Goal: Task Accomplishment & Management: Complete application form

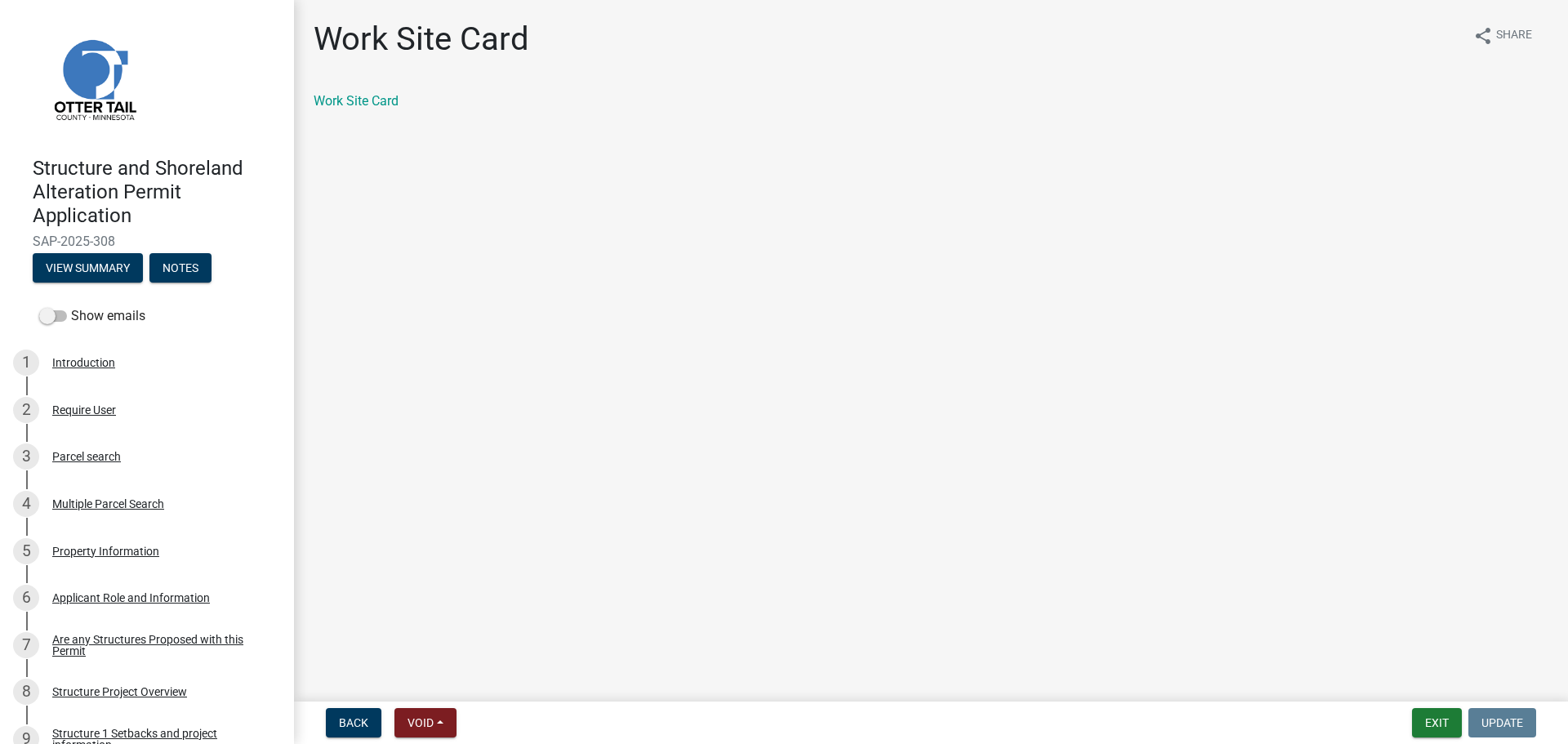
scroll to position [1383, 0]
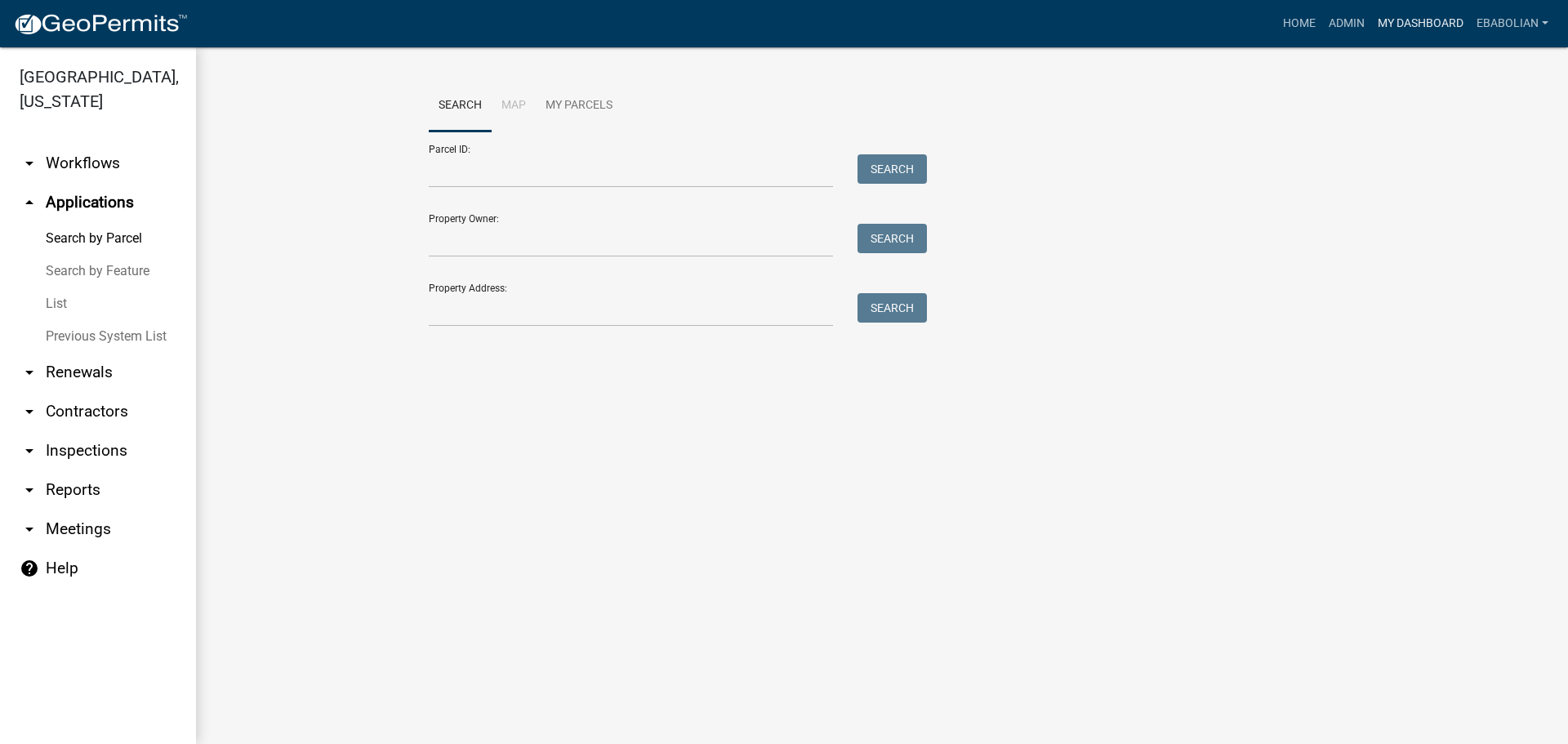
click at [1404, 20] on link "My Dashboard" at bounding box center [1420, 24] width 99 height 31
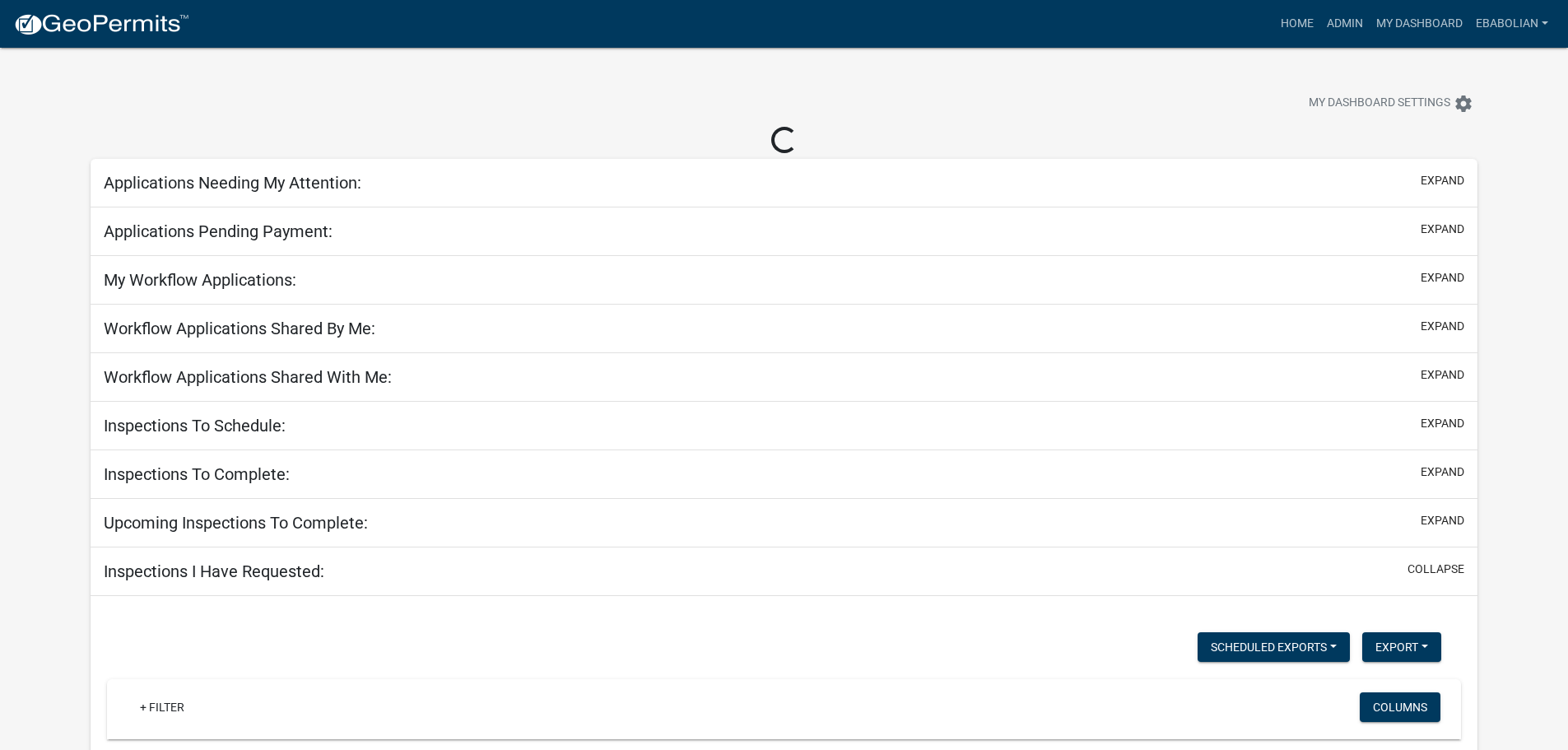
select select "3: 100"
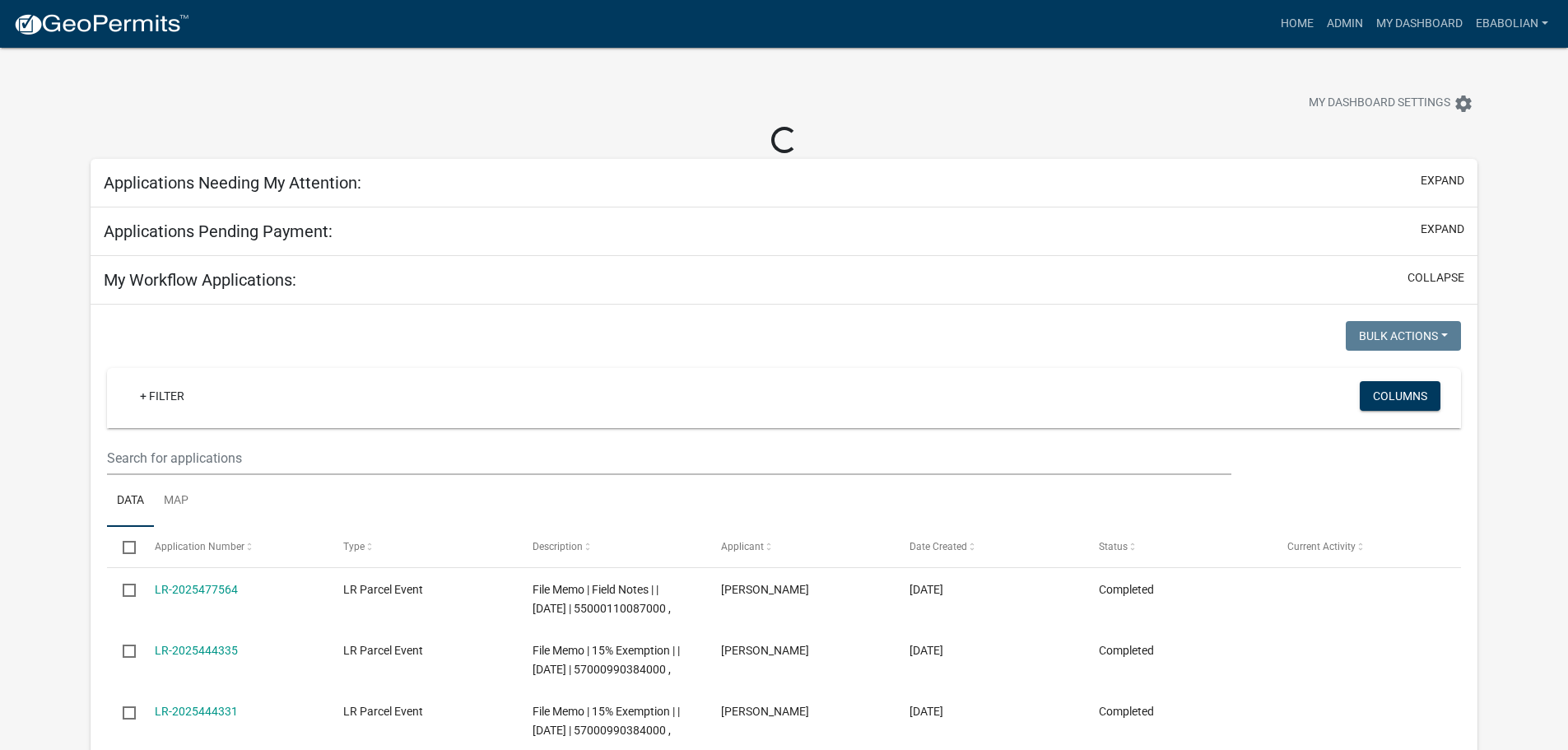
select select "3: 100"
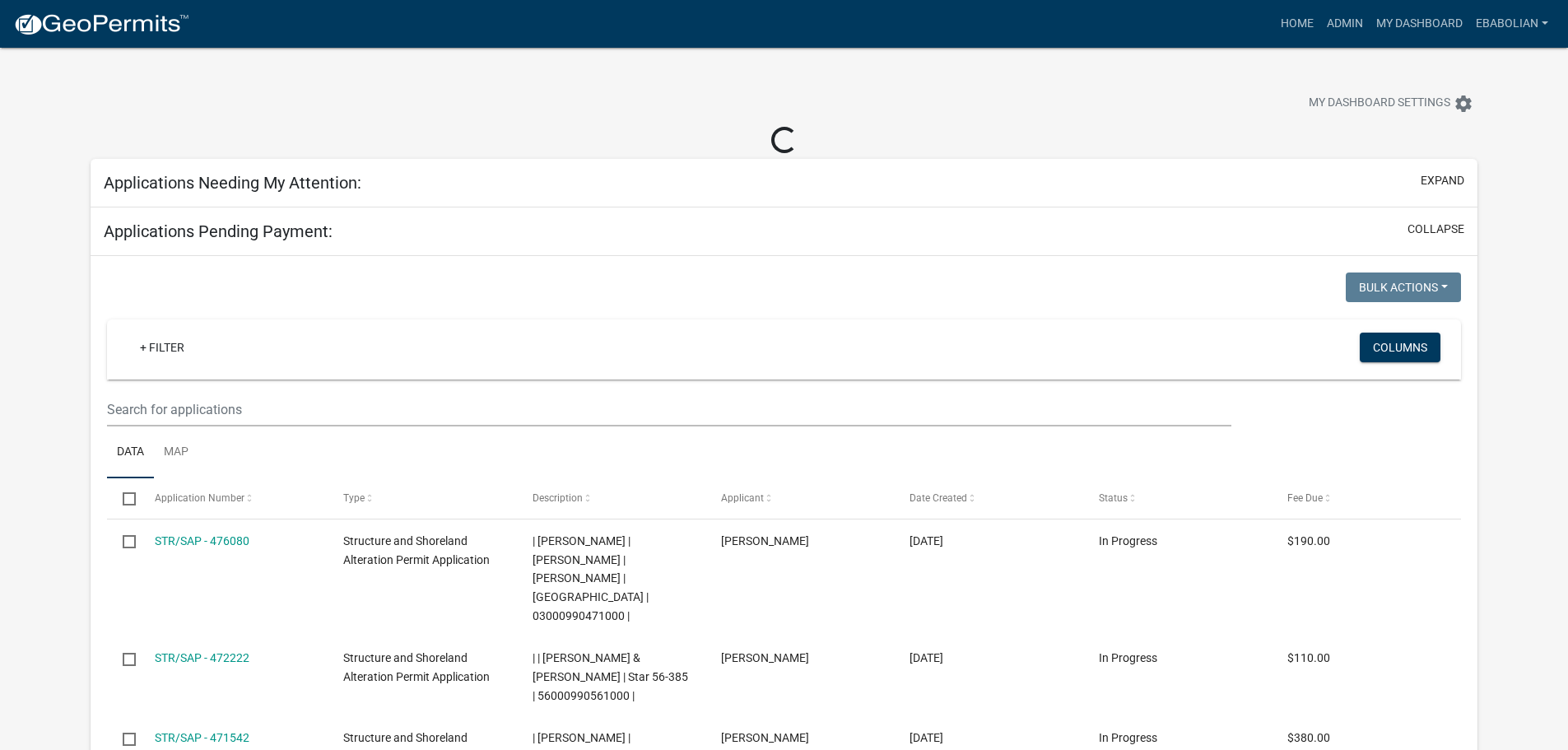
select select "3: 100"
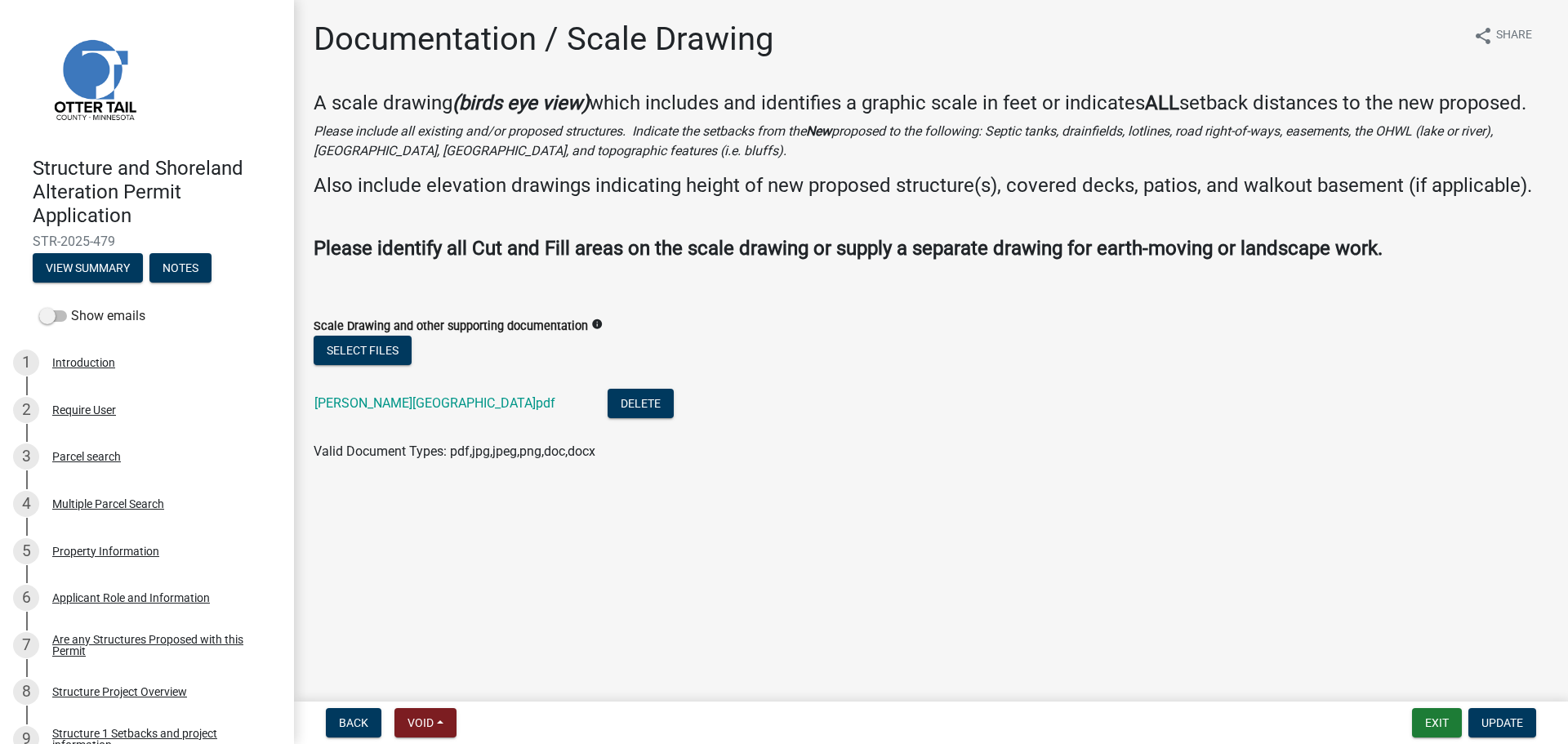
scroll to position [980, 0]
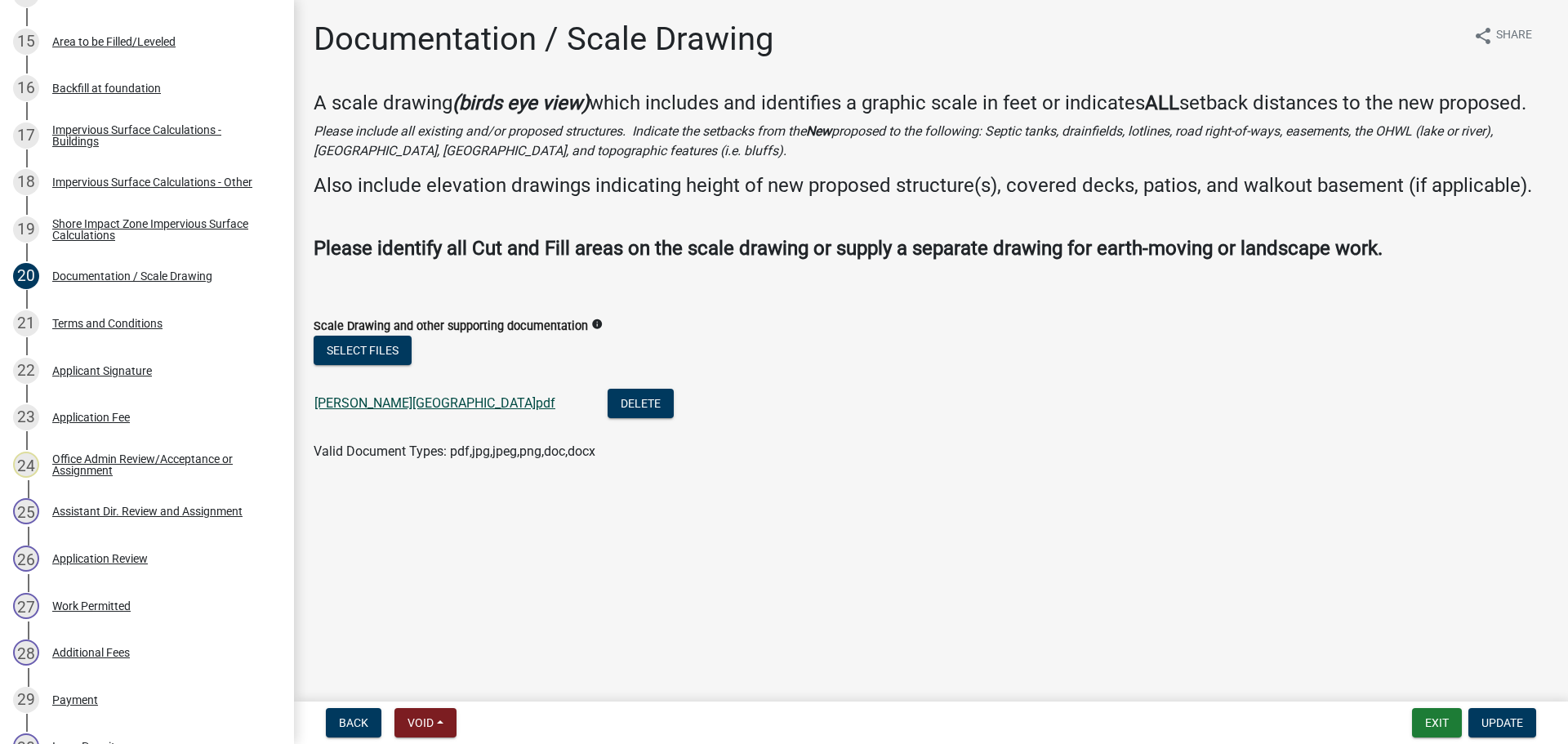
click at [446, 402] on link "Jim Estes Building Site.pdf" at bounding box center [435, 403] width 241 height 15
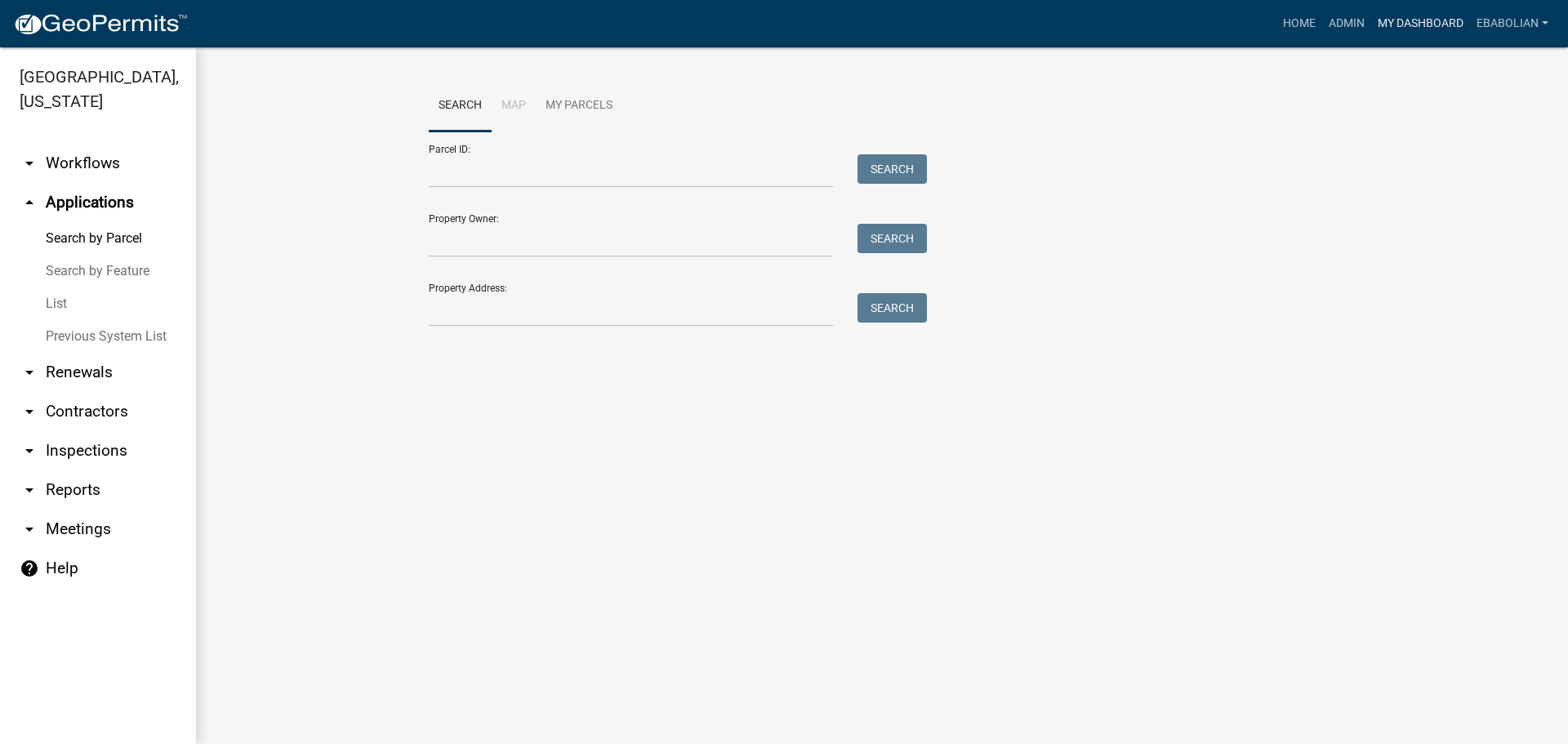
click at [1415, 19] on link "My Dashboard" at bounding box center [1420, 24] width 99 height 31
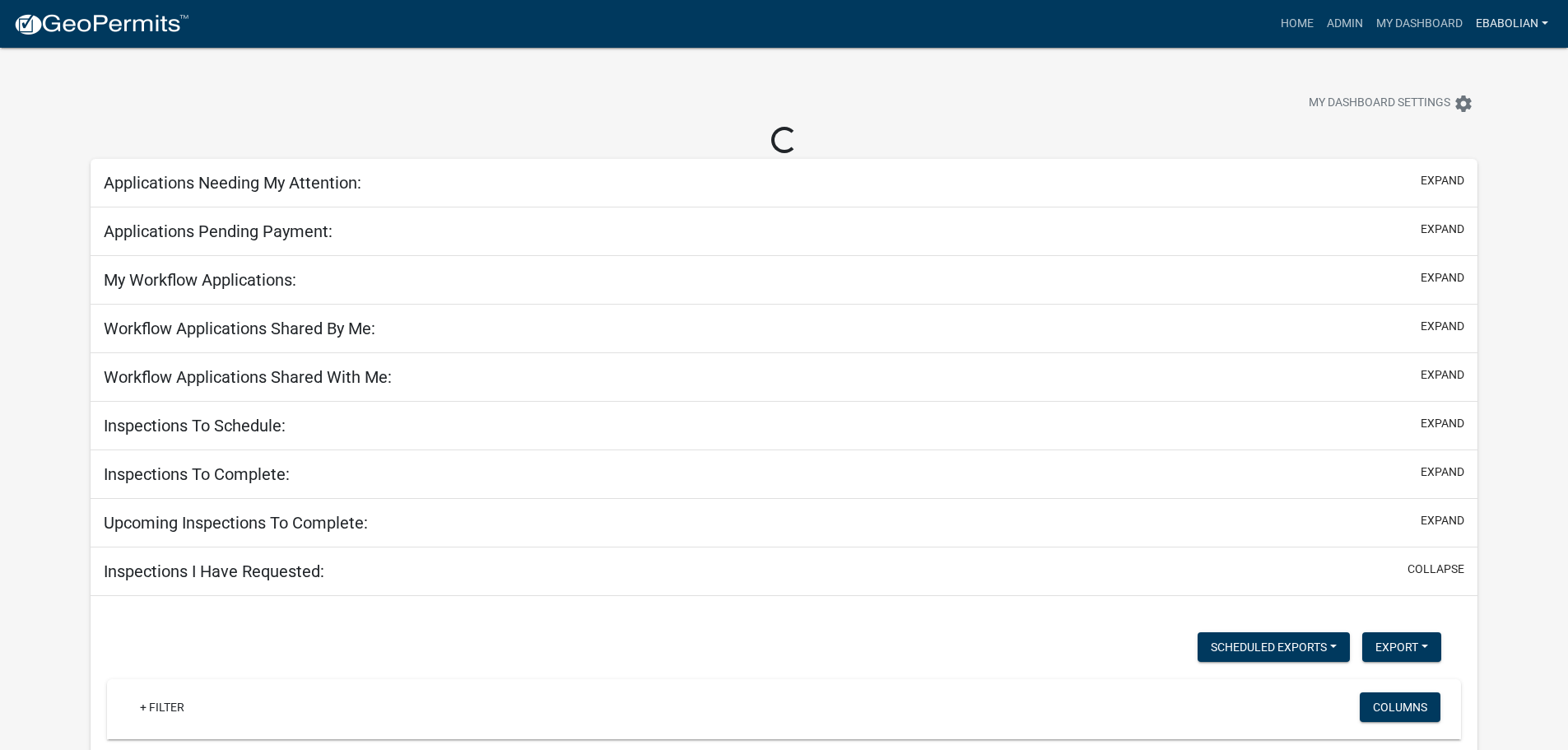
select select "3: 100"
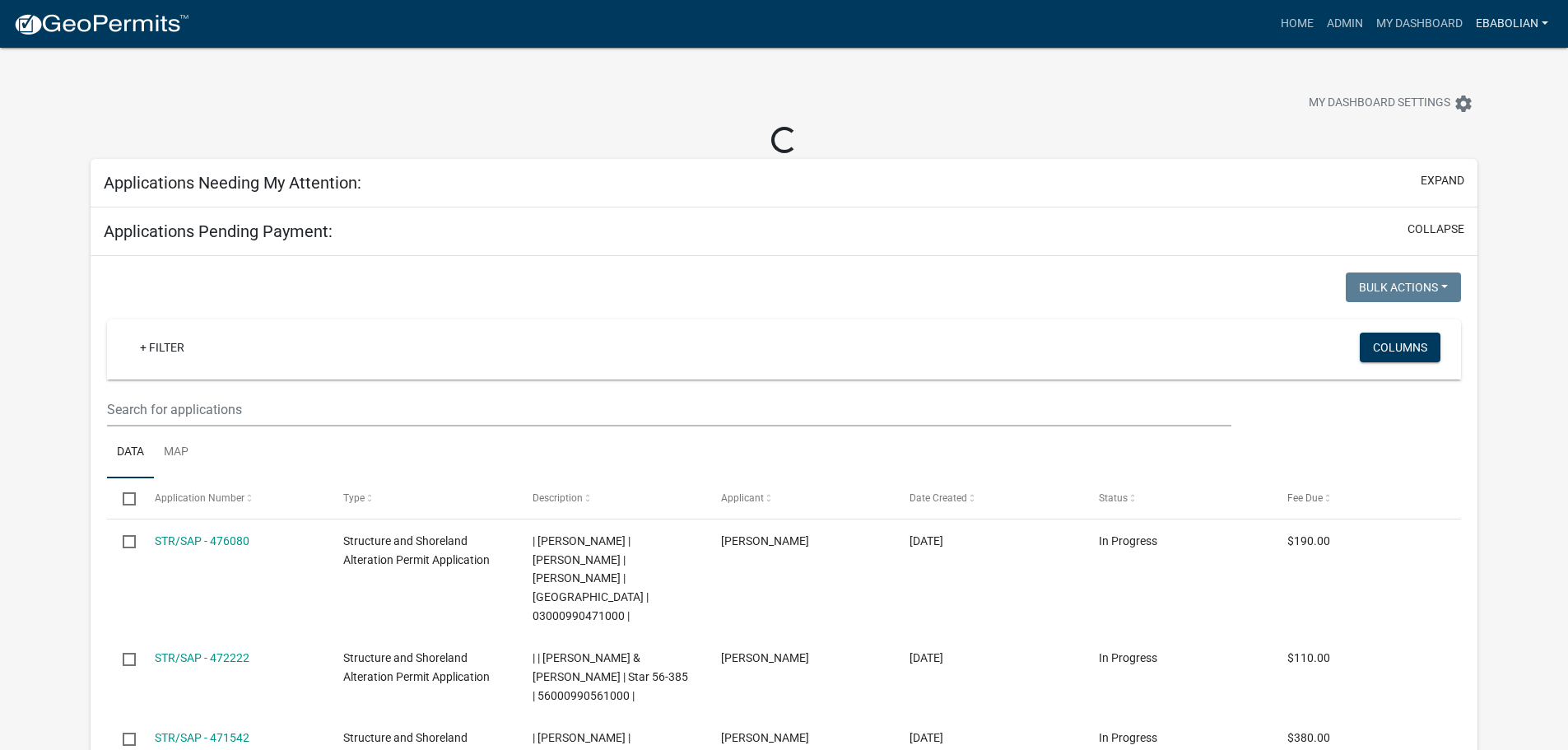
select select "3: 100"
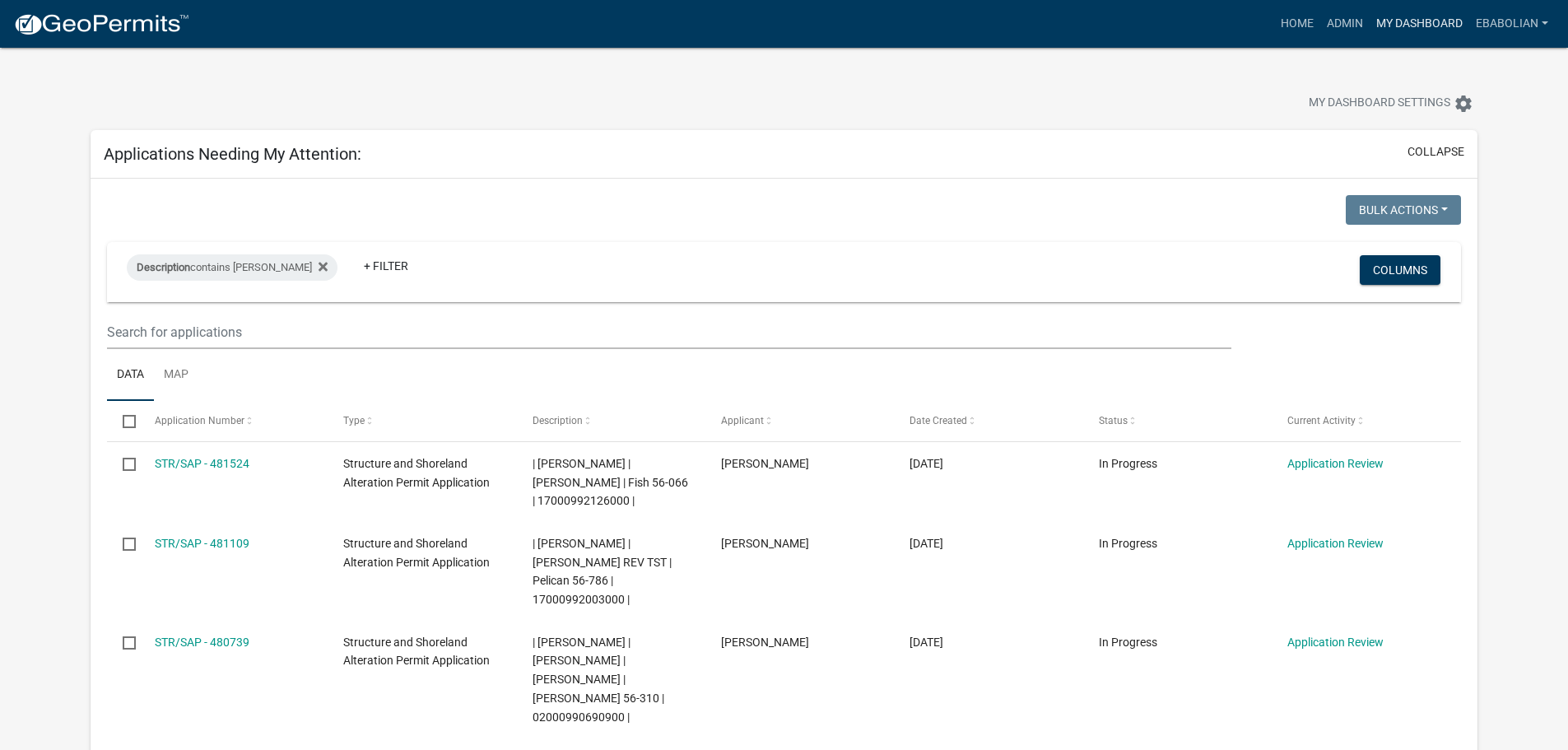
click at [1421, 22] on link "My Dashboard" at bounding box center [1419, 24] width 100 height 31
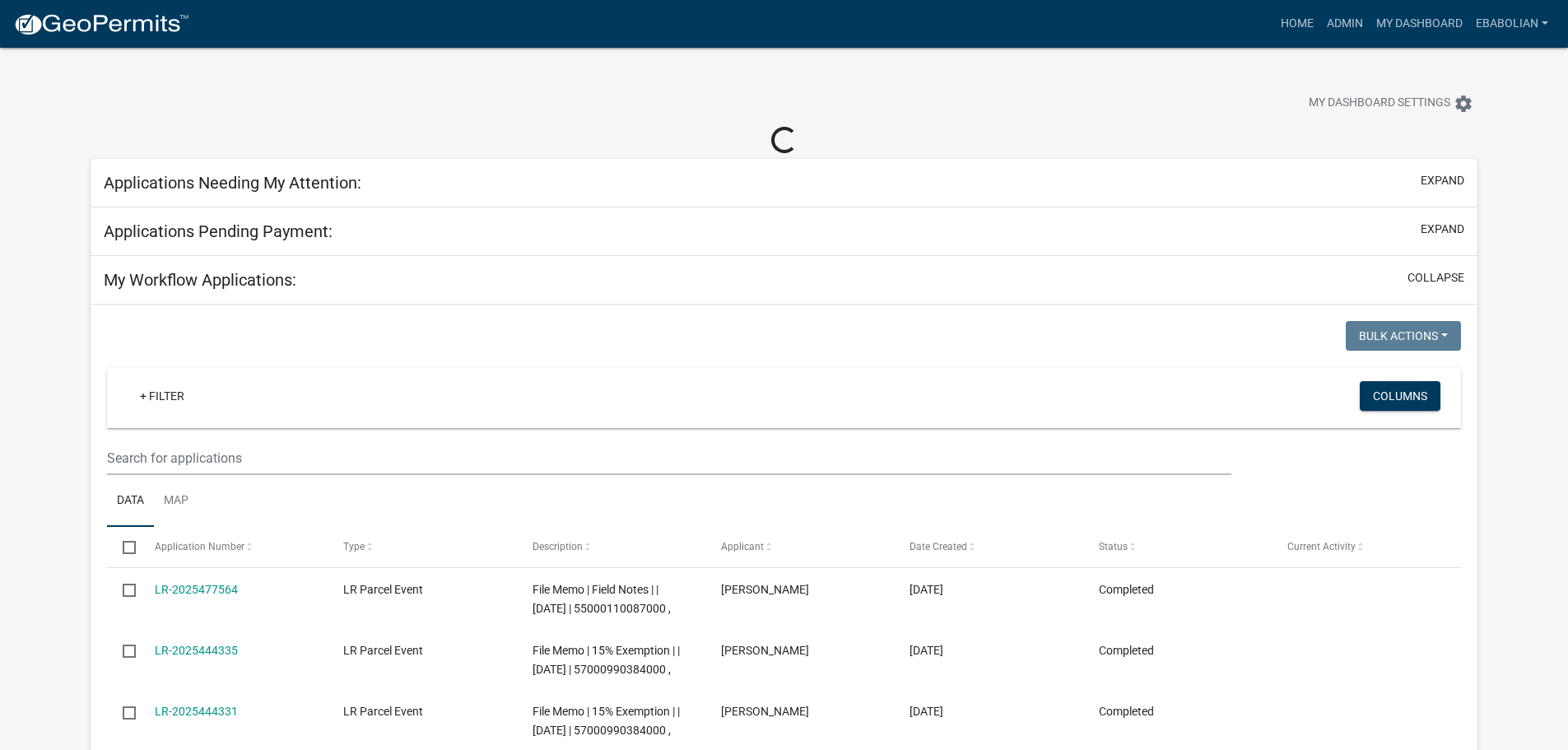
select select "3: 100"
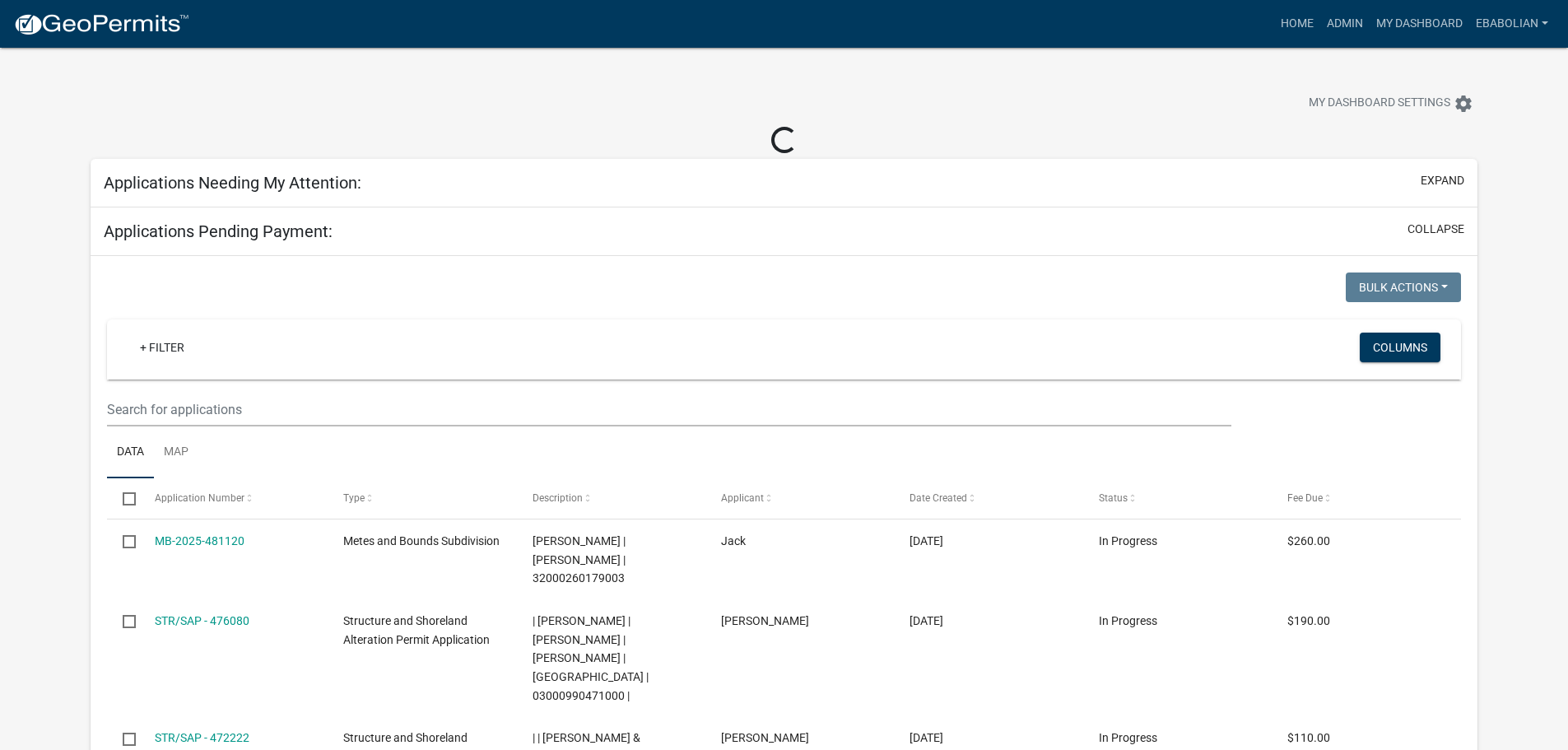
select select "3: 100"
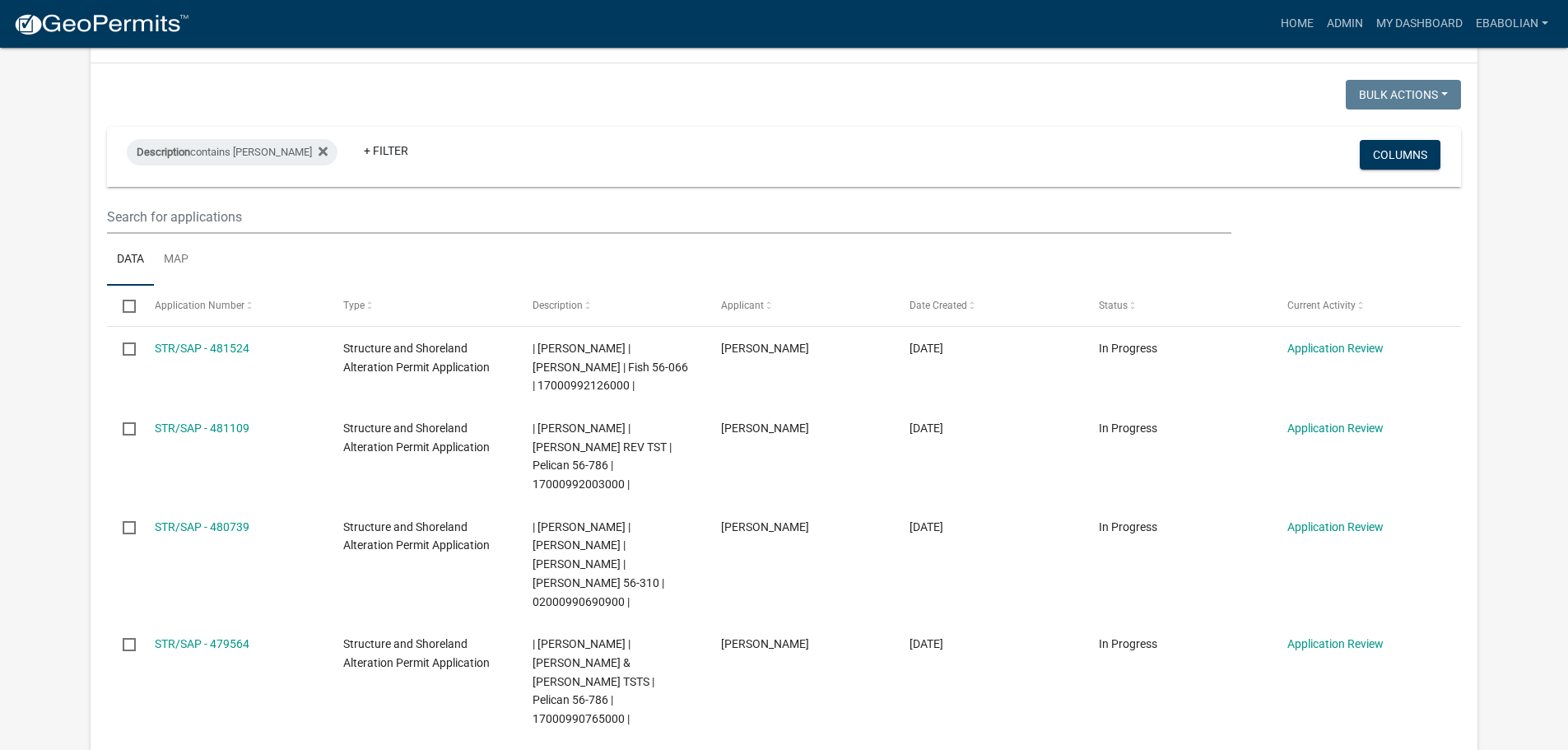
scroll to position [164, 0]
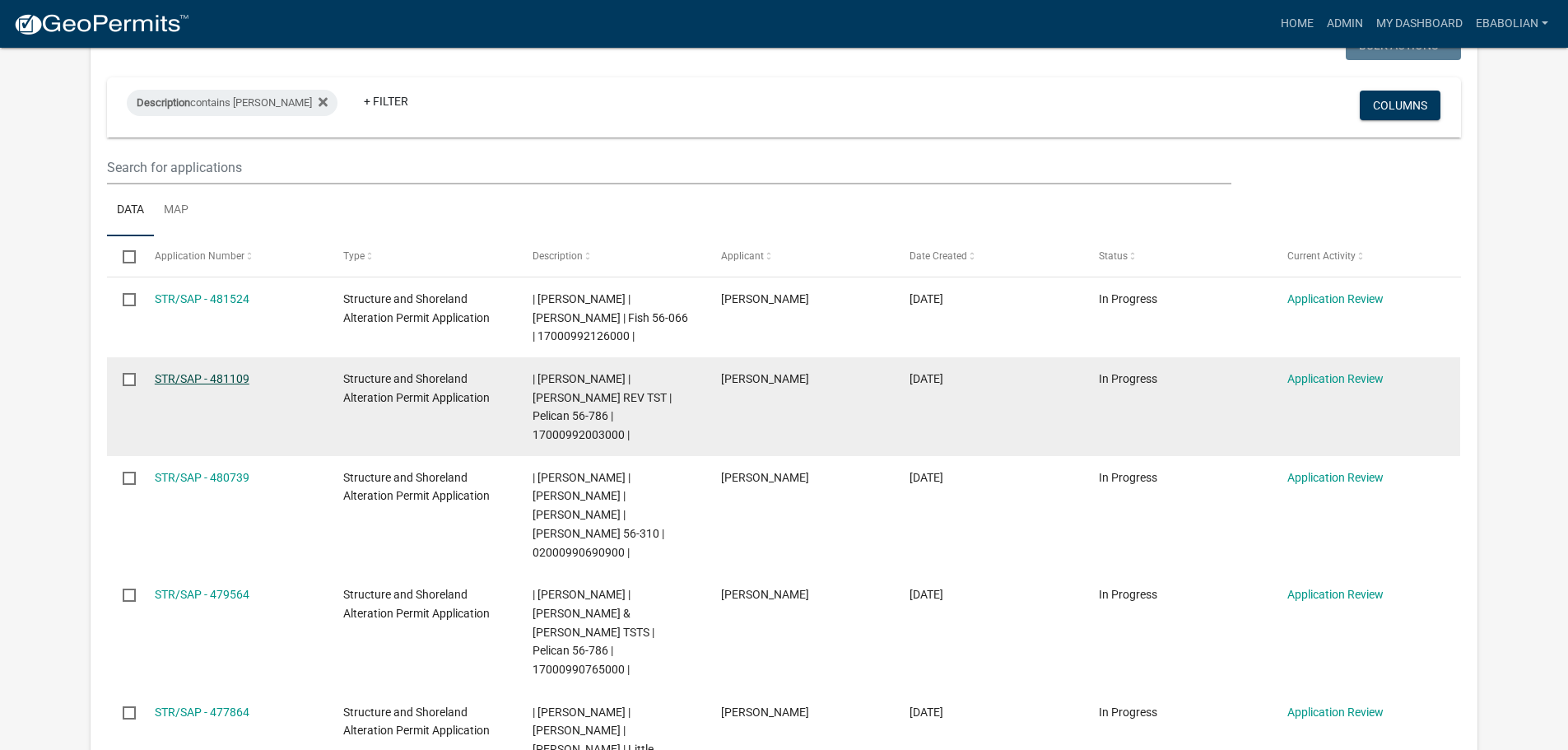
click at [236, 379] on link "STR/SAP - 481109" at bounding box center [202, 379] width 95 height 13
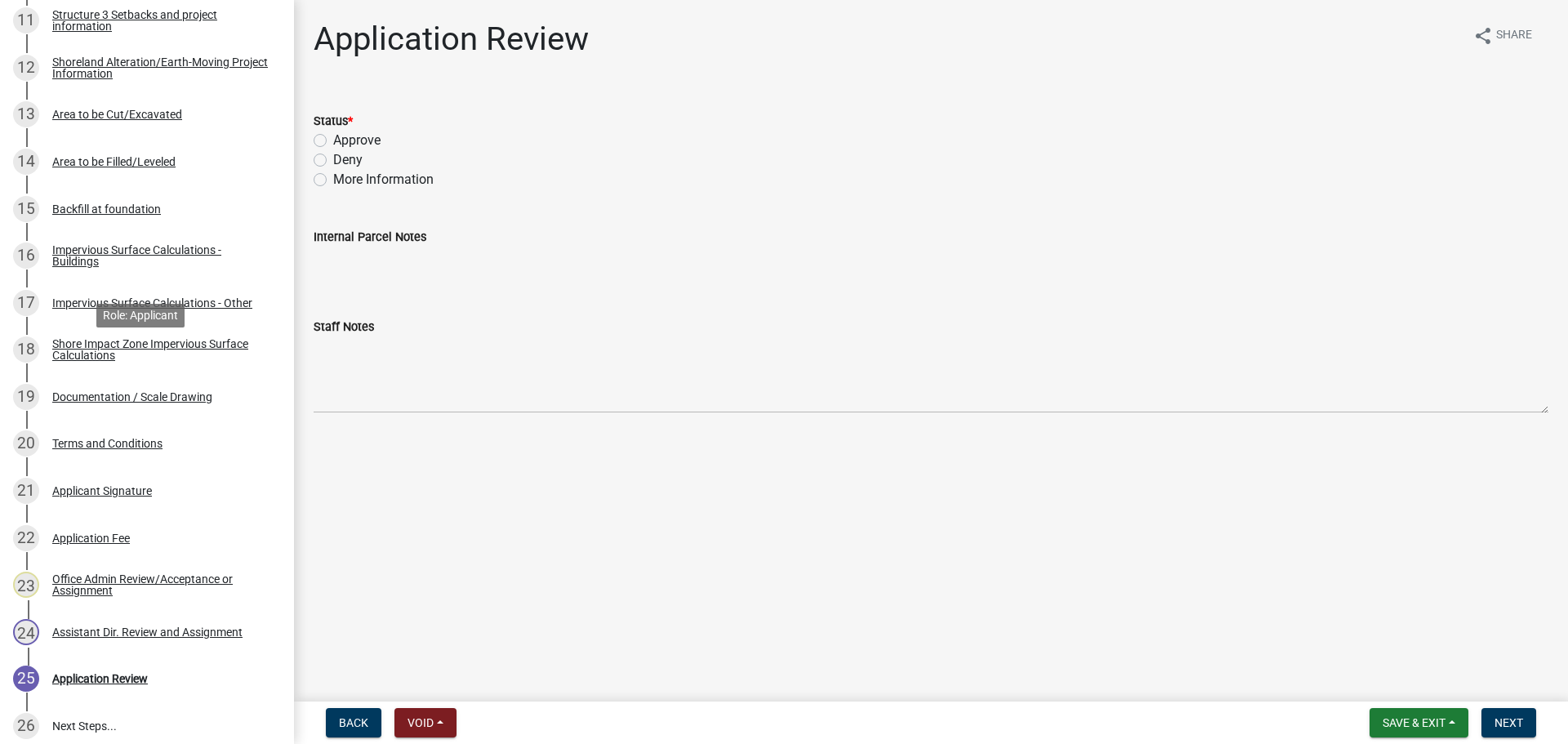
scroll to position [898, 0]
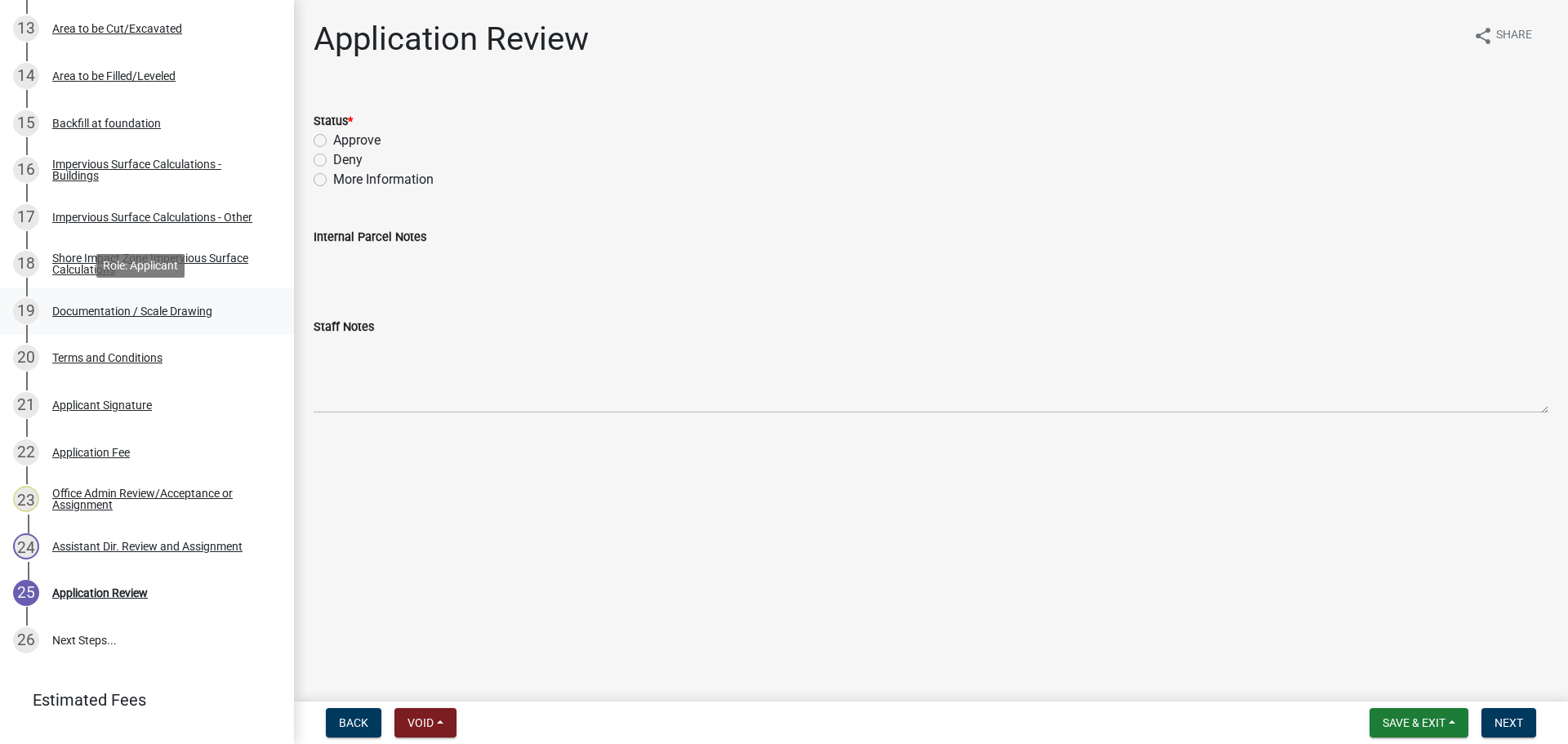
click at [191, 306] on div "Documentation / Scale Drawing" at bounding box center [133, 311] width 160 height 11
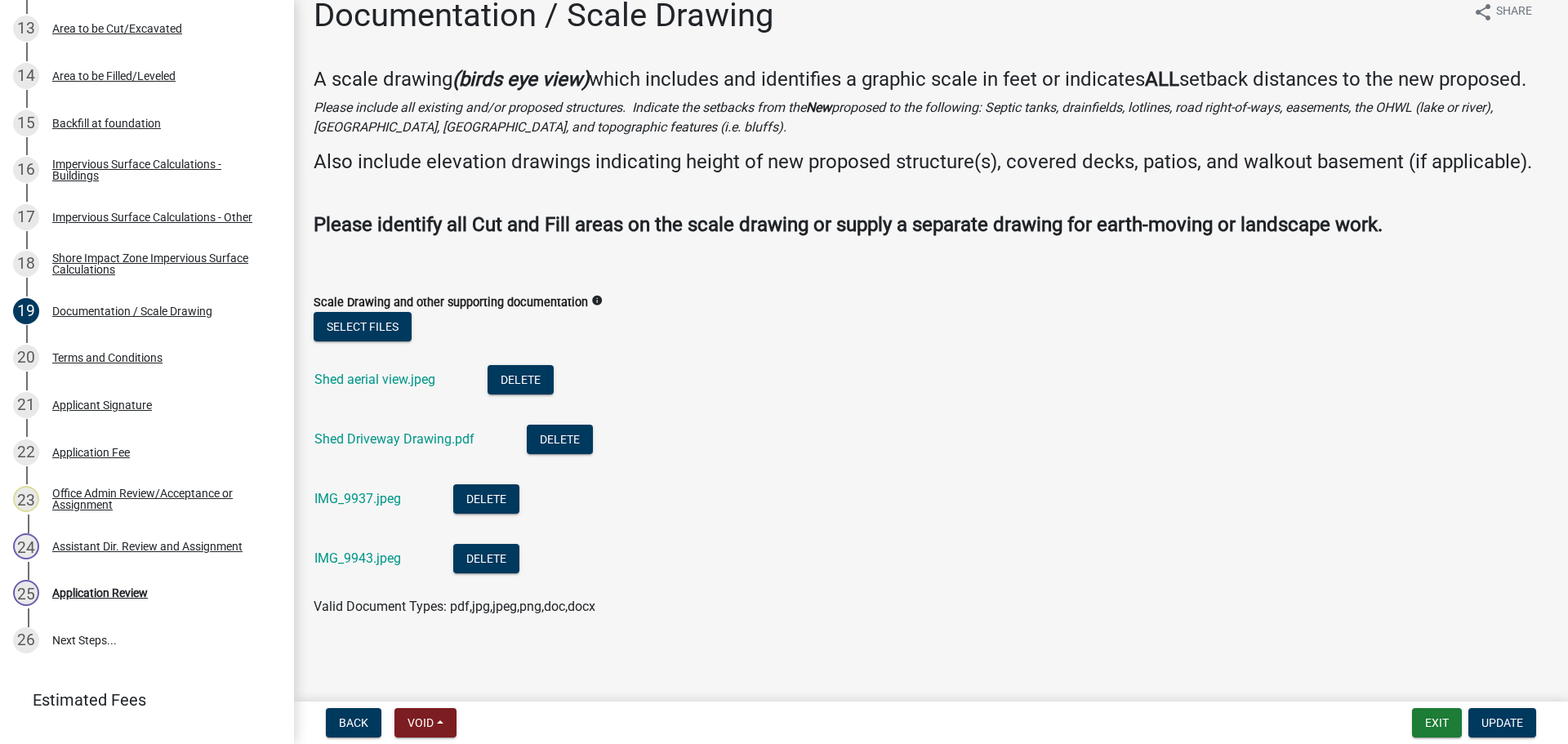
scroll to position [47, 0]
click at [330, 491] on link "IMG_9937.jpeg" at bounding box center [358, 498] width 87 height 15
click at [384, 556] on link "IMG_9943.jpeg" at bounding box center [358, 558] width 87 height 15
click at [425, 432] on link "Shed Driveway Drawing.pdf" at bounding box center [395, 439] width 160 height 15
click at [348, 380] on link "Shed aerial view.jpeg" at bounding box center [375, 380] width 121 height 15
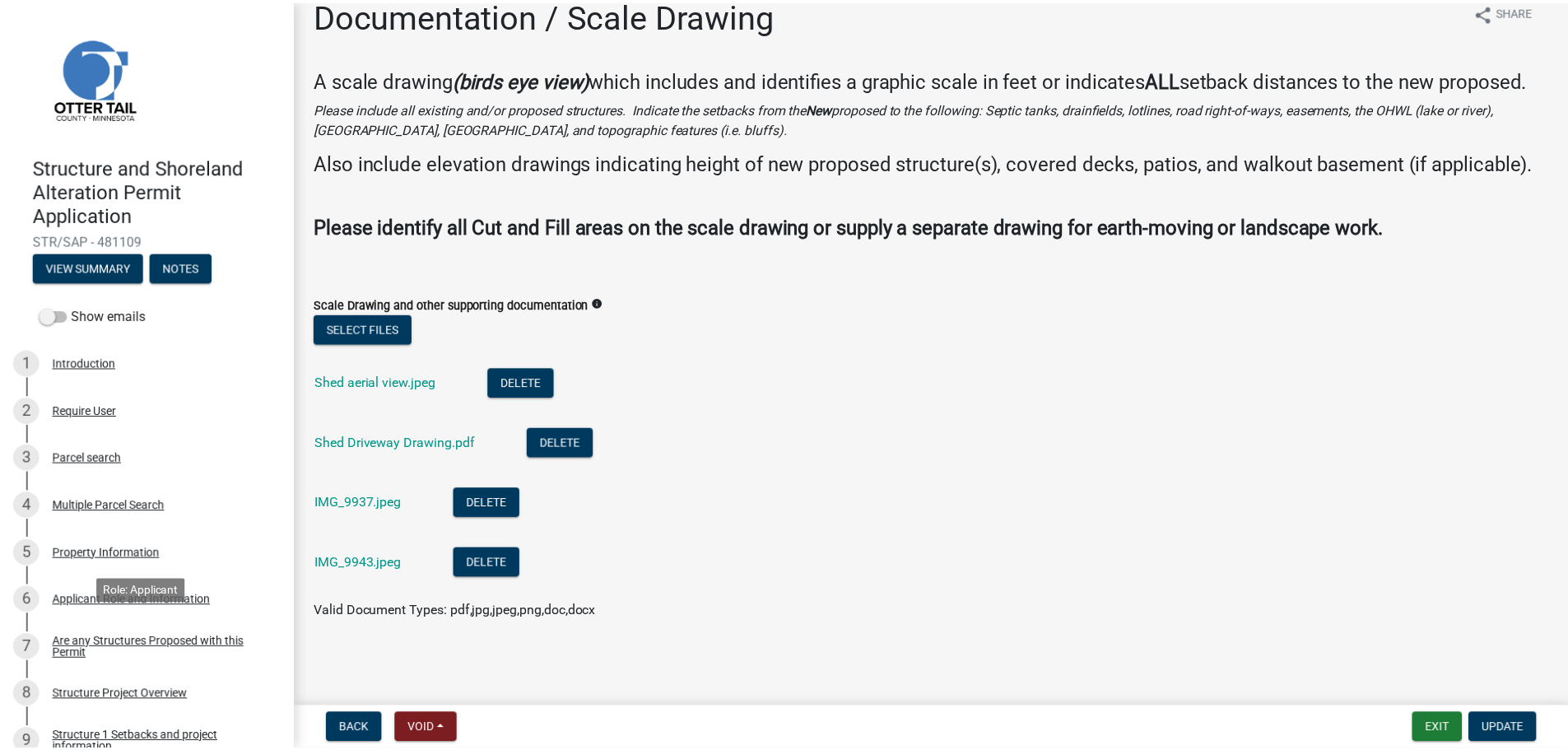
scroll to position [0, 0]
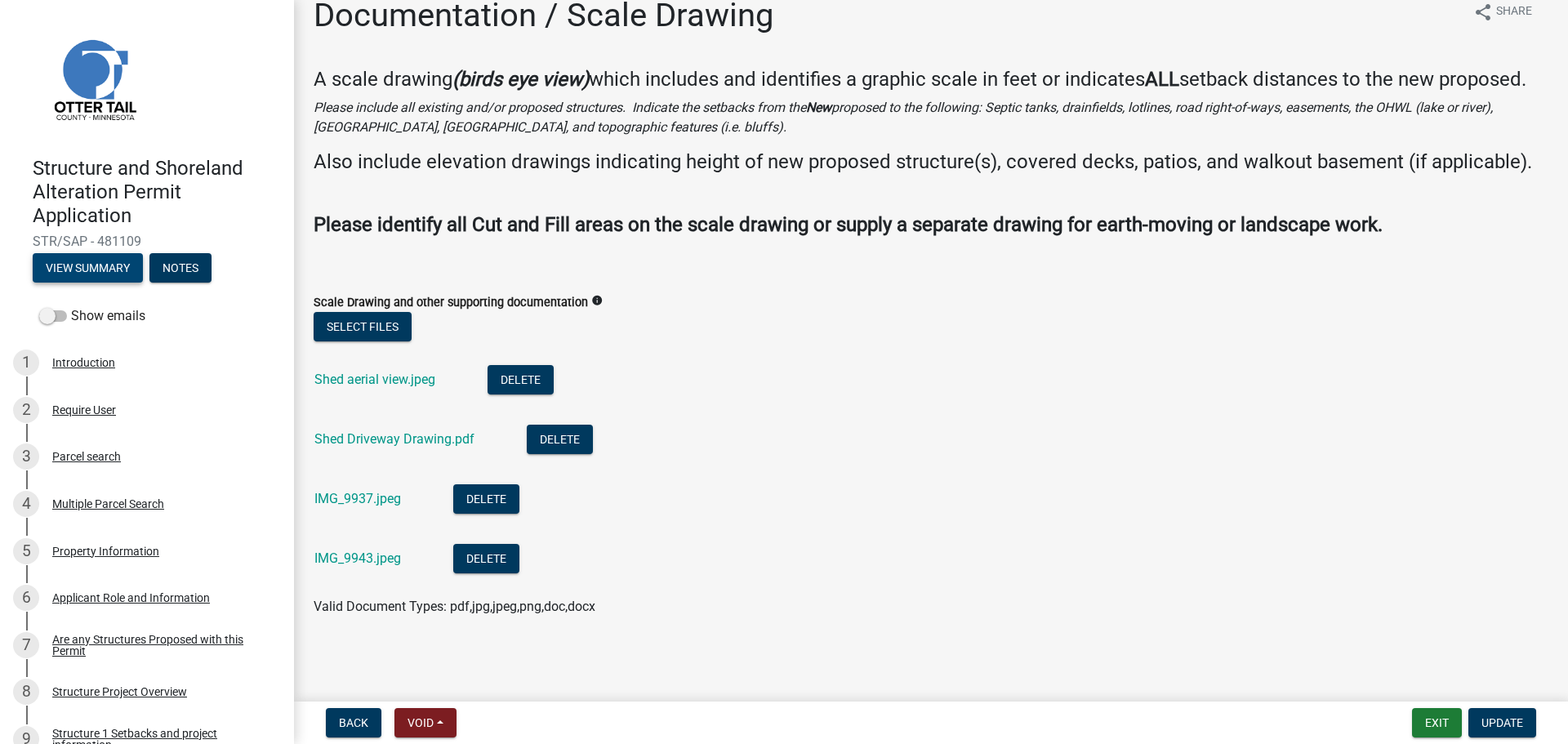
click at [89, 263] on button "View Summary" at bounding box center [88, 267] width 110 height 29
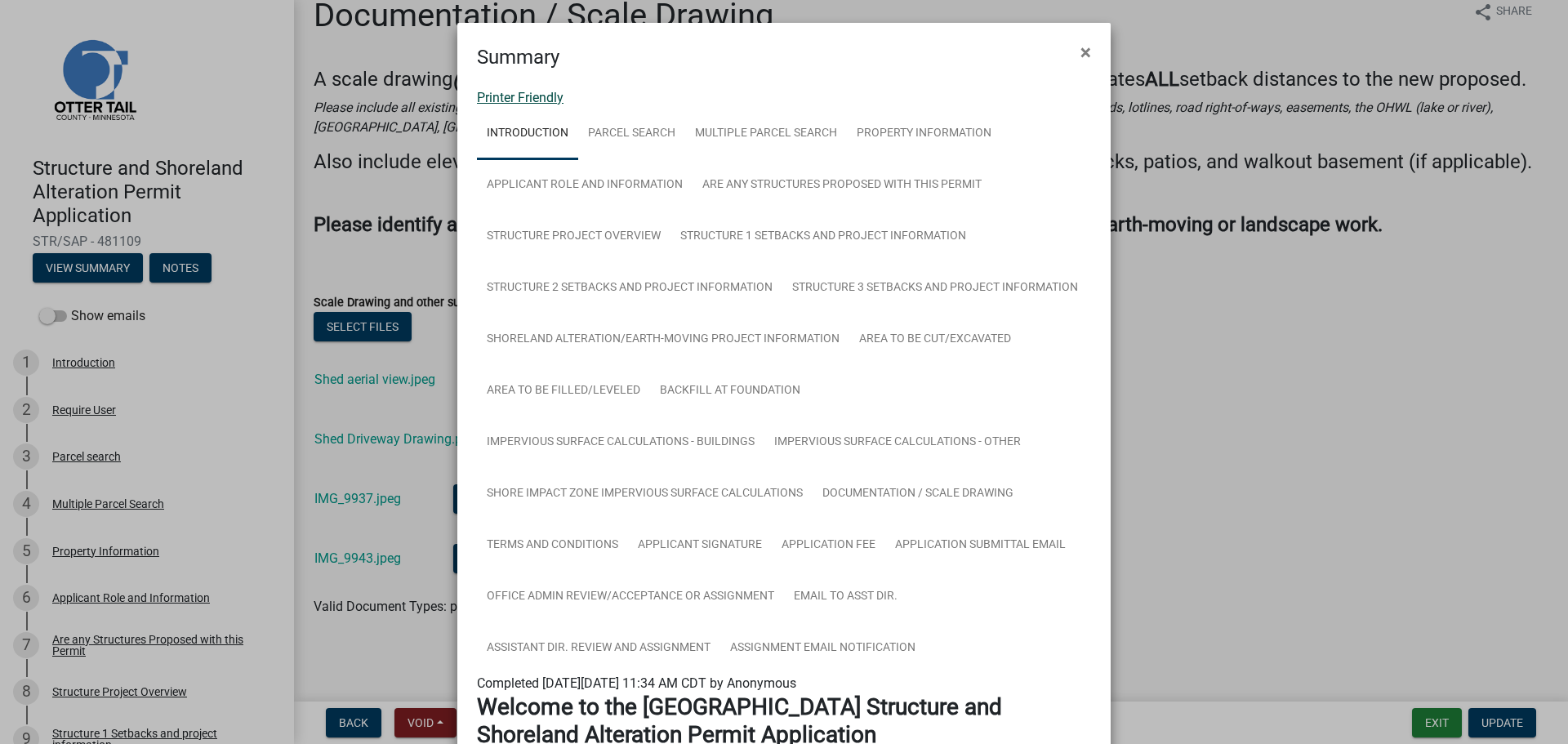
click at [547, 95] on link "Printer Friendly" at bounding box center [521, 97] width 87 height 15
click at [1081, 51] on span "×" at bounding box center [1086, 52] width 10 height 23
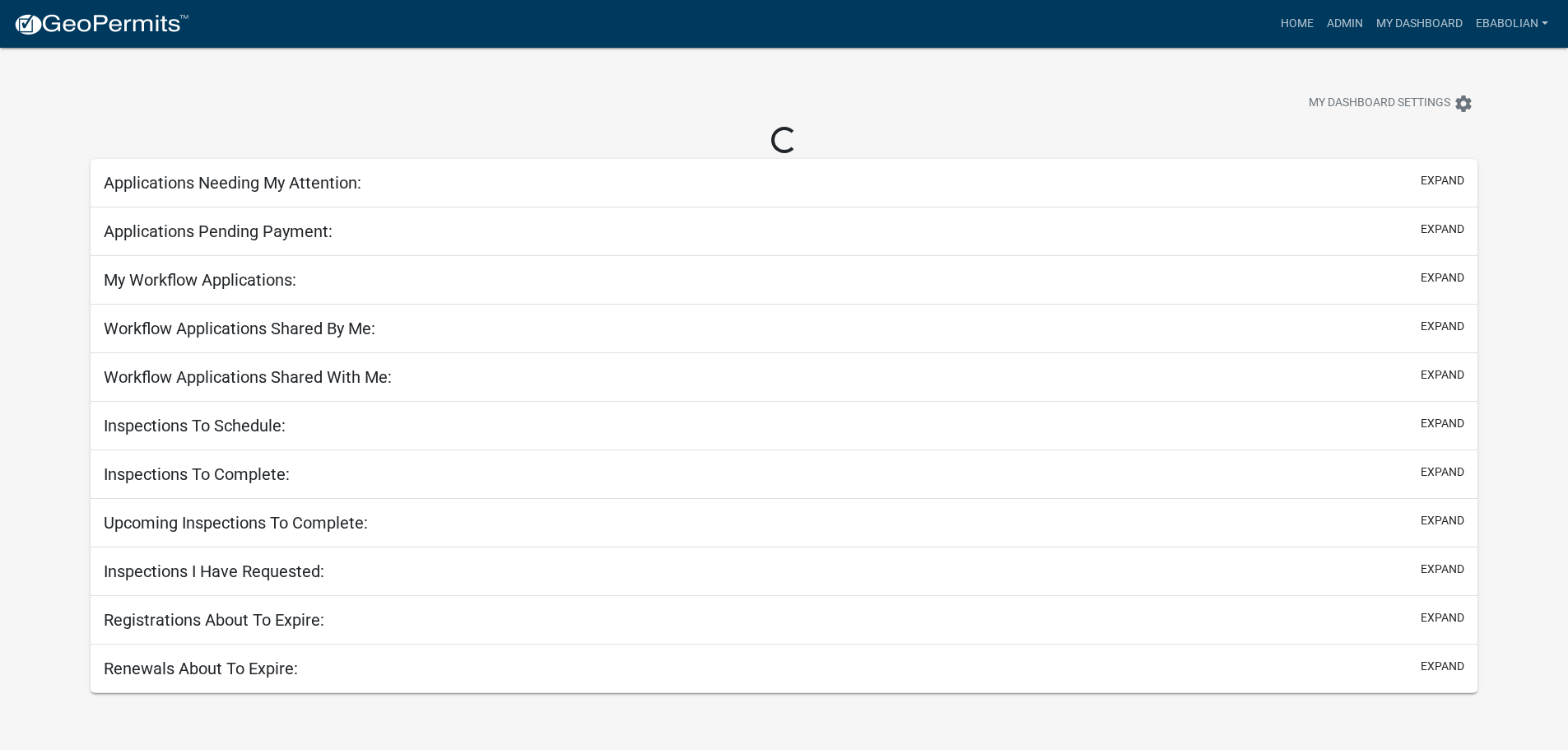
select select "3: 100"
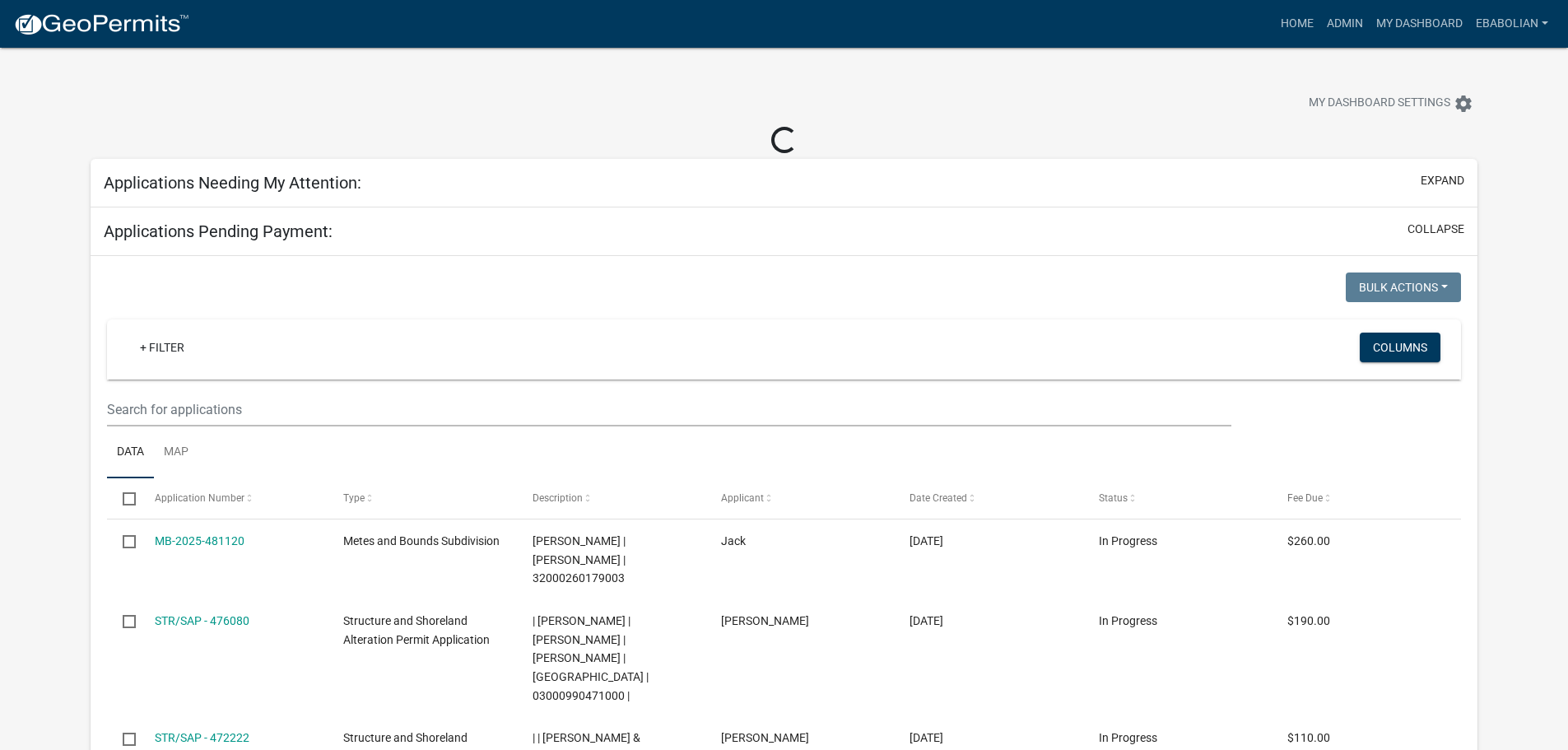
select select "3: 100"
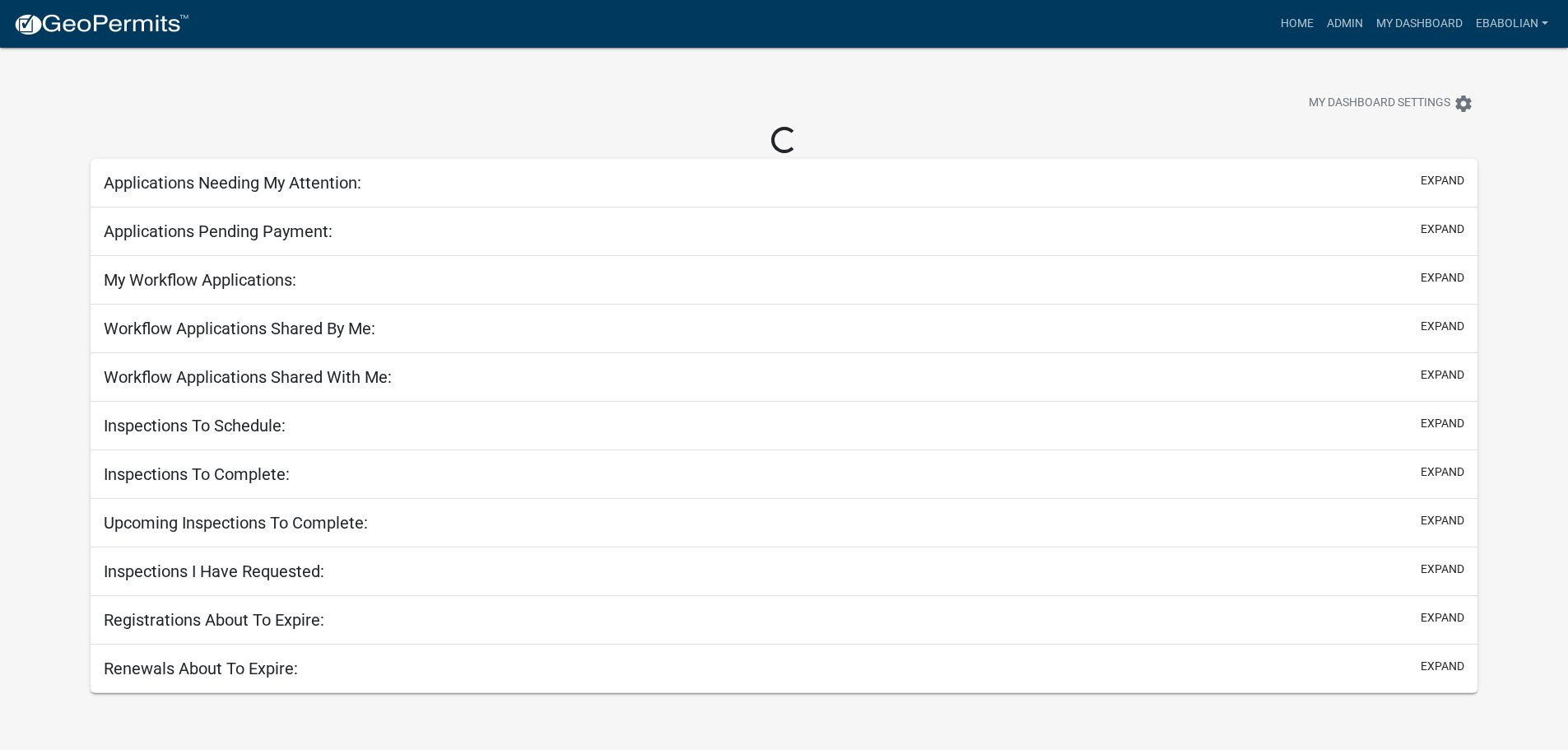
select select "3: 100"
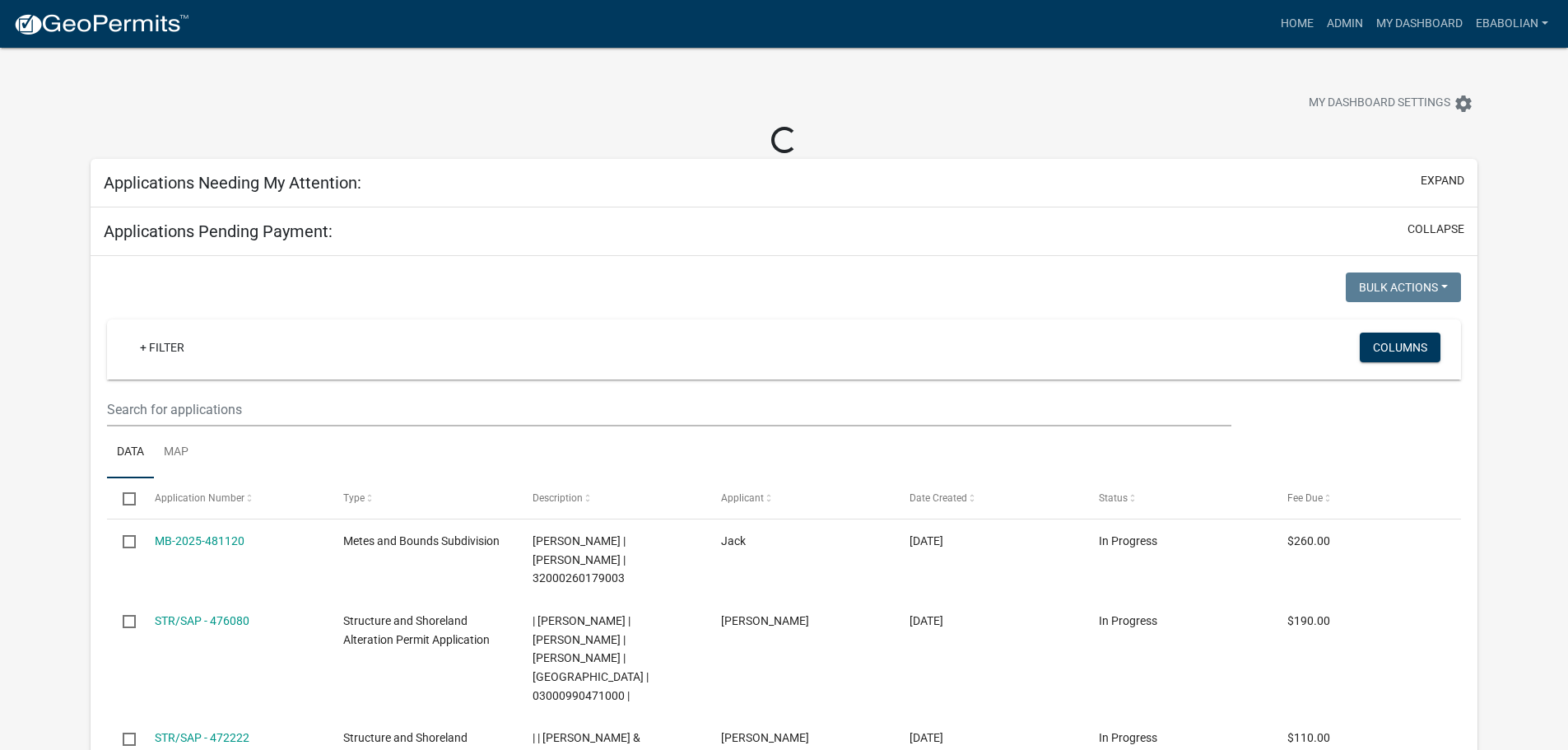
select select "3: 100"
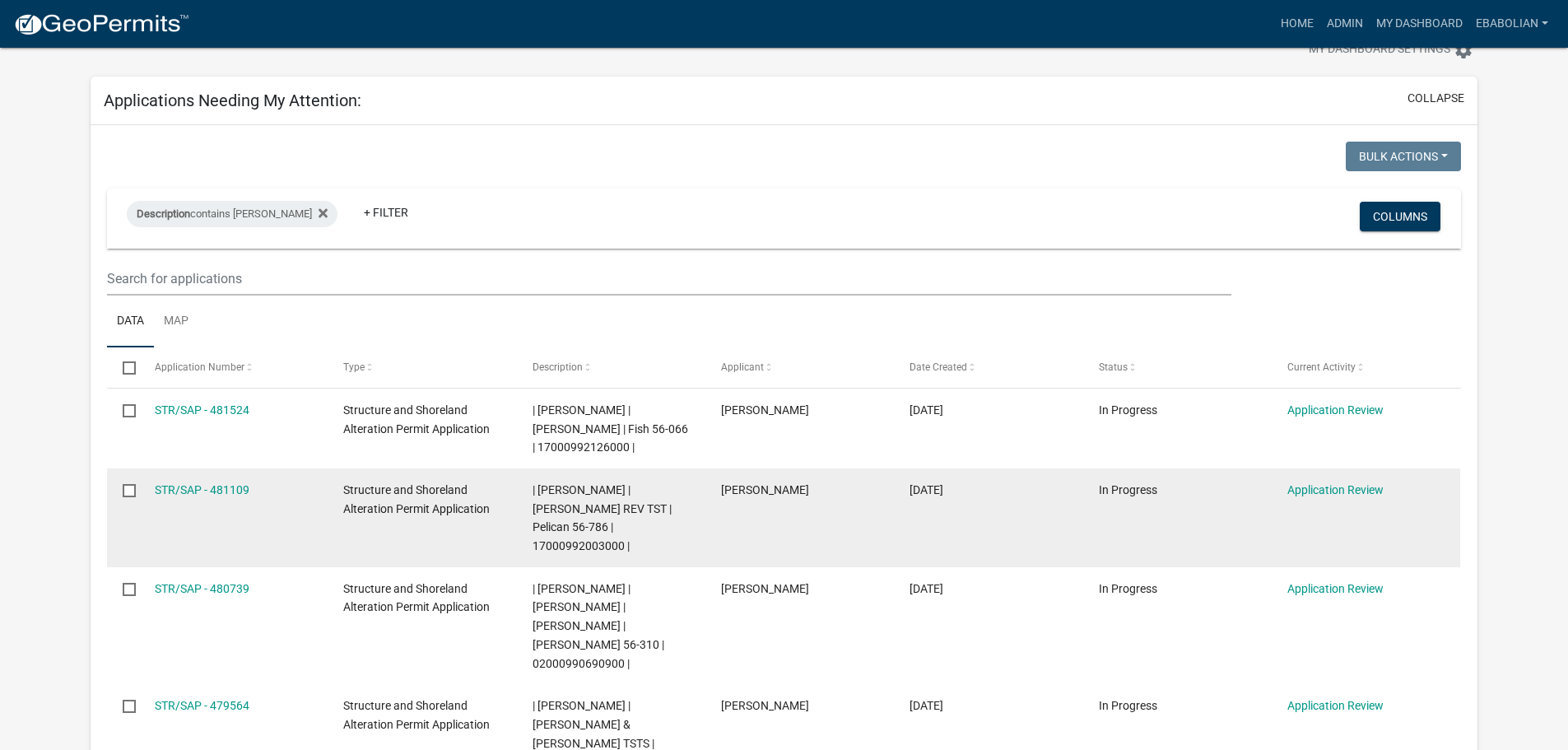
scroll to position [83, 0]
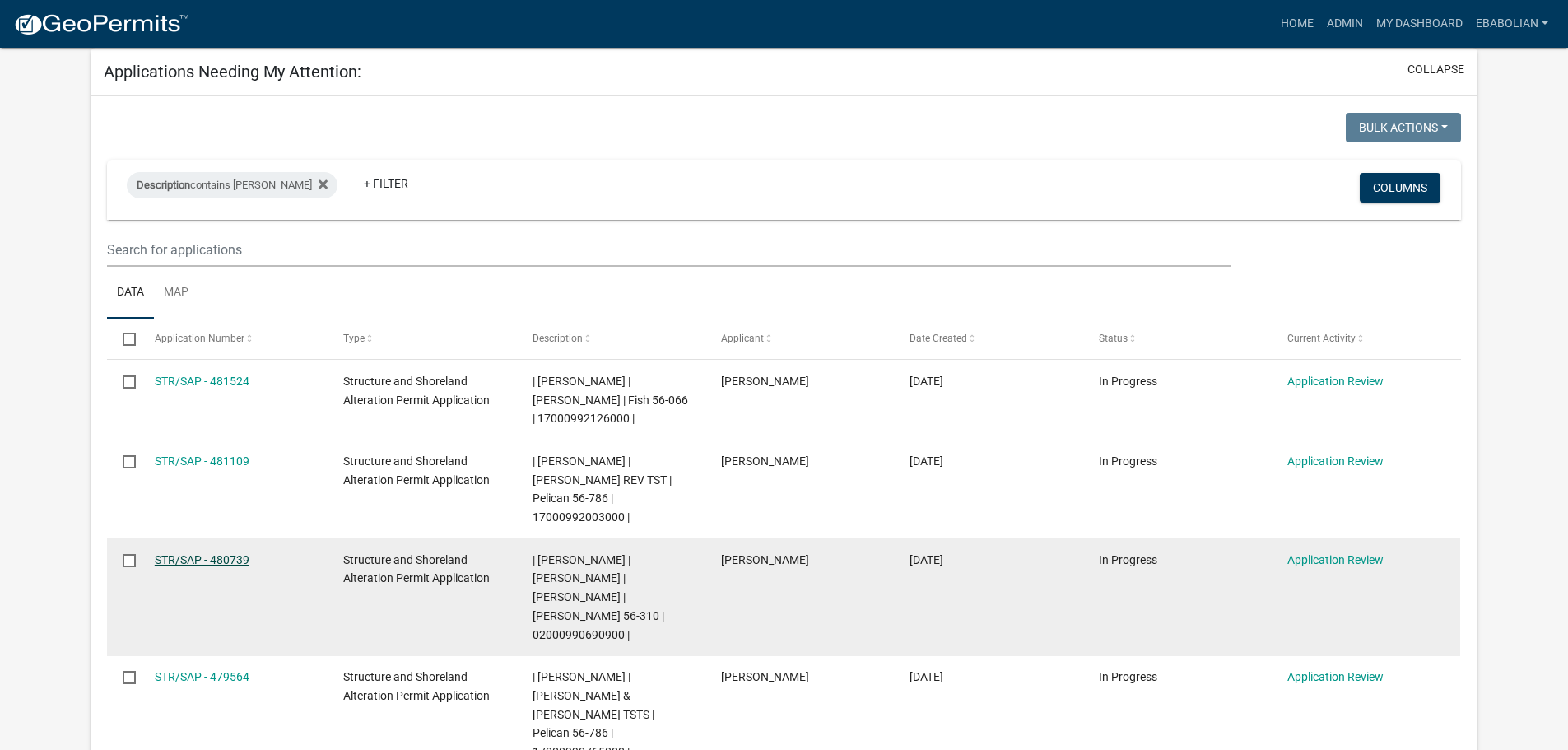
click at [234, 553] on link "STR/SAP - 480739" at bounding box center [202, 560] width 95 height 13
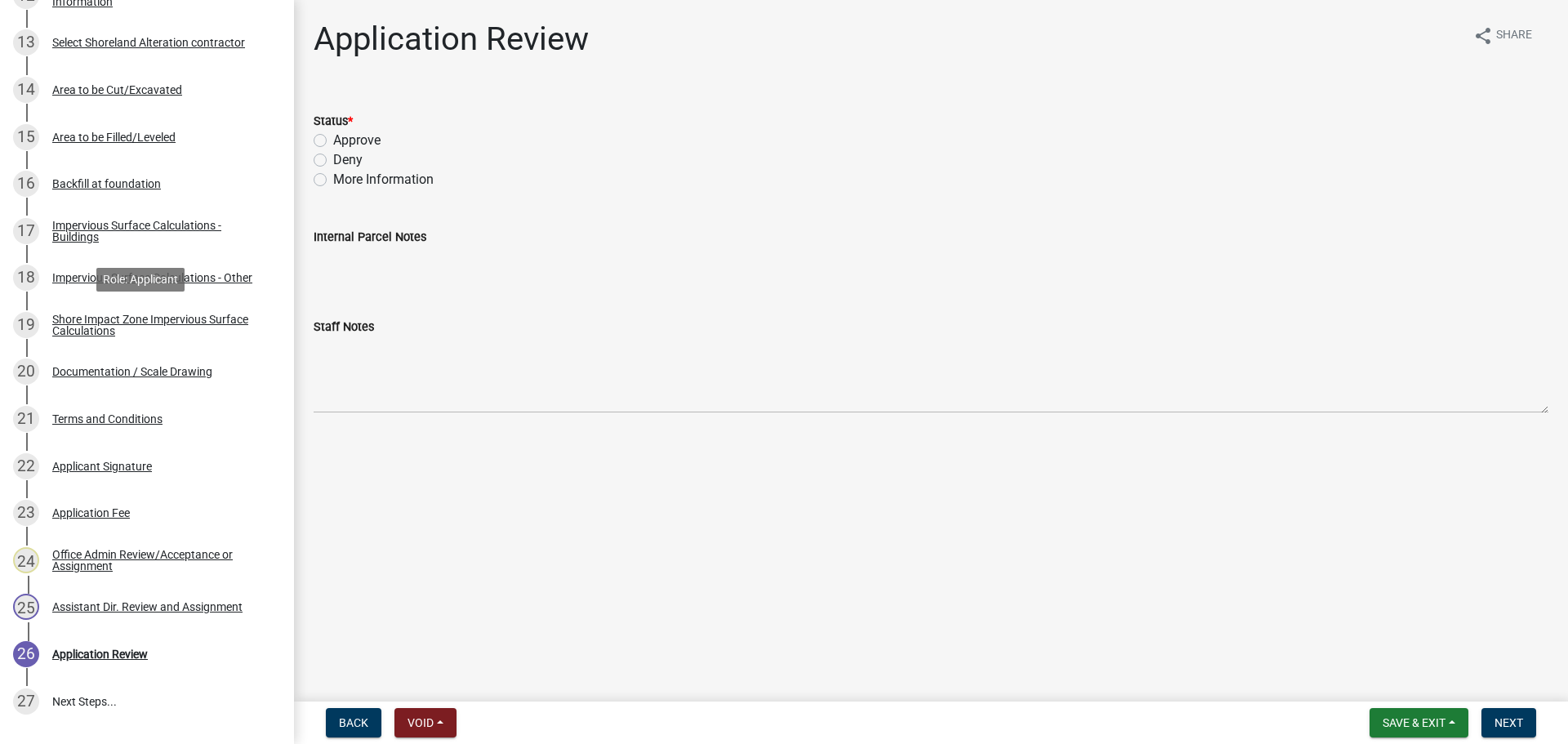
scroll to position [898, 0]
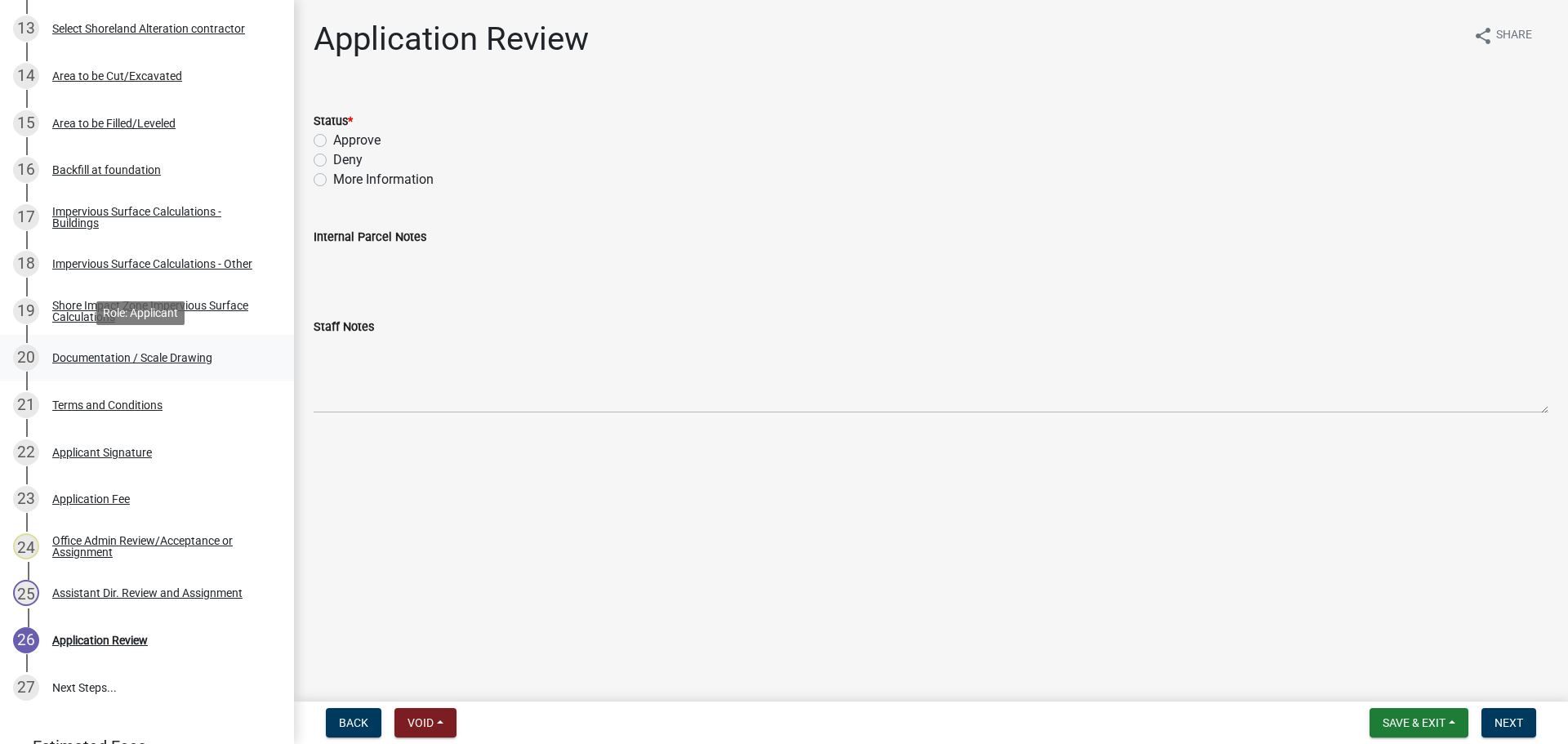
click at [194, 354] on div "Documentation / Scale Drawing" at bounding box center [133, 358] width 160 height 11
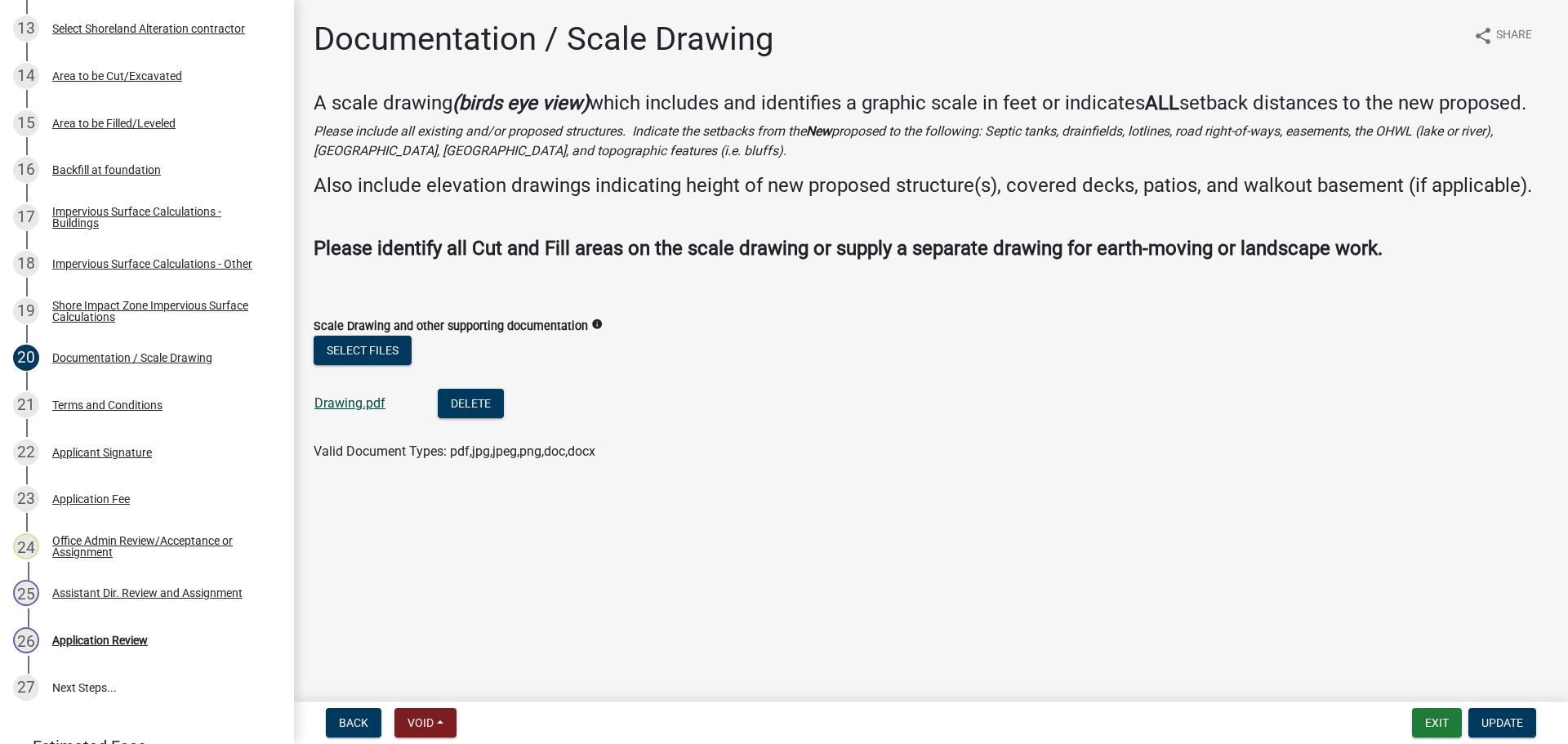
click at [361, 402] on link "Drawing.pdf" at bounding box center [349, 403] width 71 height 15
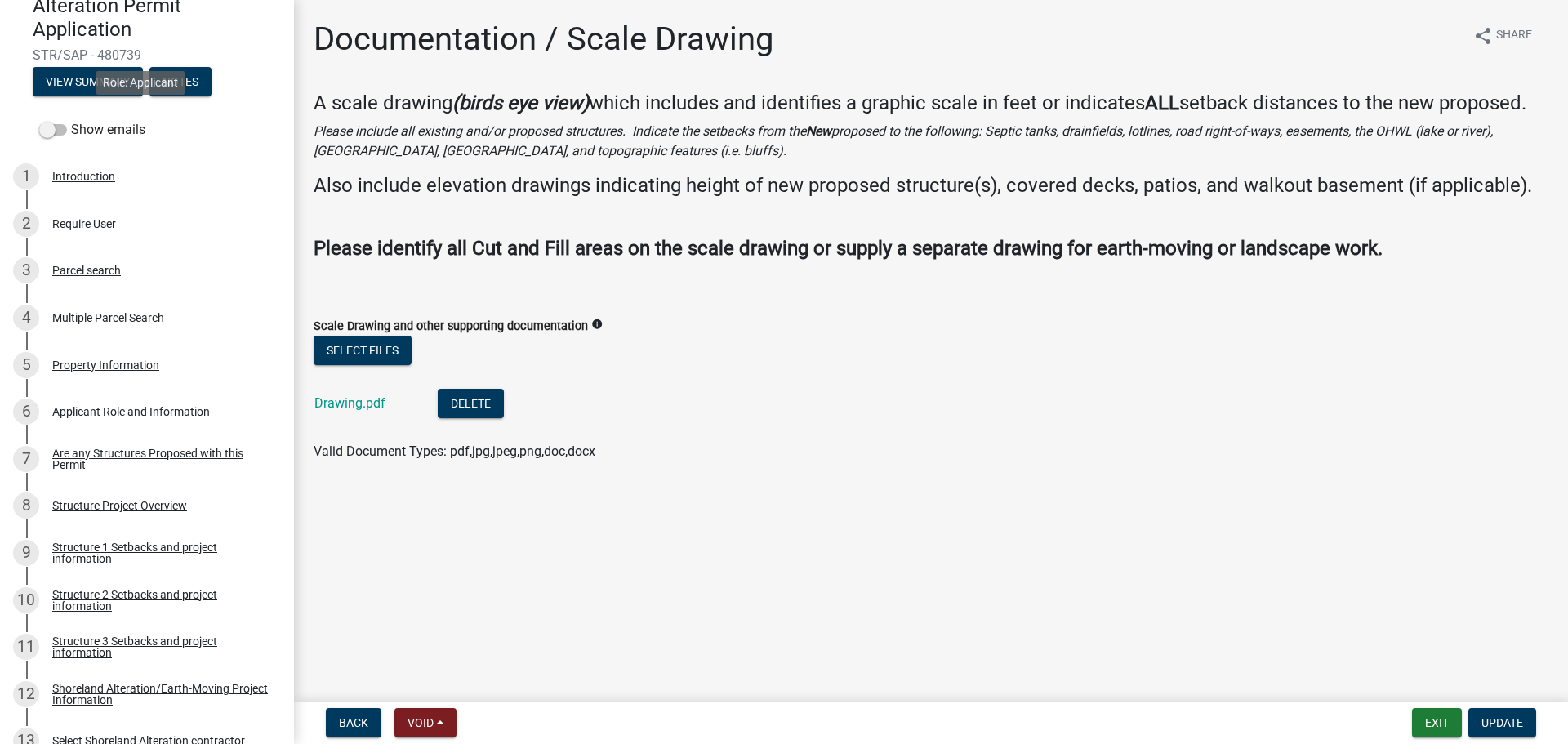
scroll to position [37, 0]
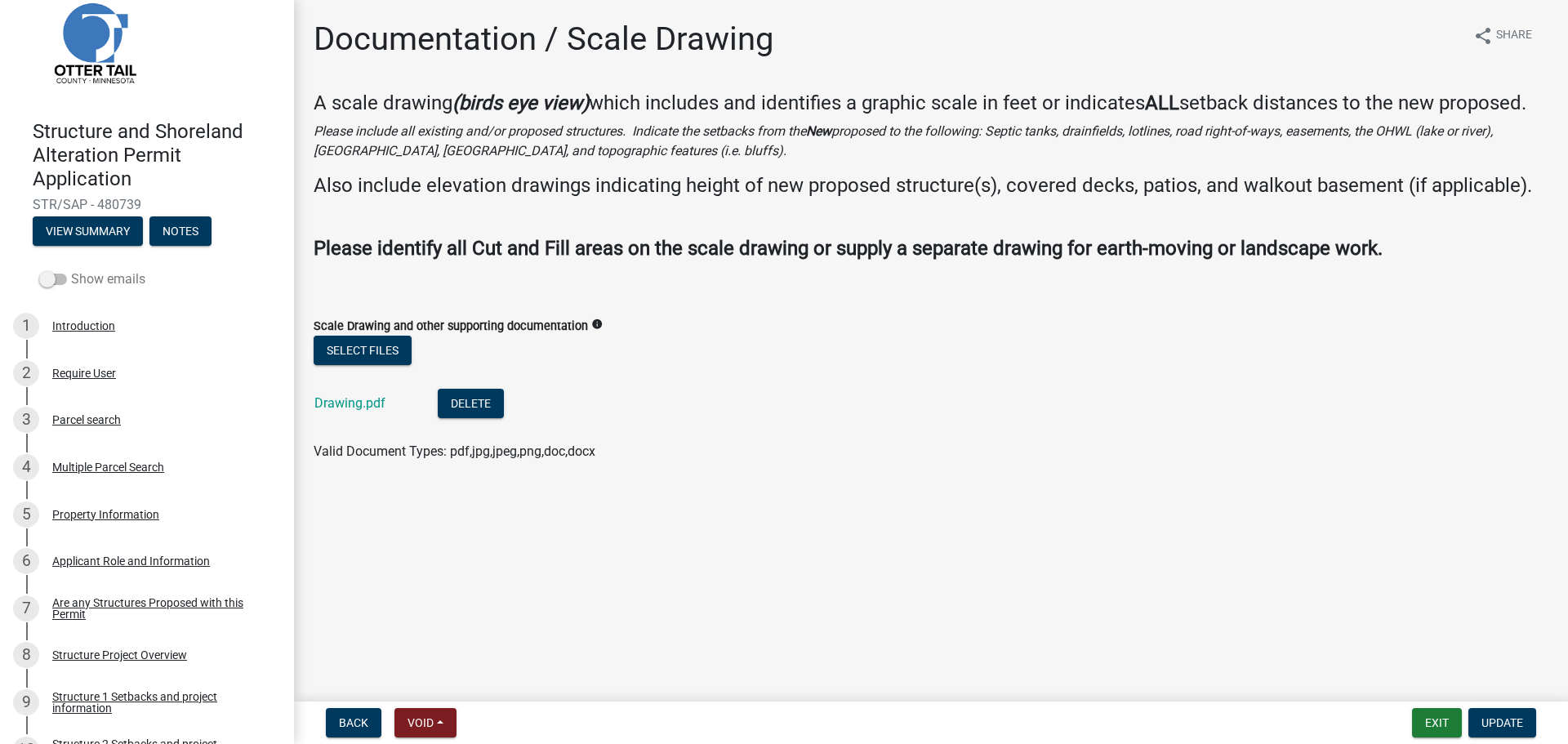
click at [48, 275] on span at bounding box center [53, 280] width 27 height 11
click at [71, 269] on input "Show emails" at bounding box center [71, 269] width 0 height 0
click at [88, 233] on button "View Summary" at bounding box center [88, 231] width 110 height 29
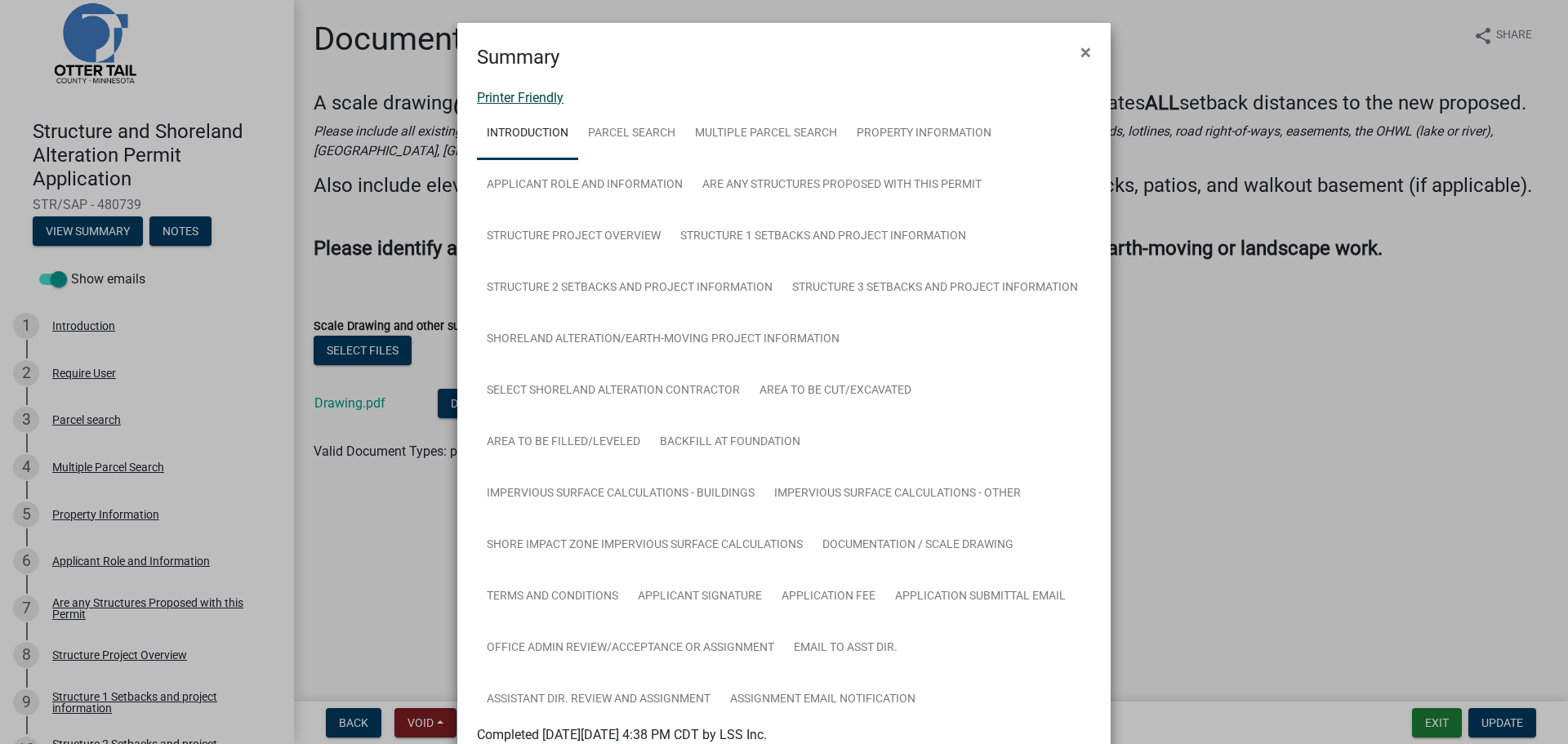
click at [509, 91] on link "Printer Friendly" at bounding box center [521, 97] width 87 height 15
click at [1081, 43] on span "×" at bounding box center [1086, 52] width 10 height 23
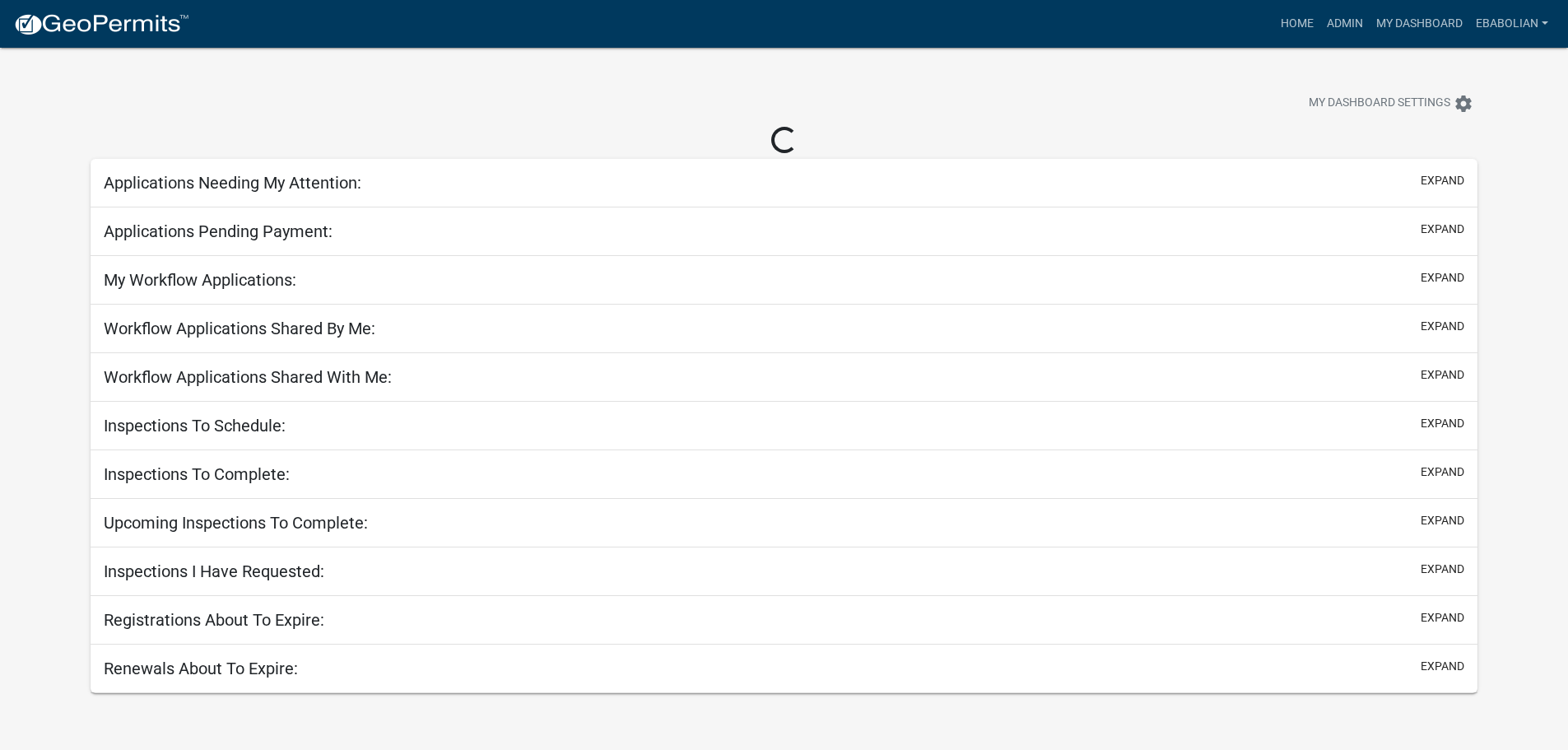
select select "3: 100"
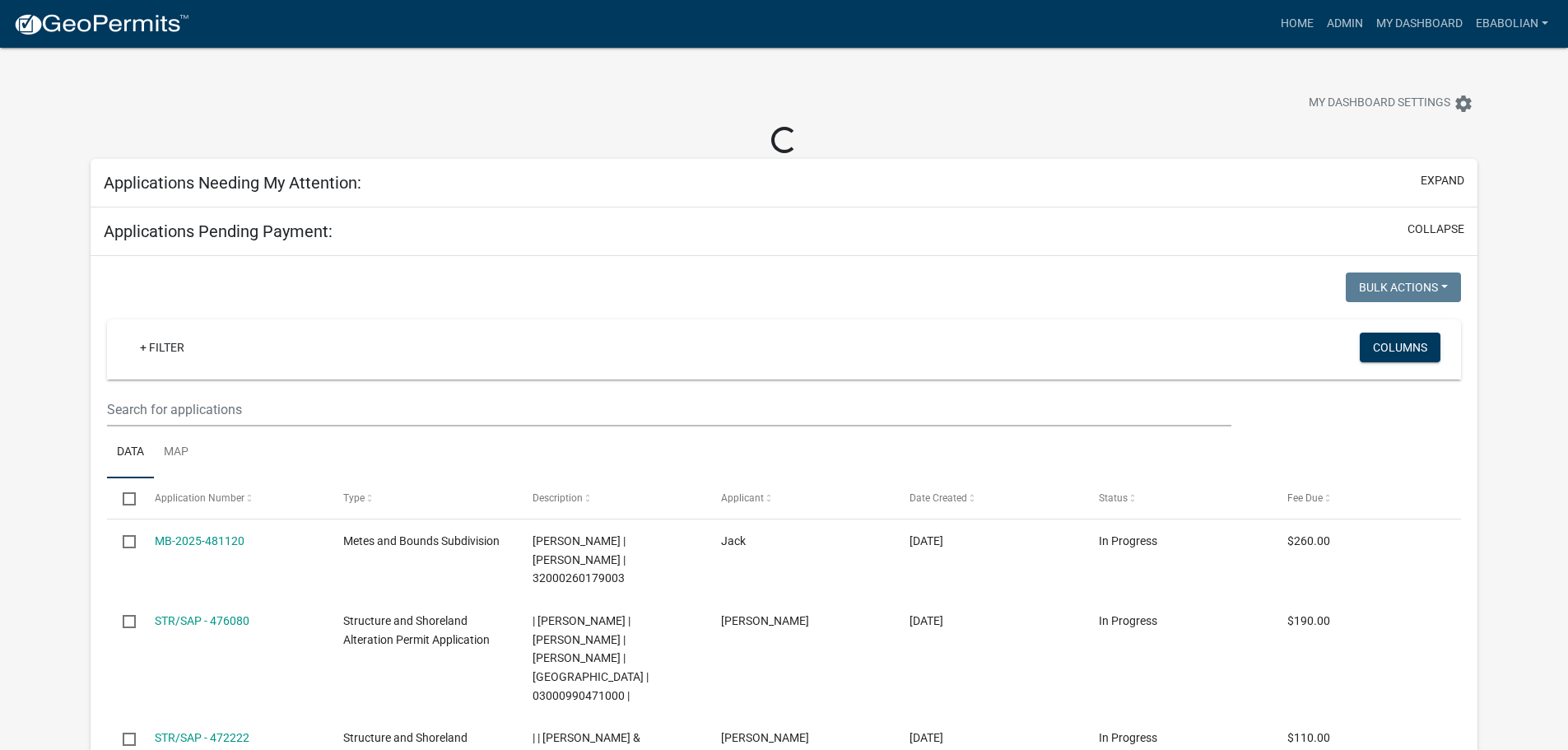
select select "3: 100"
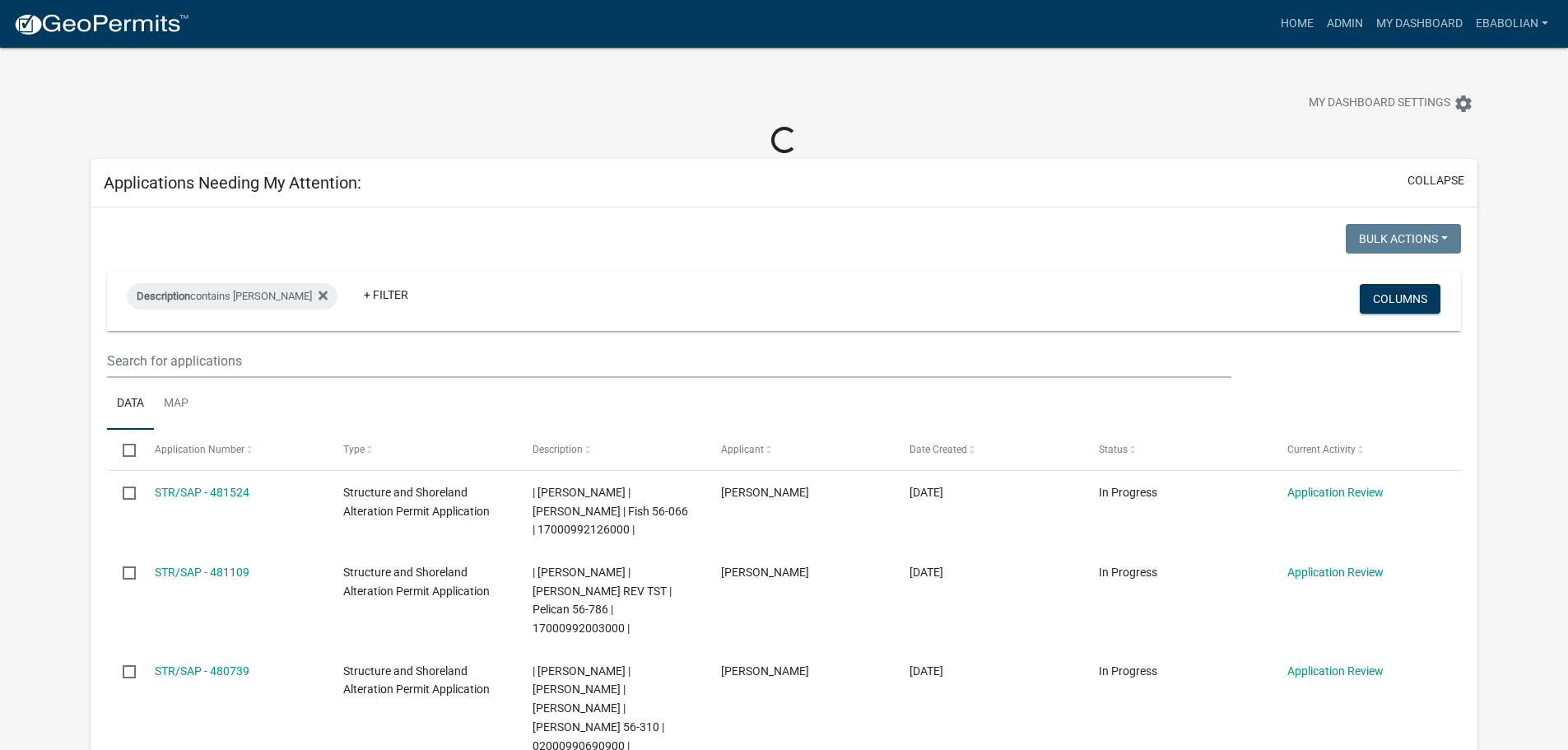
select select "3: 100"
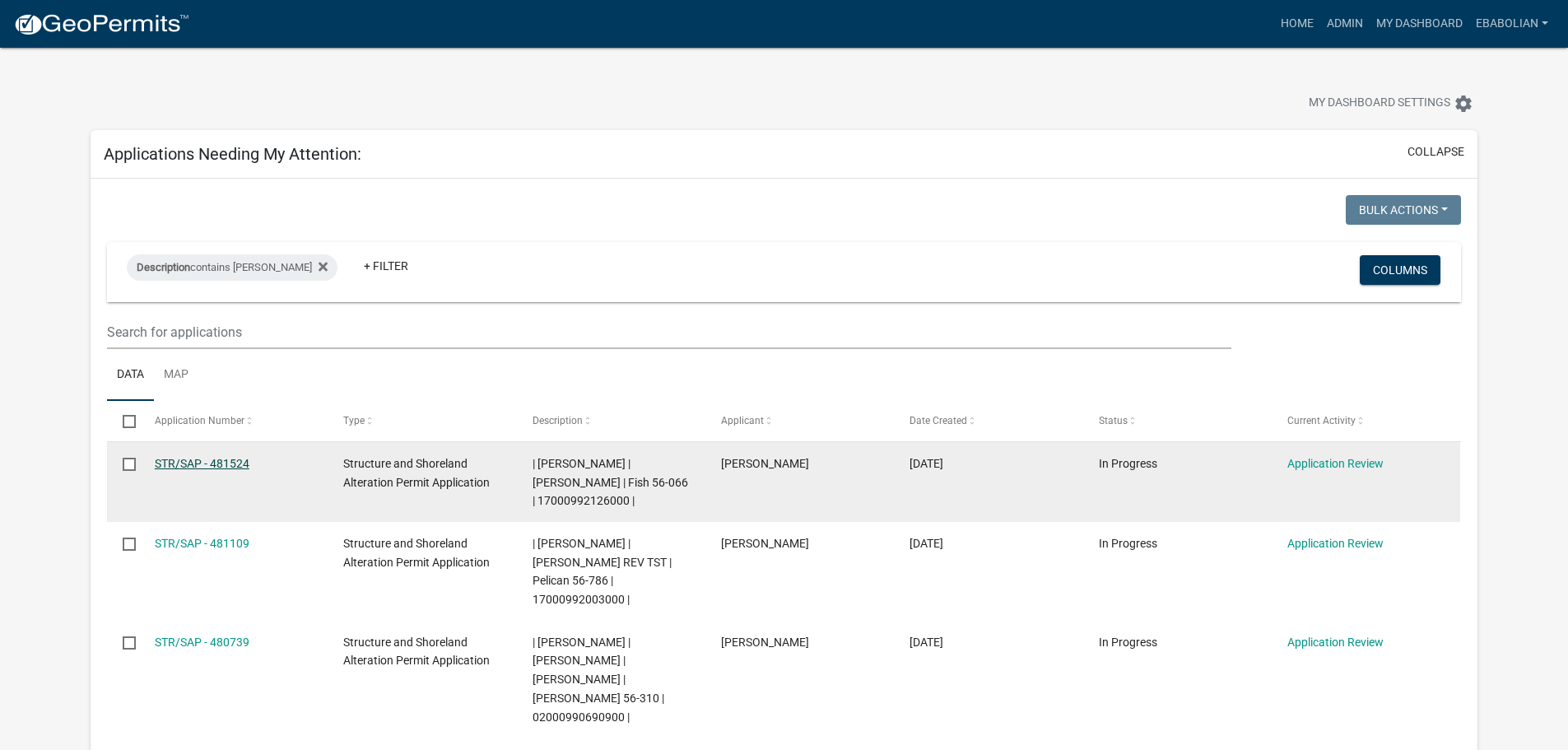
click at [230, 462] on link "STR/SAP - 481524" at bounding box center [202, 463] width 95 height 13
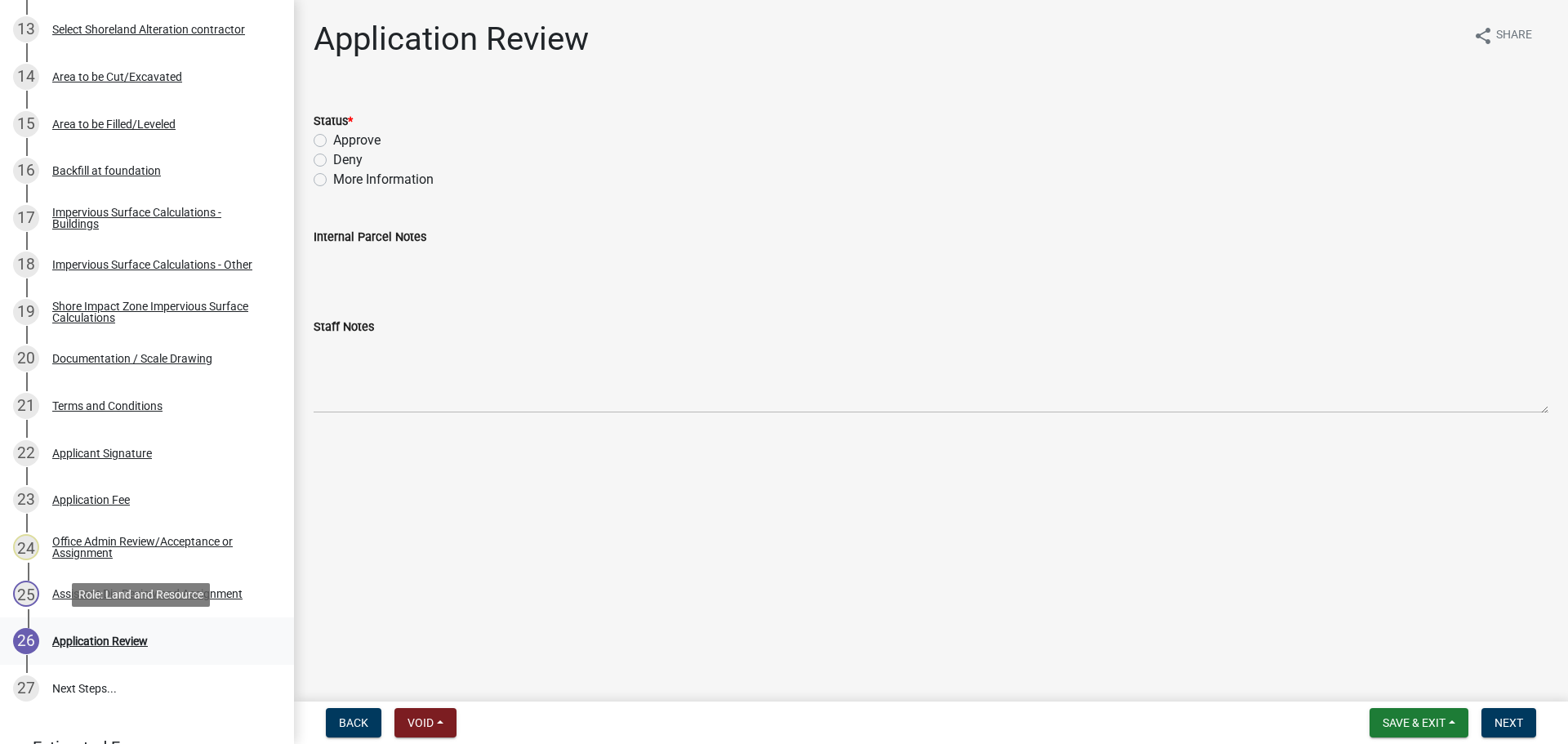
scroll to position [898, 0]
click at [182, 355] on div "Documentation / Scale Drawing" at bounding box center [133, 358] width 160 height 11
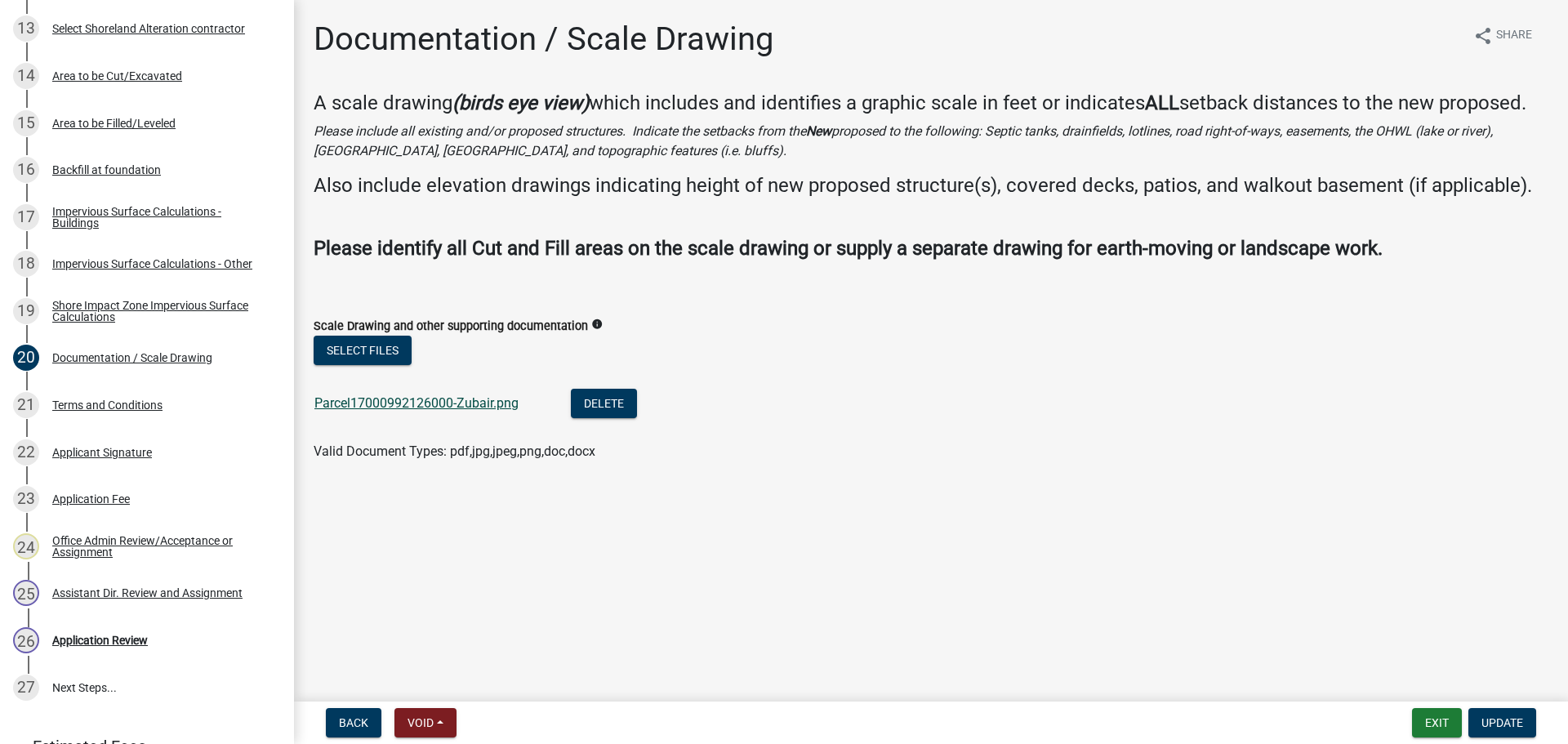
click at [489, 401] on link "Parcel17000992126000-Zubair.png" at bounding box center [416, 403] width 204 height 15
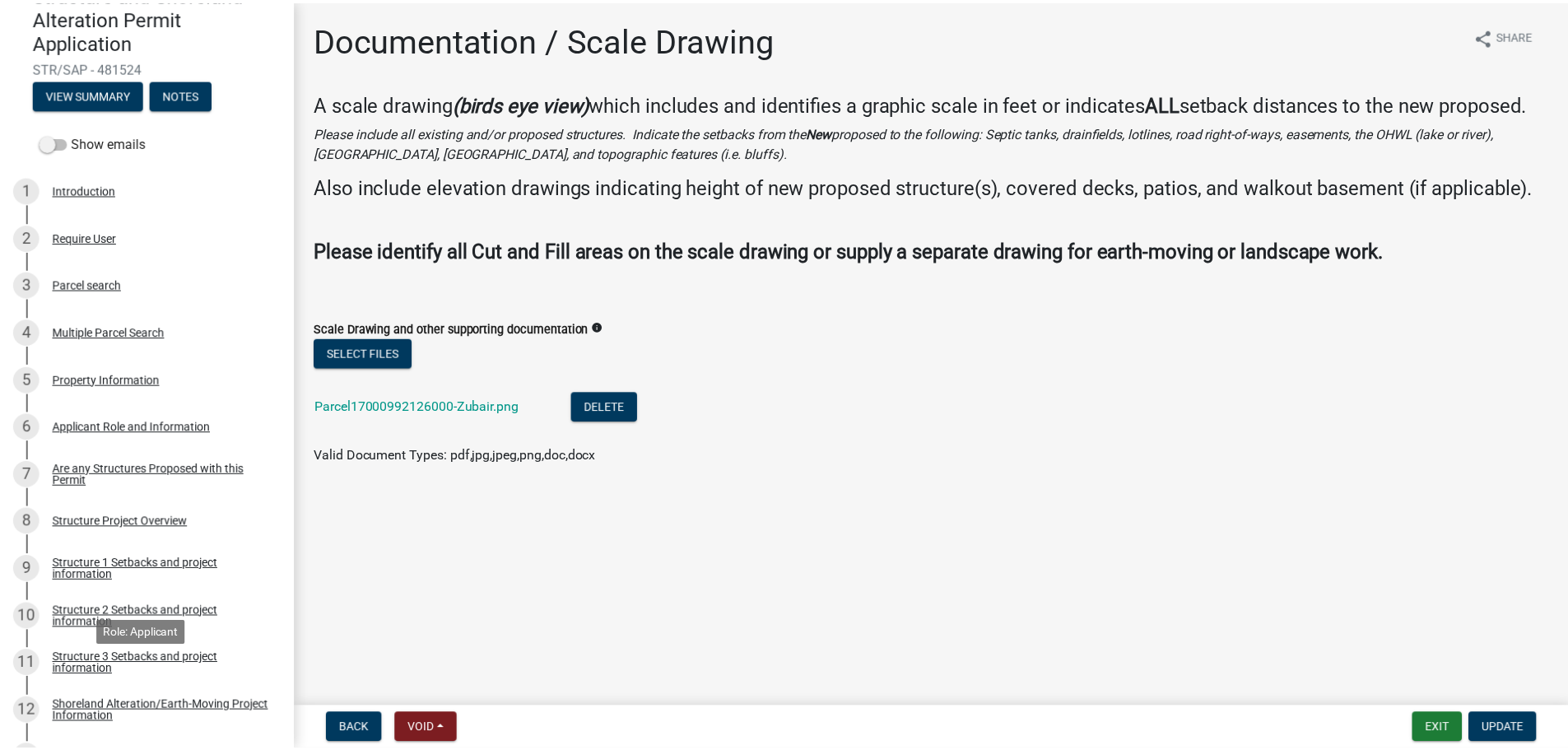
scroll to position [0, 0]
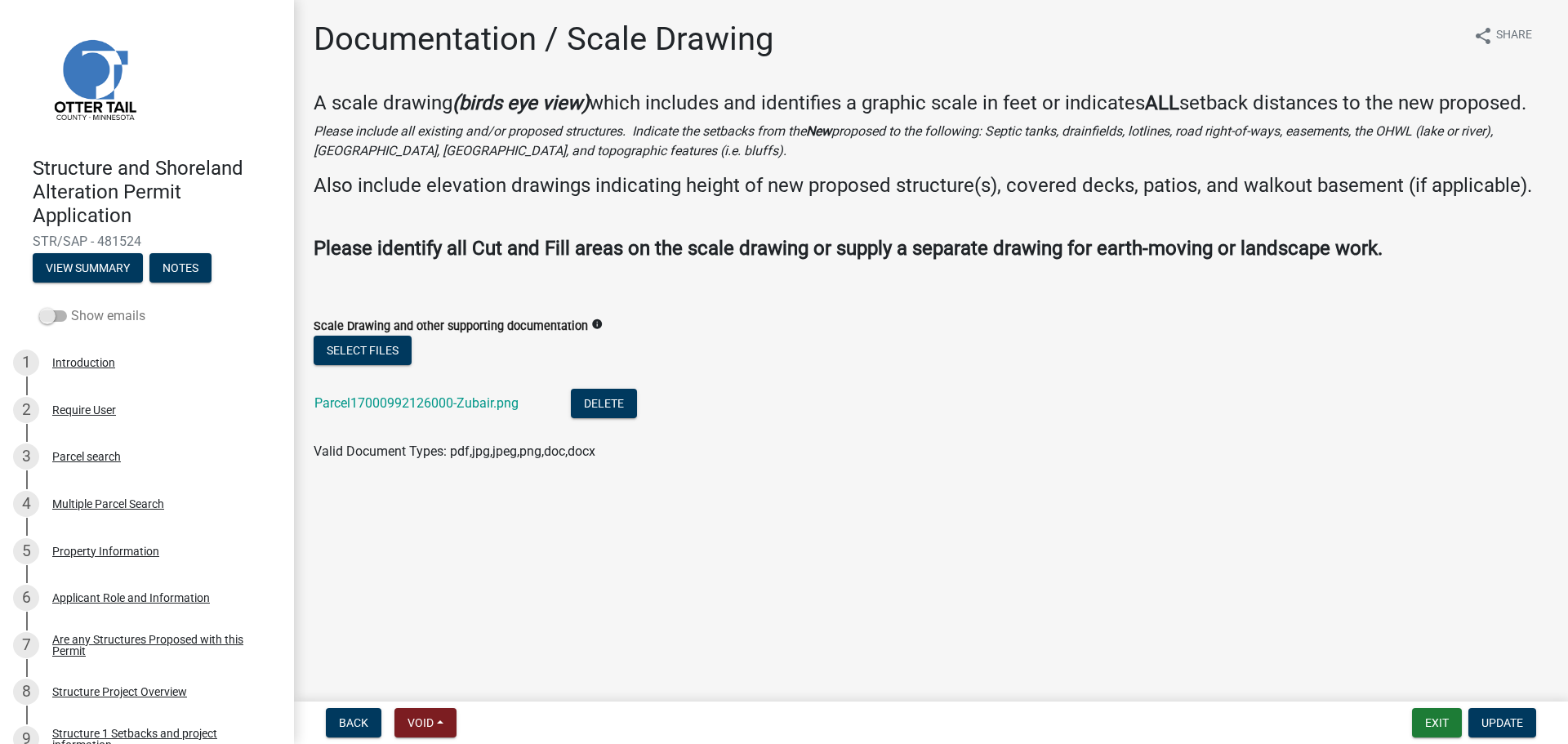
click at [48, 314] on span at bounding box center [53, 316] width 27 height 11
click at [71, 306] on input "Show emails" at bounding box center [71, 306] width 0 height 0
click at [107, 267] on button "View Summary" at bounding box center [88, 267] width 110 height 29
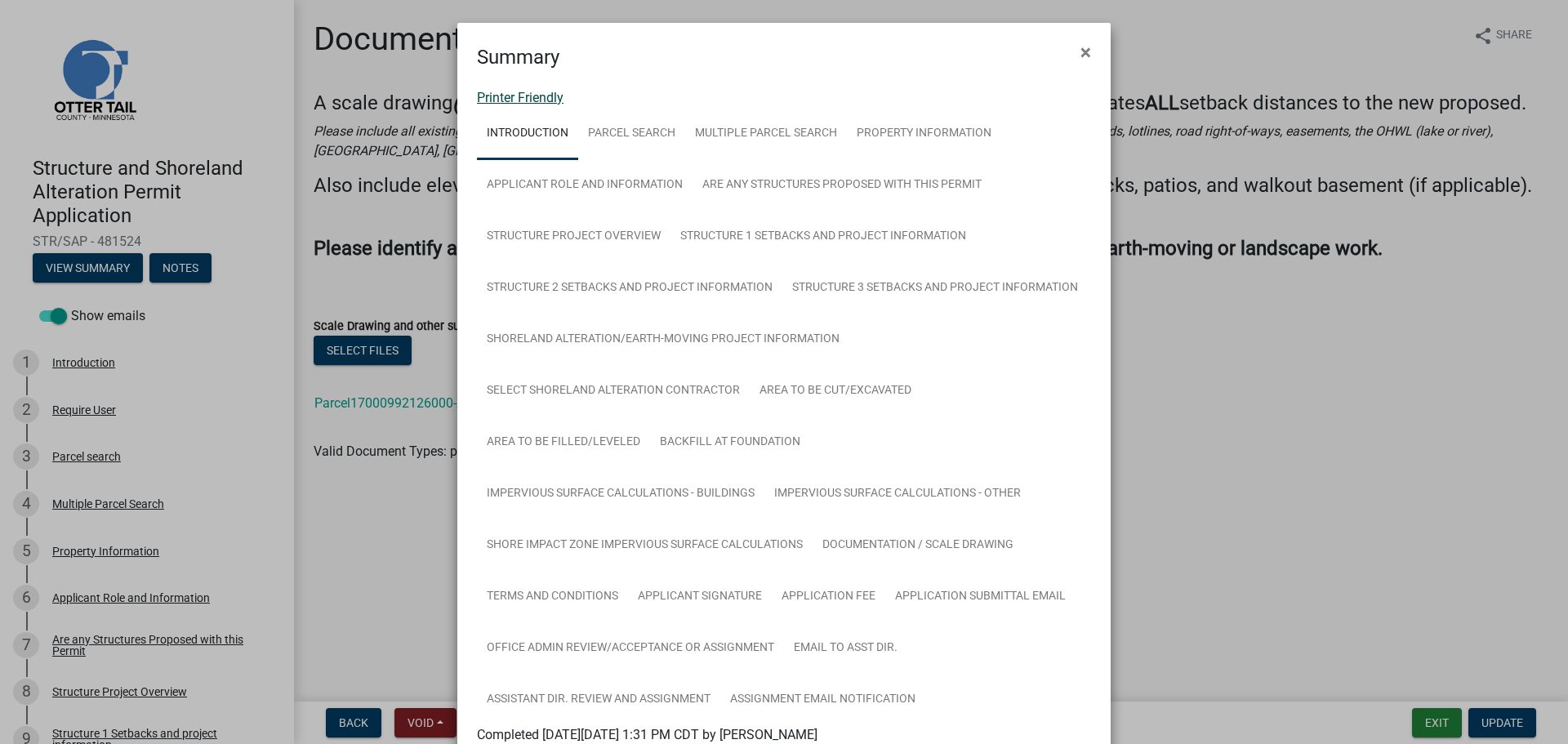
click at [499, 95] on link "Printer Friendly" at bounding box center [521, 97] width 87 height 15
click at [1081, 47] on span "×" at bounding box center [1086, 52] width 10 height 23
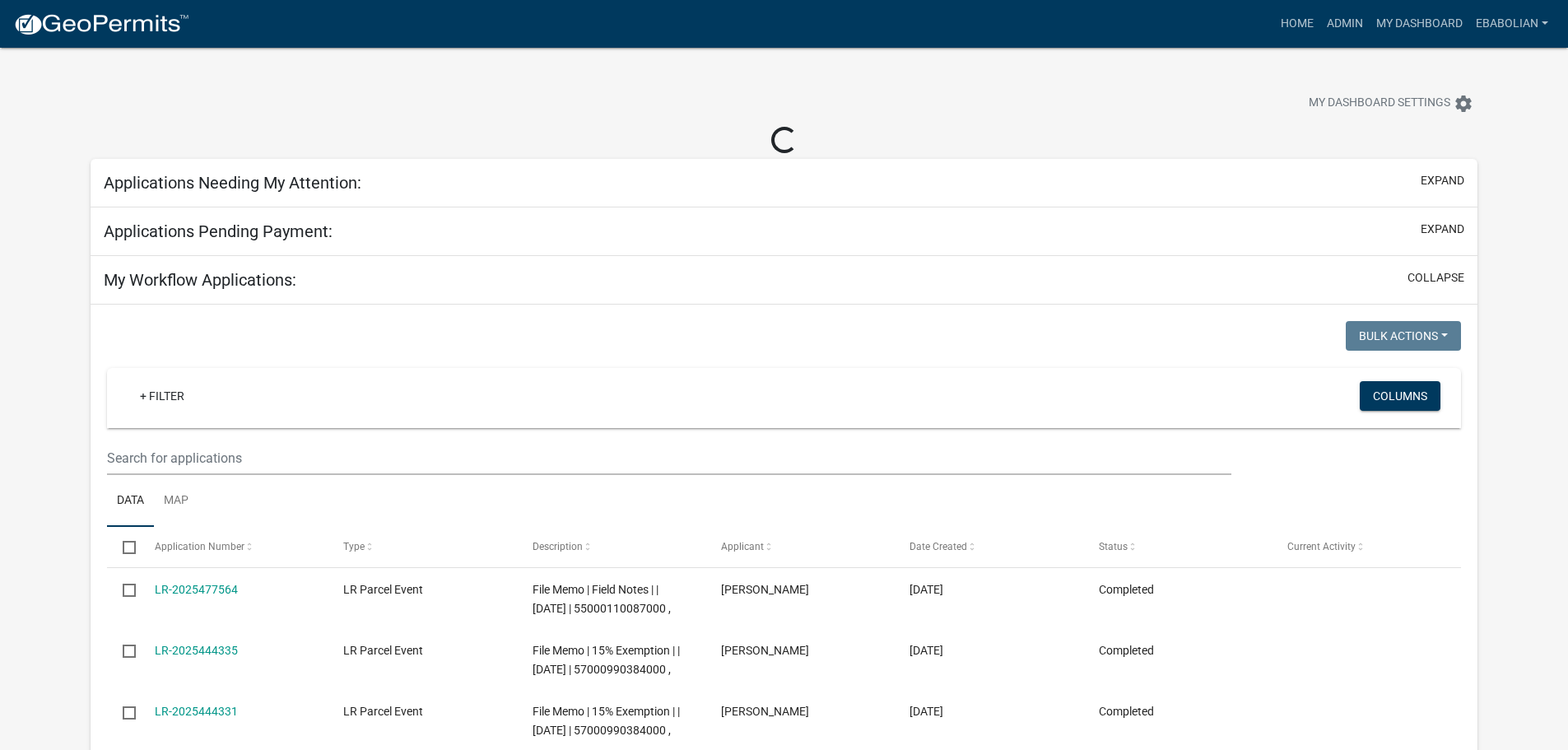
select select "3: 100"
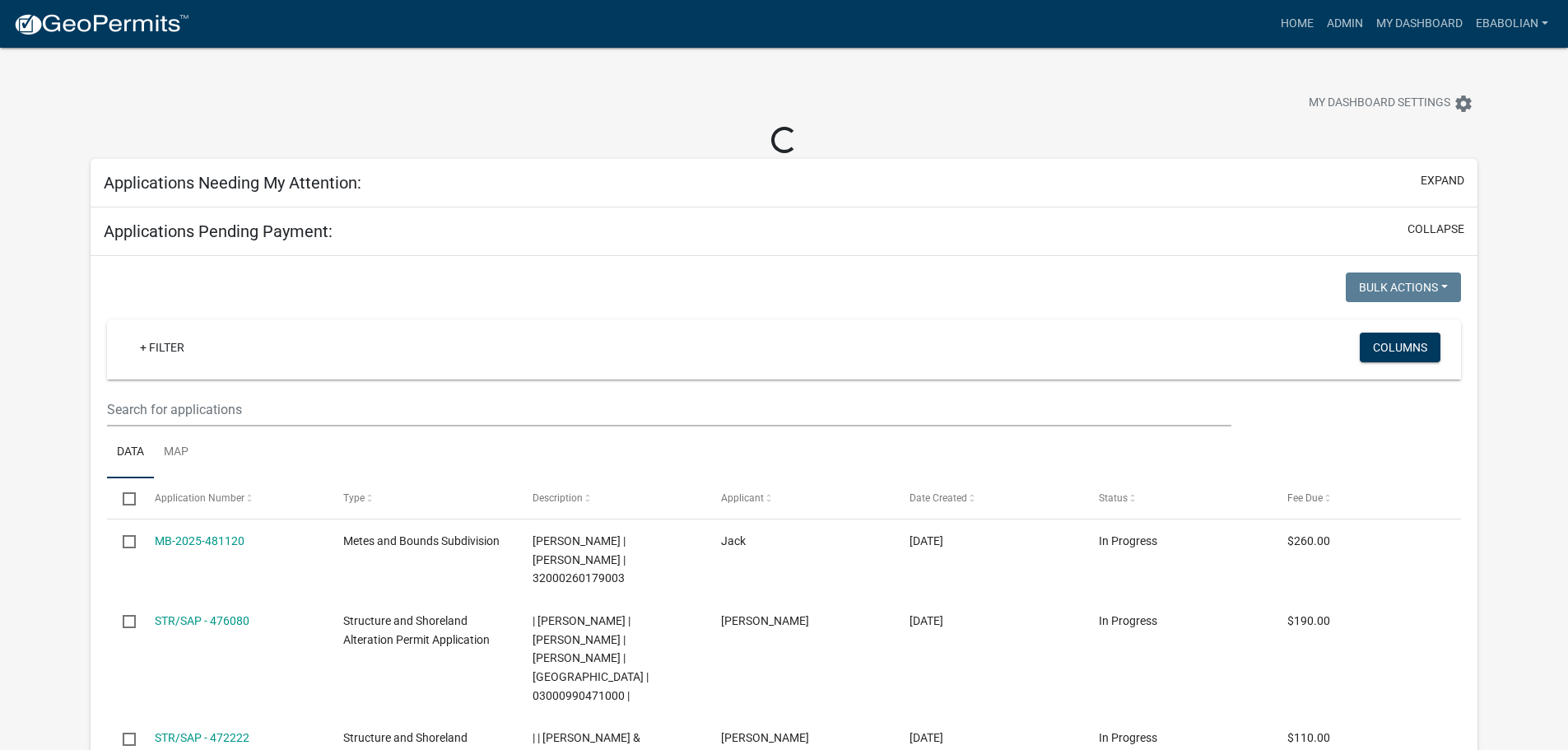
select select "3: 100"
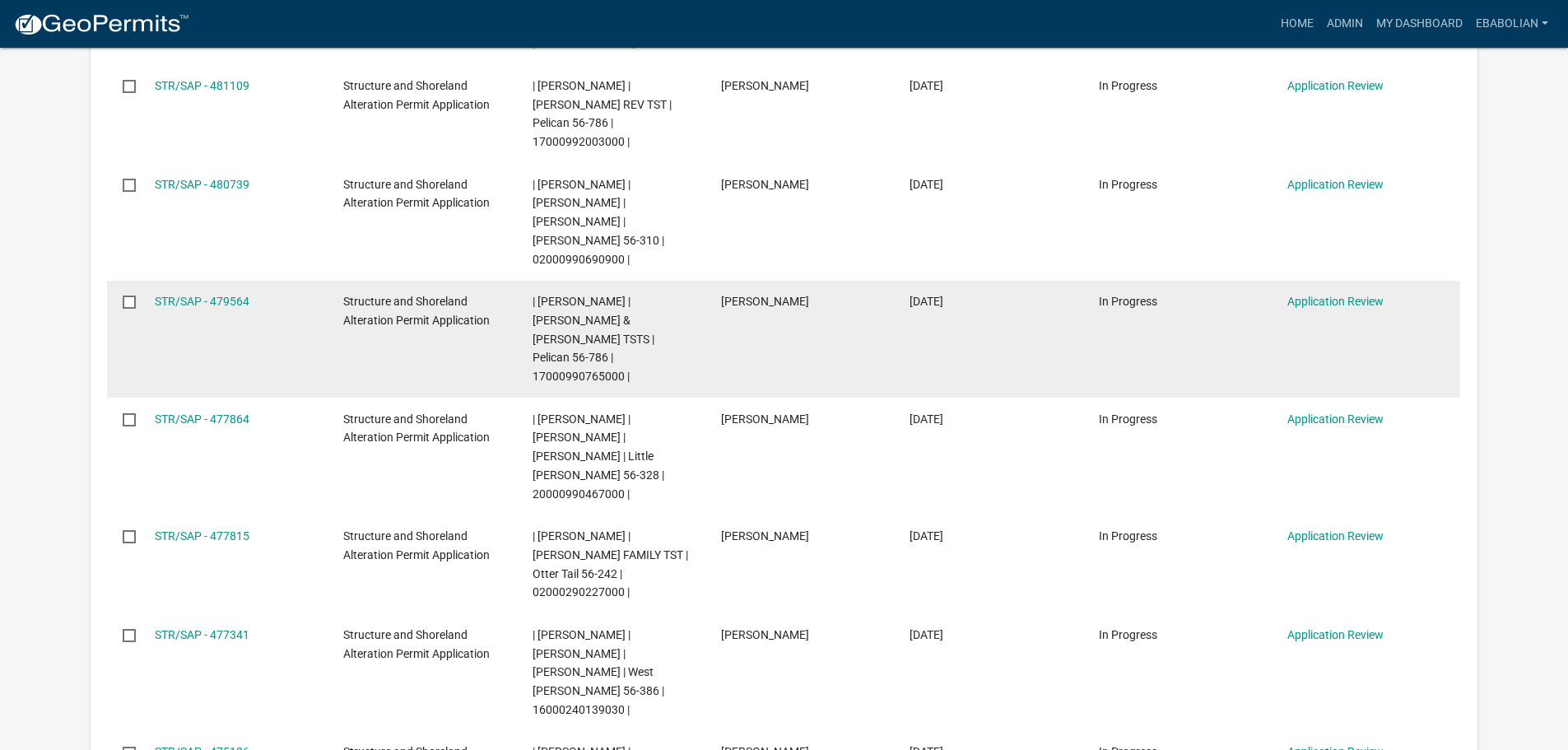
scroll to position [494, 0]
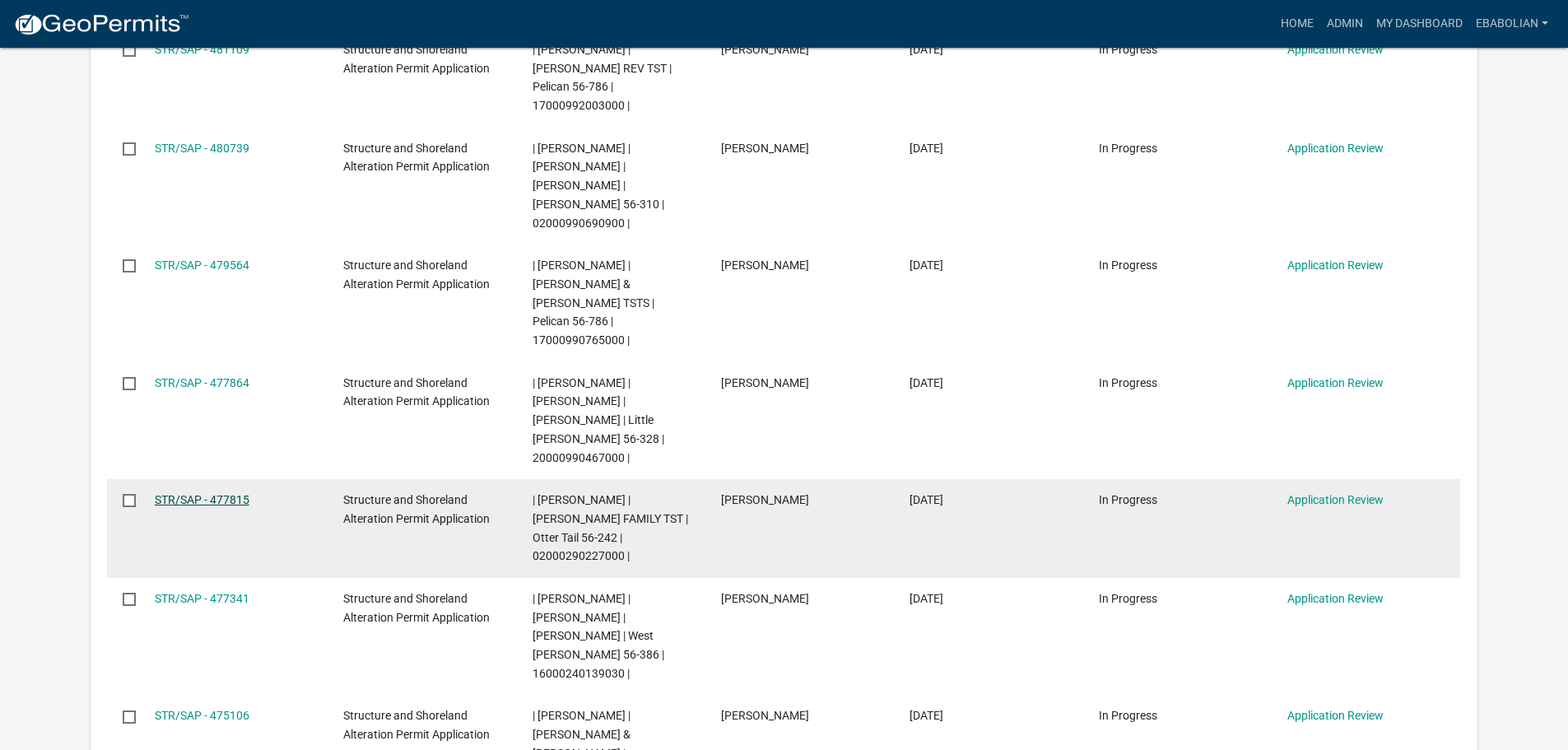
click at [226, 494] on link "STR/SAP - 477815" at bounding box center [202, 500] width 95 height 13
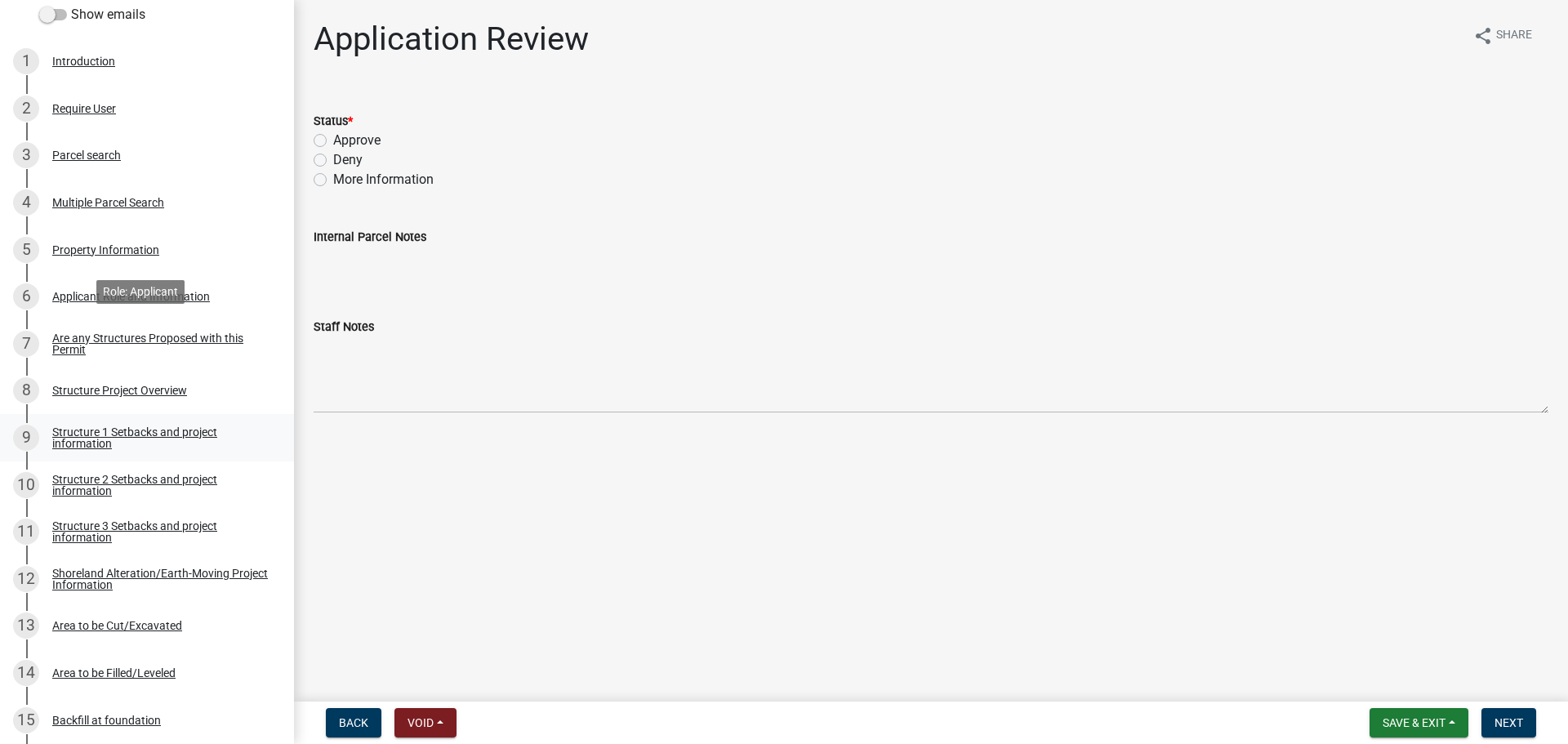
scroll to position [409, 0]
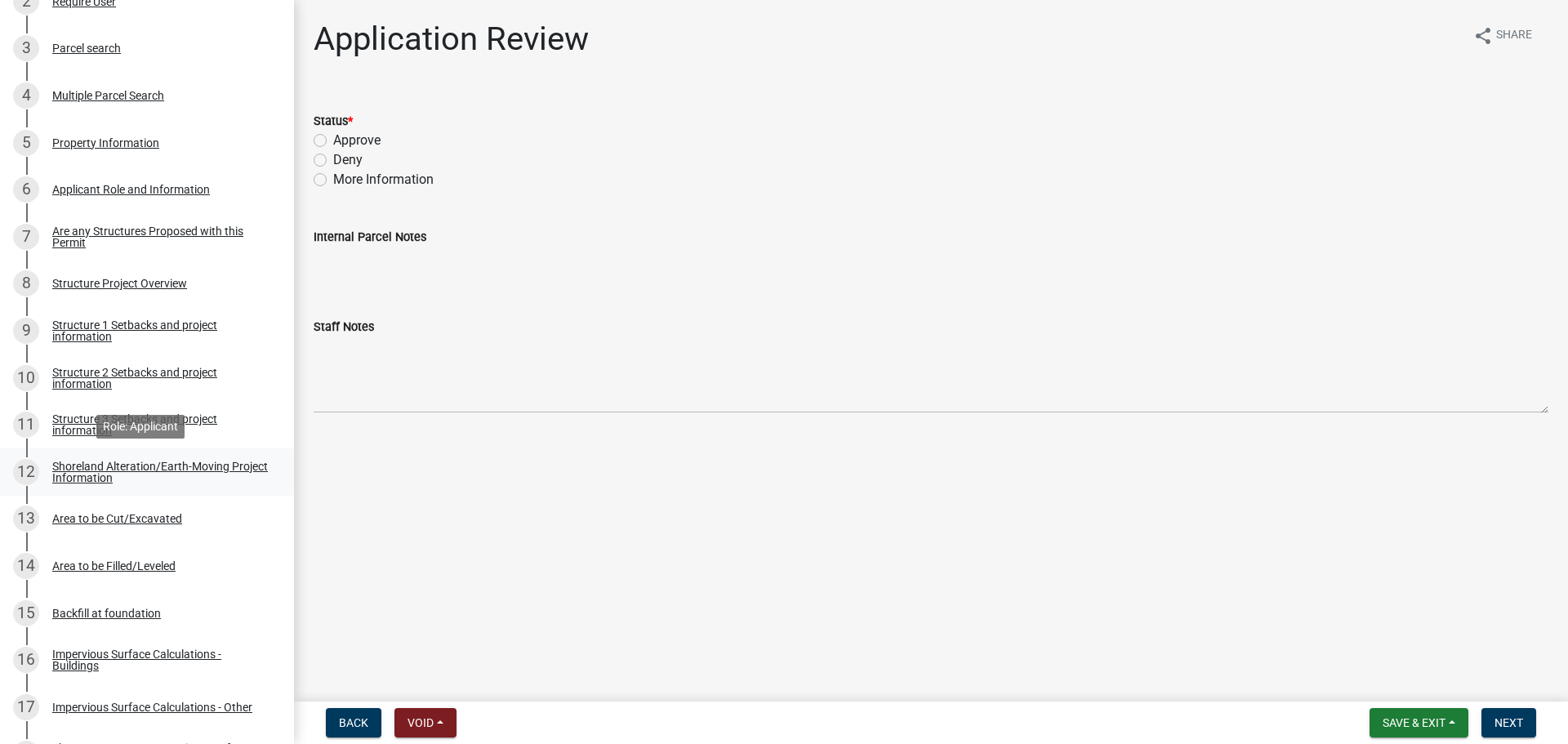
click at [77, 476] on div "Shoreland Alteration/Earth-Moving Project Information" at bounding box center [160, 472] width 216 height 23
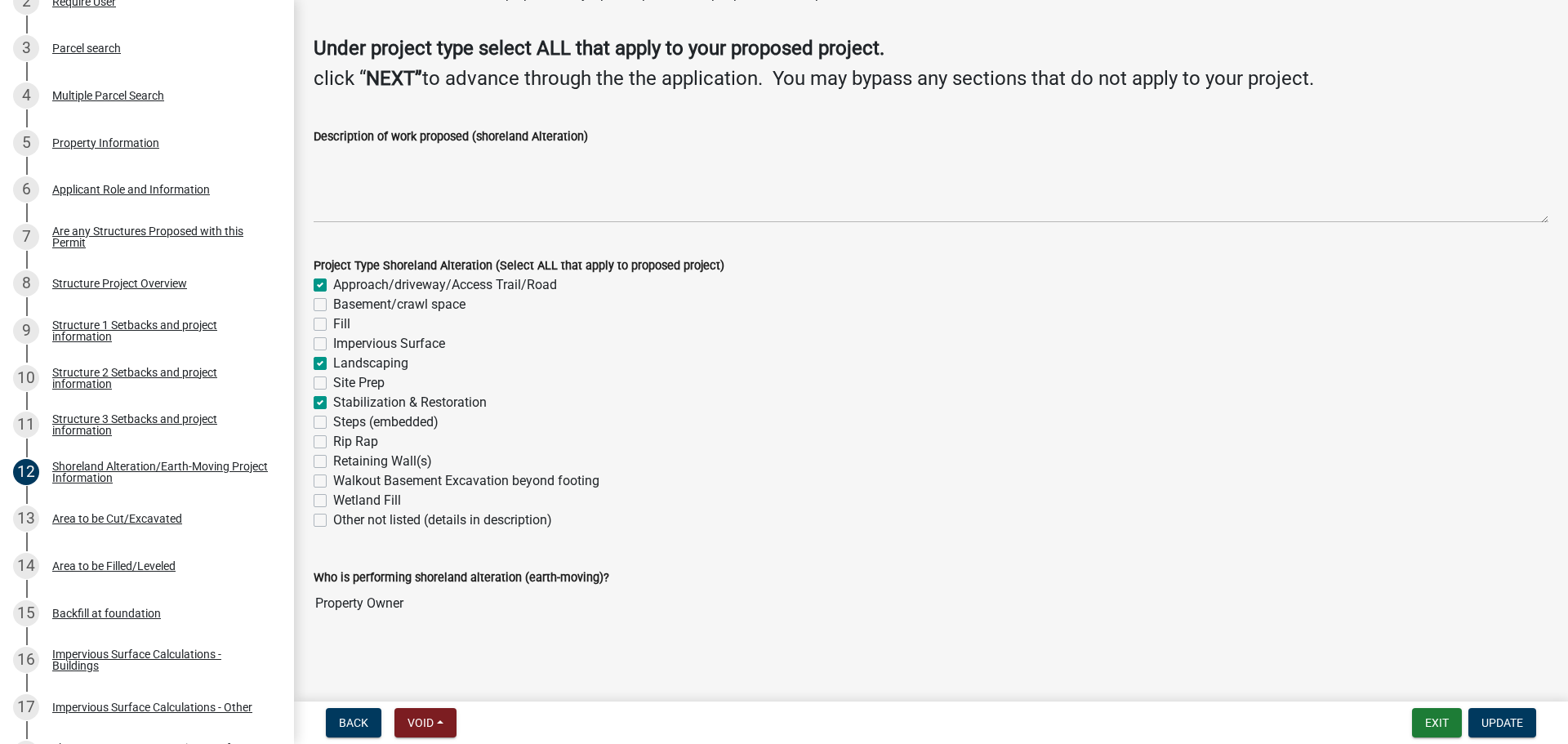
scroll to position [102, 0]
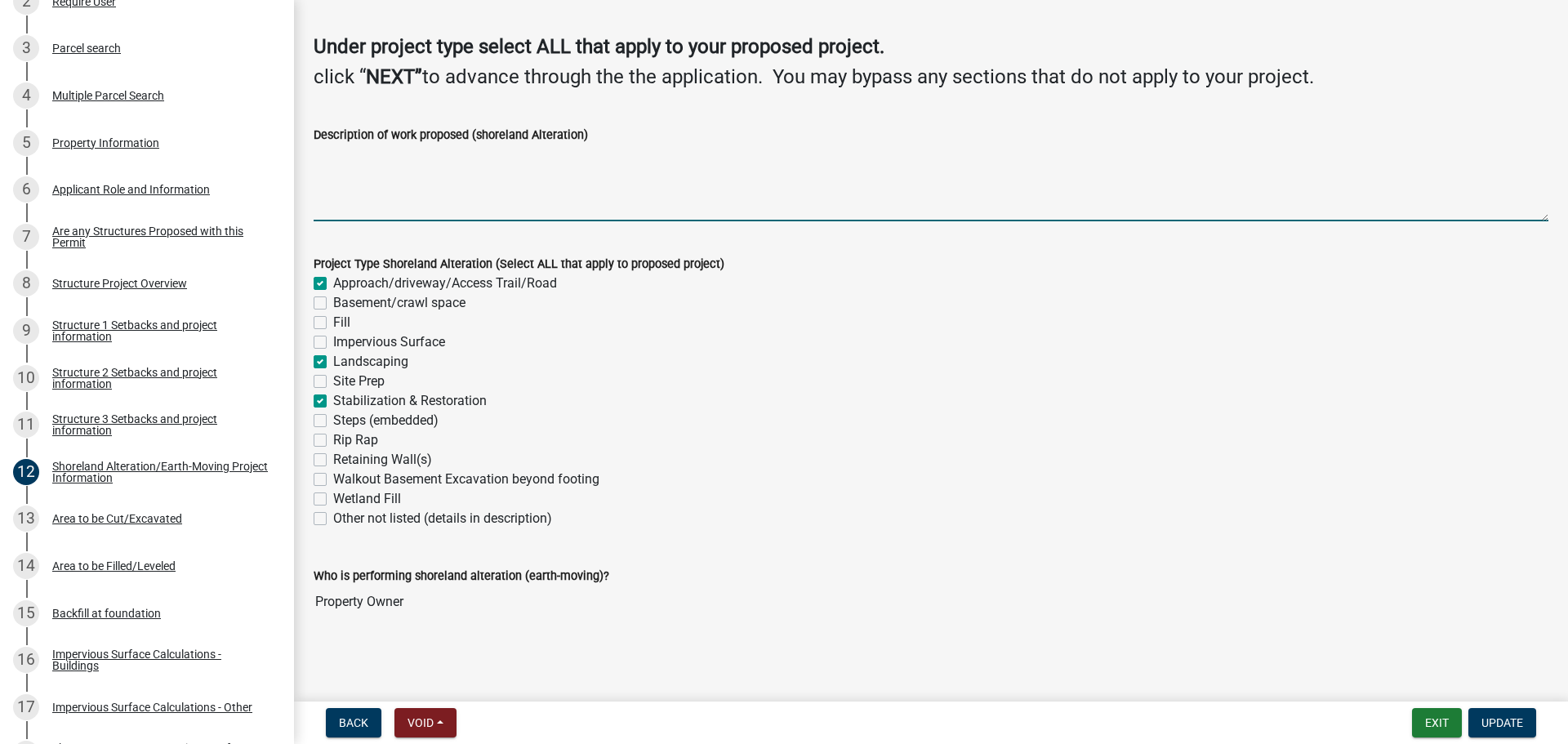
click at [348, 166] on textarea "Description of work proposed (shoreland Alteration)" at bounding box center [930, 184] width 1235 height 77
type textarea "Widen north side of driveway for safer access."
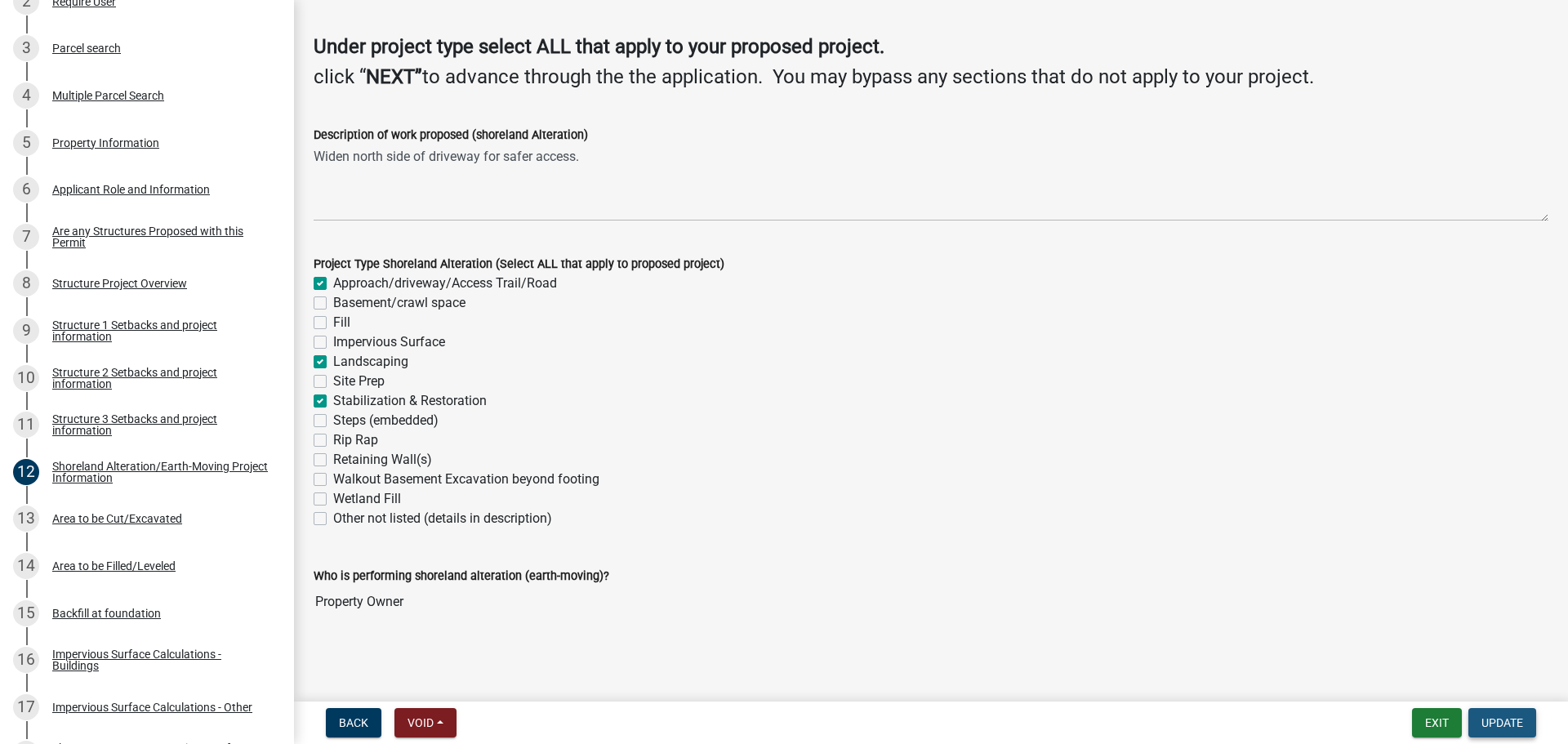
click at [1487, 725] on span "Update" at bounding box center [1502, 723] width 41 height 13
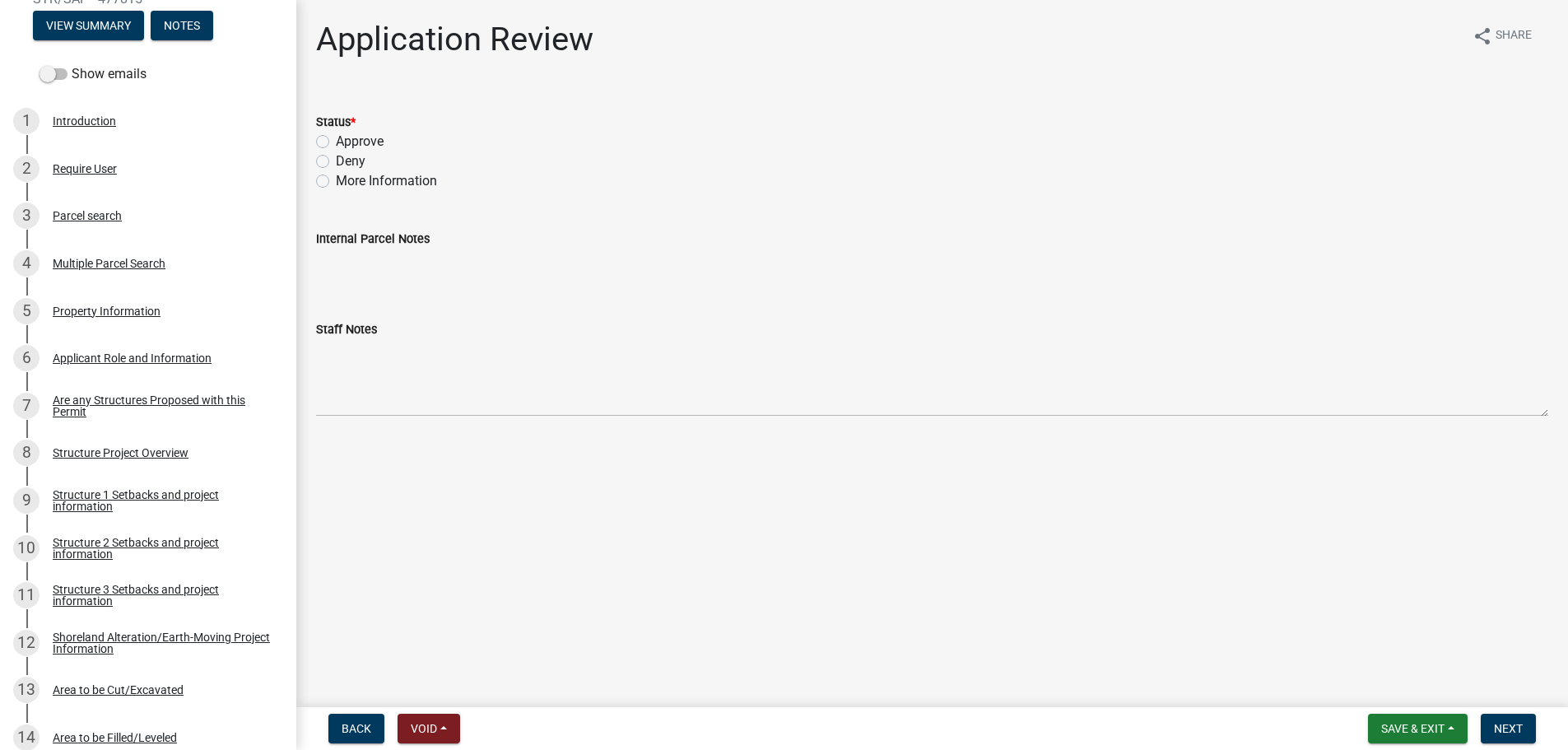
scroll to position [0, 0]
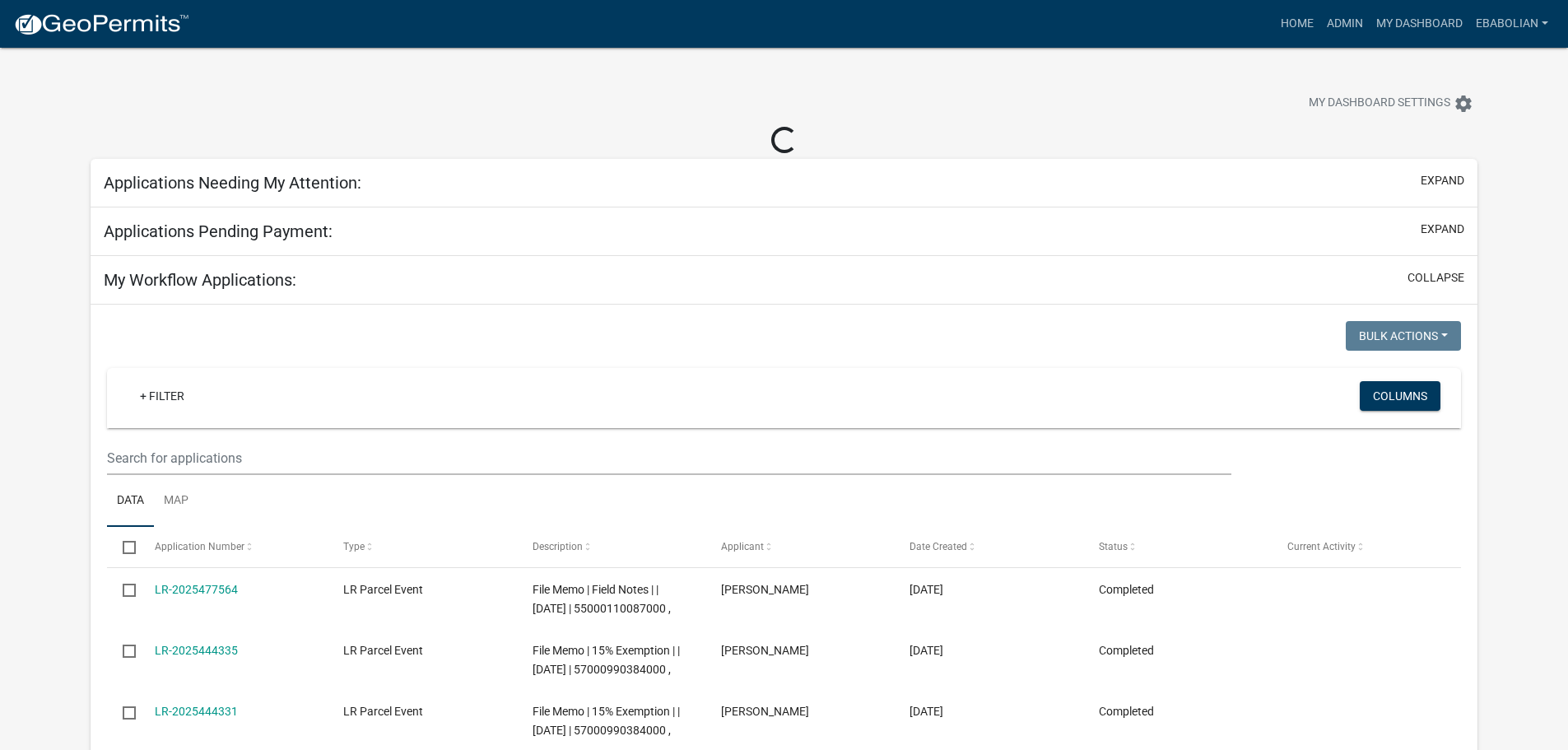
select select "3: 100"
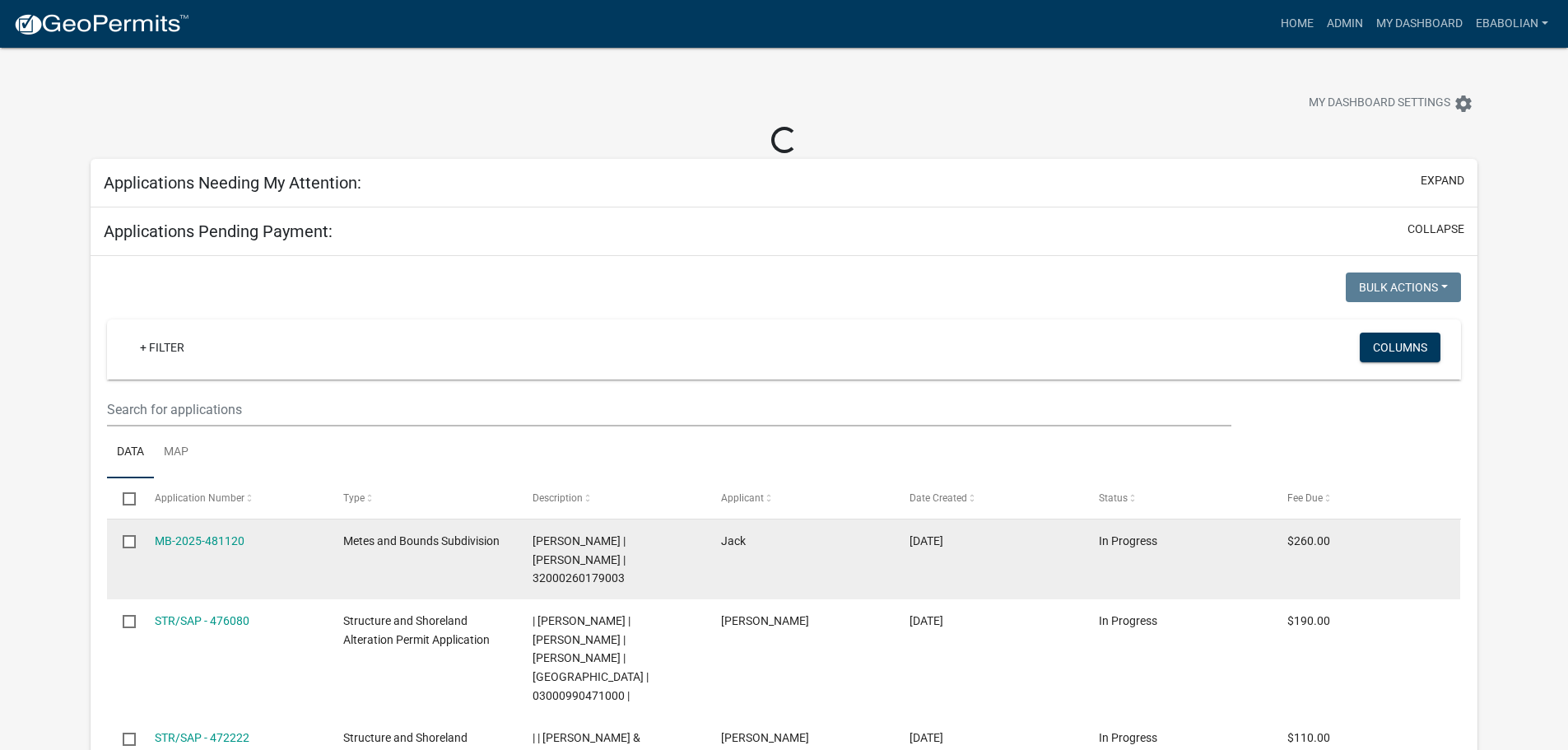
scroll to position [78, 0]
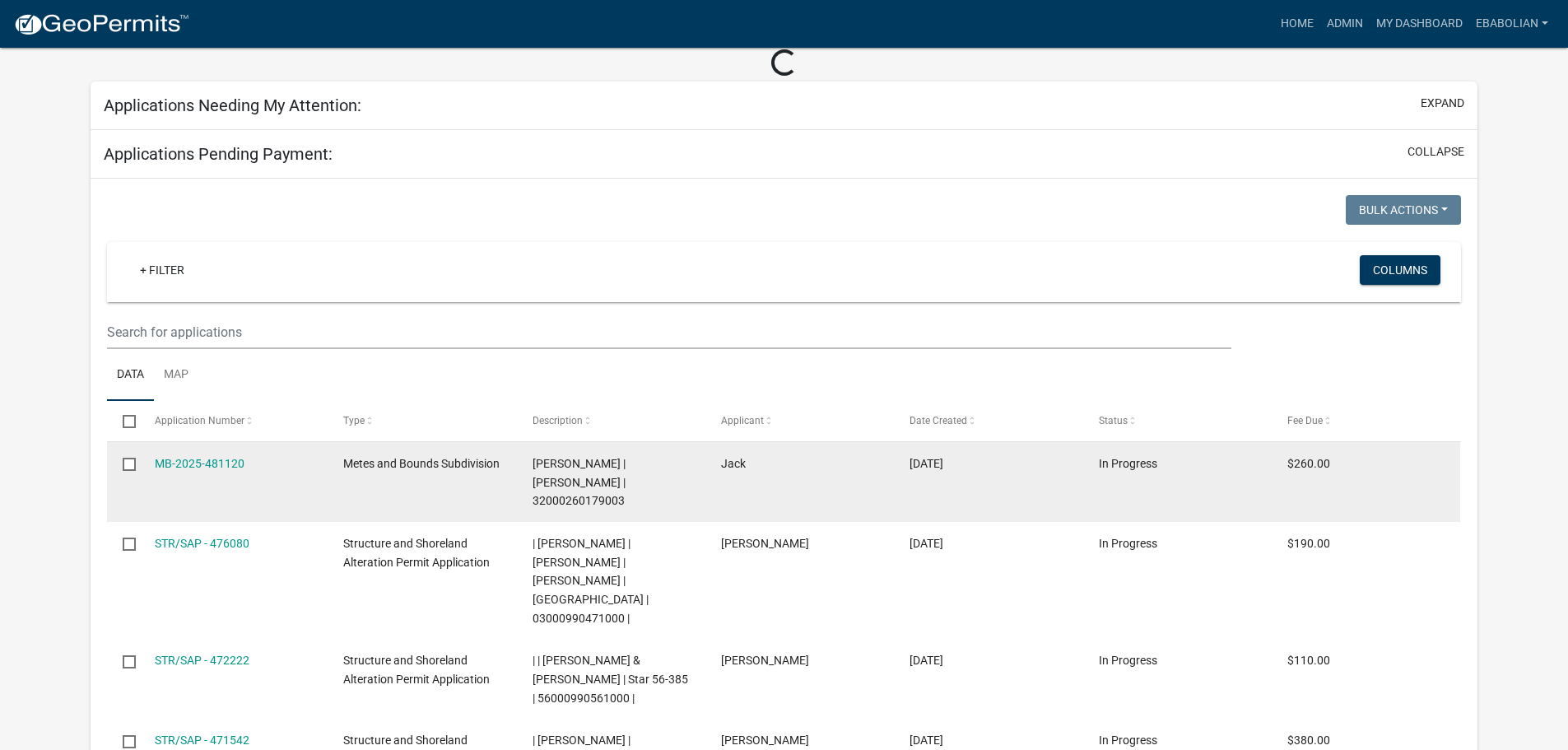
select select "3: 100"
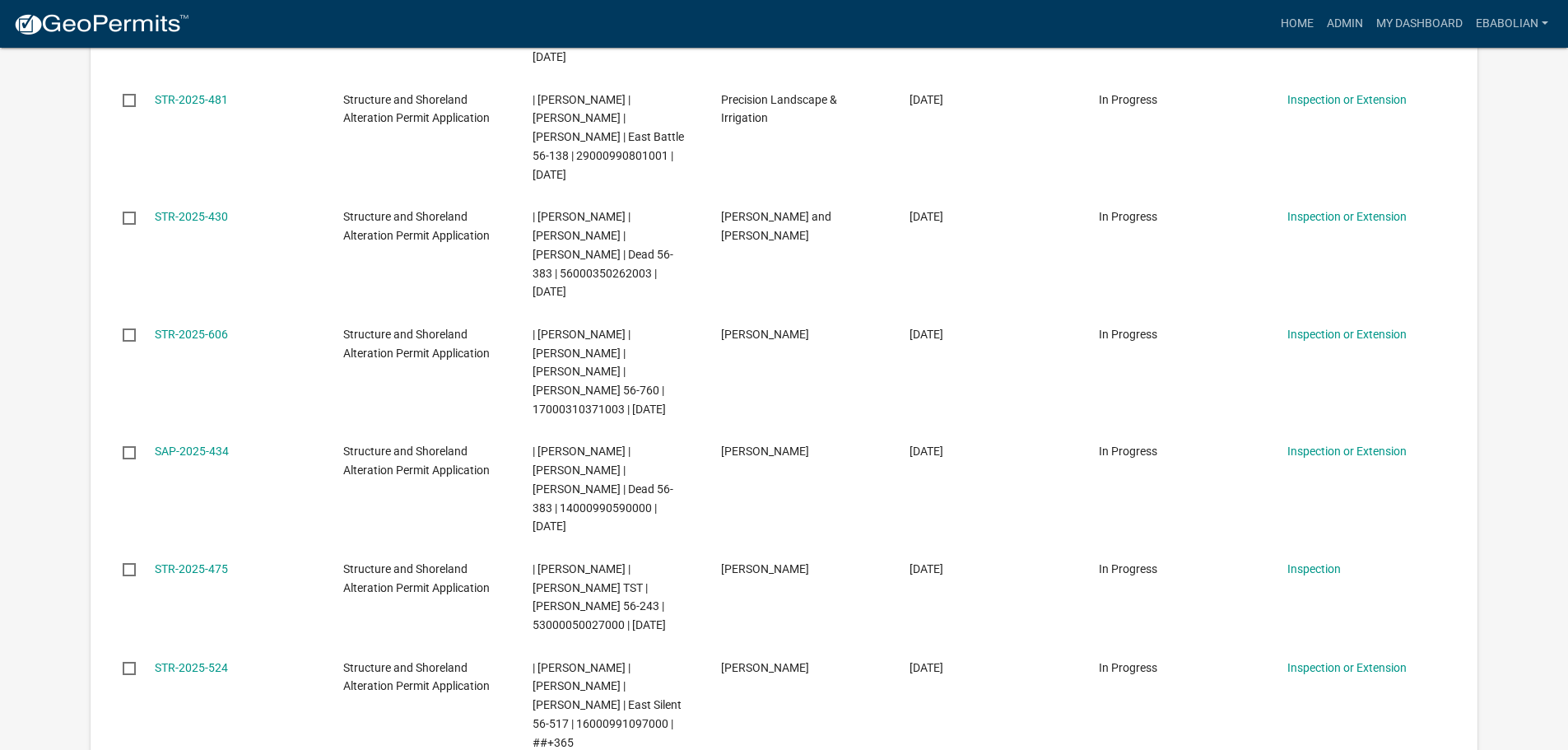
scroll to position [5528, 0]
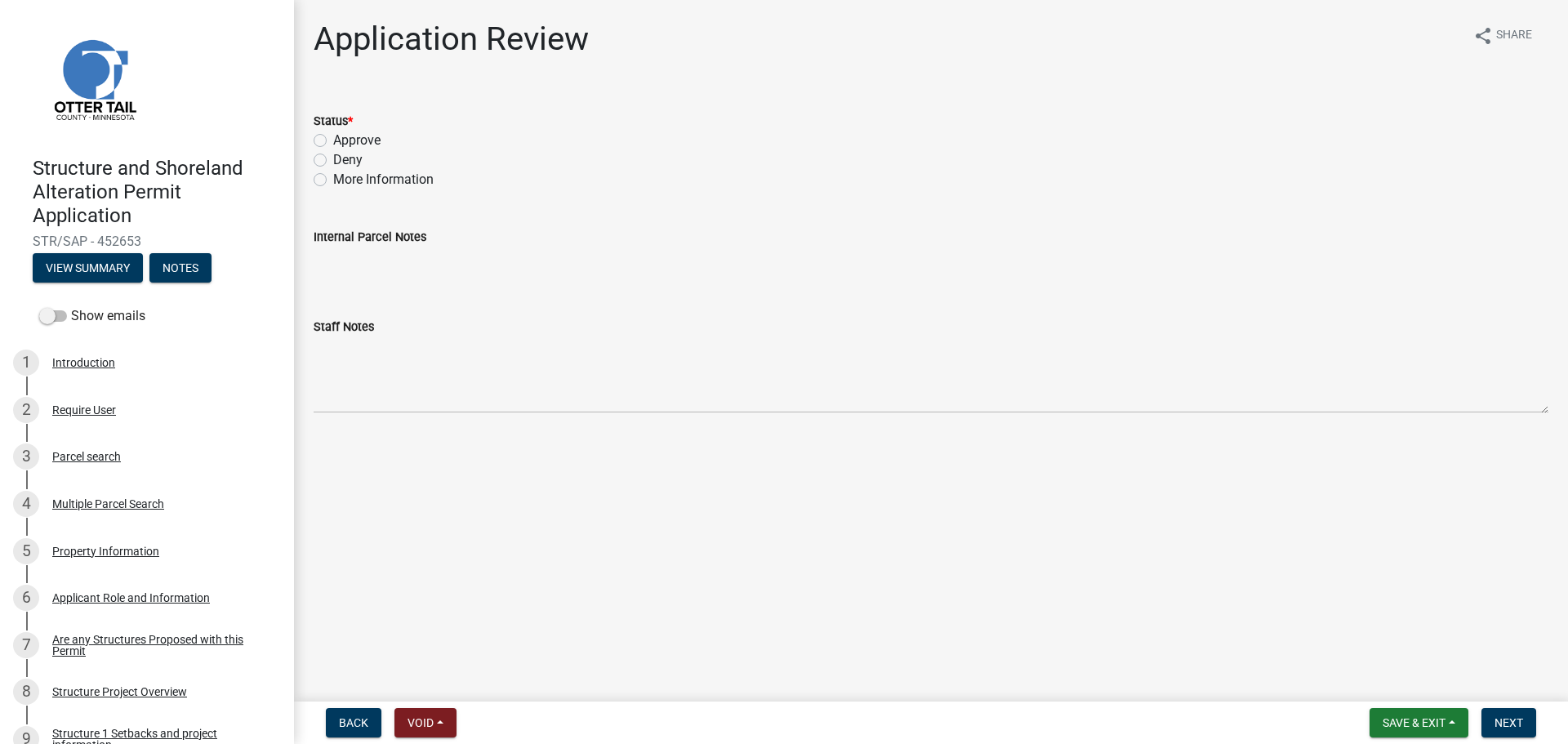
click at [333, 143] on label "Approve" at bounding box center [357, 140] width 47 height 20
click at [333, 141] on input "Approve" at bounding box center [338, 136] width 10 height 10
radio input "true"
click at [1518, 721] on span "Next" at bounding box center [1509, 723] width 28 height 13
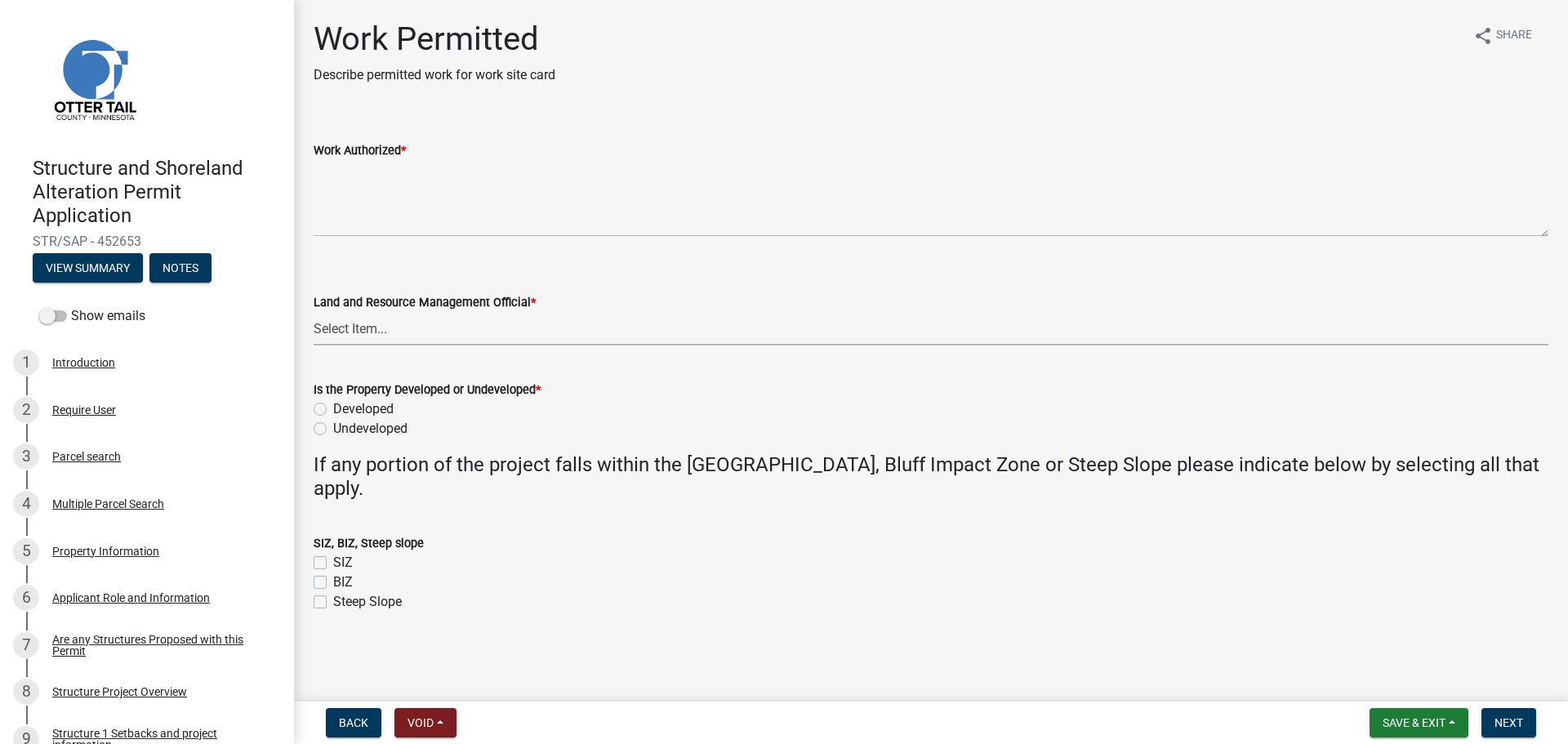
click at [350, 336] on select "Select Item... Alexis Newark Amy Busko Andrea Perales Brittany Tollefson Christ…" at bounding box center [930, 329] width 1235 height 34
click at [314, 312] on select "Select Item... Alexis Newark Amy Busko Andrea Perales Brittany Tollefson Christ…" at bounding box center [930, 329] width 1235 height 34
select select "f66be788-4dd6-459d-a9ec-6d83f4dfb709"
click at [333, 410] on label "Developed" at bounding box center [364, 409] width 60 height 20
click at [333, 410] on input "Developed" at bounding box center [338, 404] width 10 height 10
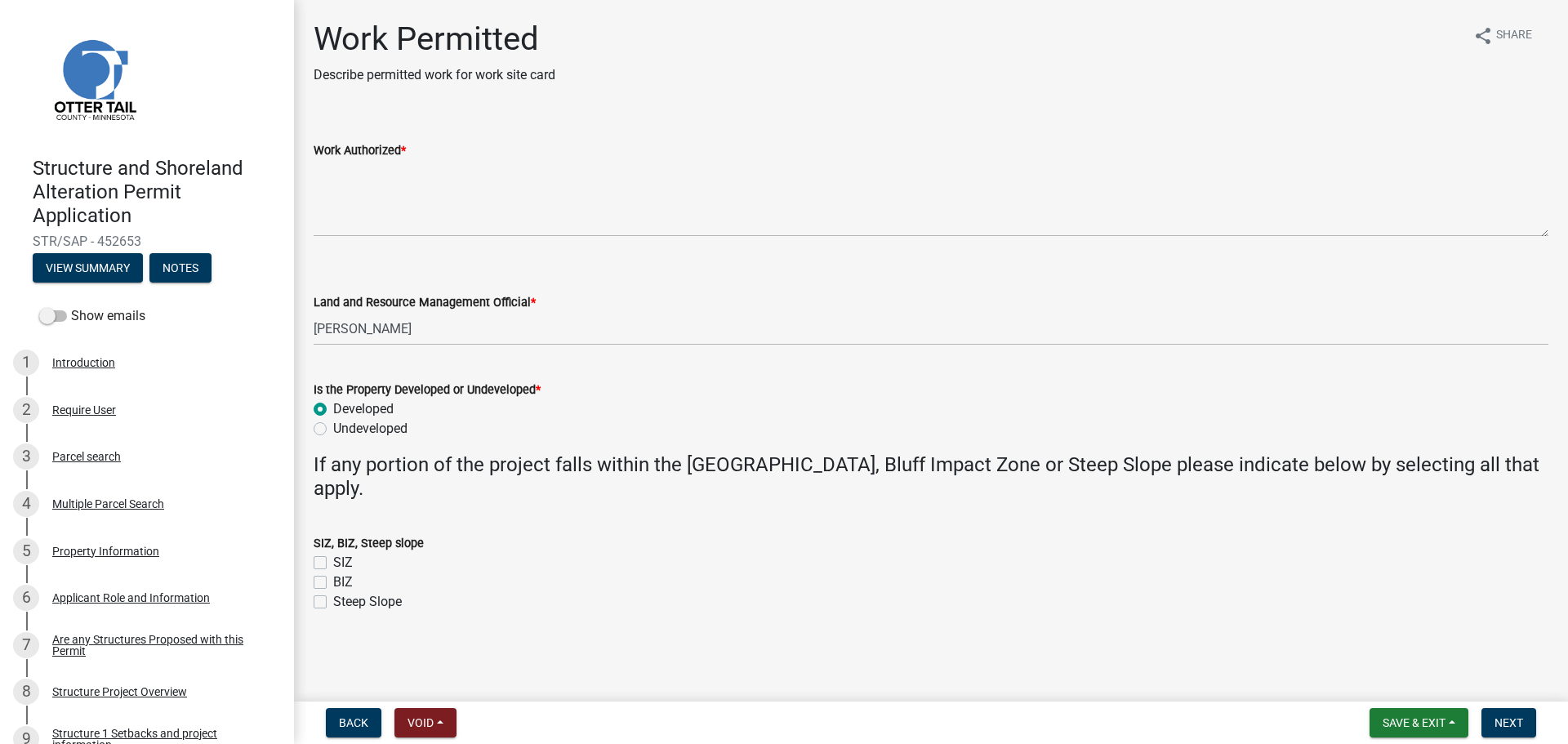
radio input "true"
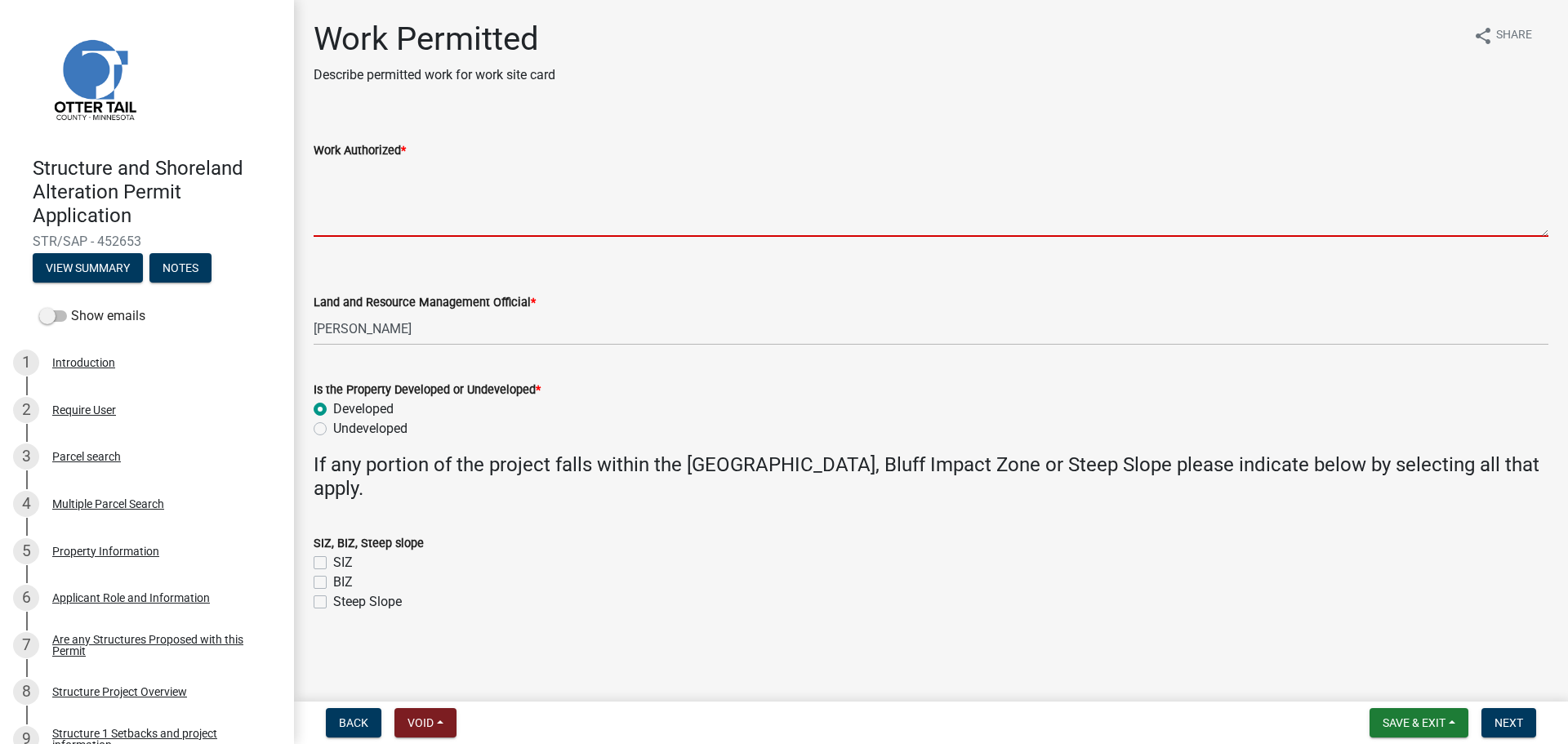
click at [369, 187] on textarea "Work Authorized *" at bounding box center [930, 199] width 1235 height 77
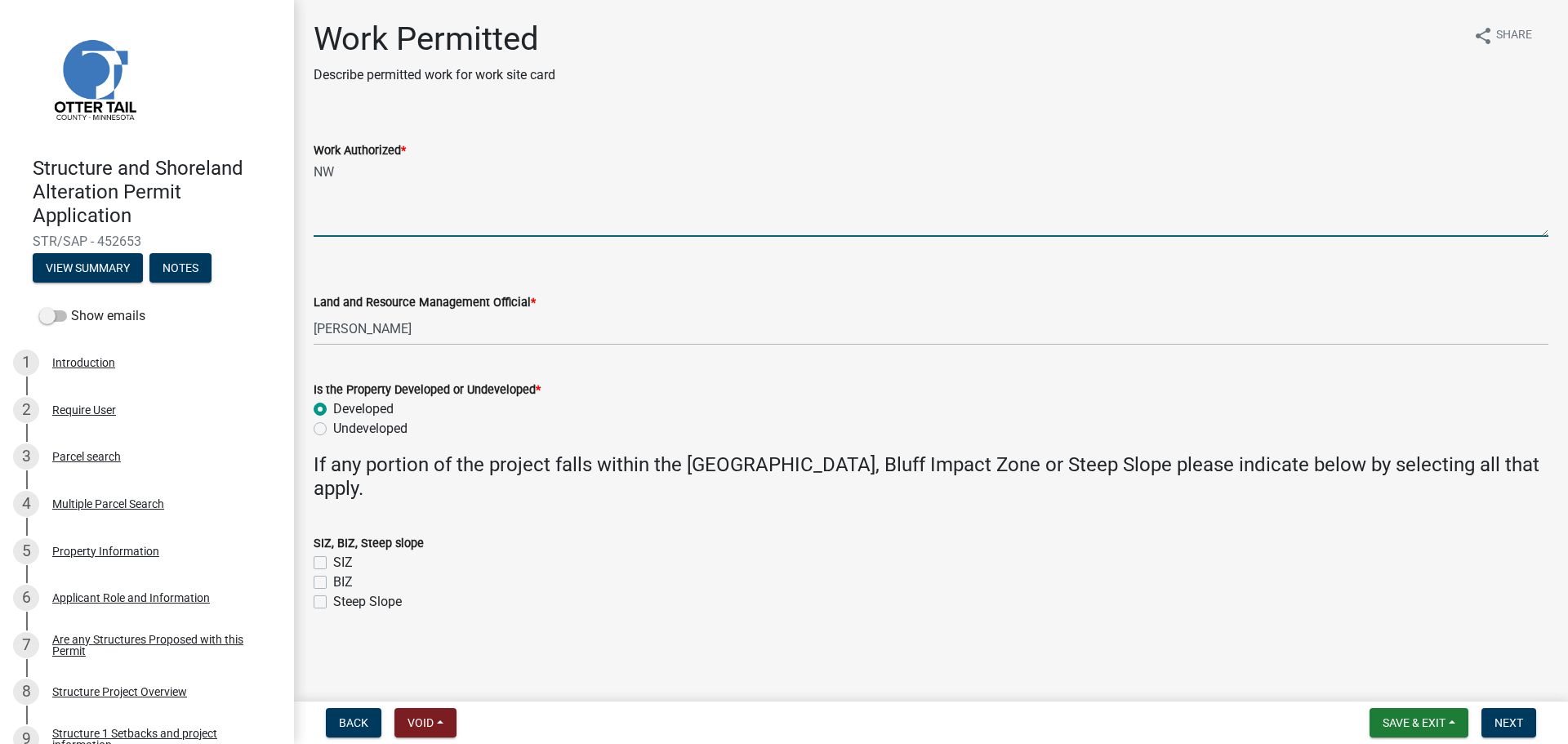
type textarea "N"
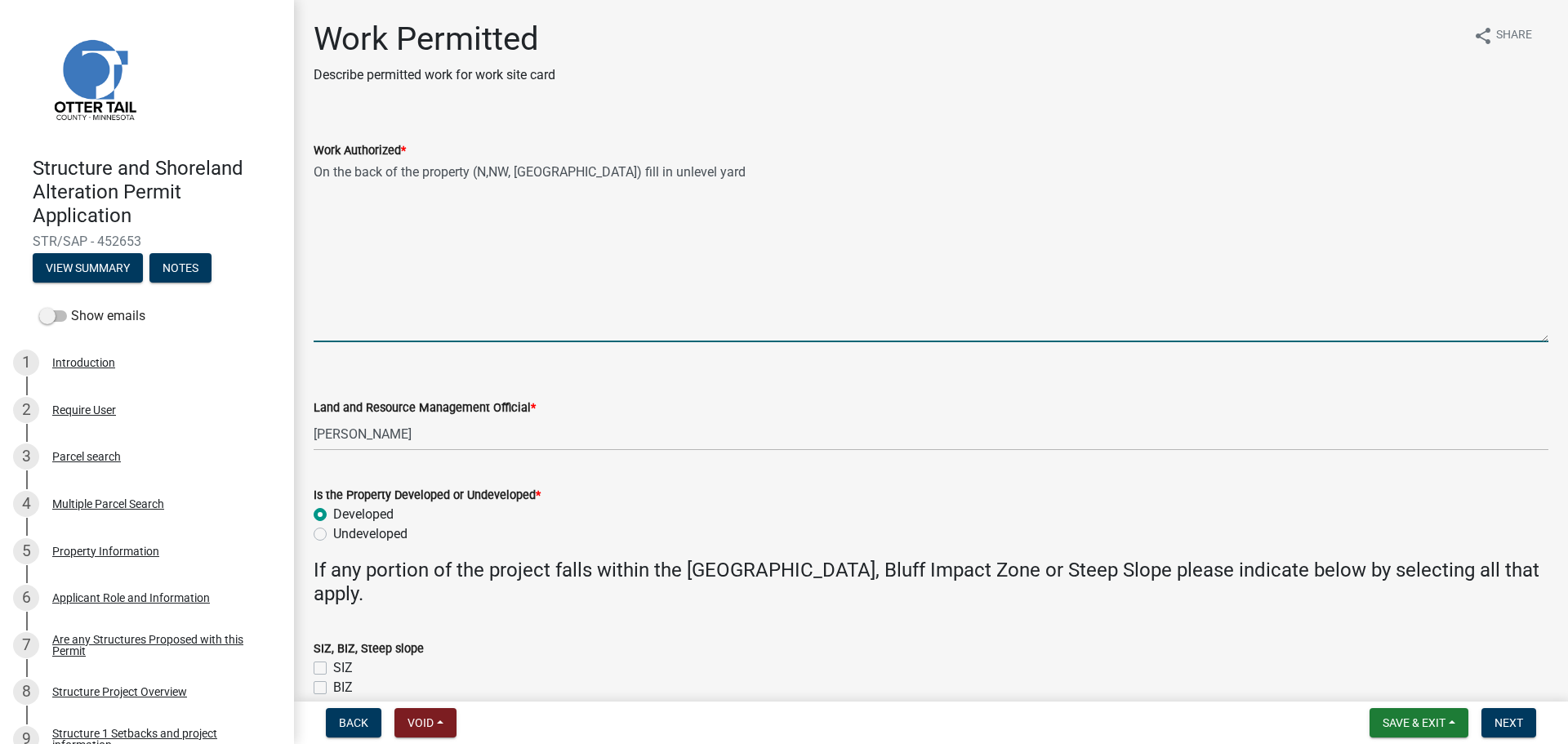
drag, startPoint x: 1546, startPoint y: 231, endPoint x: 1552, endPoint y: 336, distance: 105.2
click at [1552, 336] on div "Work Permitted Describe permitted work for work site card share Share Work Auth…" at bounding box center [930, 383] width 1274 height 727
click at [470, 170] on textarea "On the back of the property (N,NW, NE) fill in unlevel yard" at bounding box center [930, 251] width 1235 height 182
click at [712, 173] on textarea "On the back of the property/road side (N,NW, NE) fill in unlevel yard" at bounding box center [930, 251] width 1235 height 182
click at [671, 171] on textarea "On the back of the property/road side (N,NW, NE) fill in unlevel yard to create" at bounding box center [930, 251] width 1235 height 182
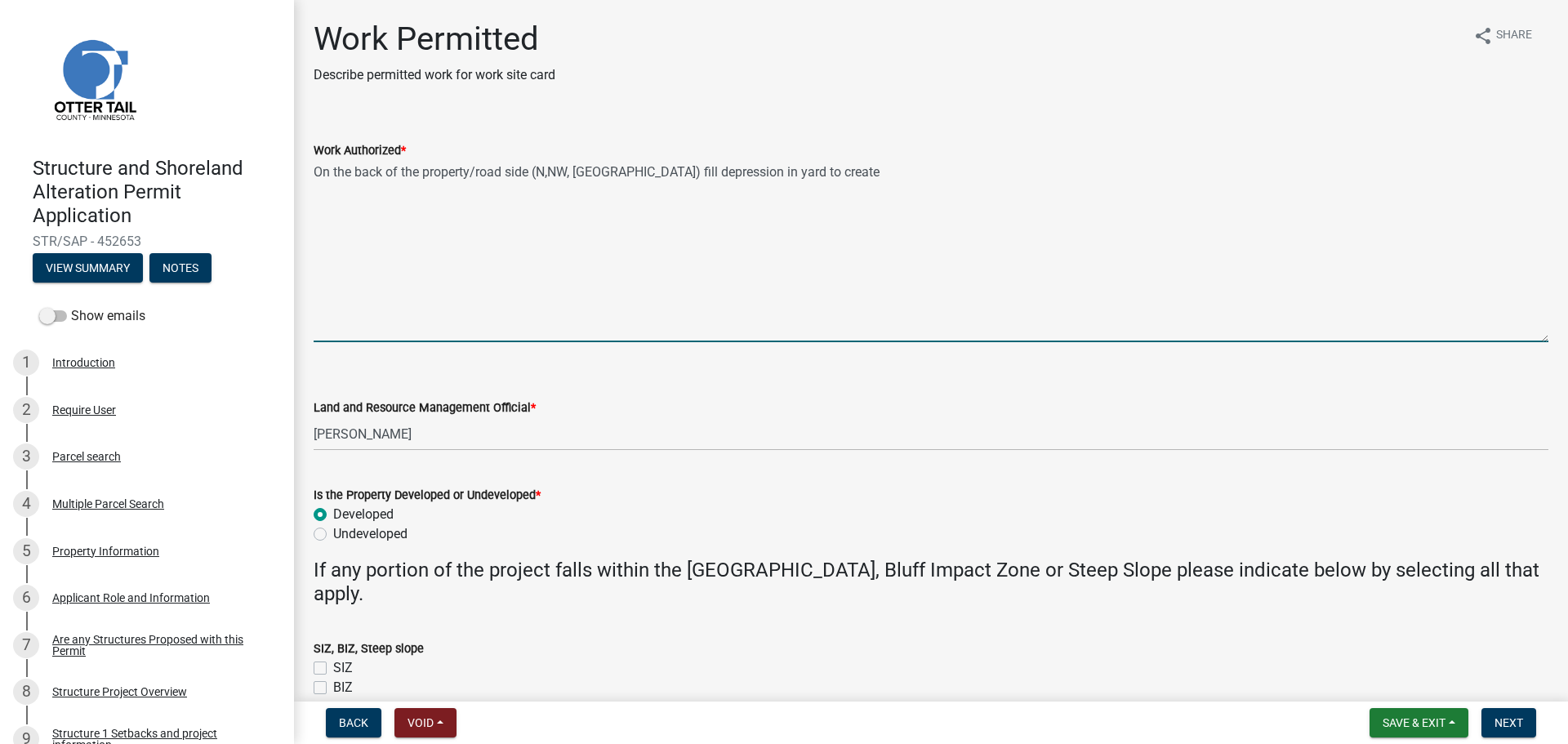
click at [797, 172] on textarea "On the back of the property/road side (N,NW, NE) fill depression in yard to cre…" at bounding box center [930, 251] width 1235 height 182
click at [681, 172] on textarea "On the back of the property/road side (N,NW, NE) fill depression in yard to cre…" at bounding box center [930, 251] width 1235 height 182
click at [853, 172] on textarea "On the back of the property/road side (N,NW, NE) fill depressions in yard to cr…" at bounding box center [930, 251] width 1235 height 182
click at [854, 168] on textarea "On the back of the property/road side (N,NW, NE) fill depressions in yard to cr…" at bounding box center [930, 251] width 1235 height 182
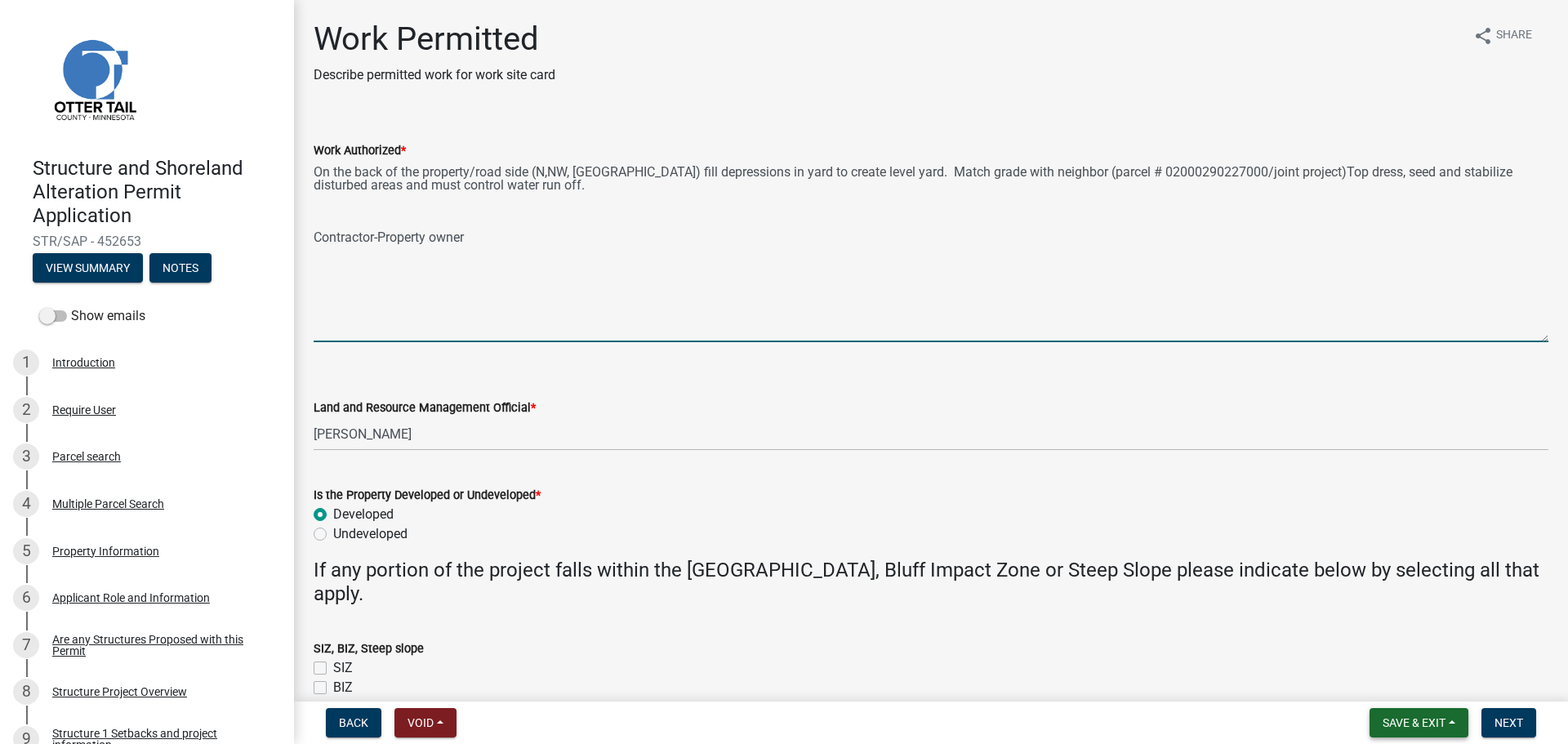
type textarea "On the back of the property/road side (N,NW, NE) fill depressions in yard to cr…"
click at [1421, 720] on span "Save & Exit" at bounding box center [1414, 723] width 63 height 13
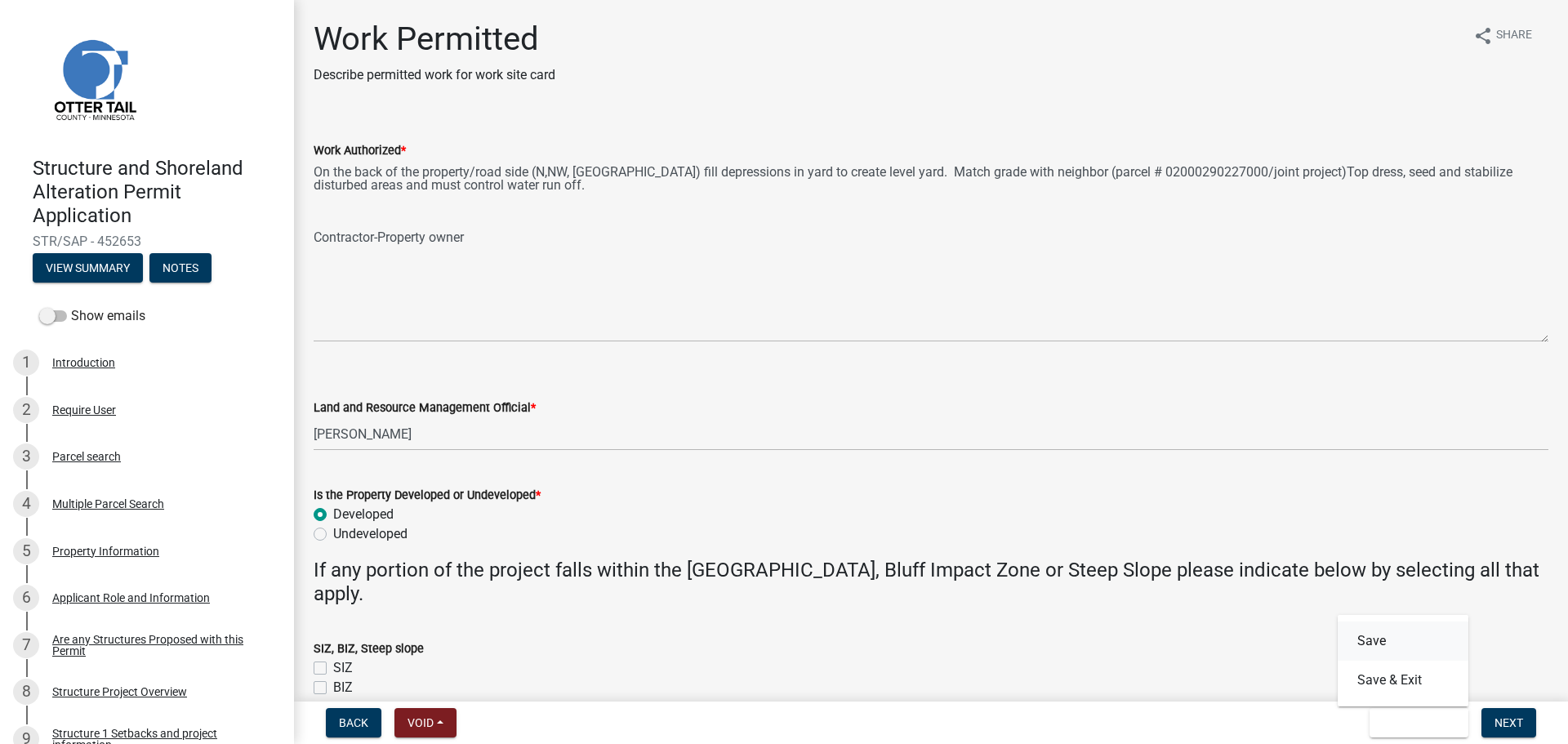
click at [1379, 634] on button "Save" at bounding box center [1403, 641] width 131 height 40
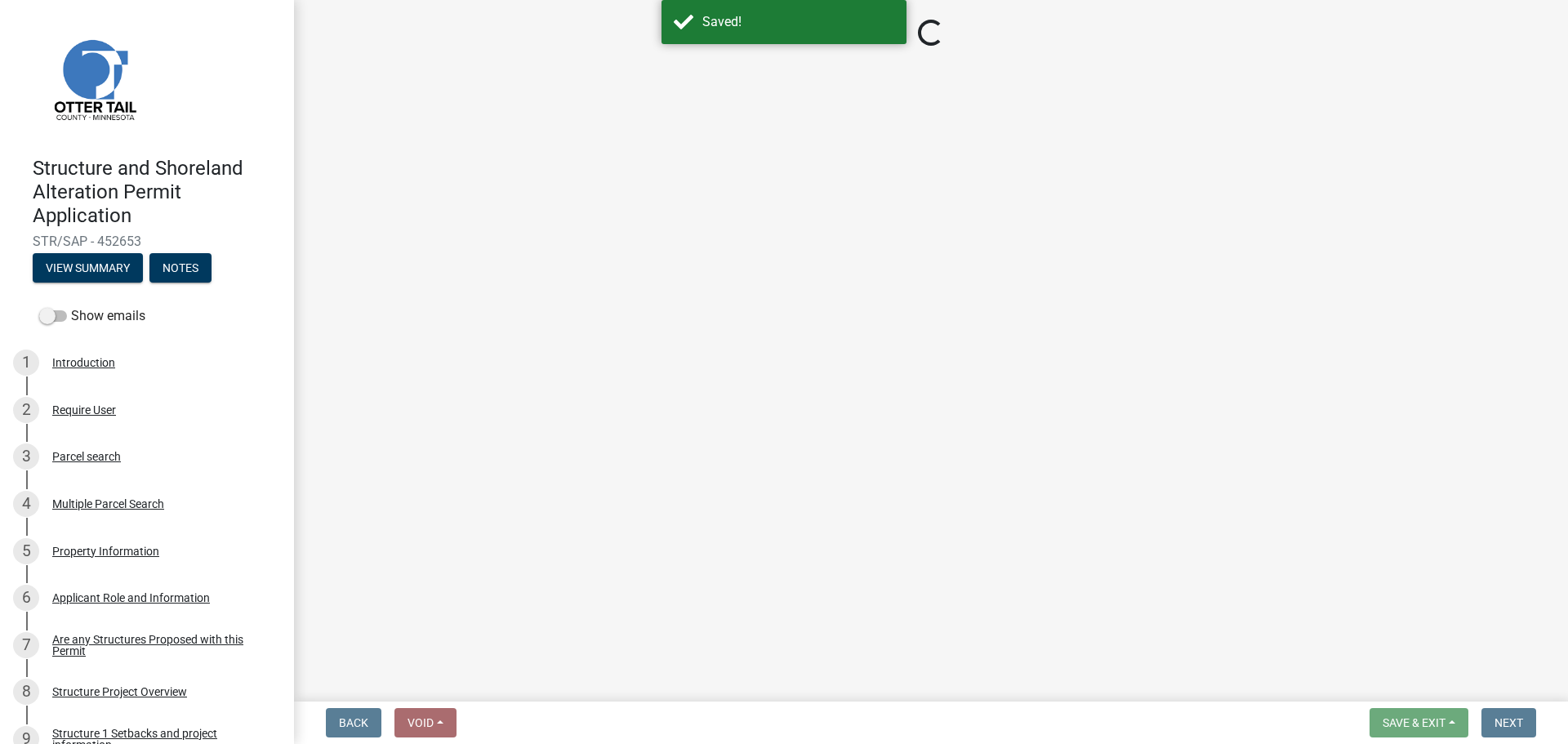
select select "f66be788-4dd6-459d-a9ec-6d83f4dfb709"
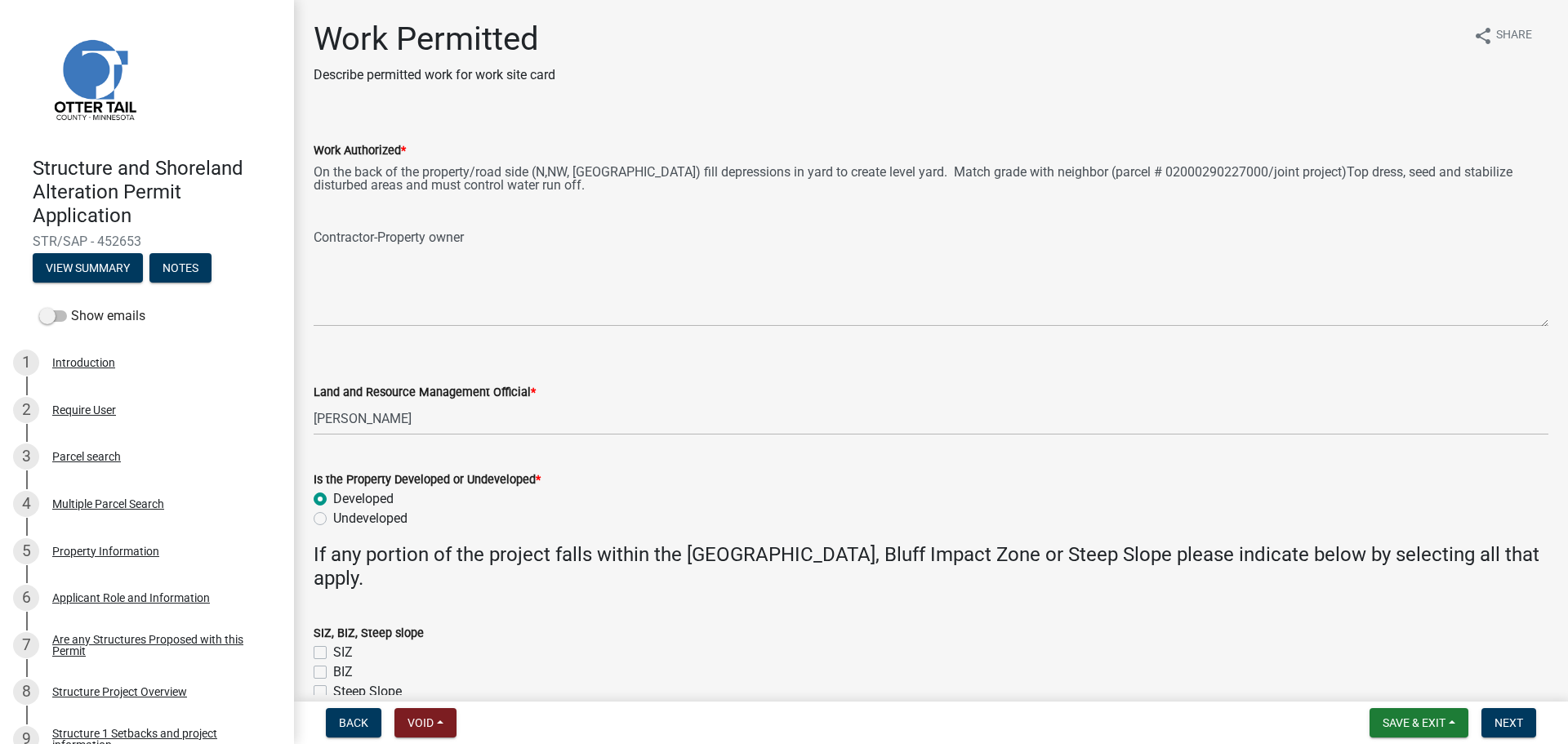
drag, startPoint x: 1544, startPoint y: 235, endPoint x: 1565, endPoint y: 324, distance: 91.4
click at [1555, 324] on main "Work Permitted Describe permitted work for work site card share Share Work Auth…" at bounding box center [930, 348] width 1274 height 695
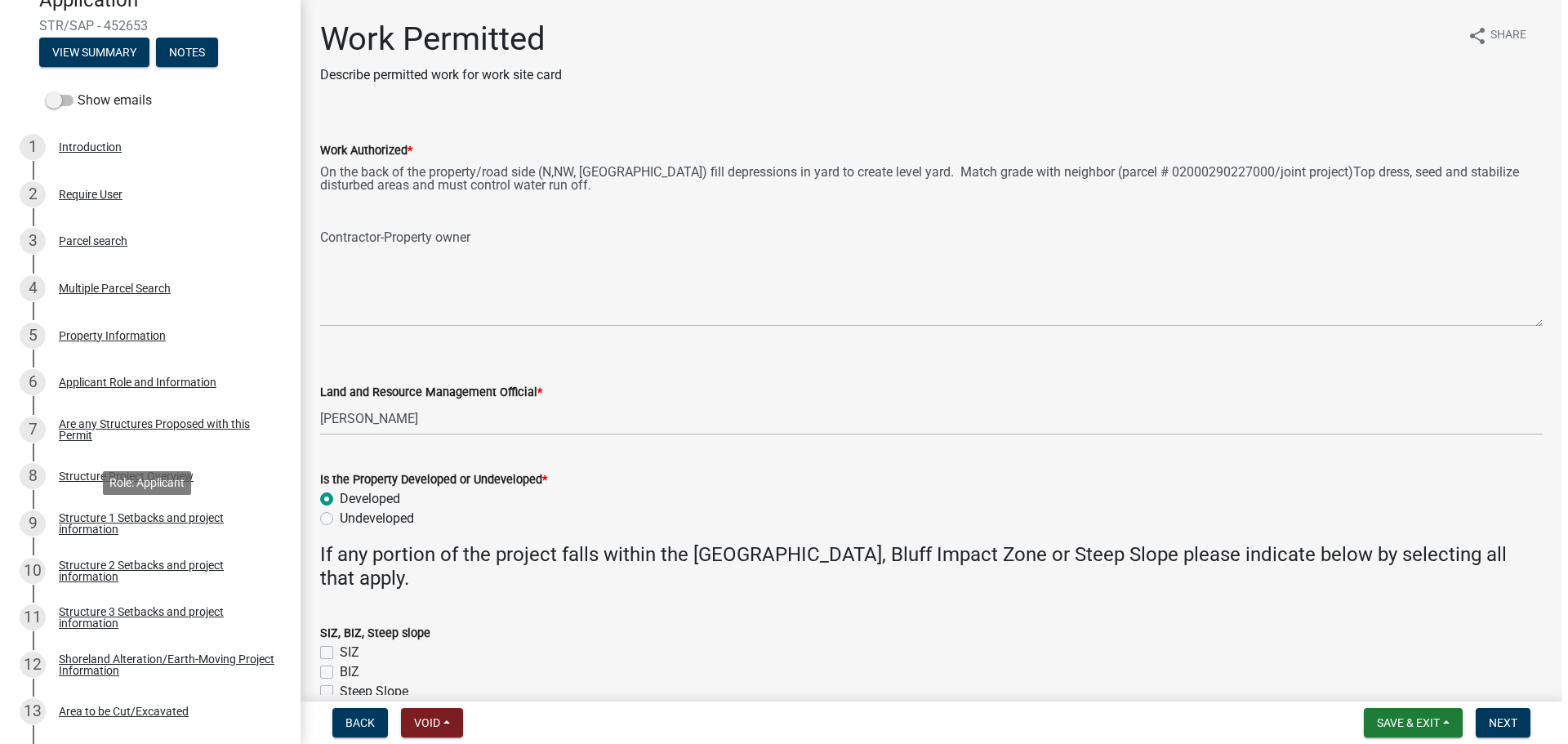
scroll to position [163, 0]
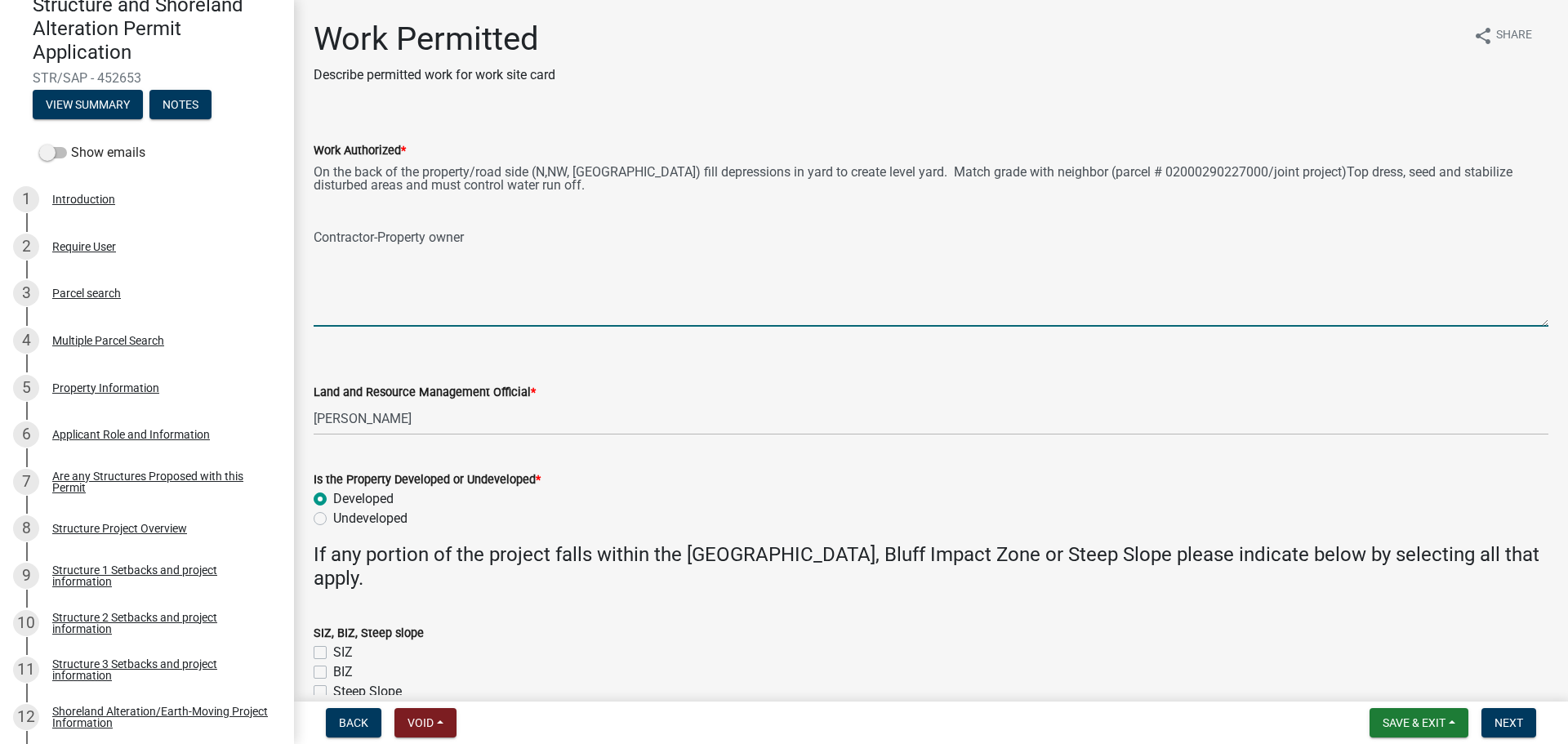
click at [1246, 170] on textarea "On the back of the property/road side (N,NW, NE) fill depressions in yard to cr…" at bounding box center [930, 243] width 1235 height 167
click at [1327, 175] on textarea "On the back of the property/road side (N,NW, NE) fill depressions in yard to cr…" at bounding box center [930, 243] width 1235 height 167
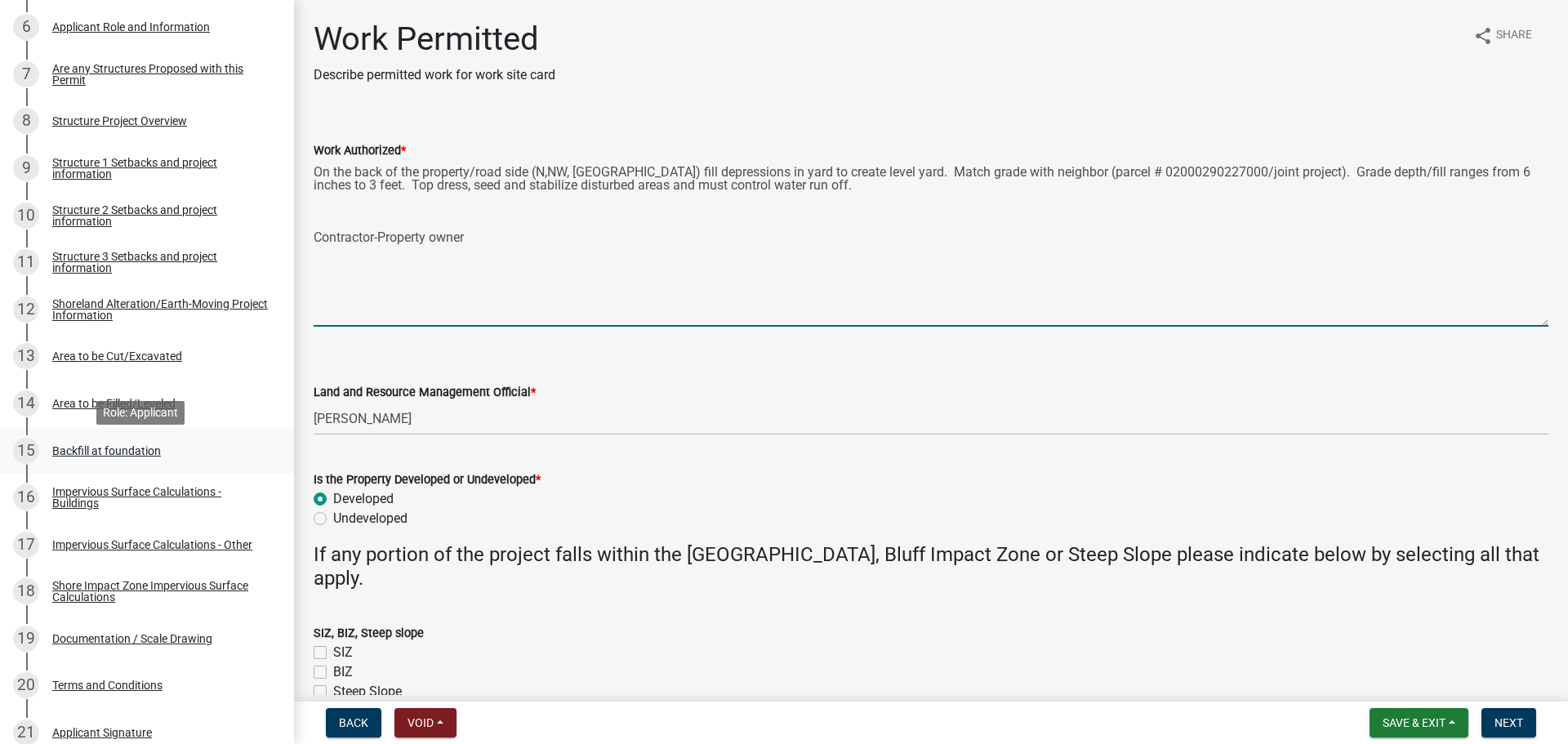
scroll to position [572, 0]
type textarea "On the back of the property/road side (N,NW, NE) fill depressions in yard to cr…"
click at [126, 403] on div "Area to be Filled/Leveled" at bounding box center [114, 403] width 123 height 11
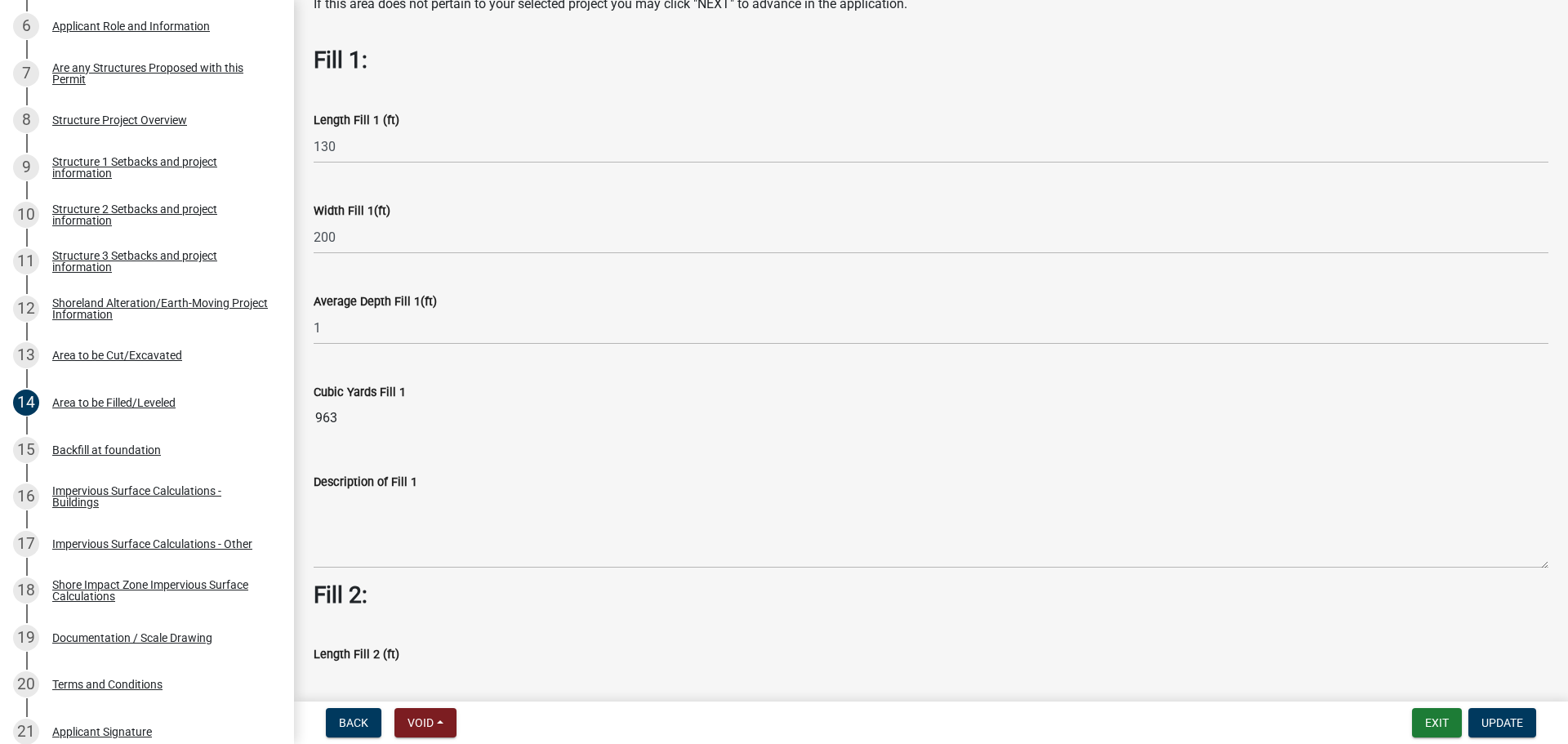
scroll to position [0, 0]
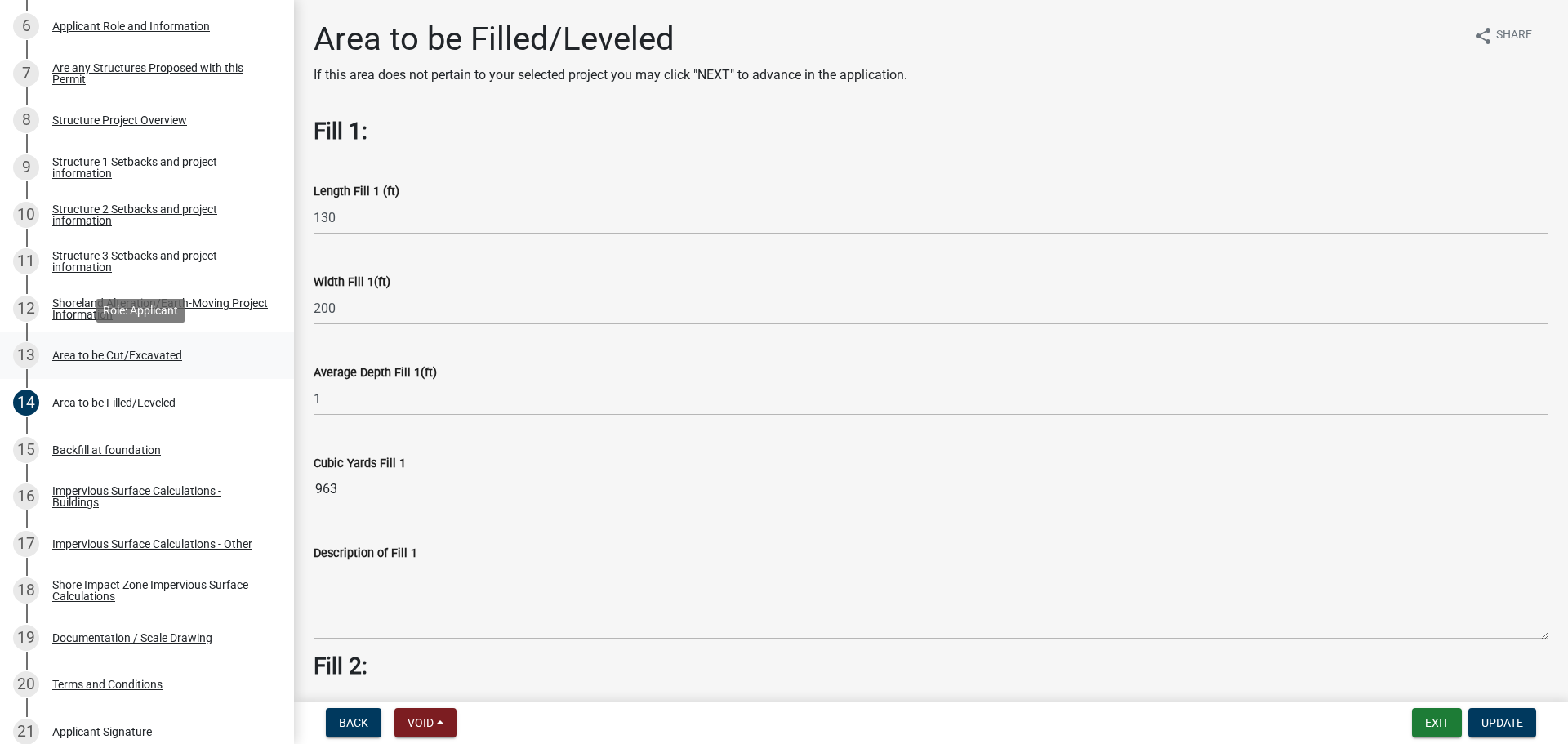
click at [109, 353] on div "Area to be Cut/Excavated" at bounding box center [118, 355] width 130 height 11
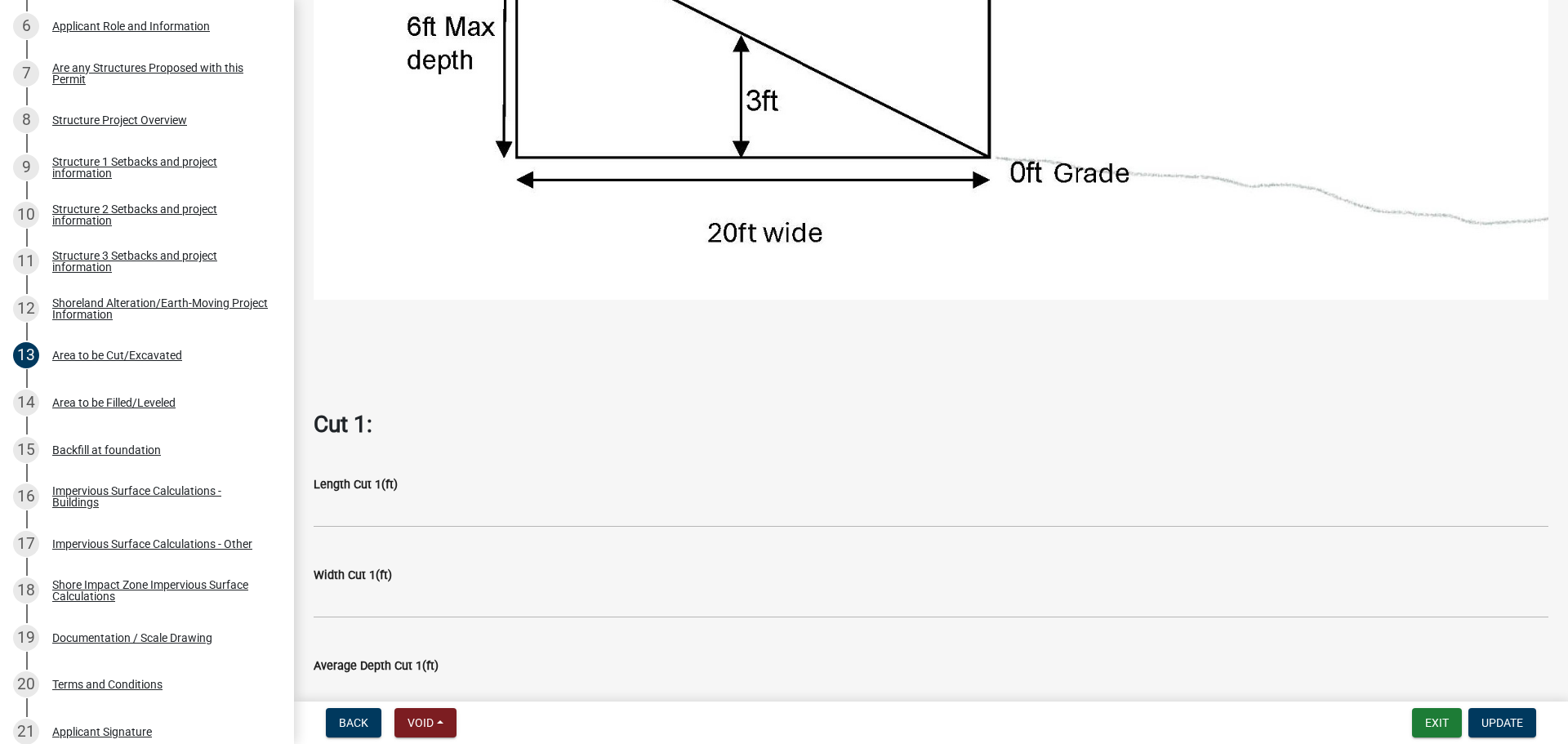
scroll to position [634, 0]
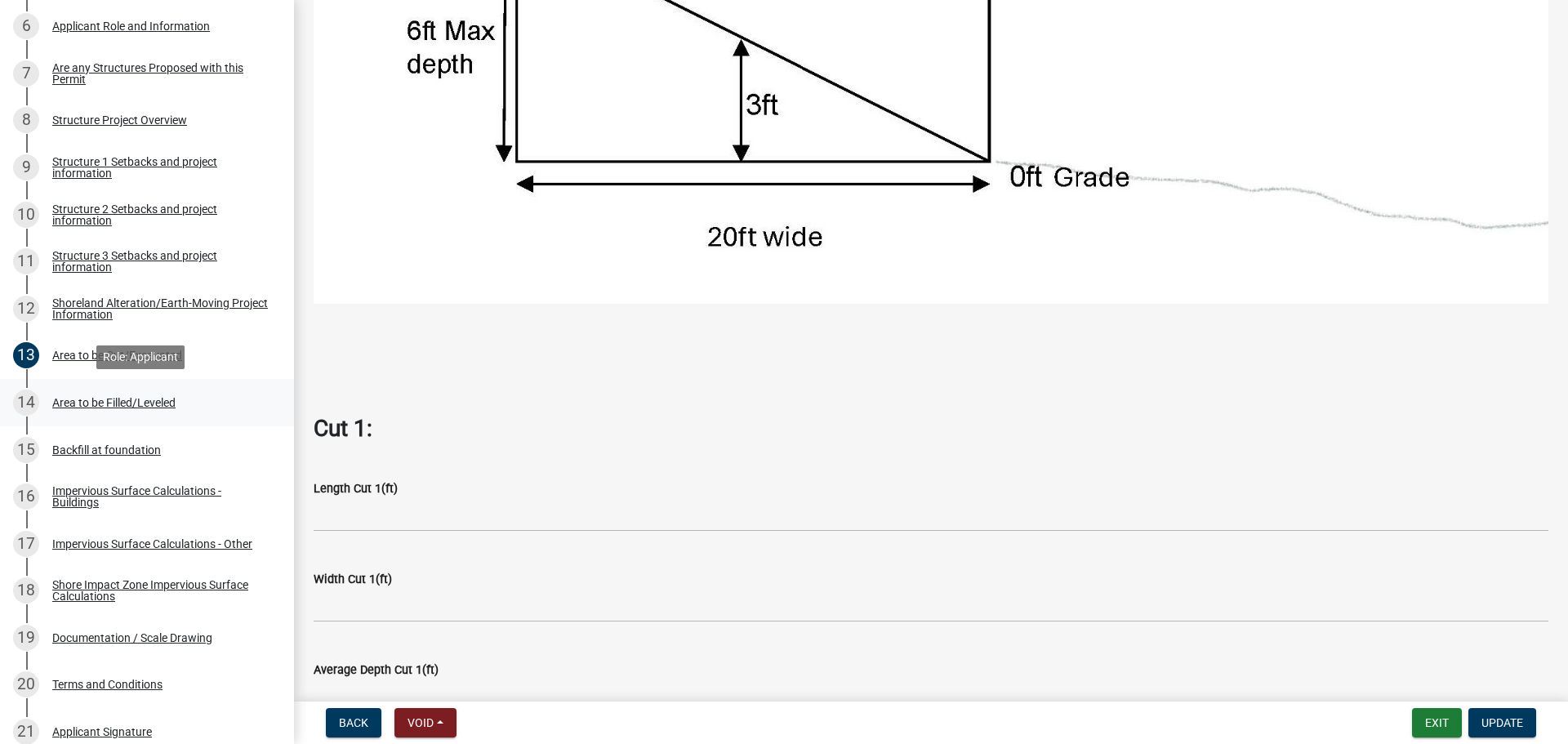
click at [95, 403] on div "Area to be Filled/Leveled" at bounding box center [114, 403] width 123 height 11
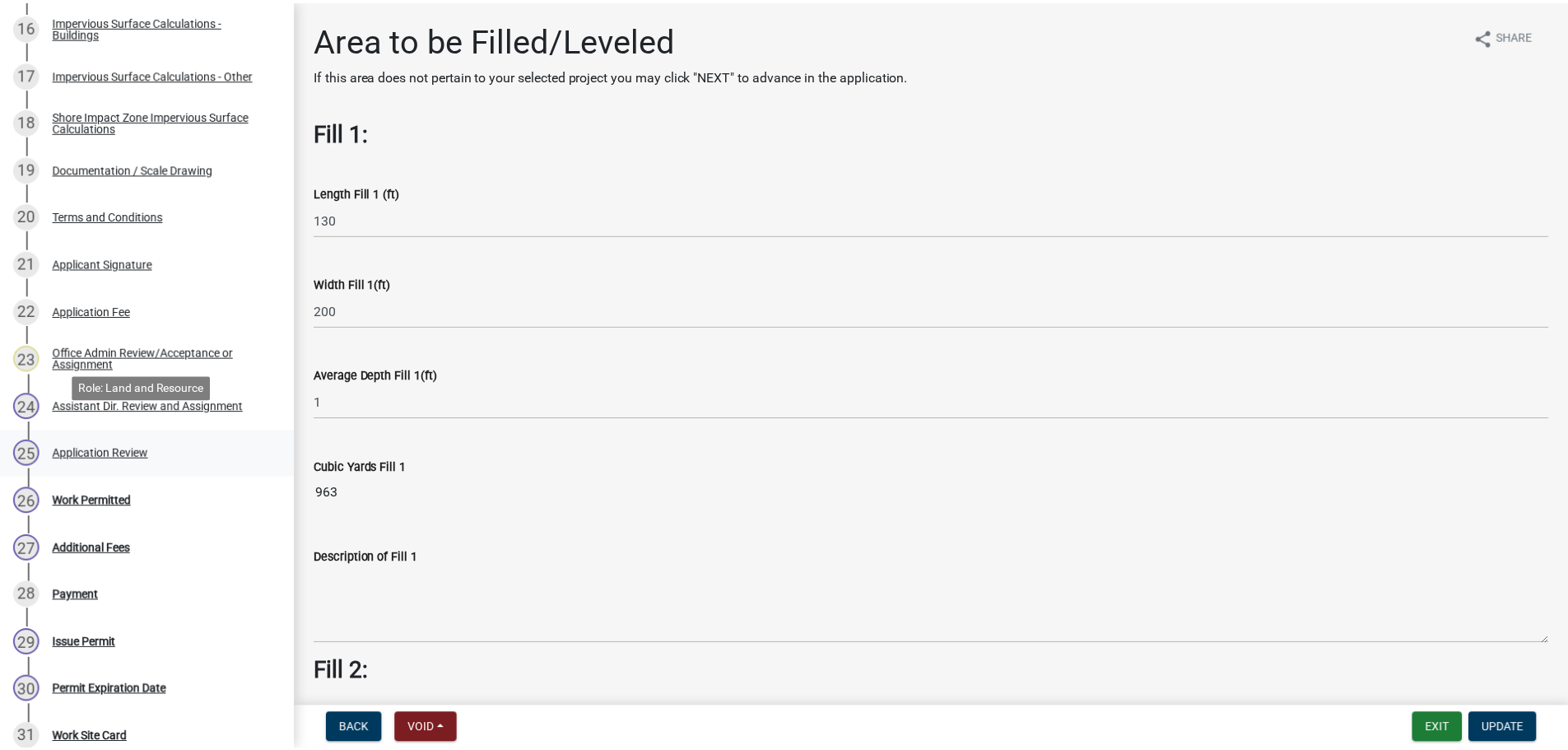
scroll to position [1071, 0]
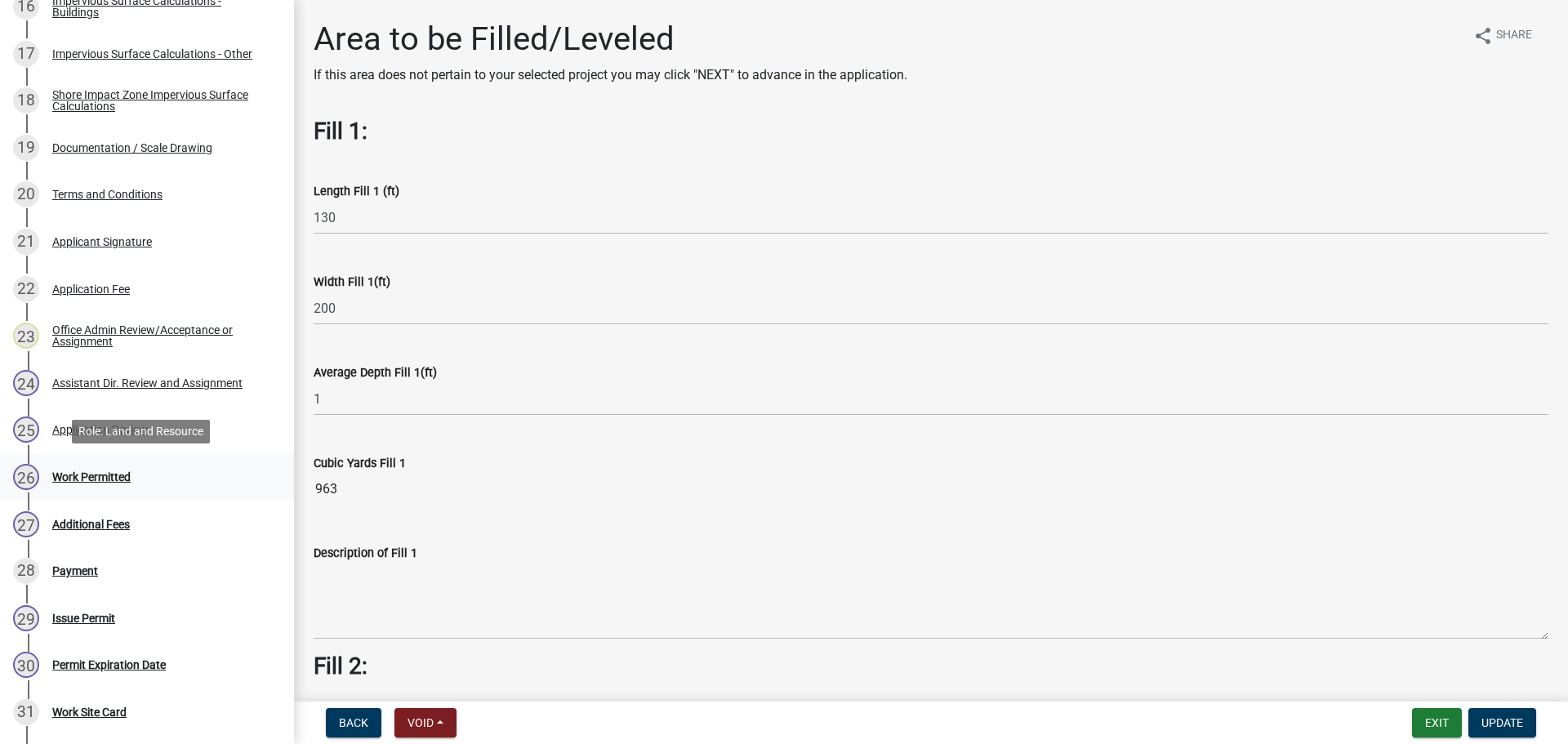
click at [119, 473] on div "Work Permitted" at bounding box center [91, 477] width 78 height 11
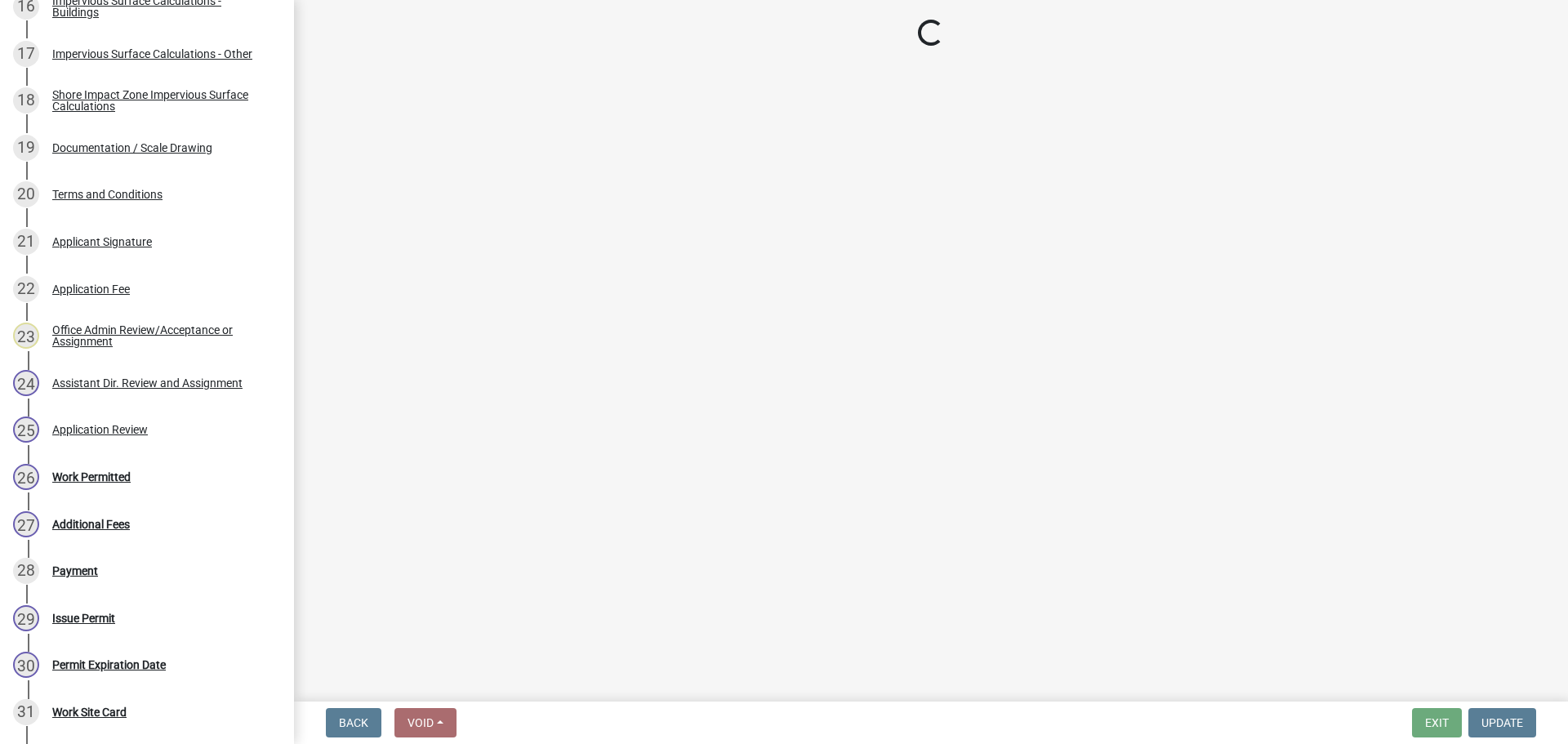
select select "f66be788-4dd6-459d-a9ec-6d83f4dfb709"
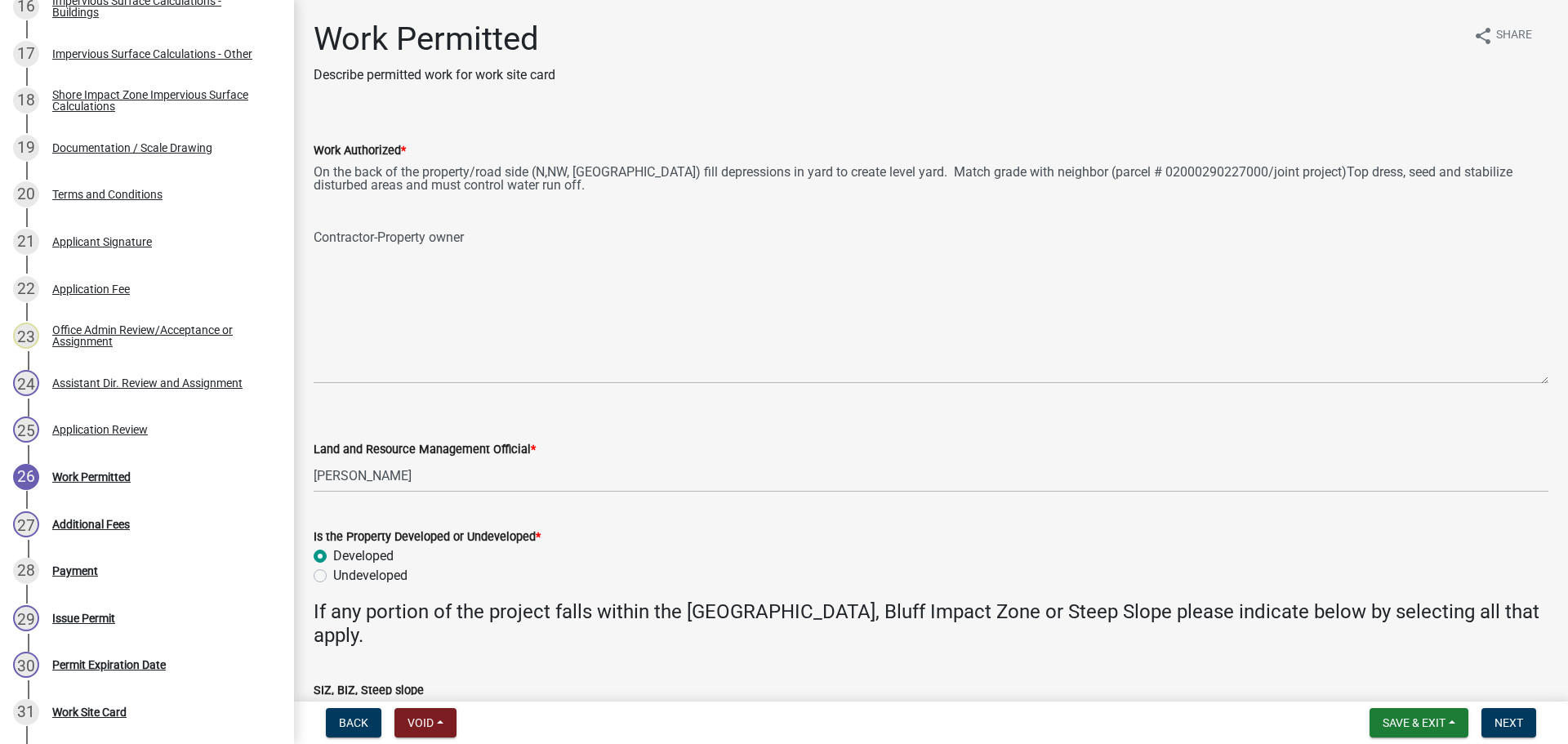
drag, startPoint x: 1544, startPoint y: 234, endPoint x: 1555, endPoint y: 380, distance: 146.4
click at [1555, 380] on div "Work Permitted Describe permitted work for work site card share Share Work Auth…" at bounding box center [930, 404] width 1274 height 768
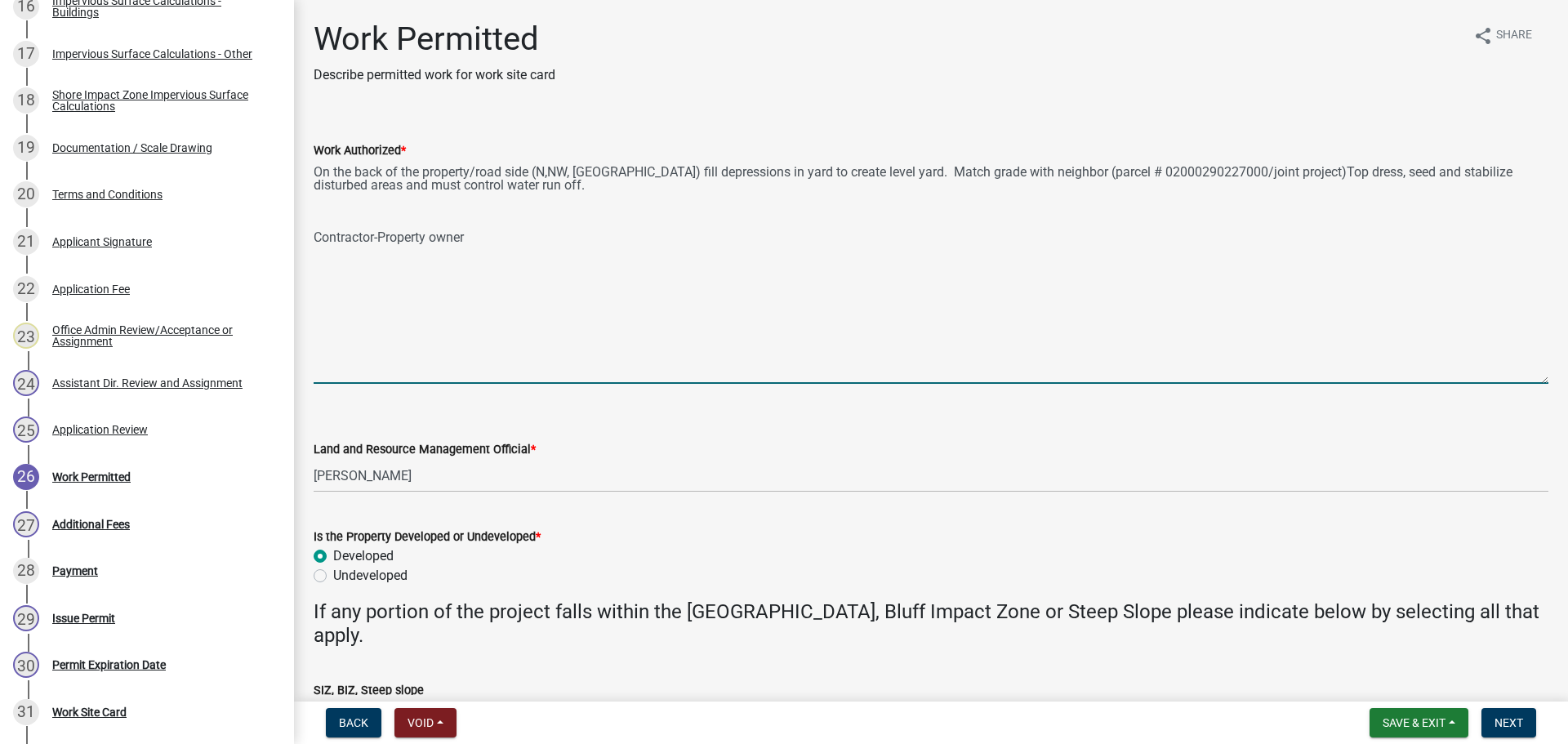
click at [852, 171] on textarea "On the back of the property/road side (N,NW, NE) fill depressions in yard to cr…" at bounding box center [930, 272] width 1235 height 224
type textarea "On the back of the property/road side (N,NW, NE) fill depressions in yard to cr…"
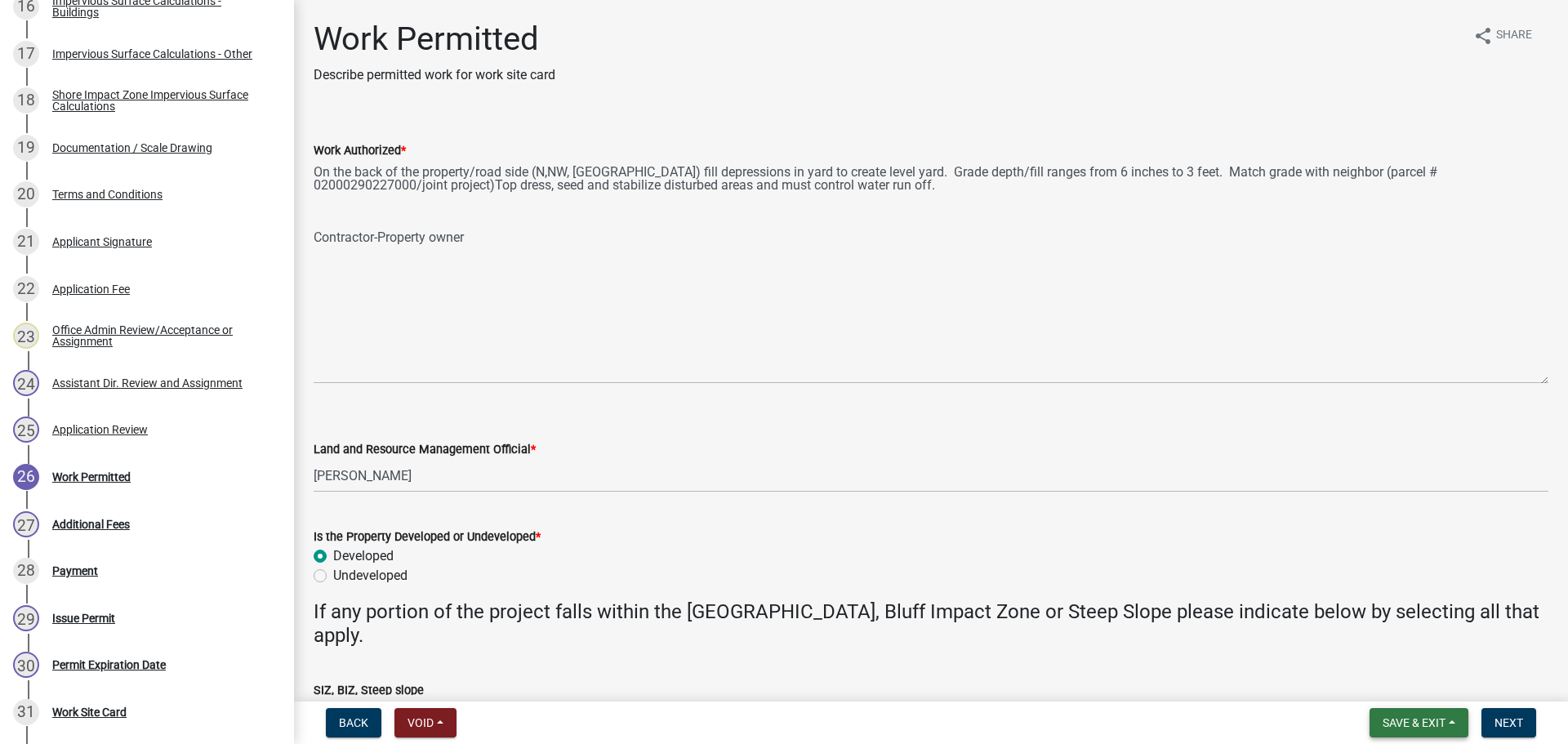
click at [1400, 727] on span "Save & Exit" at bounding box center [1414, 723] width 63 height 13
click at [1381, 643] on button "Save" at bounding box center [1403, 641] width 131 height 40
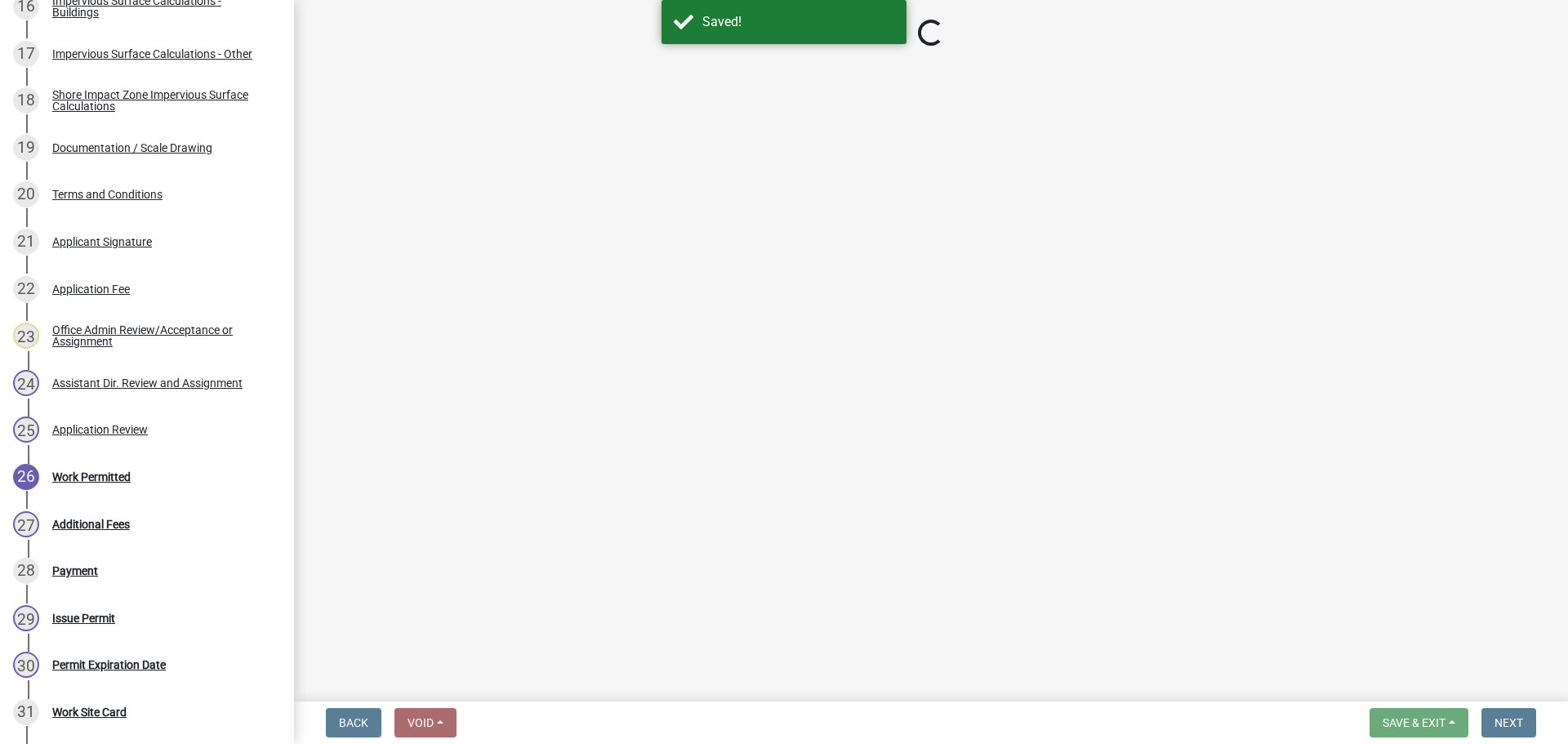
select select "f66be788-4dd6-459d-a9ec-6d83f4dfb709"
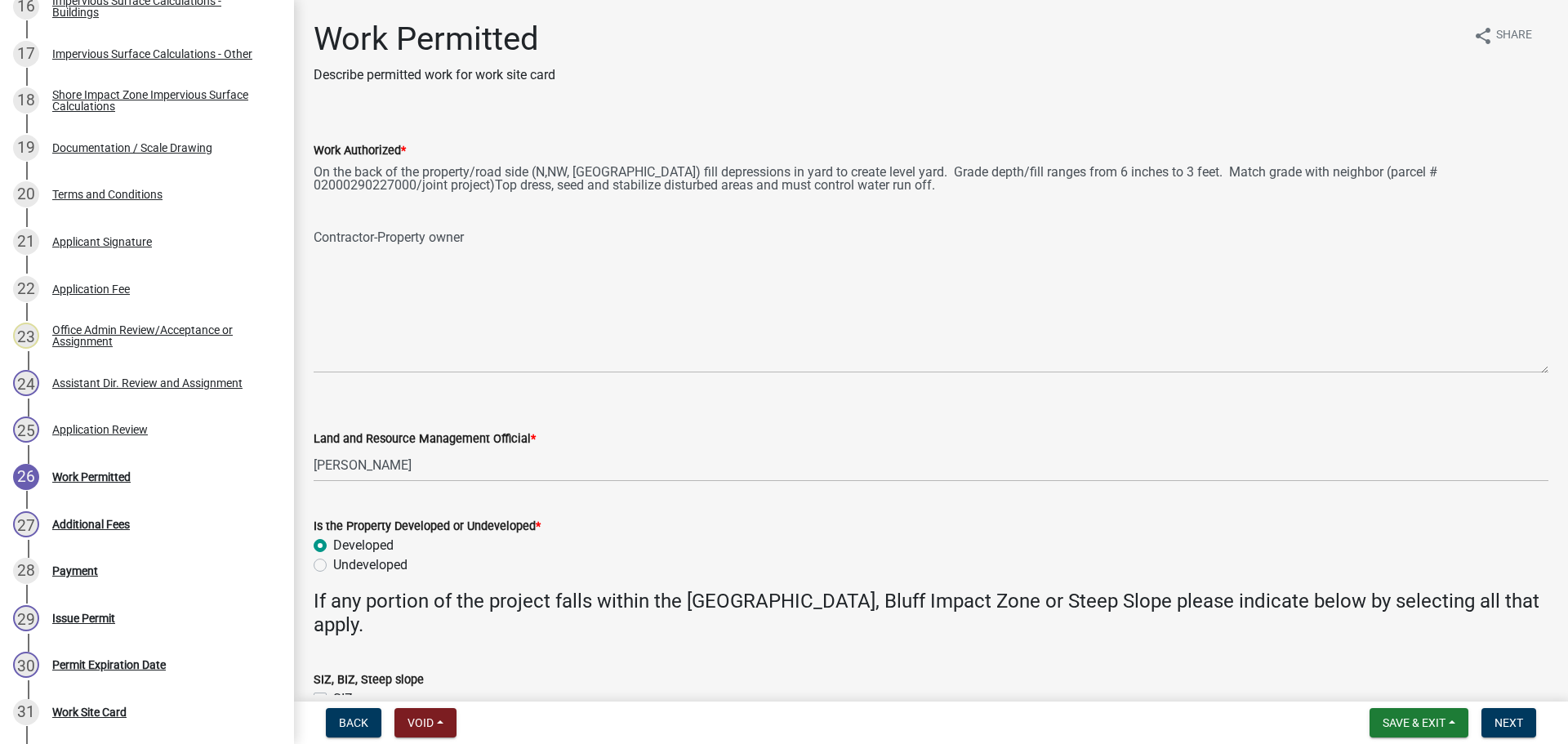
drag, startPoint x: 1540, startPoint y: 231, endPoint x: 1550, endPoint y: 366, distance: 135.4
click at [1550, 366] on div "Work Permitted Describe permitted work for work site card share Share Work Auth…" at bounding box center [930, 398] width 1274 height 758
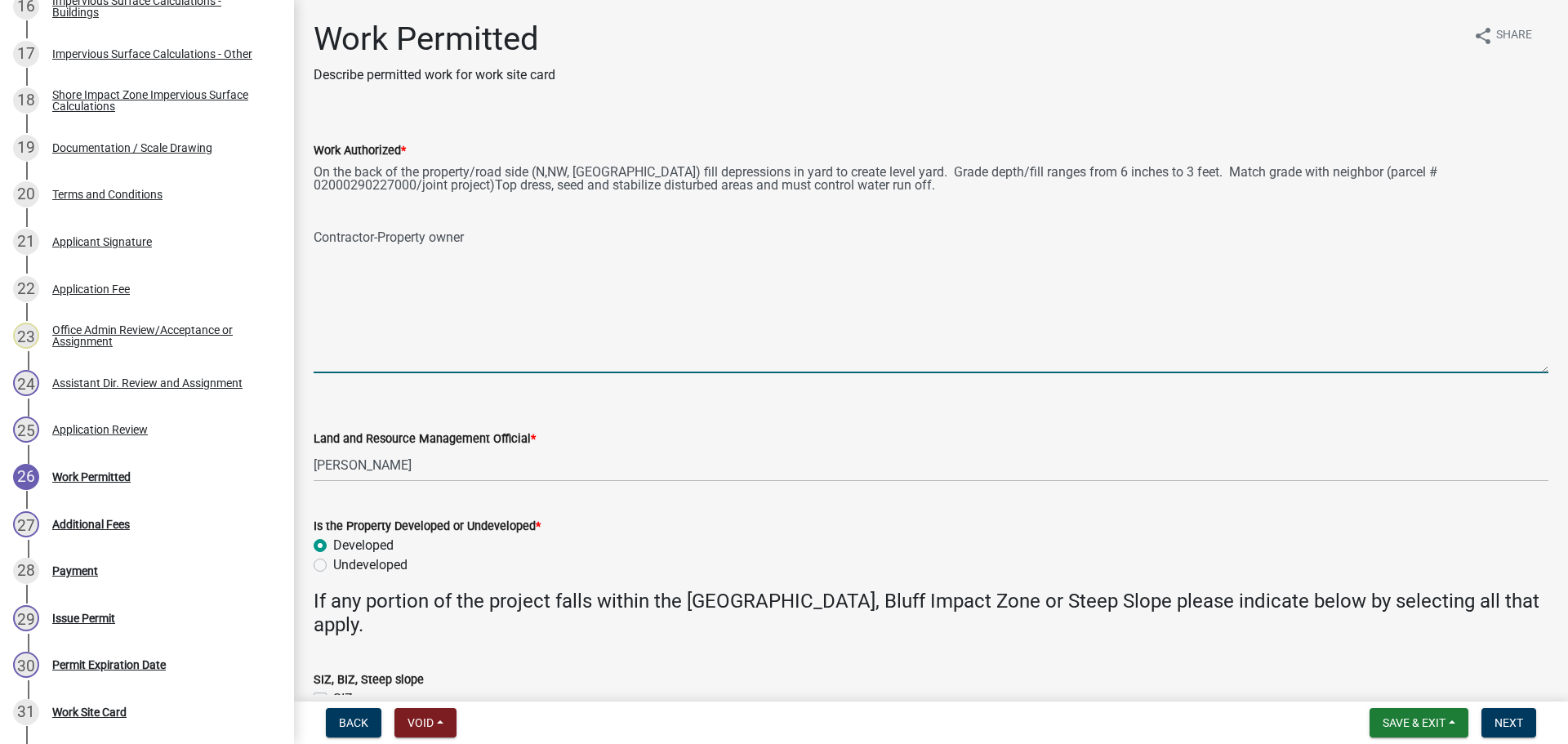
click at [347, 212] on textarea "On the back of the property/road side (N,NW, NE) fill depressions in yard to cr…" at bounding box center [930, 267] width 1235 height 213
type textarea "On the back of the property/road side (N,NW, NE) fill depressions in yard to cr…"
click at [1392, 721] on span "Save & Exit" at bounding box center [1414, 723] width 63 height 13
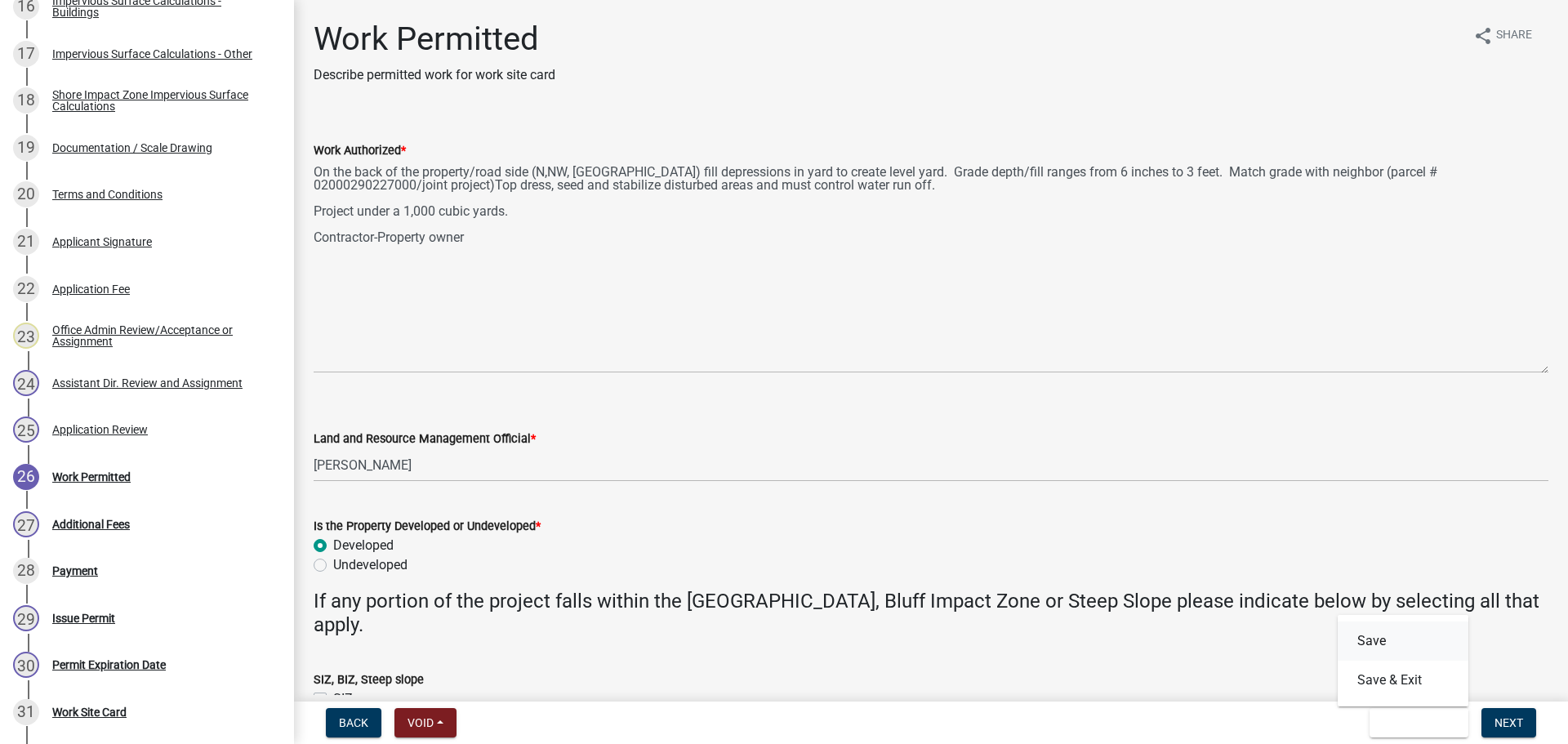
click at [1376, 640] on button "Save" at bounding box center [1403, 641] width 131 height 40
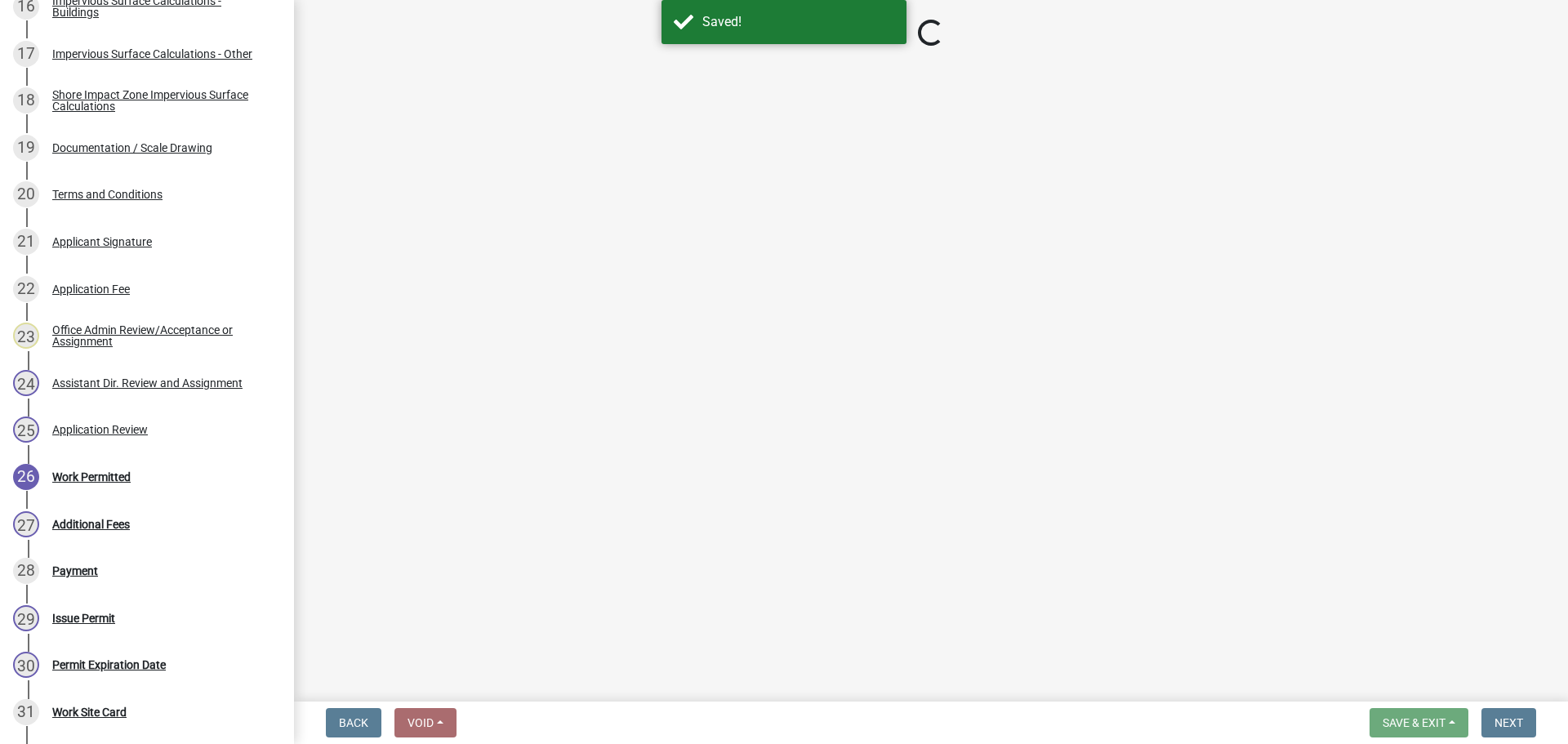
select select "f66be788-4dd6-459d-a9ec-6d83f4dfb709"
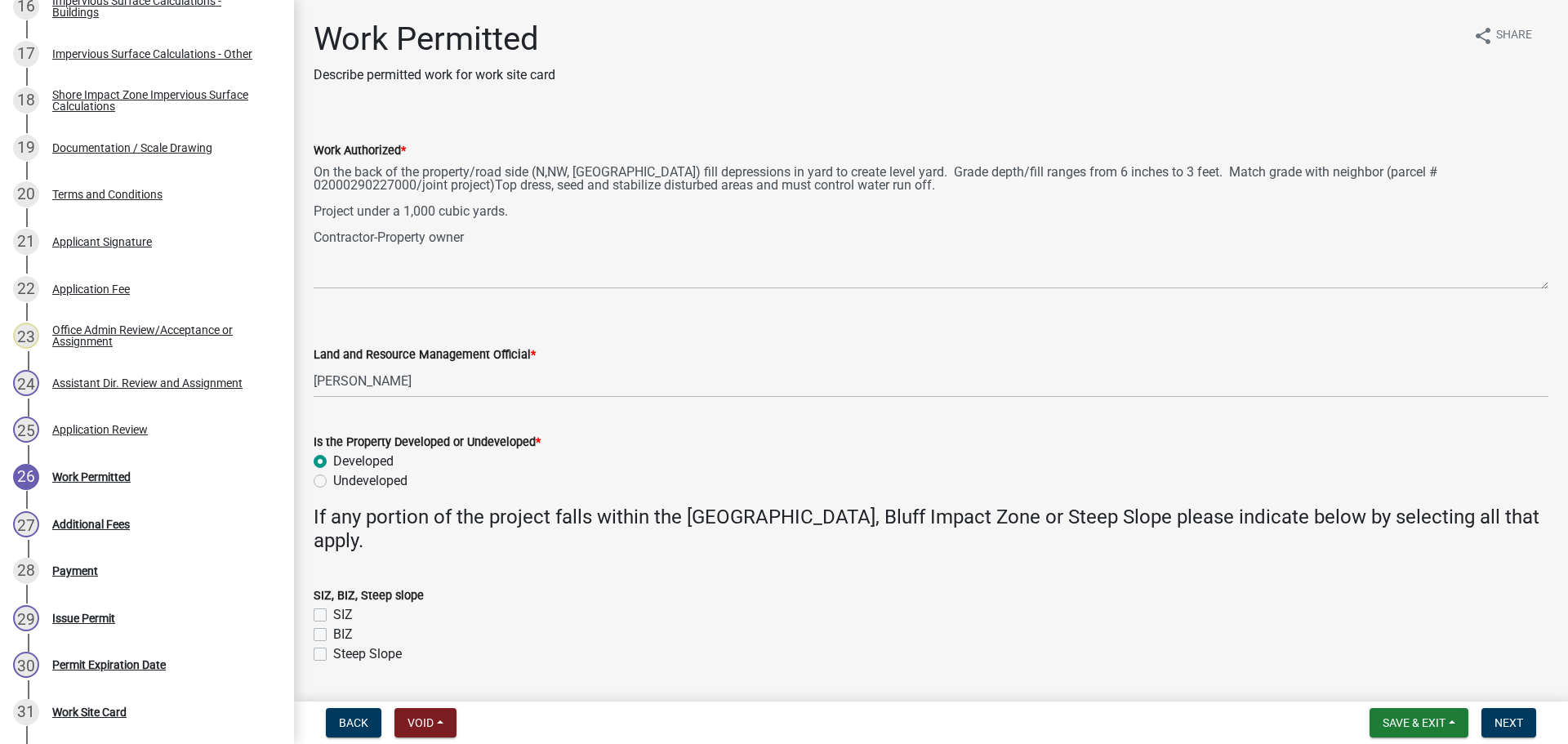
drag, startPoint x: 1543, startPoint y: 233, endPoint x: 1544, endPoint y: 285, distance: 52.0
click at [1544, 285] on div "Work Authorized * On the back of the property/road side (N,NW, NE) fill depress…" at bounding box center [930, 203] width 1259 height 171
click at [1400, 721] on span "Save & Exit" at bounding box center [1414, 723] width 63 height 13
click at [1380, 683] on button "Save & Exit" at bounding box center [1403, 681] width 131 height 40
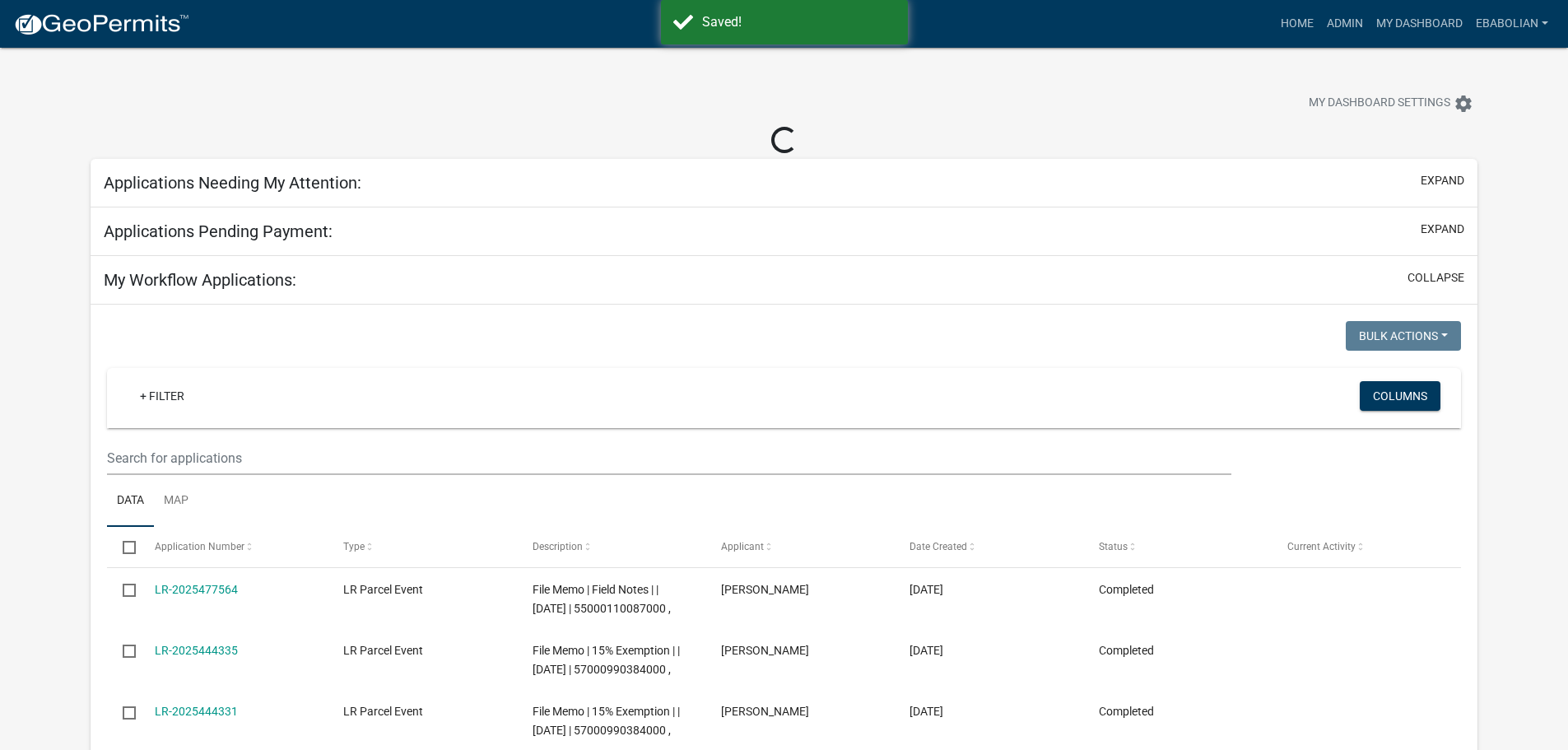
select select "3: 100"
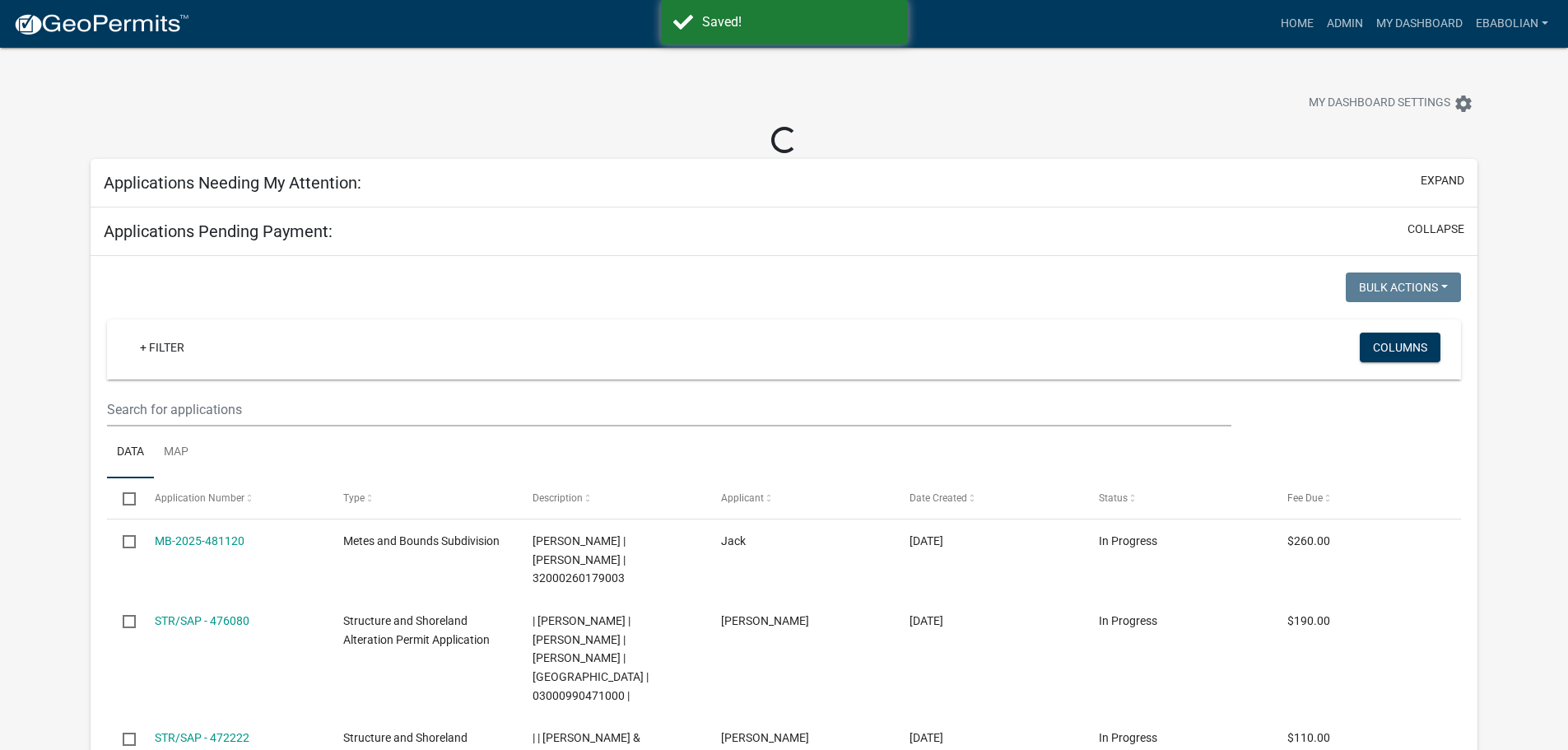
select select "3: 100"
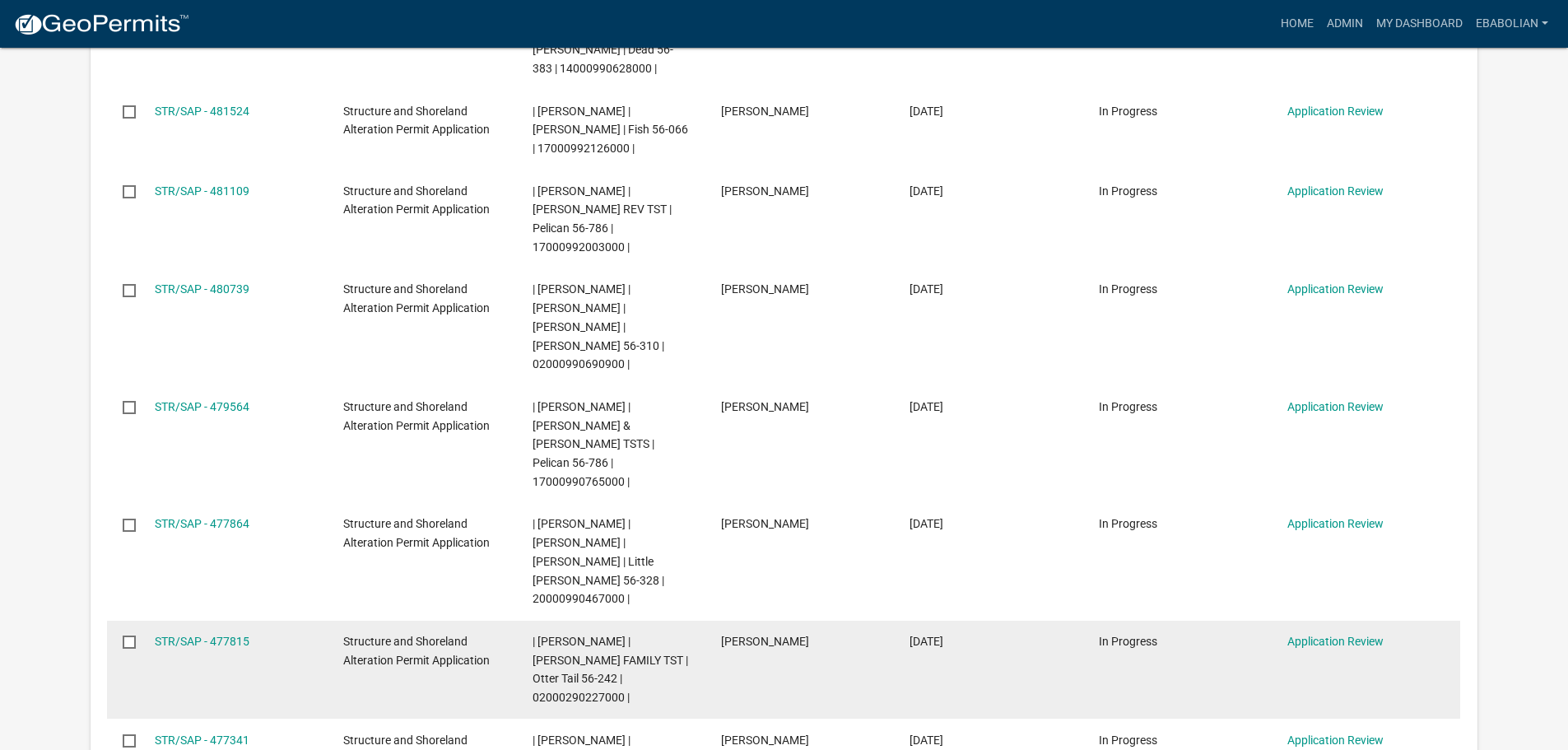
scroll to position [494, 0]
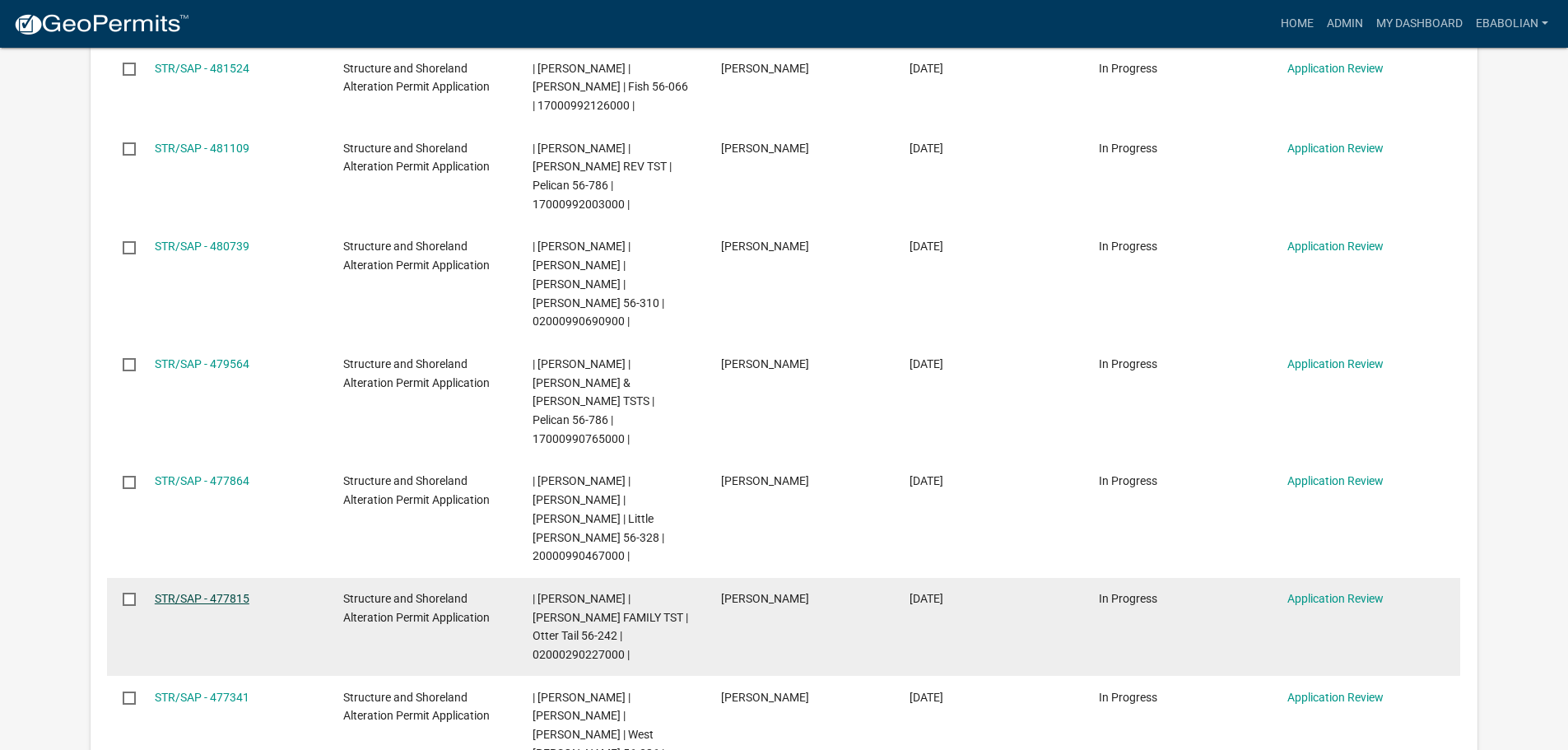
click at [233, 592] on link "STR/SAP - 477815" at bounding box center [202, 599] width 95 height 13
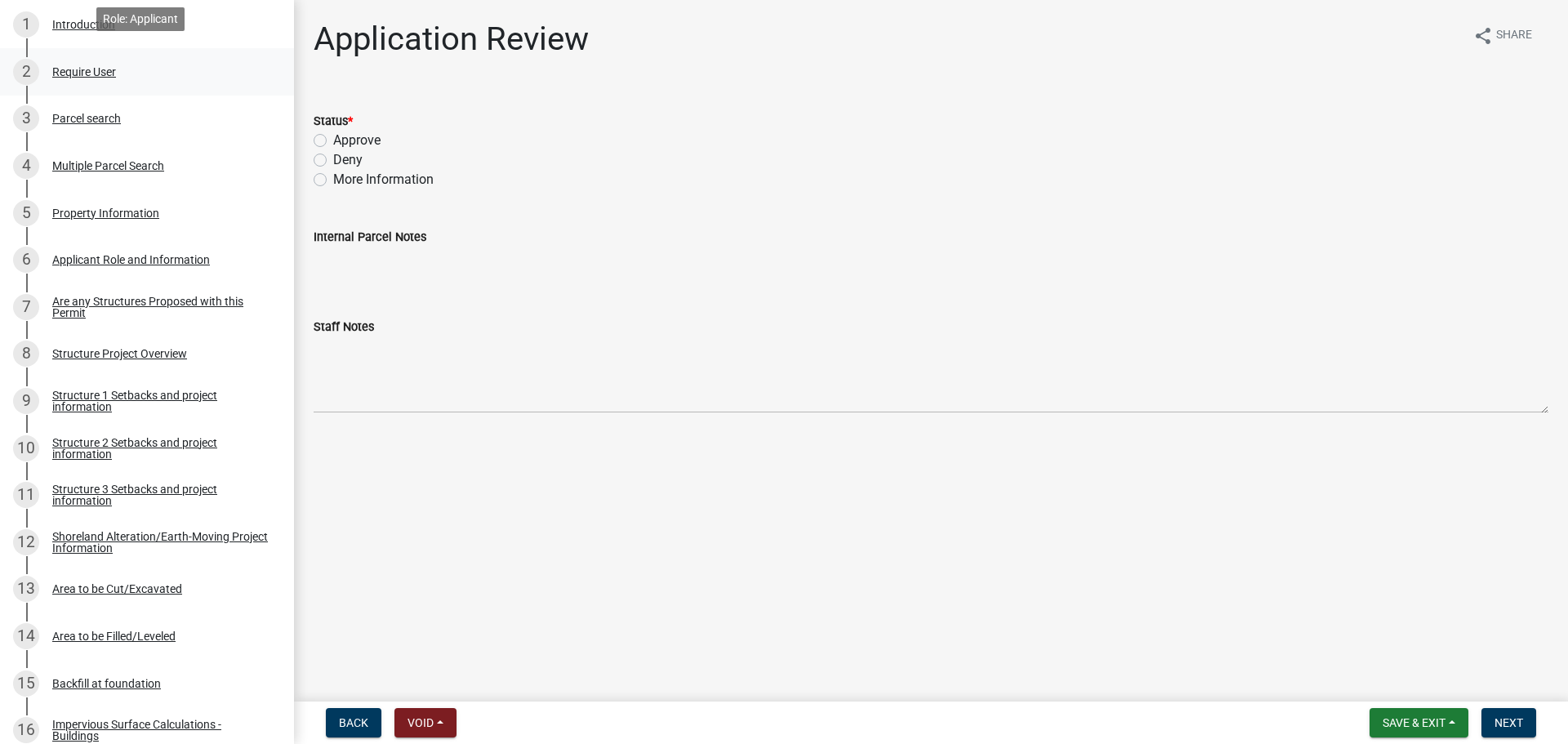
scroll to position [327, 0]
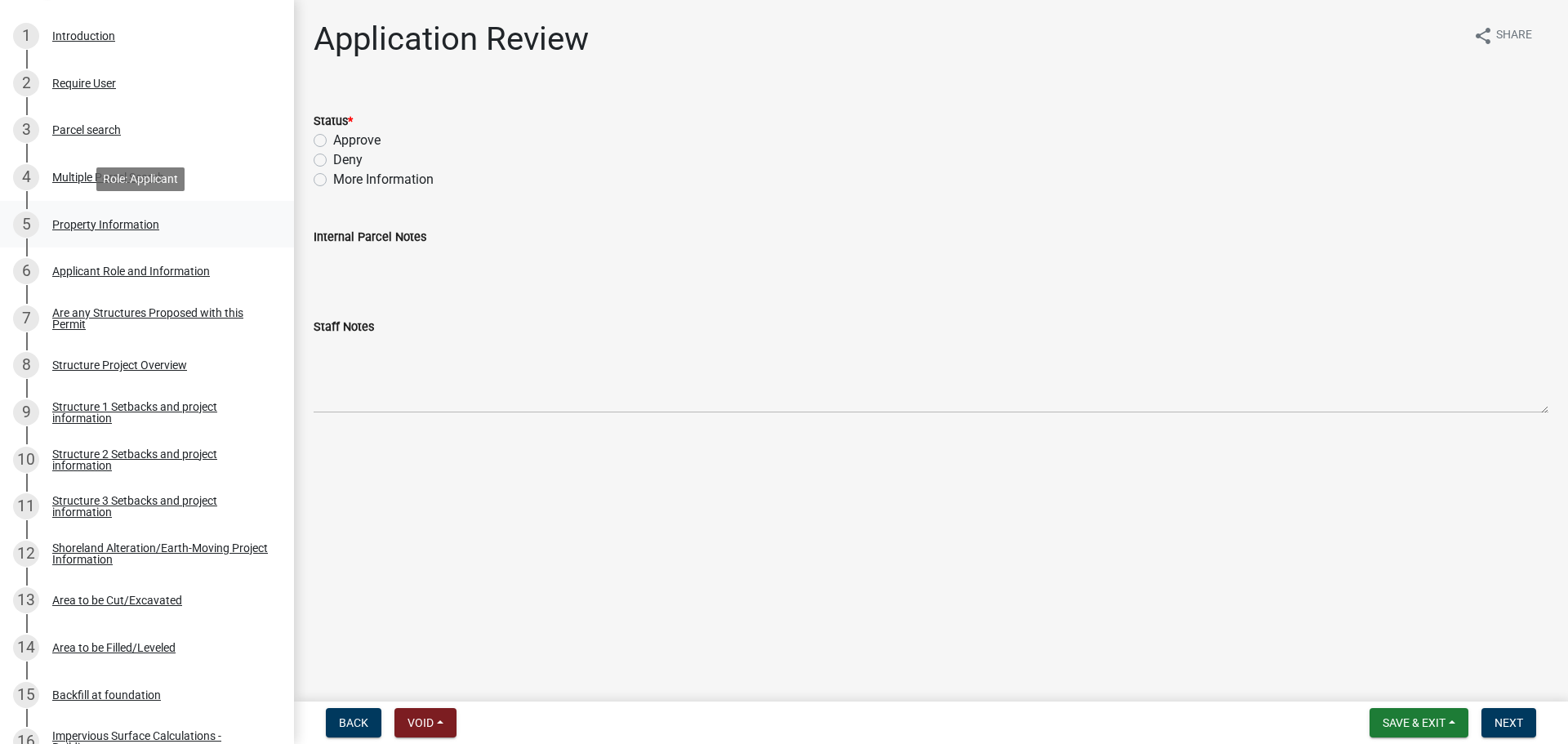
click at [88, 223] on div "Property Information" at bounding box center [106, 224] width 107 height 11
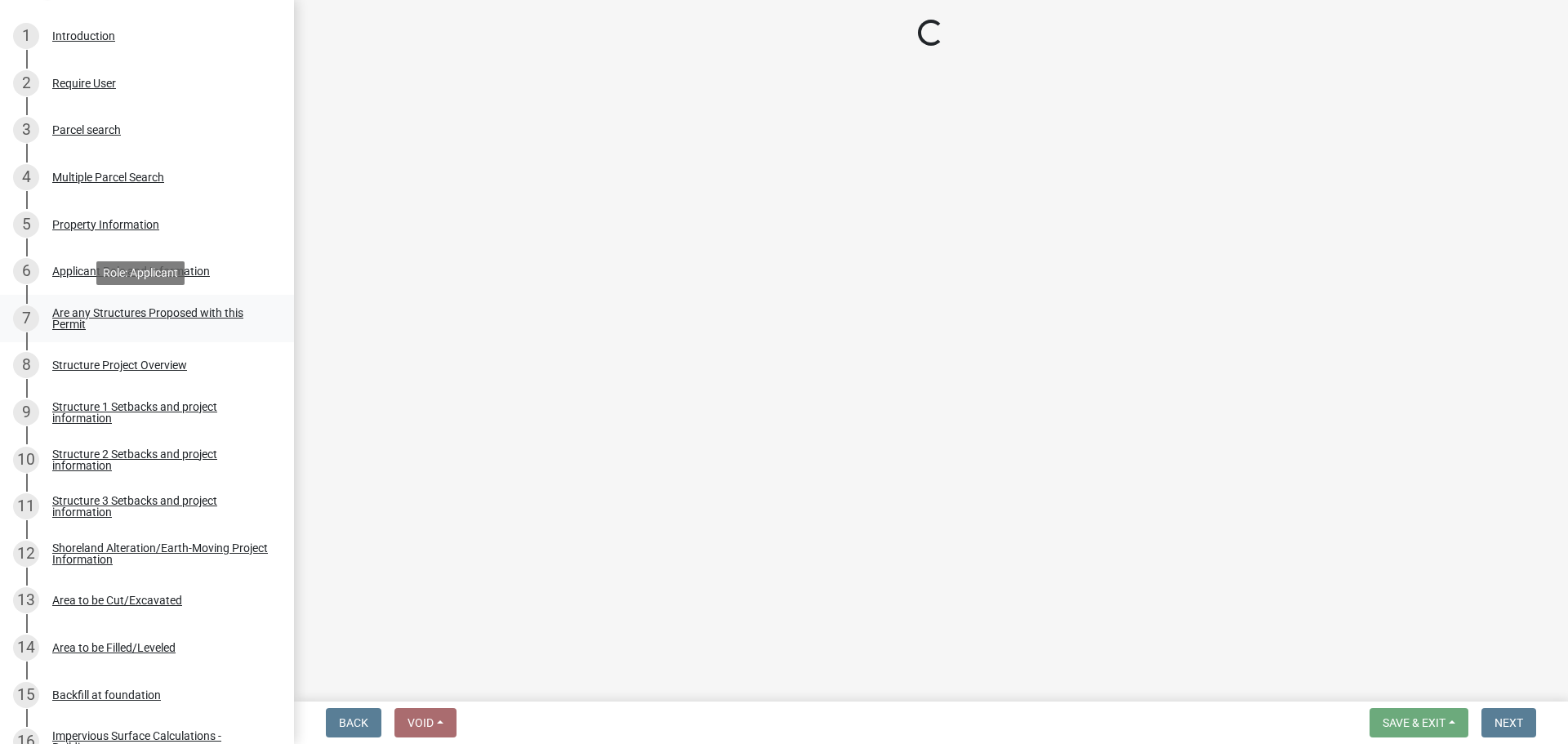
select select "ebef668c-e666-4f0f-b24a-d79aaee39ebe"
select select "bc95ce3f-9706-43bd-97a5-80c1e912429f"
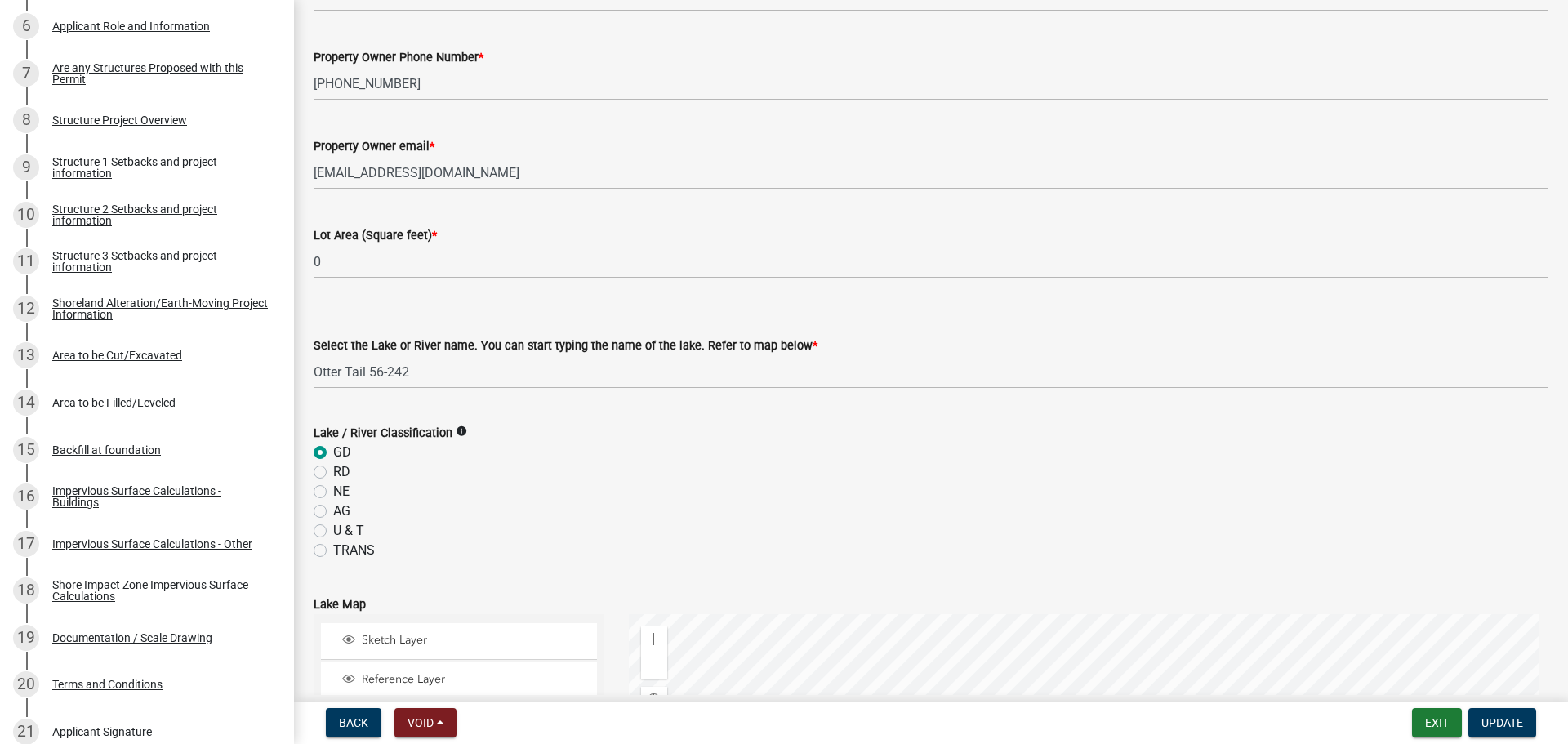
scroll to position [163, 0]
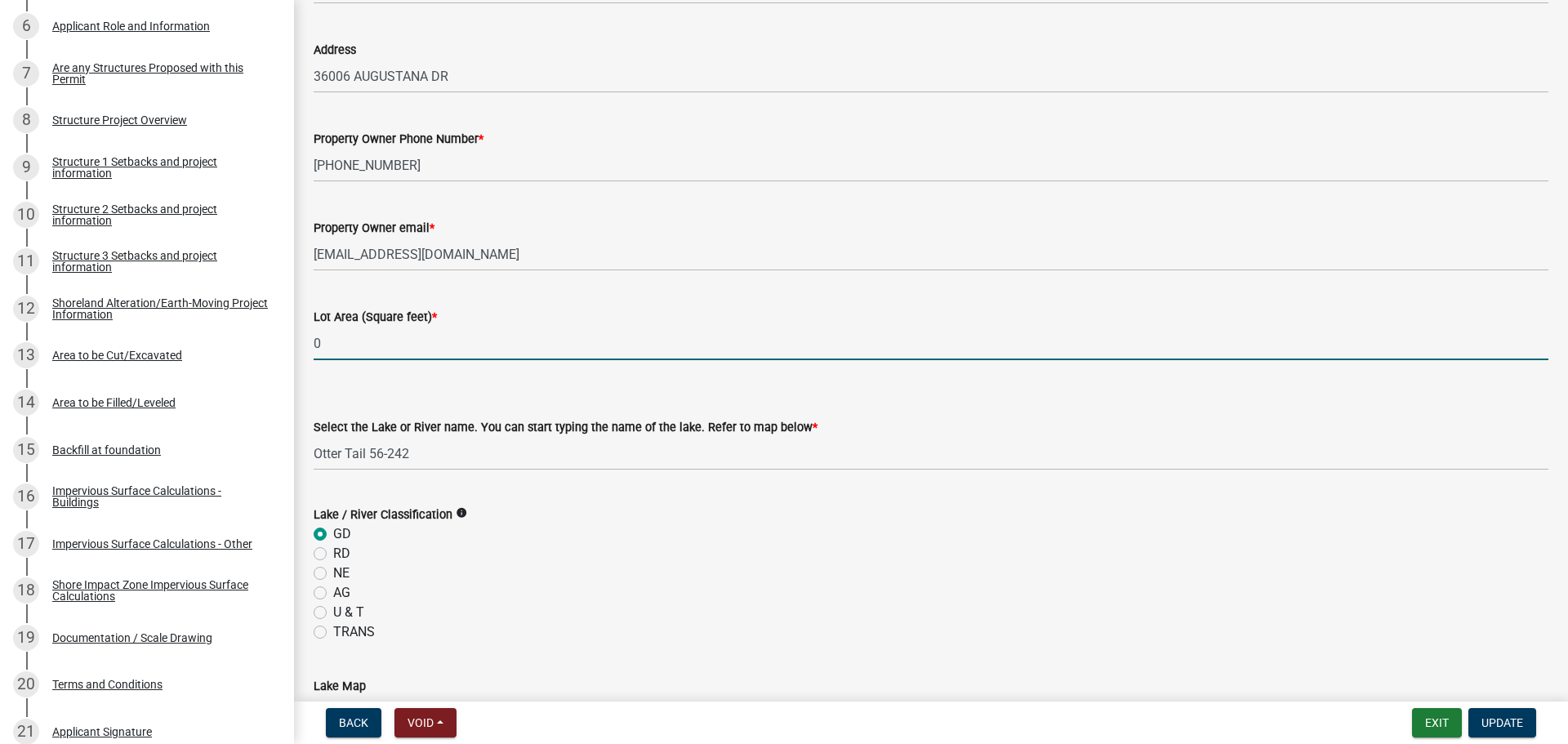
click at [341, 342] on input "0" at bounding box center [930, 344] width 1235 height 34
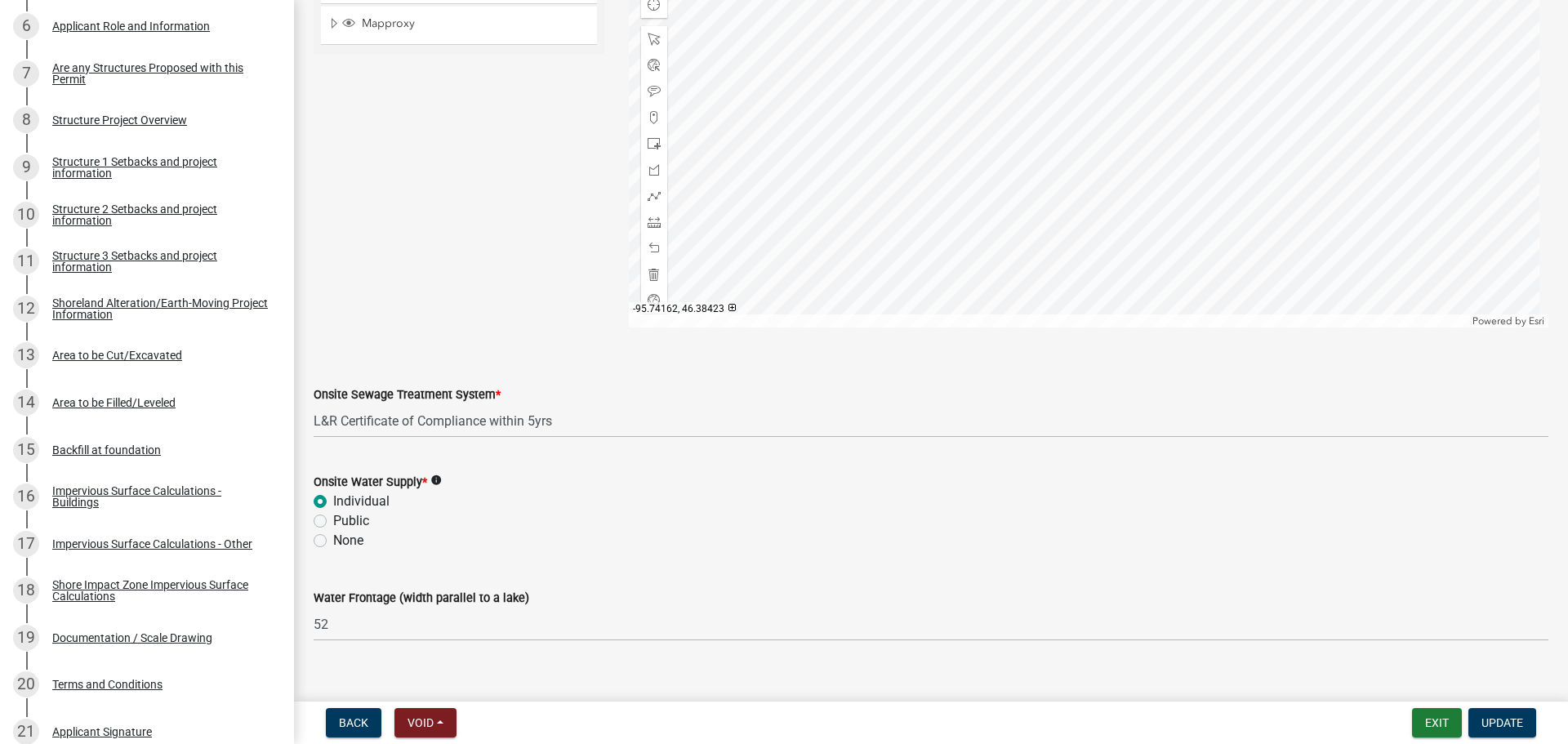
scroll to position [963, 0]
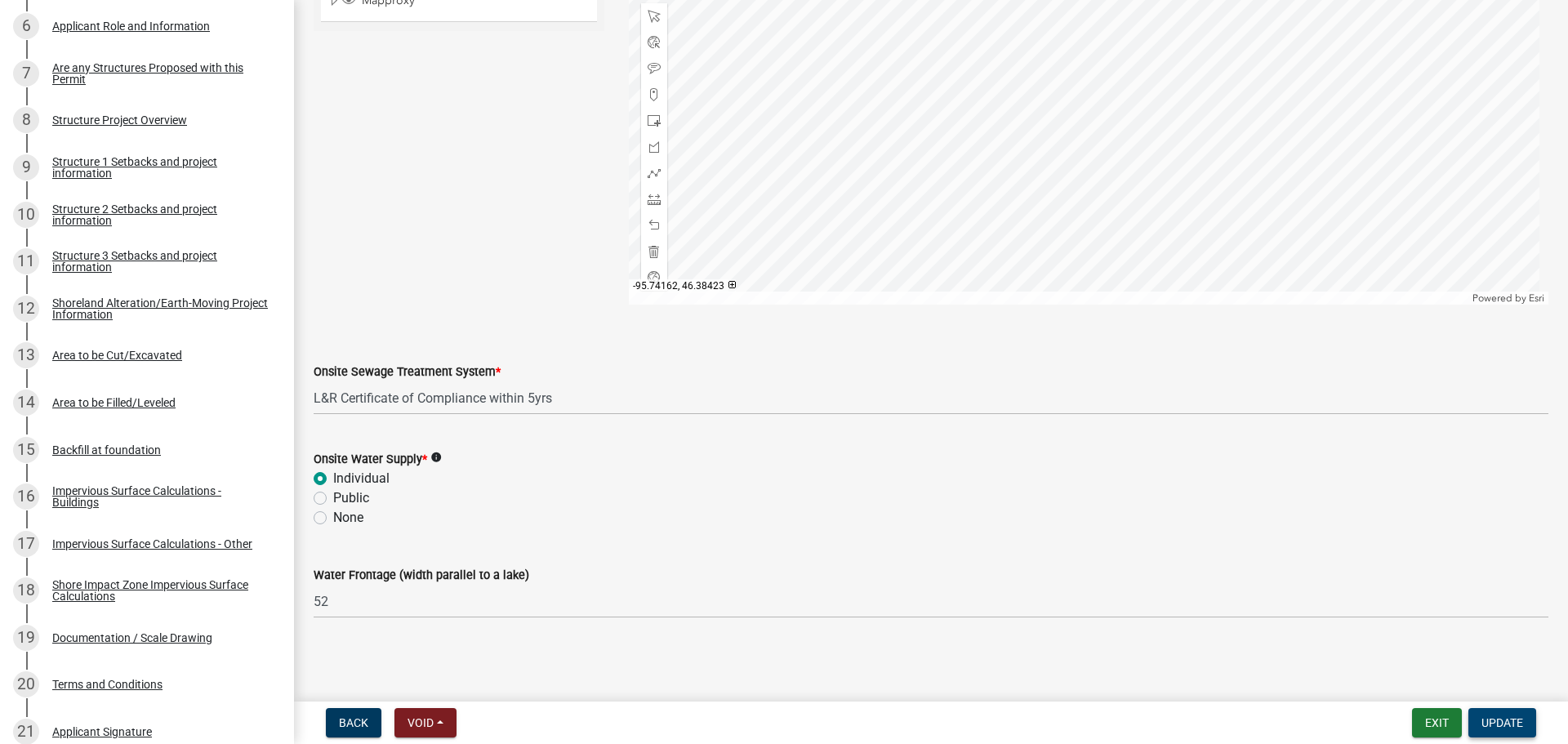
type input "30108"
click at [1501, 721] on span "Update" at bounding box center [1502, 723] width 41 height 13
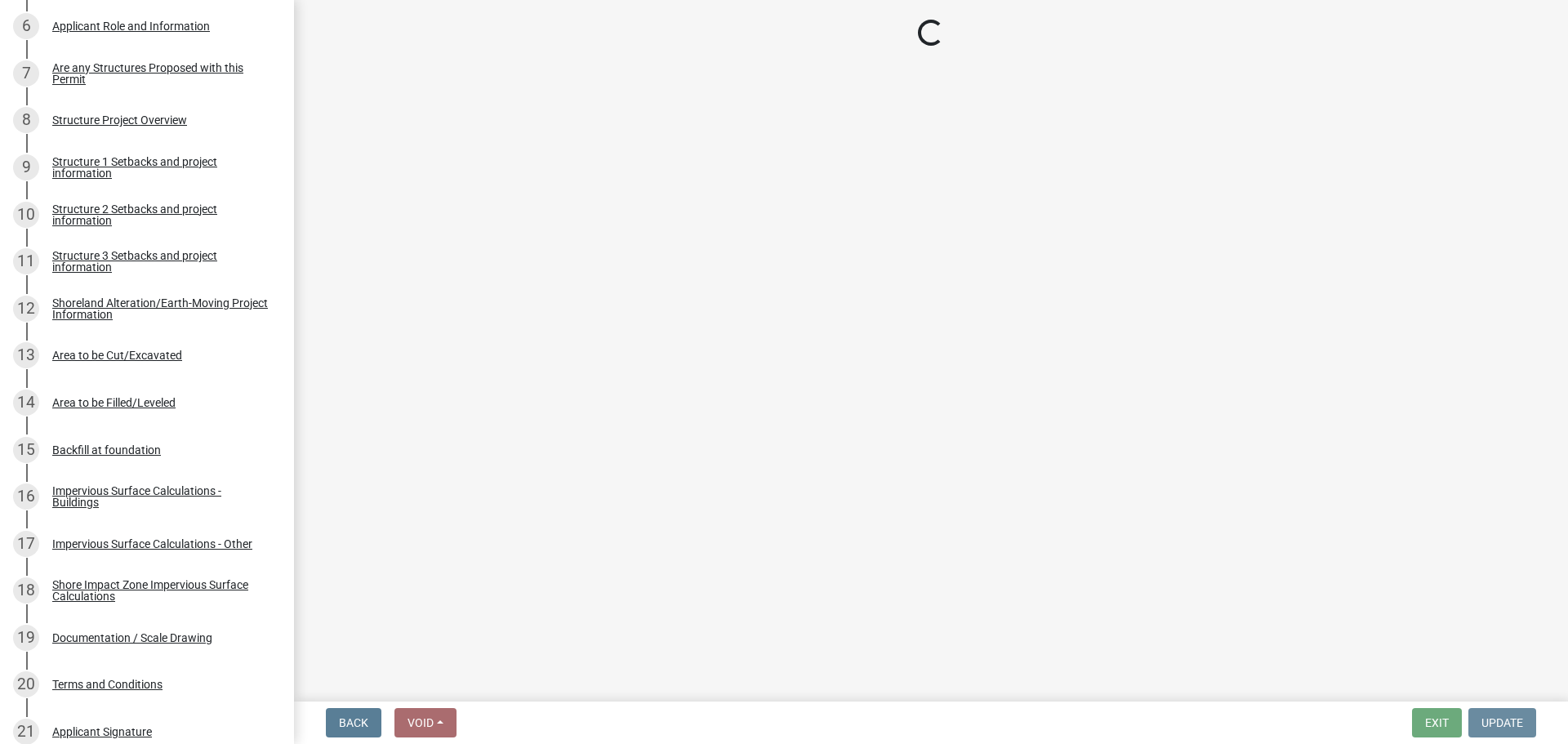
scroll to position [0, 0]
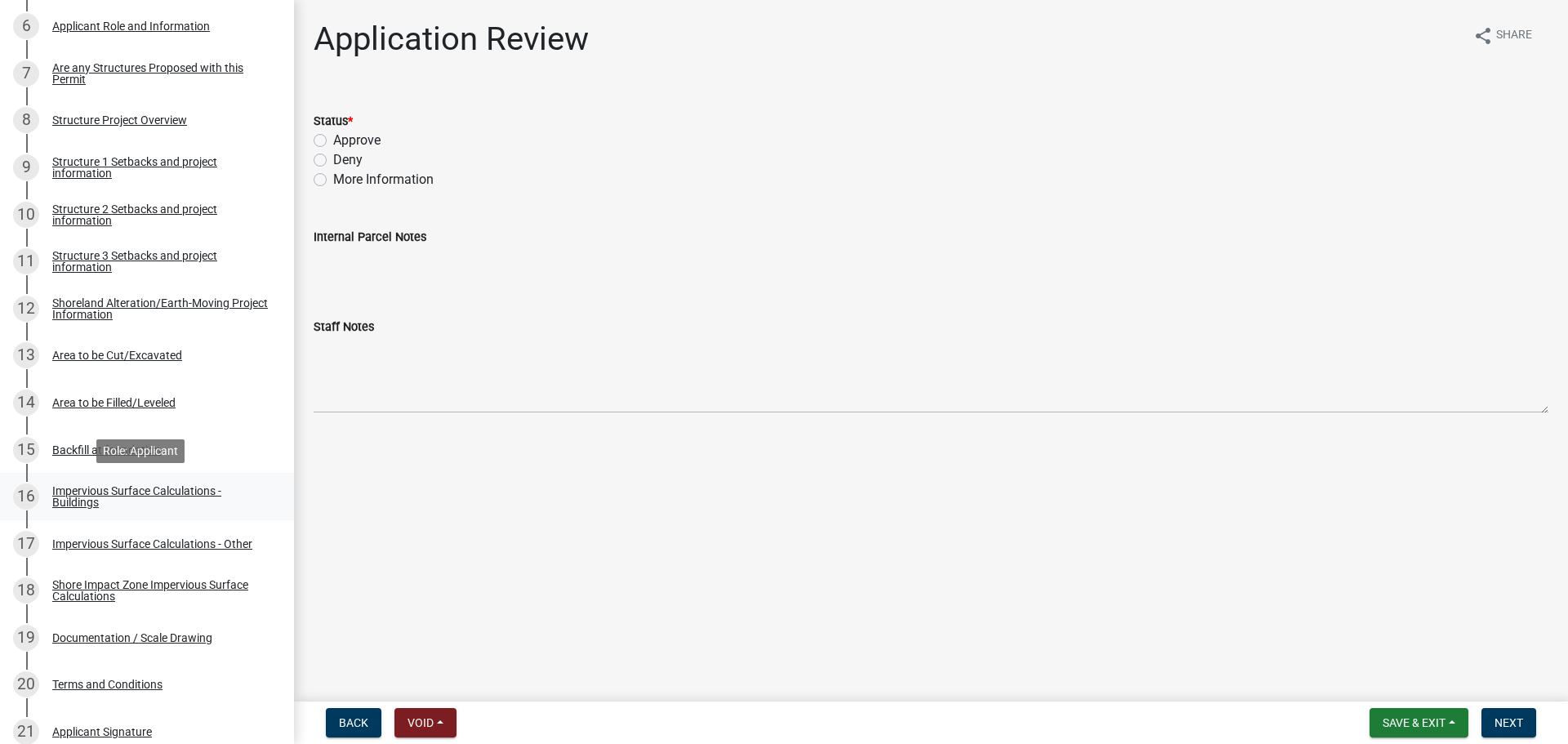
click at [103, 489] on div "Impervious Surface Calculations - Buildings" at bounding box center [160, 496] width 216 height 23
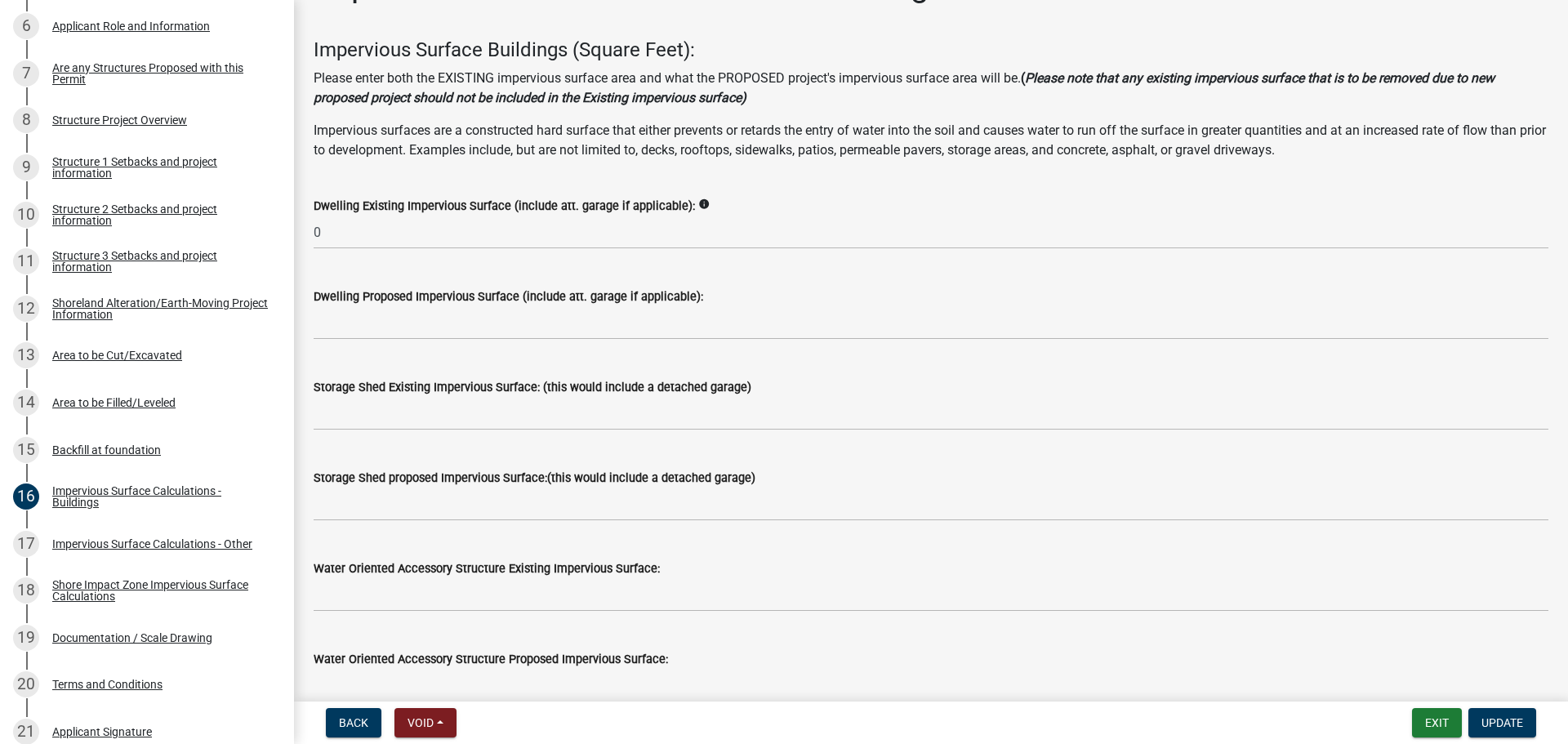
scroll to position [82, 0]
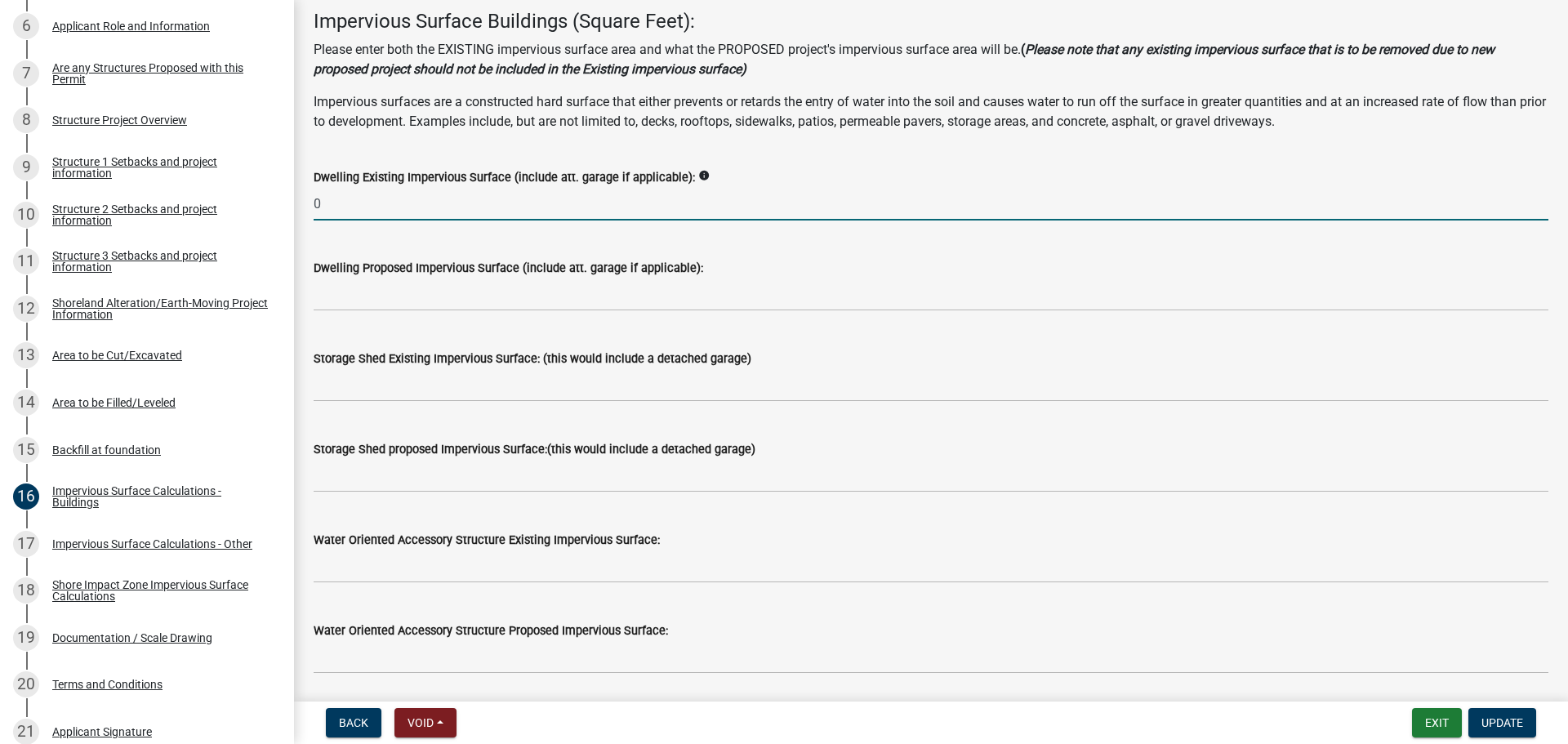
click at [345, 206] on input "0" at bounding box center [930, 204] width 1235 height 34
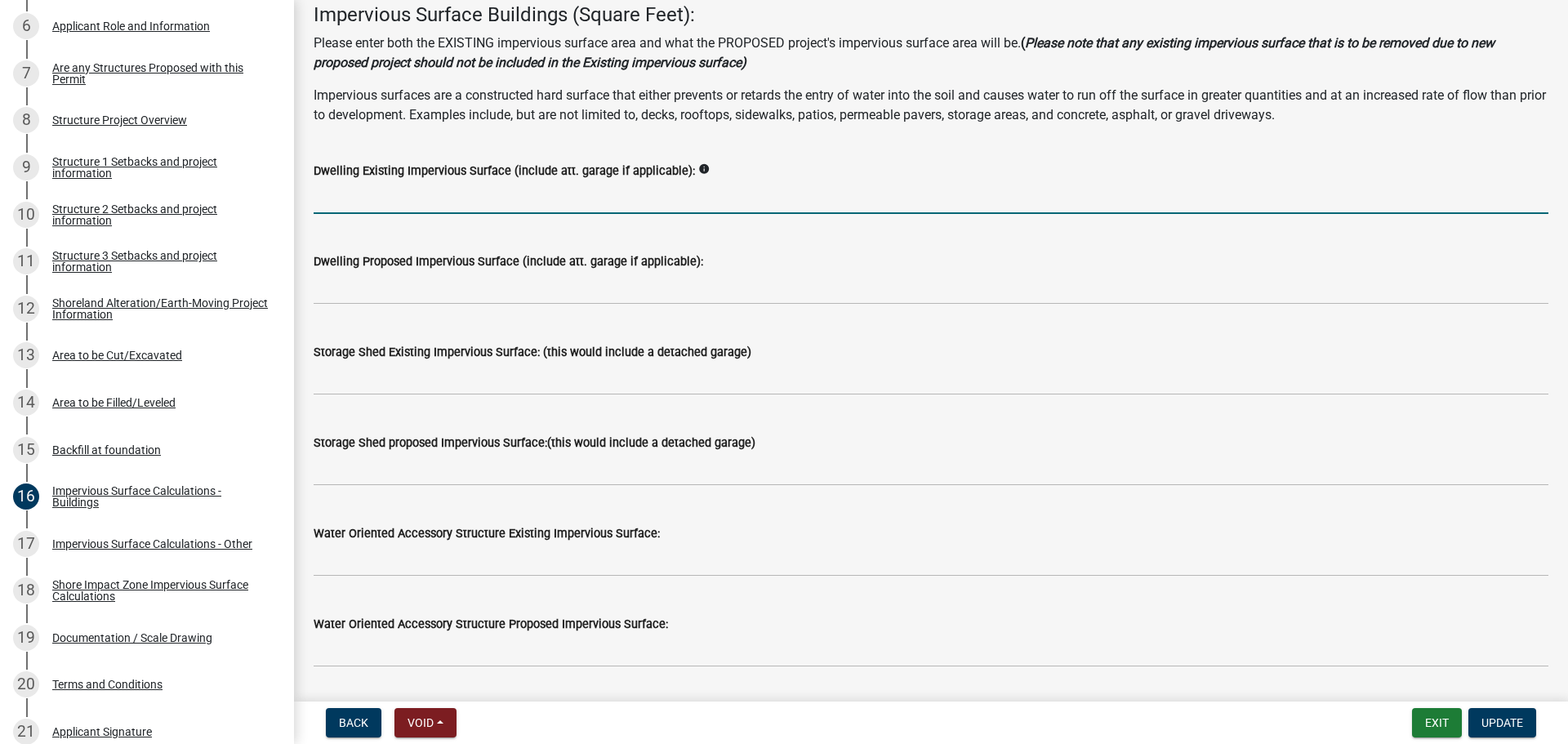
scroll to position [0, 0]
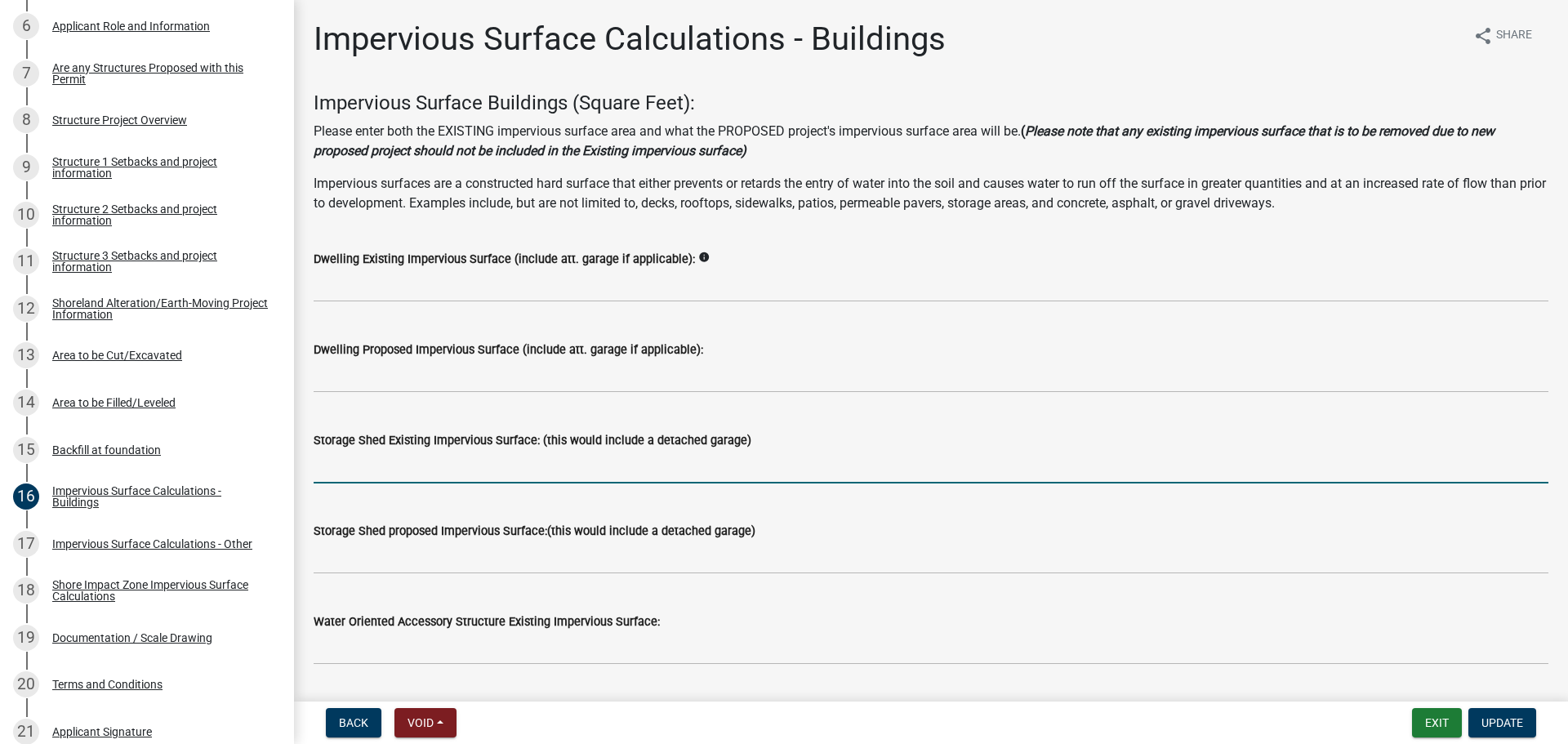
click at [370, 470] on input "text" at bounding box center [930, 467] width 1235 height 34
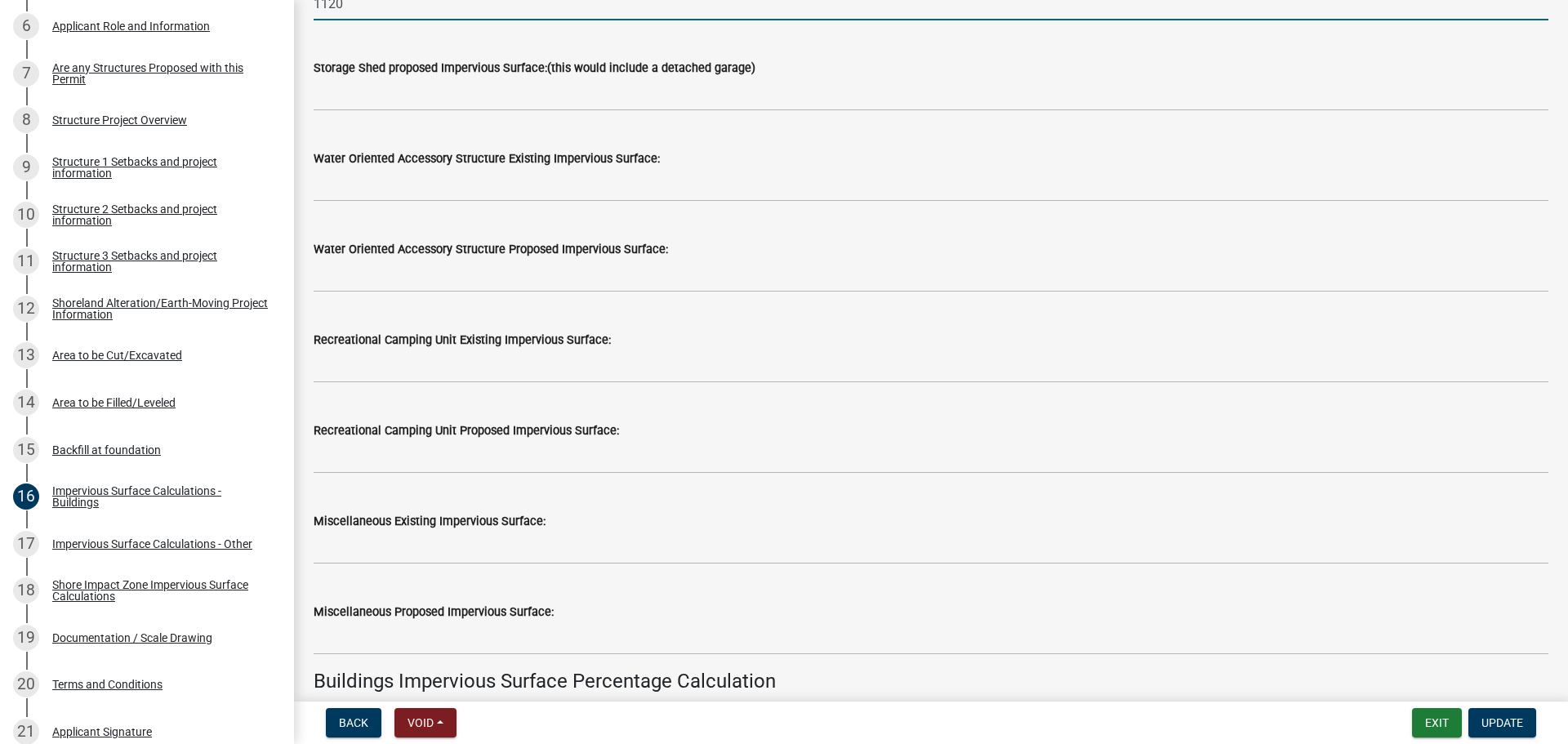
scroll to position [454, 0]
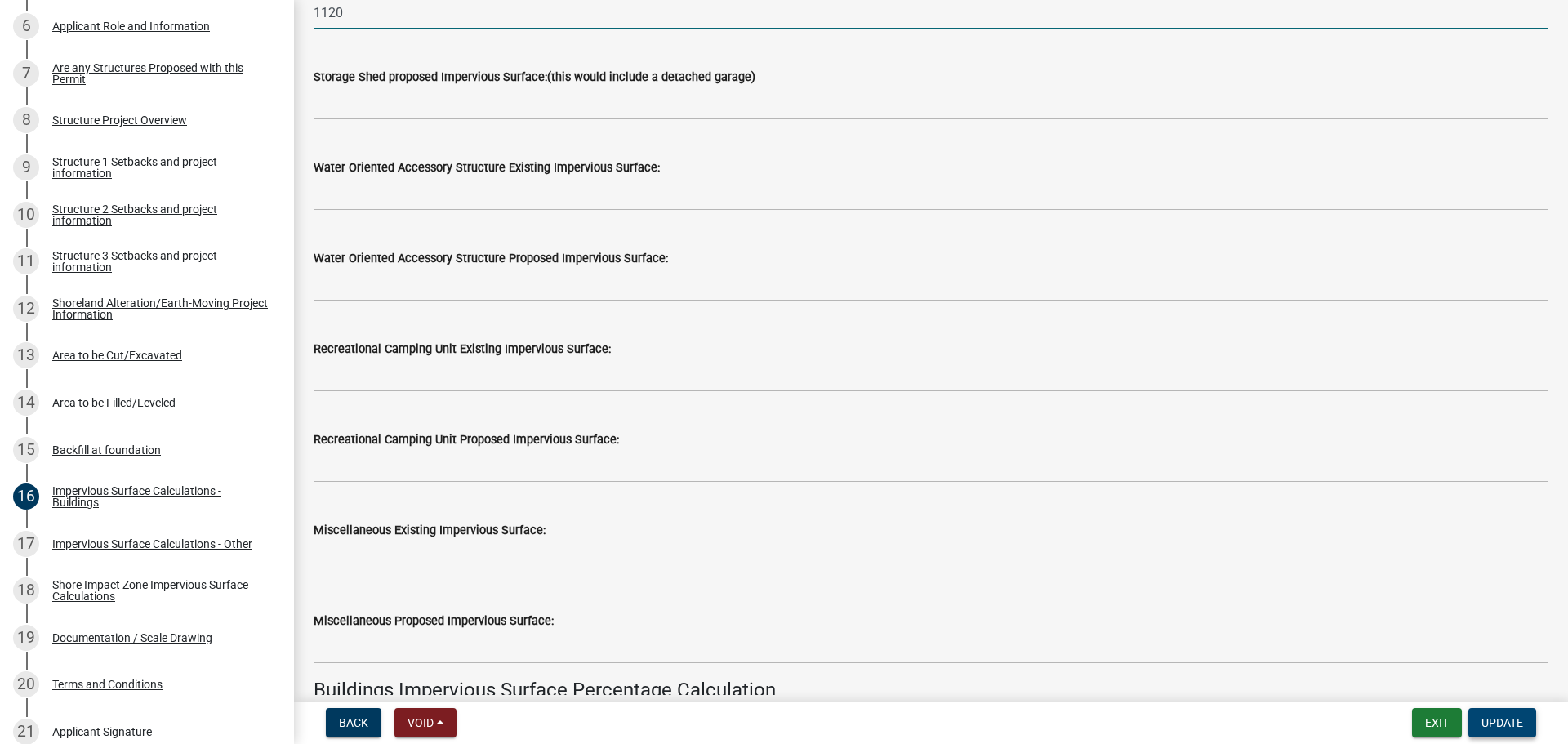
type input "1120"
click at [1497, 723] on span "Update" at bounding box center [1502, 723] width 41 height 13
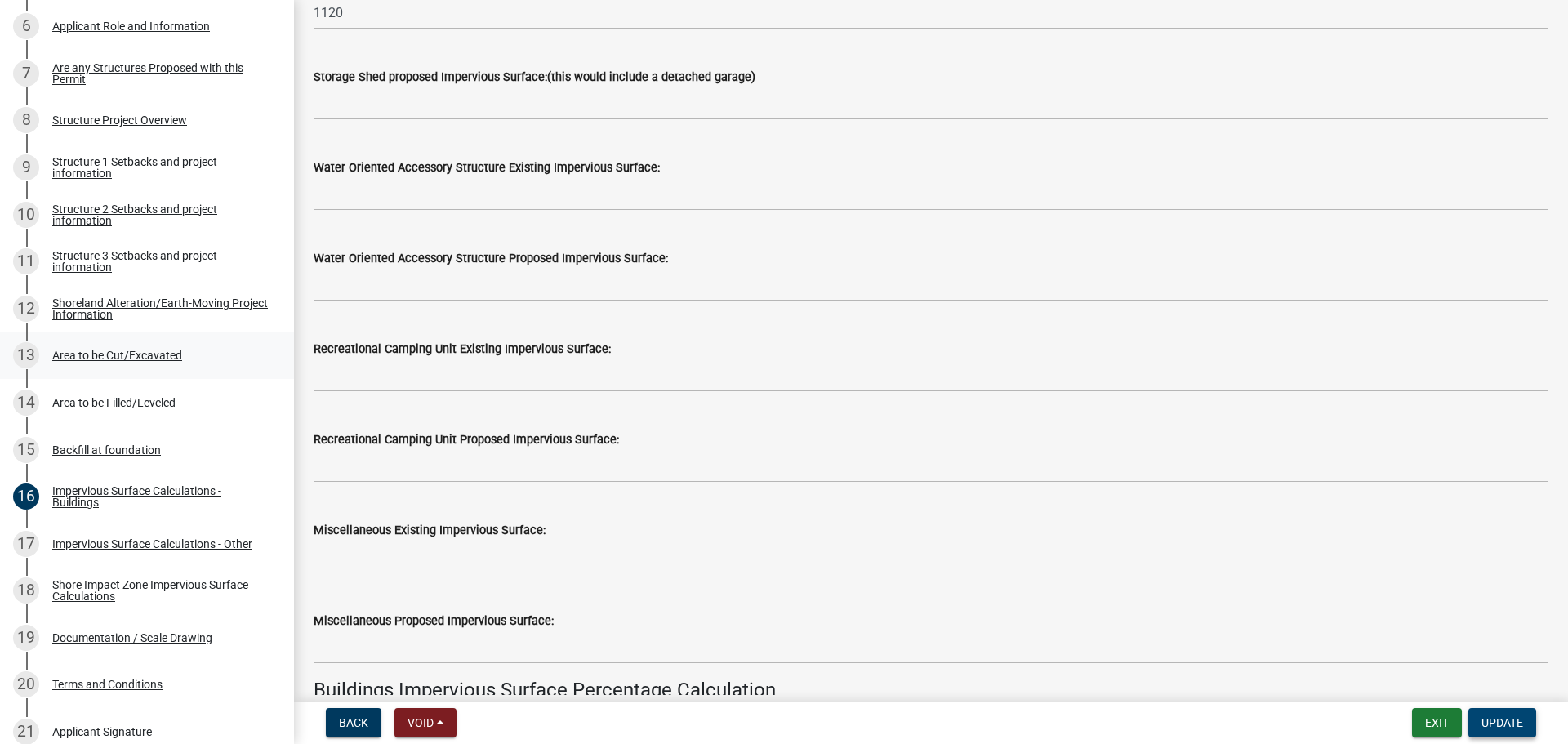
scroll to position [490, 0]
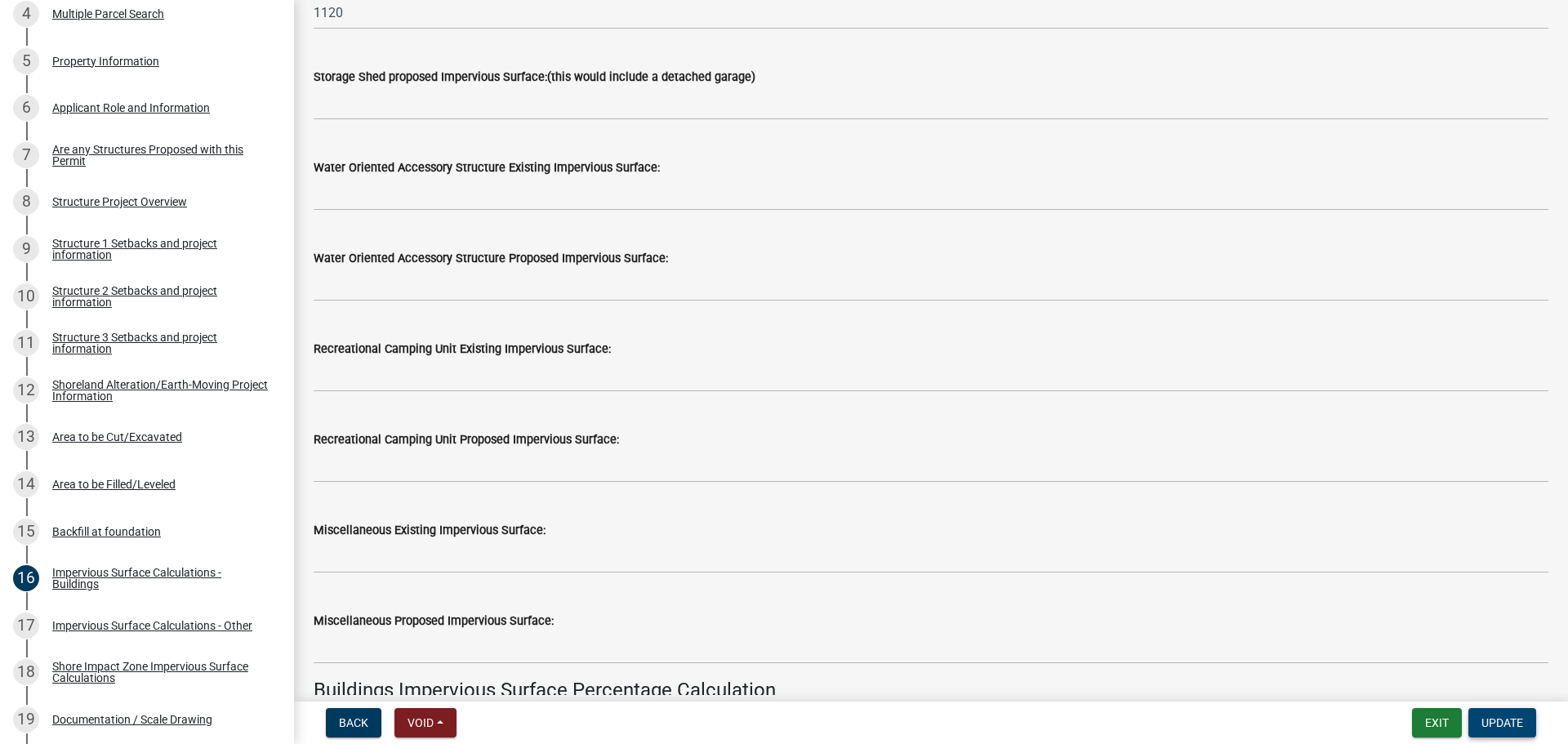
click at [1500, 730] on span "Update" at bounding box center [1502, 723] width 41 height 13
click at [1499, 719] on span "Update" at bounding box center [1502, 723] width 41 height 13
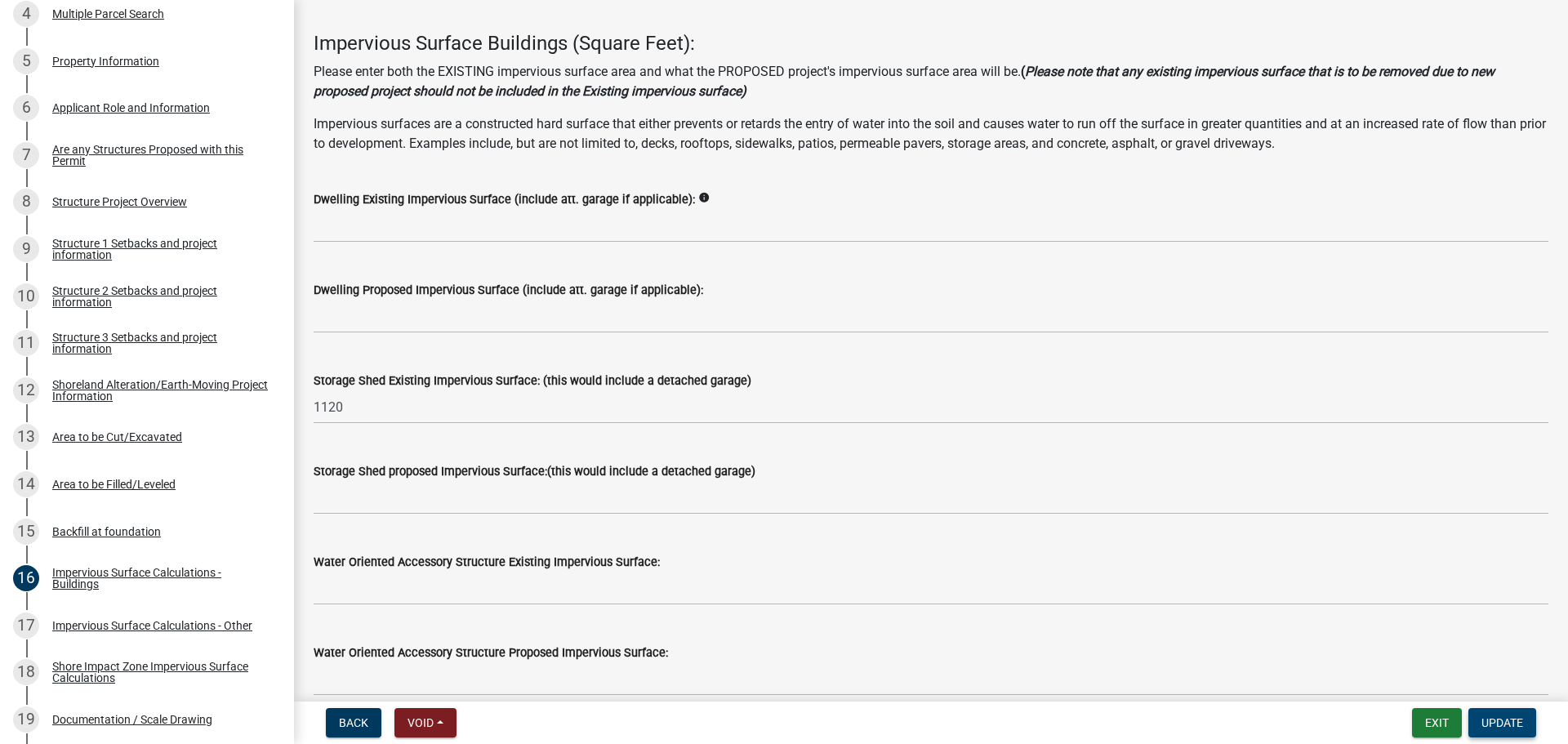
scroll to position [0, 0]
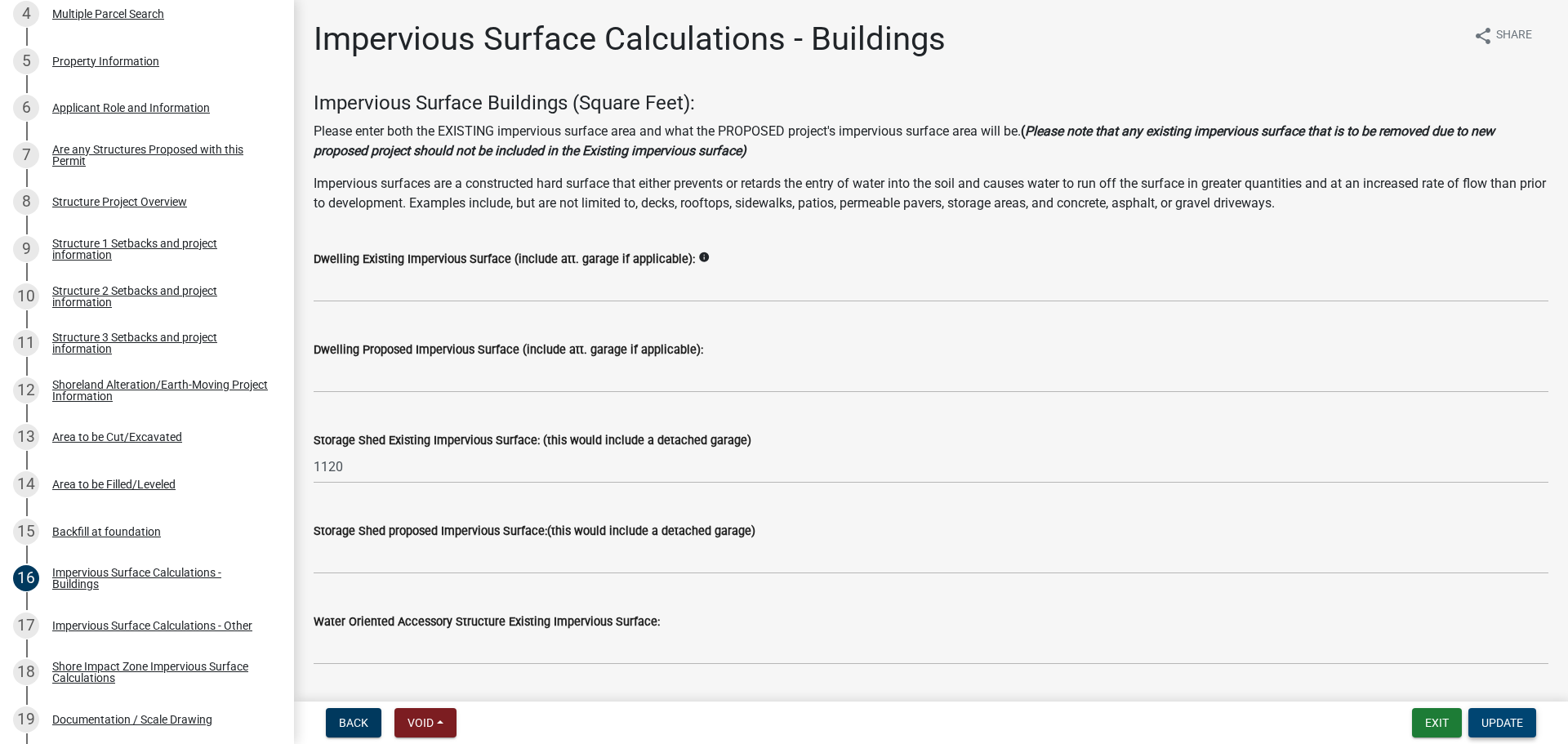
click at [1503, 722] on span "Update" at bounding box center [1502, 723] width 41 height 13
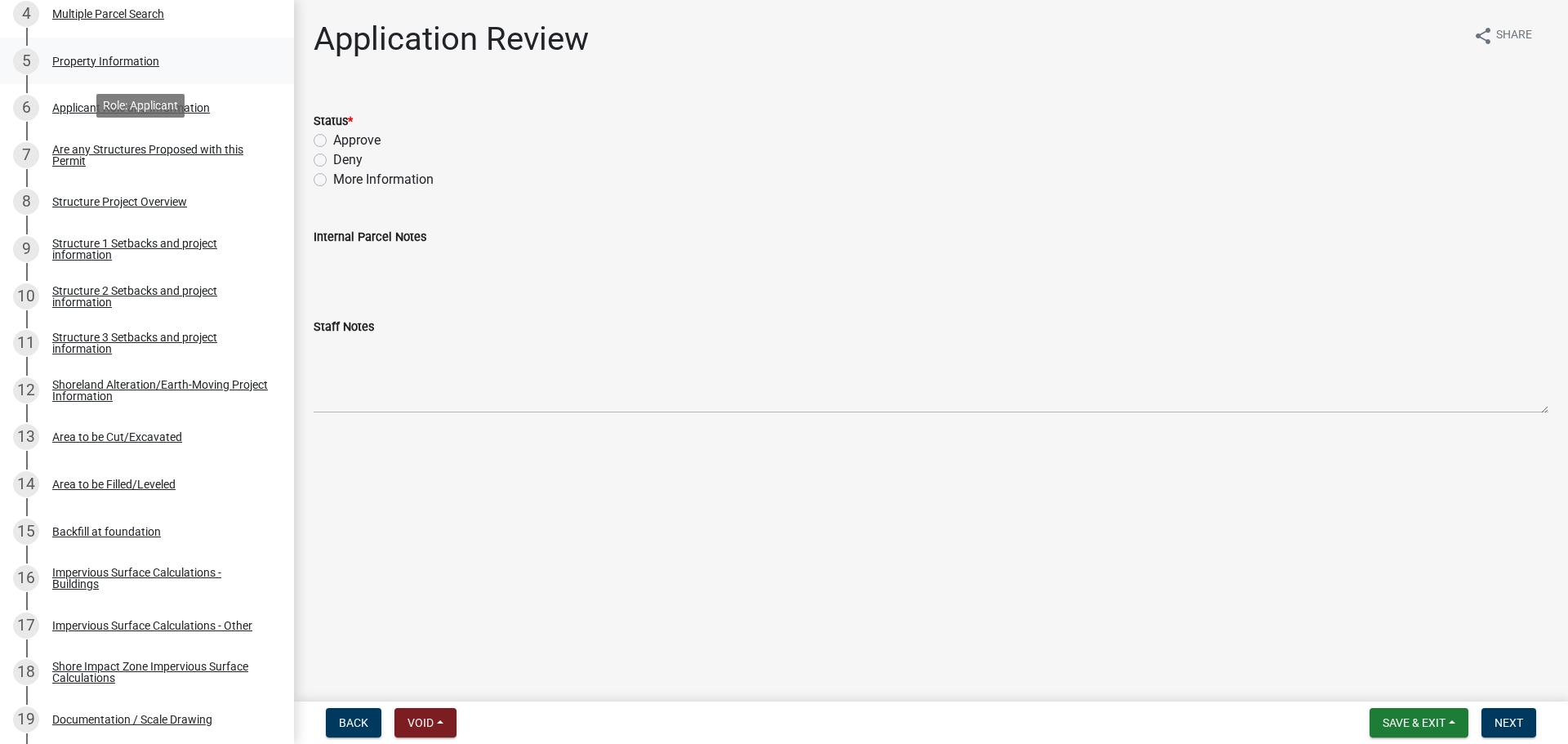
click at [95, 57] on div "Property Information" at bounding box center [106, 61] width 107 height 11
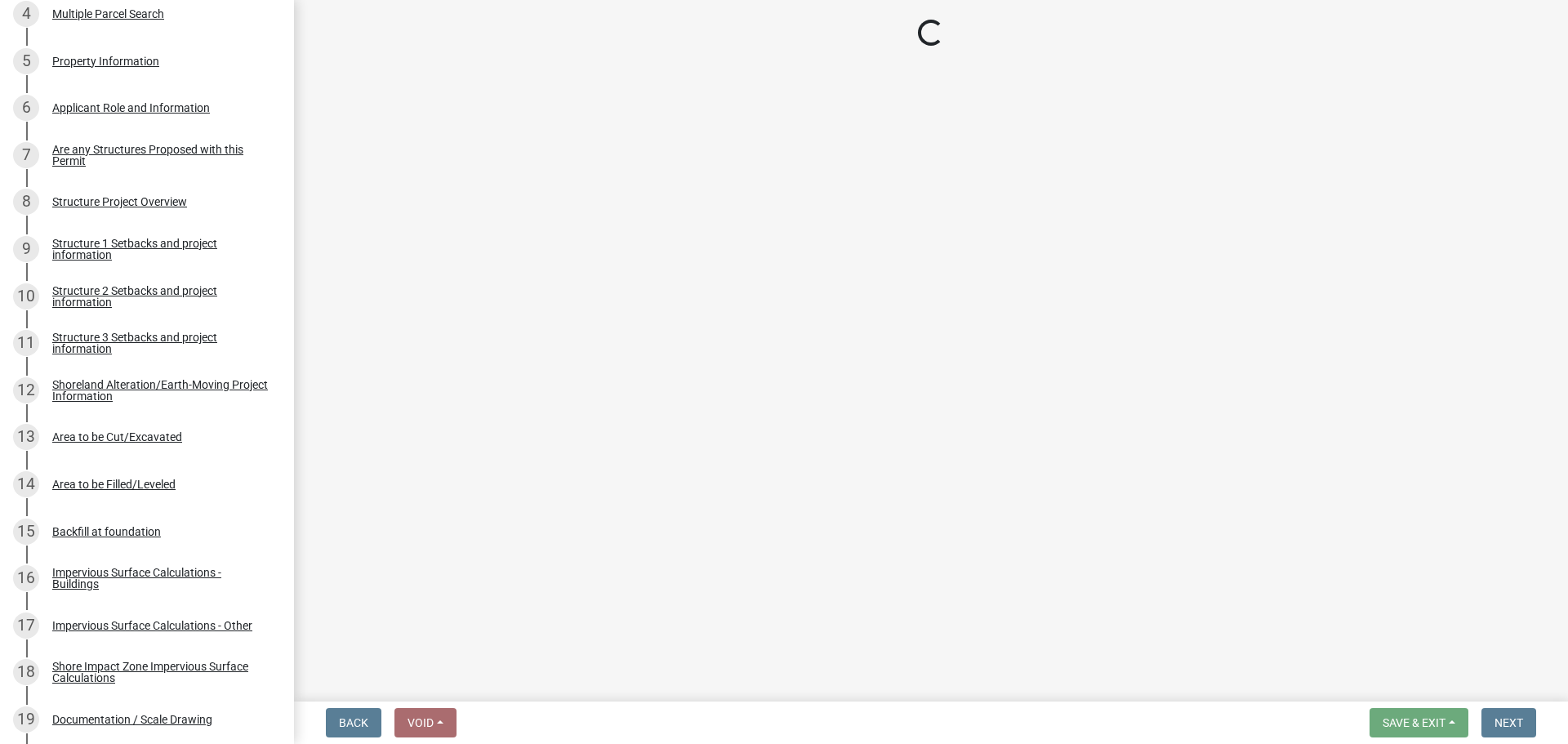
select select "ebef668c-e666-4f0f-b24a-d79aaee39ebe"
select select "bc95ce3f-9706-43bd-97a5-80c1e912429f"
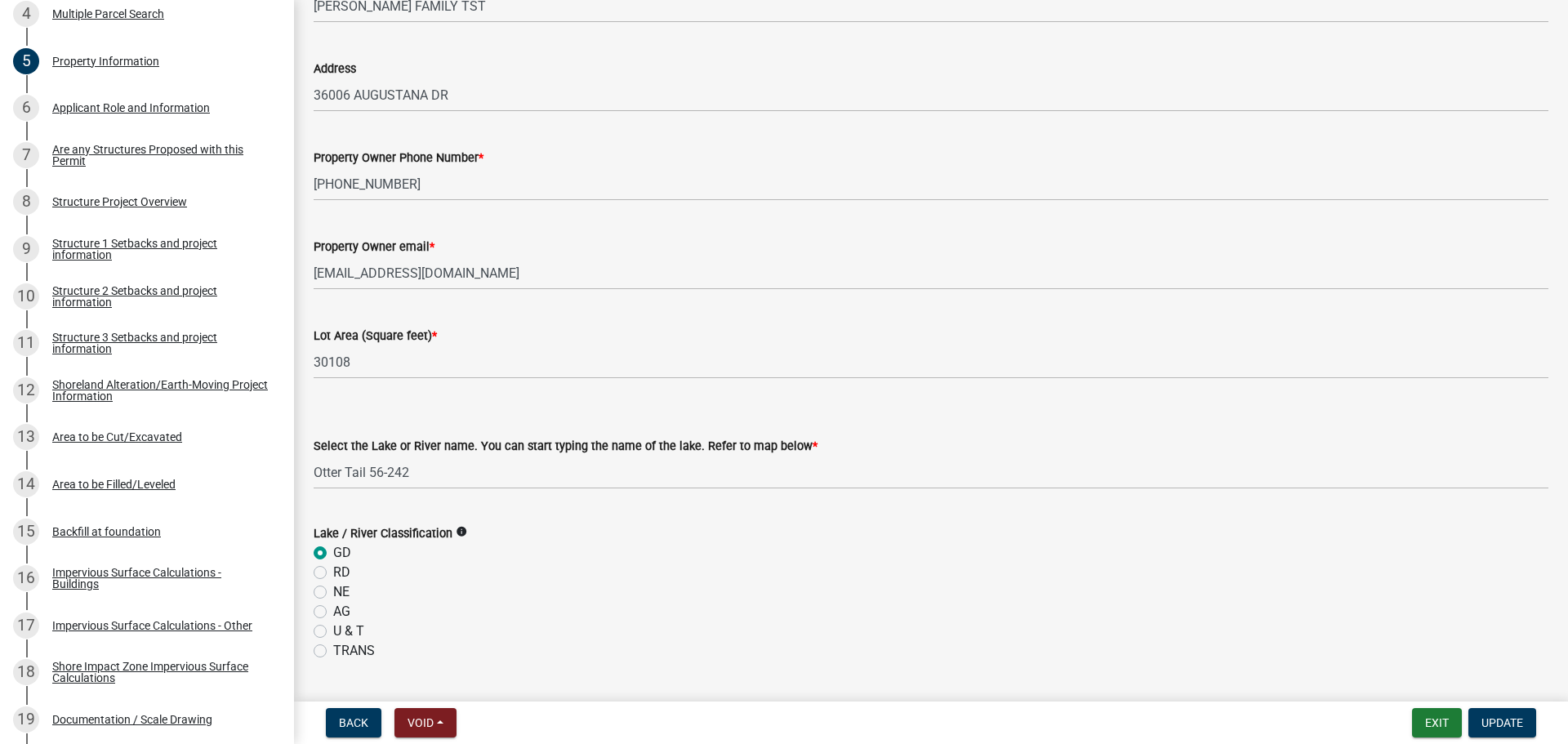
scroll to position [245, 0]
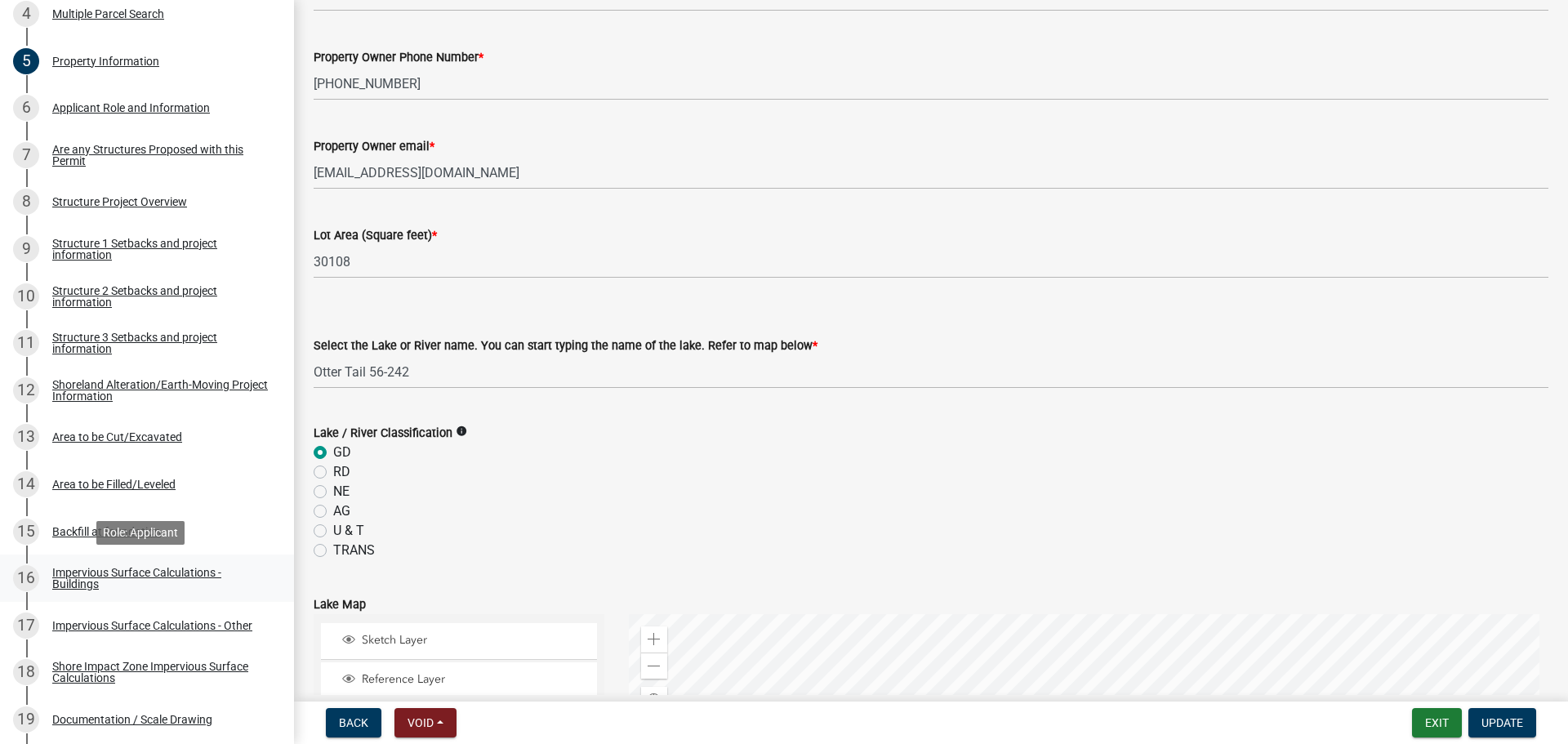
click at [112, 572] on div "Impervious Surface Calculations - Buildings" at bounding box center [160, 578] width 216 height 23
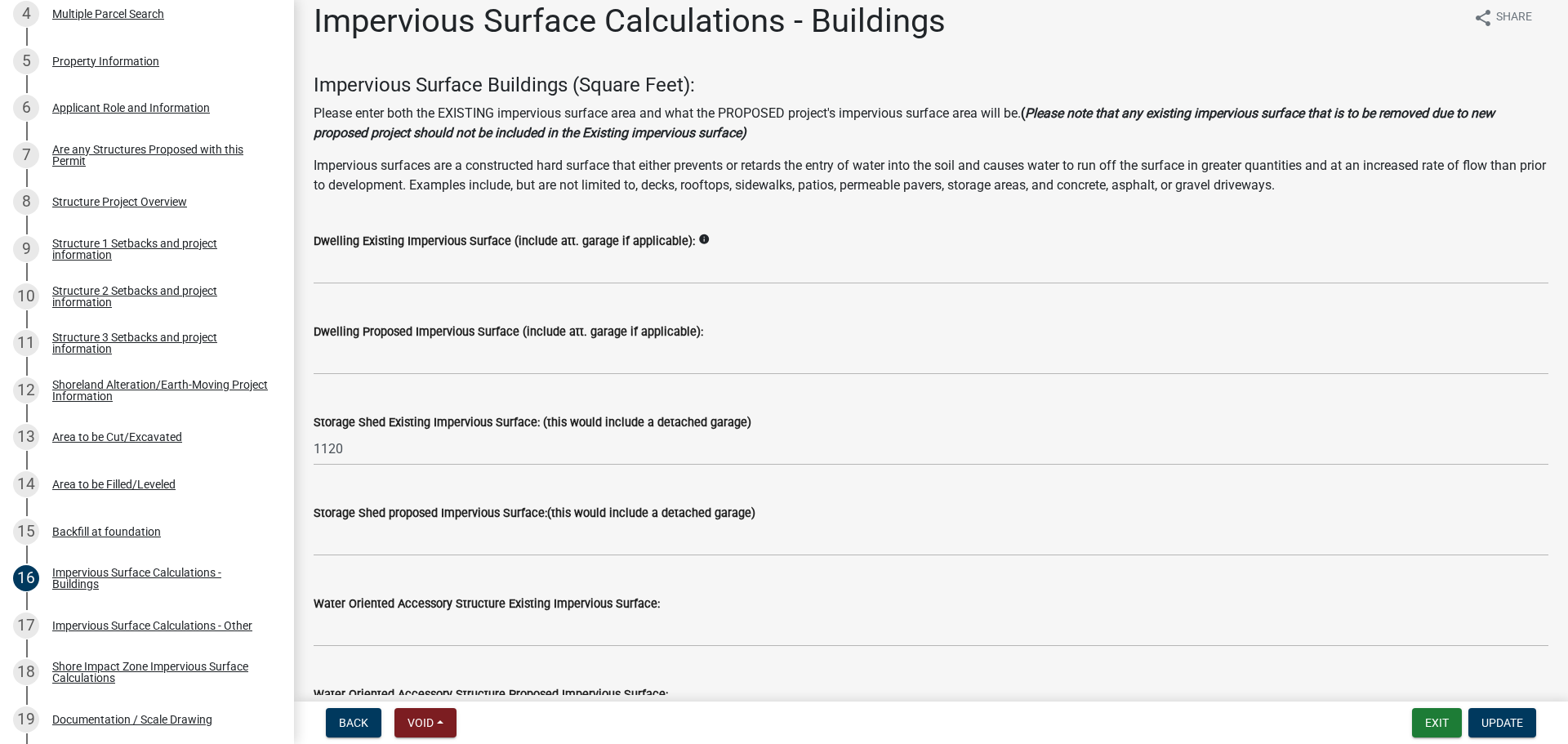
scroll to position [0, 0]
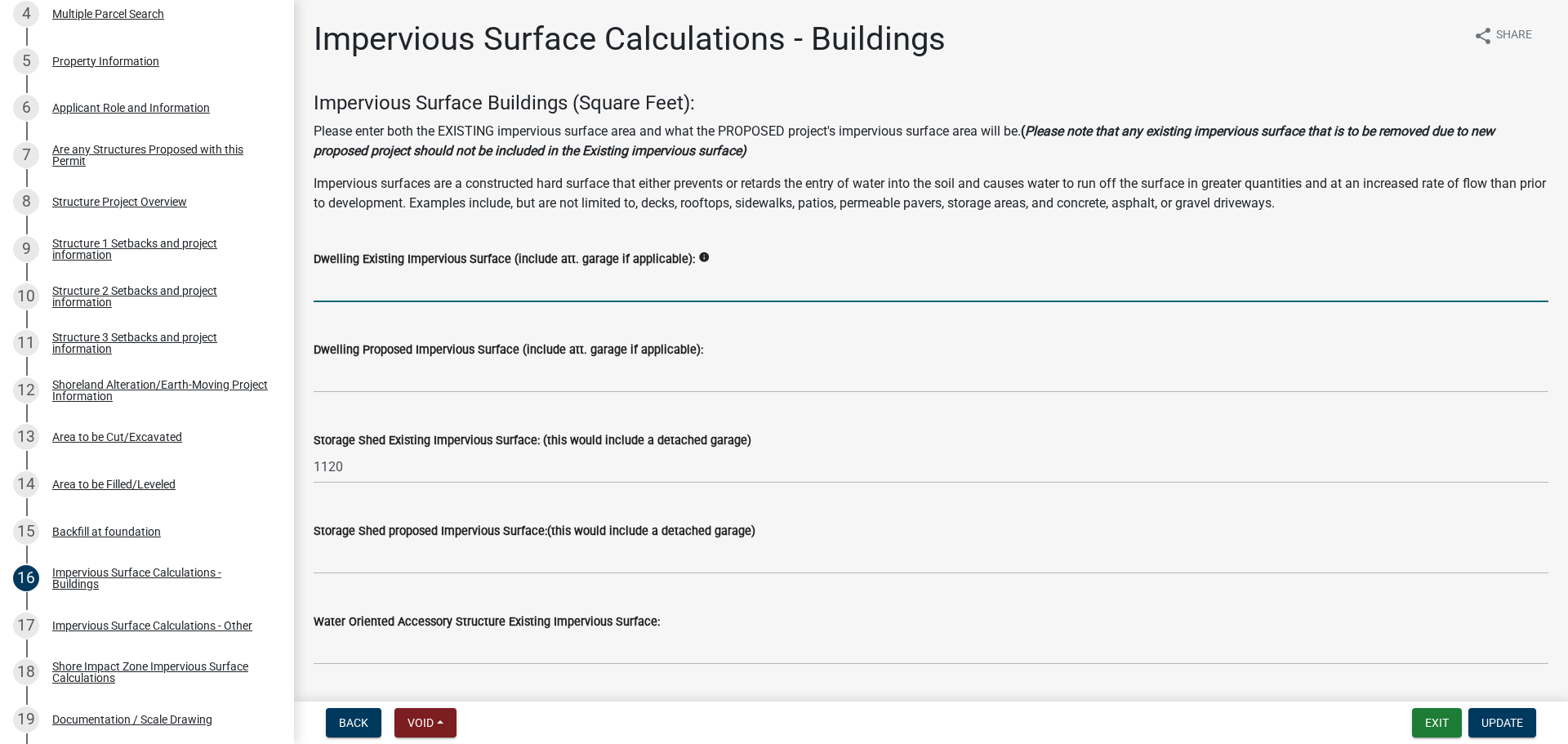
click at [330, 293] on input "text" at bounding box center [930, 285] width 1235 height 34
type input "728"
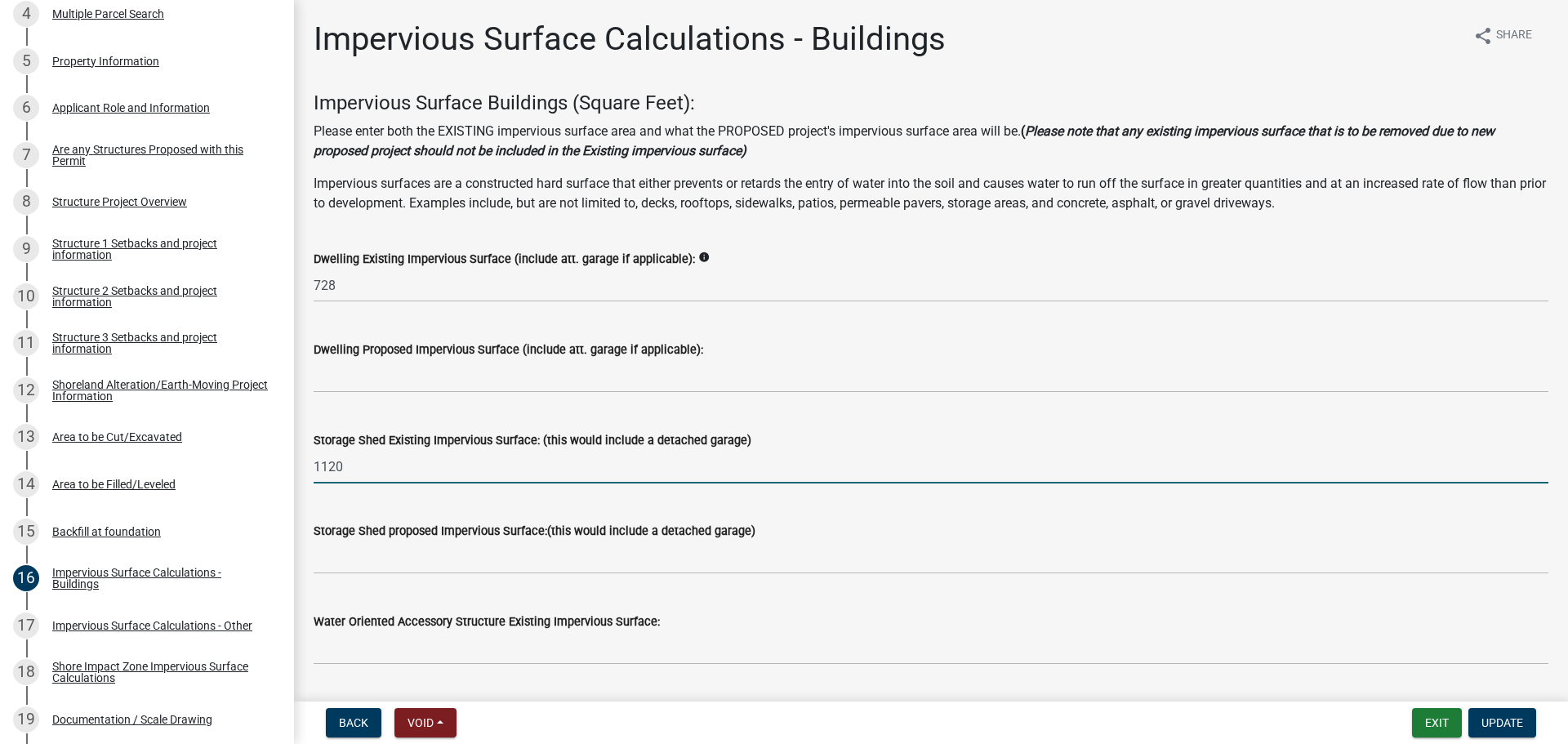
click at [380, 475] on input "1120" at bounding box center [930, 467] width 1235 height 34
type input "1"
type input "1680"
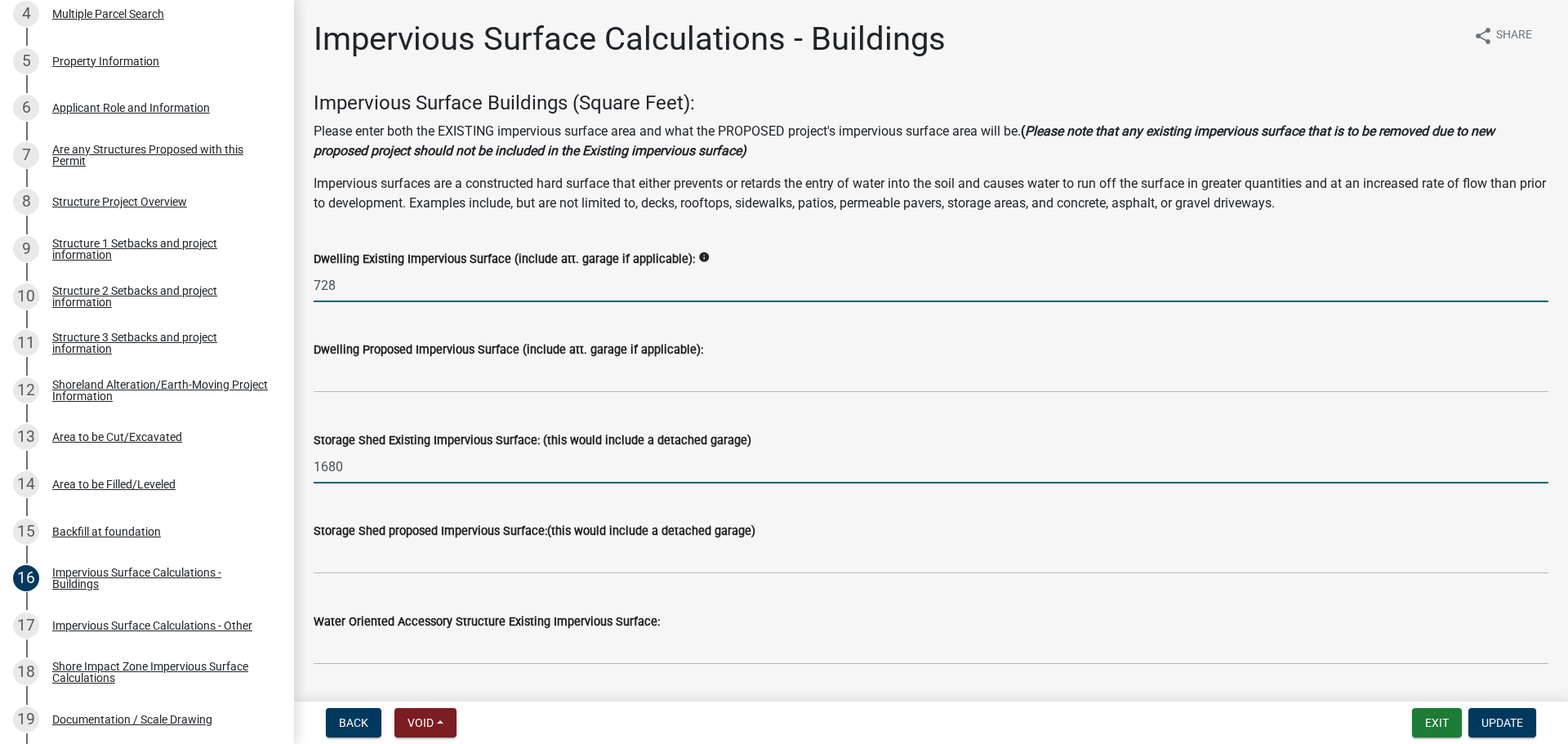
click at [354, 281] on input "728" at bounding box center [930, 285] width 1235 height 34
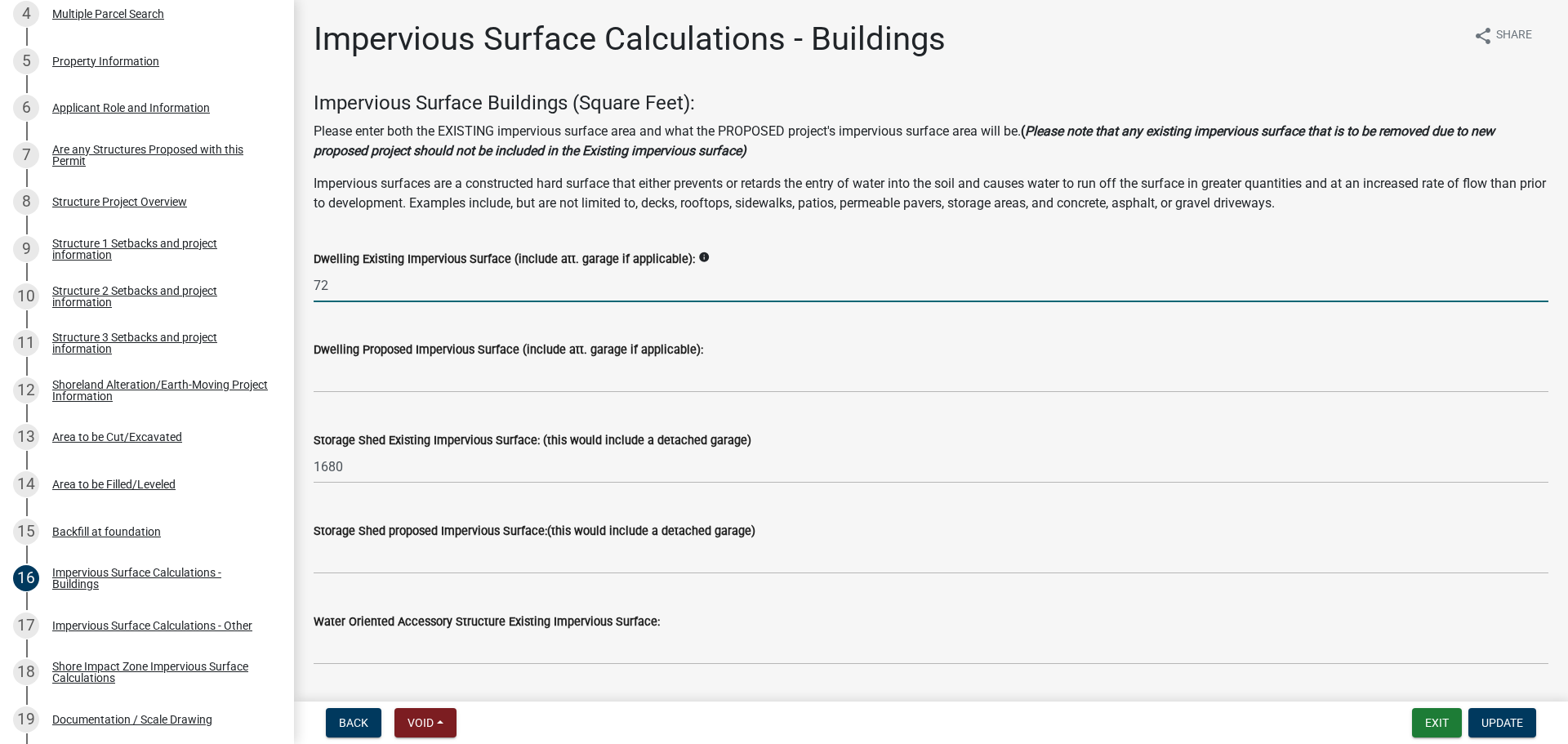
type input "7"
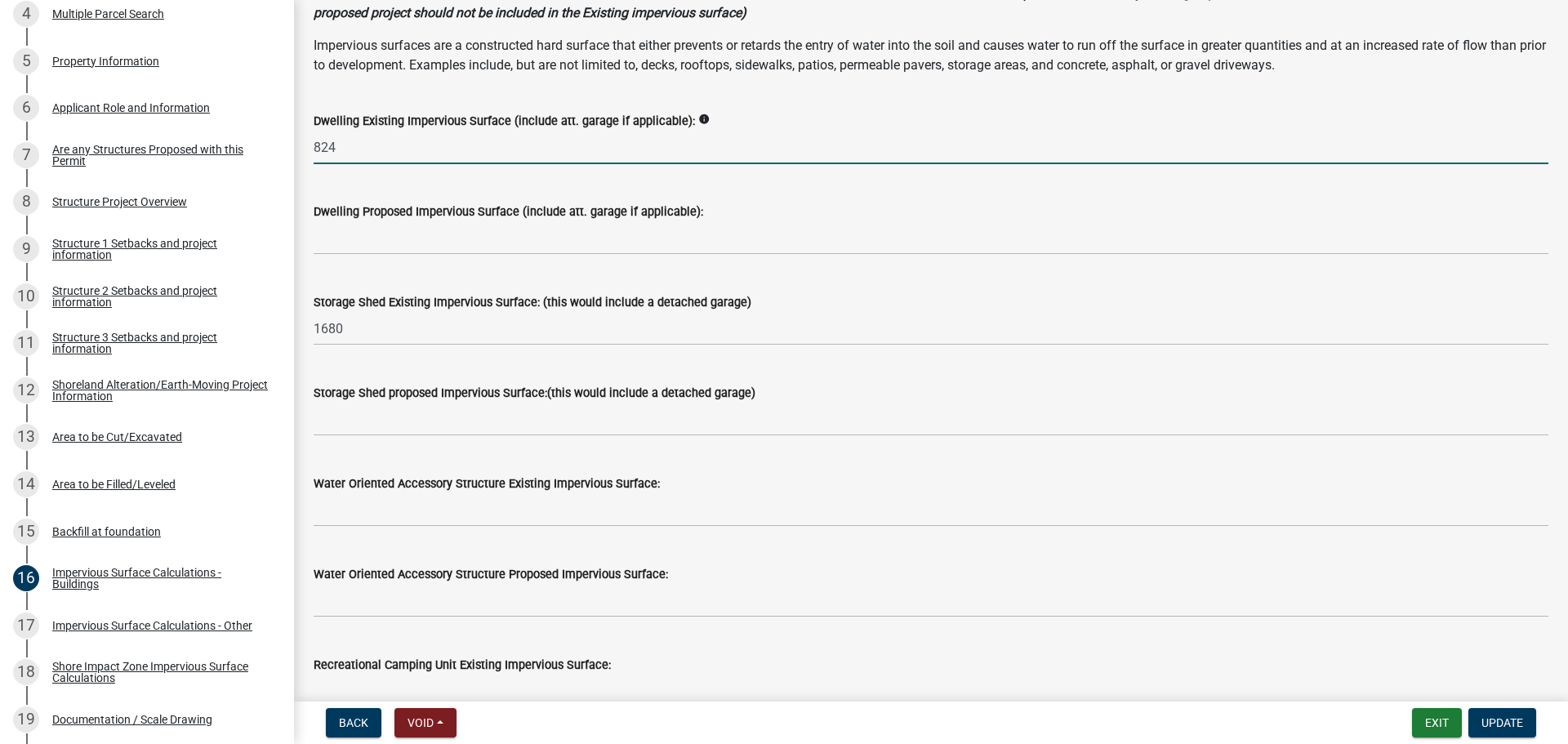
scroll to position [163, 0]
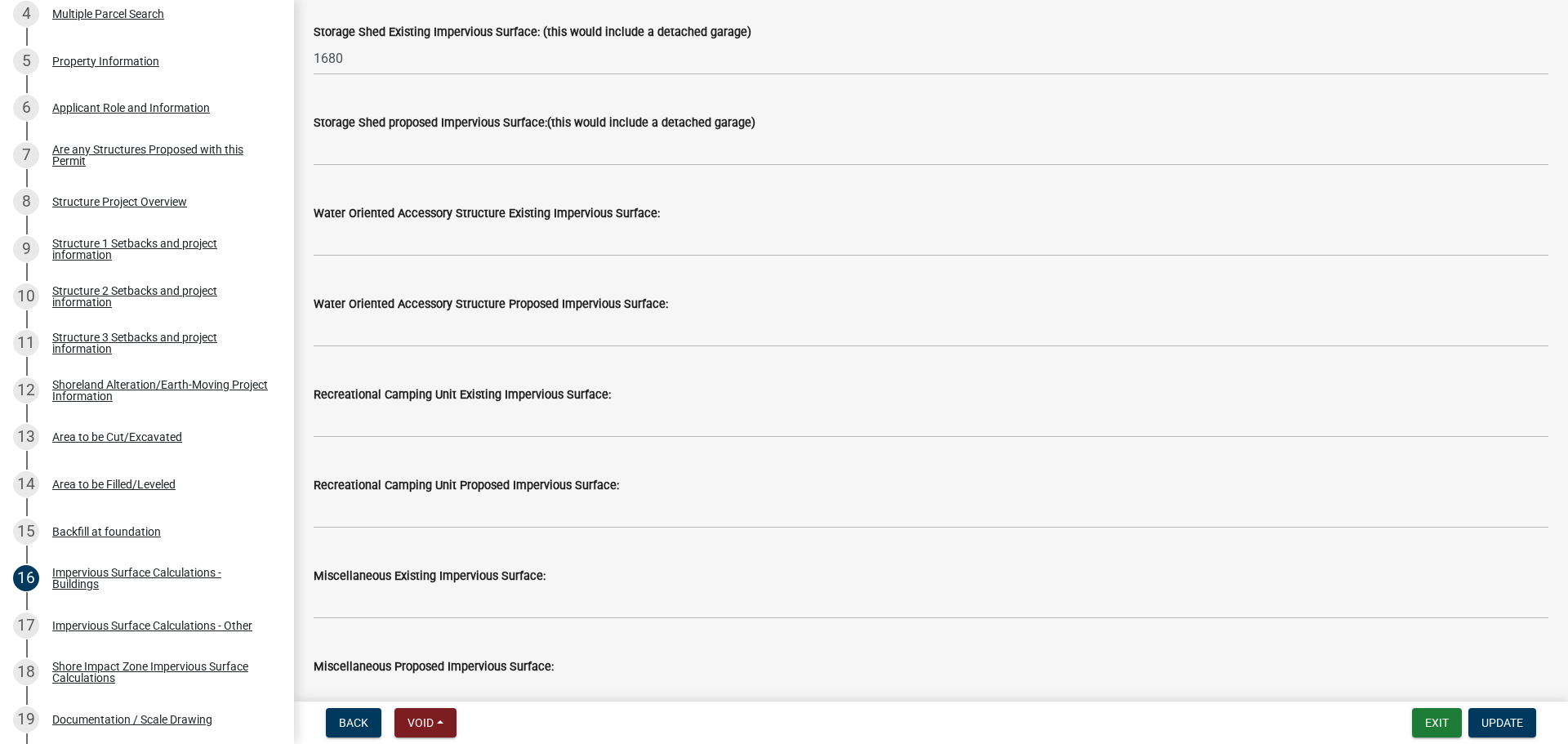
type input "824"
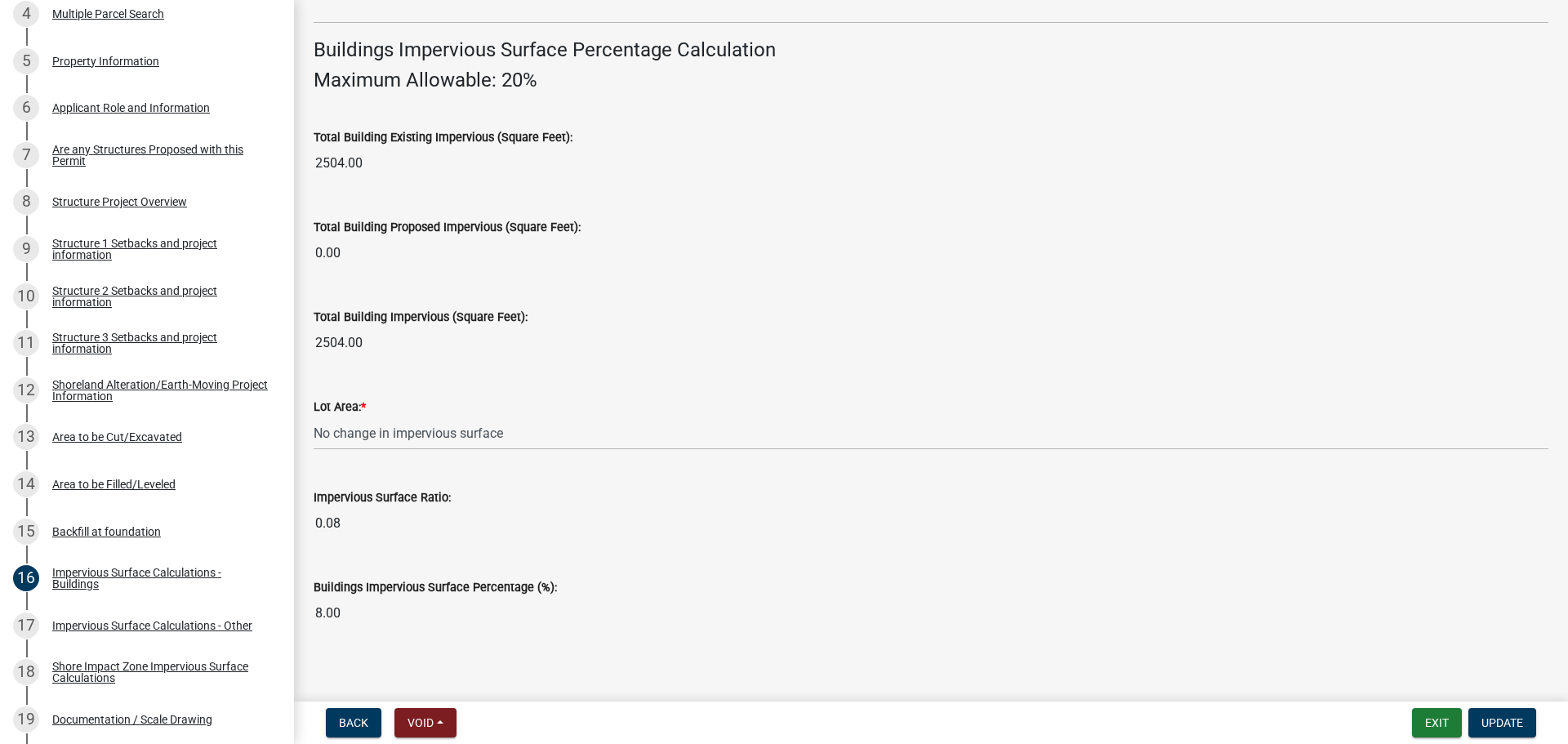
scroll to position [1108, 0]
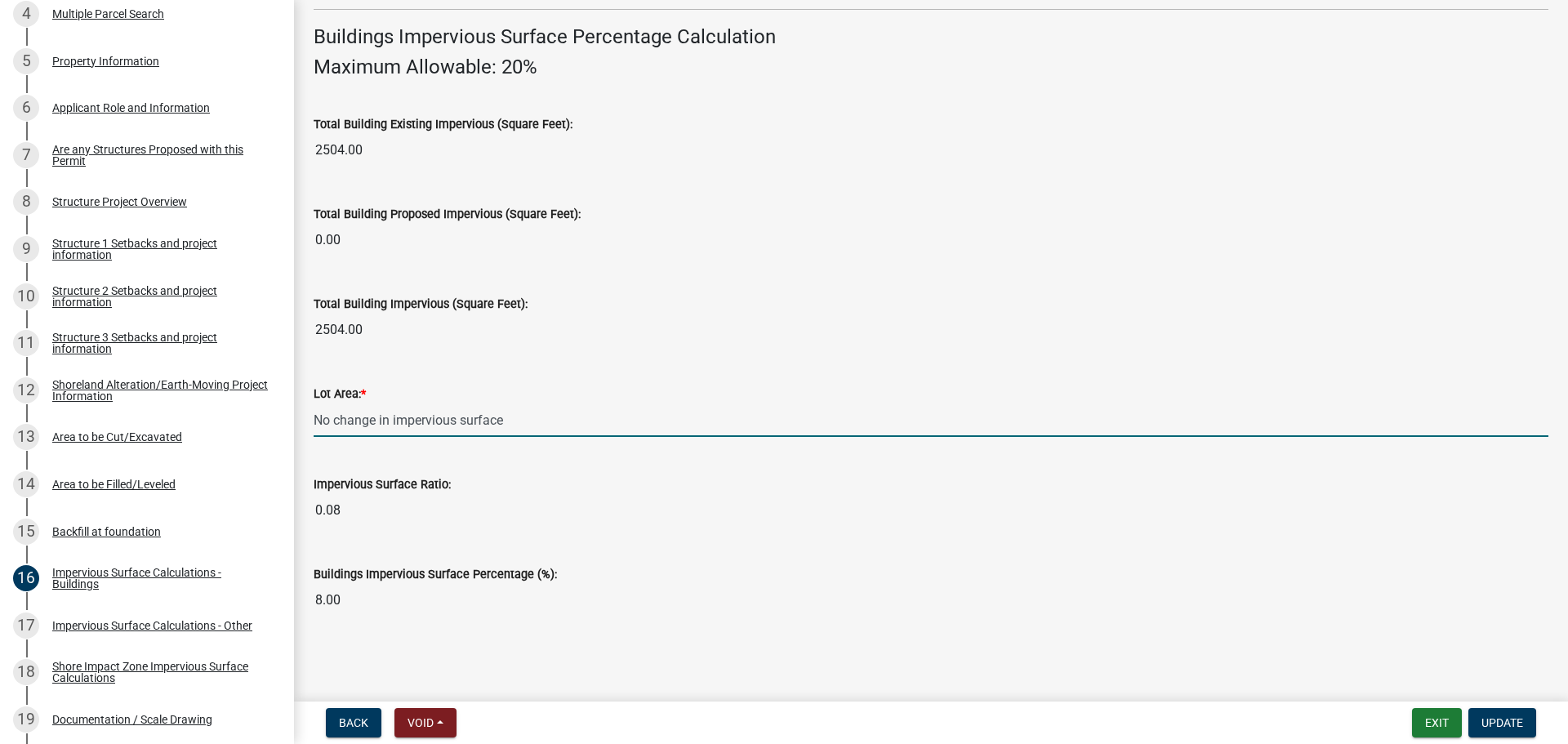
click at [469, 426] on input "No change in impervious surface" at bounding box center [930, 420] width 1235 height 34
click at [513, 416] on input "No change in impervious surface" at bounding box center [930, 420] width 1235 height 34
type input "N"
click at [354, 424] on input "3" at bounding box center [930, 420] width 1235 height 34
type input "30108"
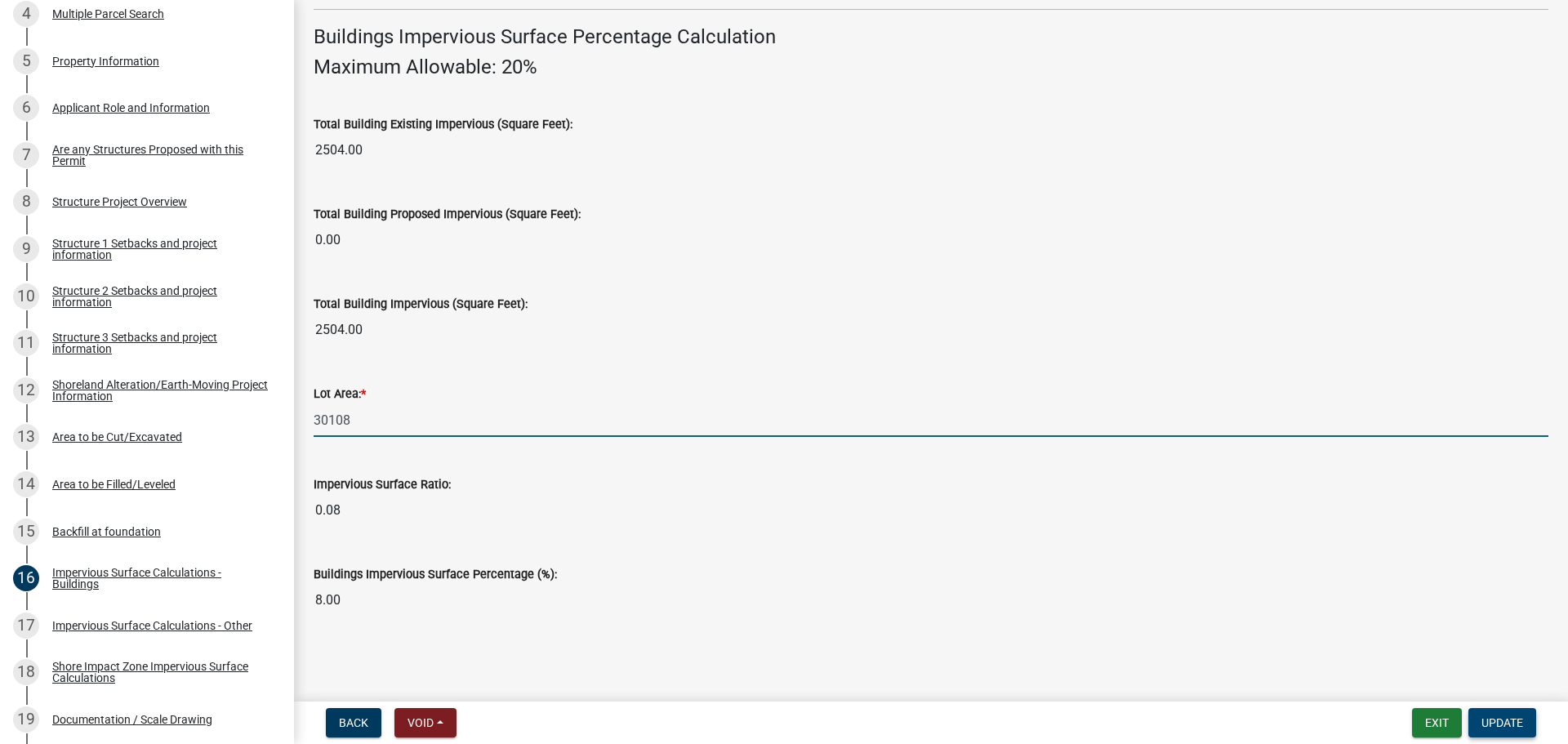
click at [1485, 722] on span "Update" at bounding box center [1502, 723] width 41 height 13
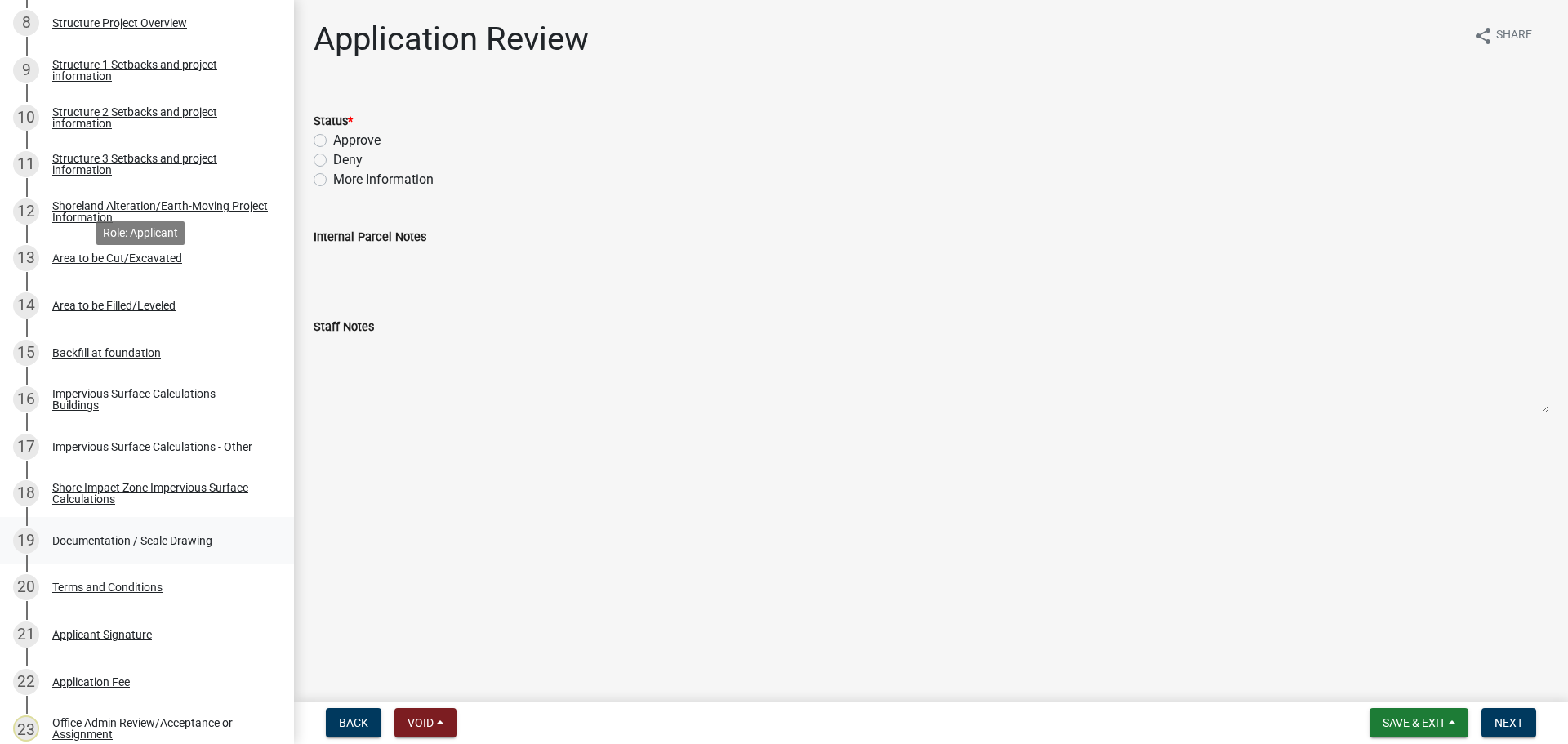
scroll to position [736, 0]
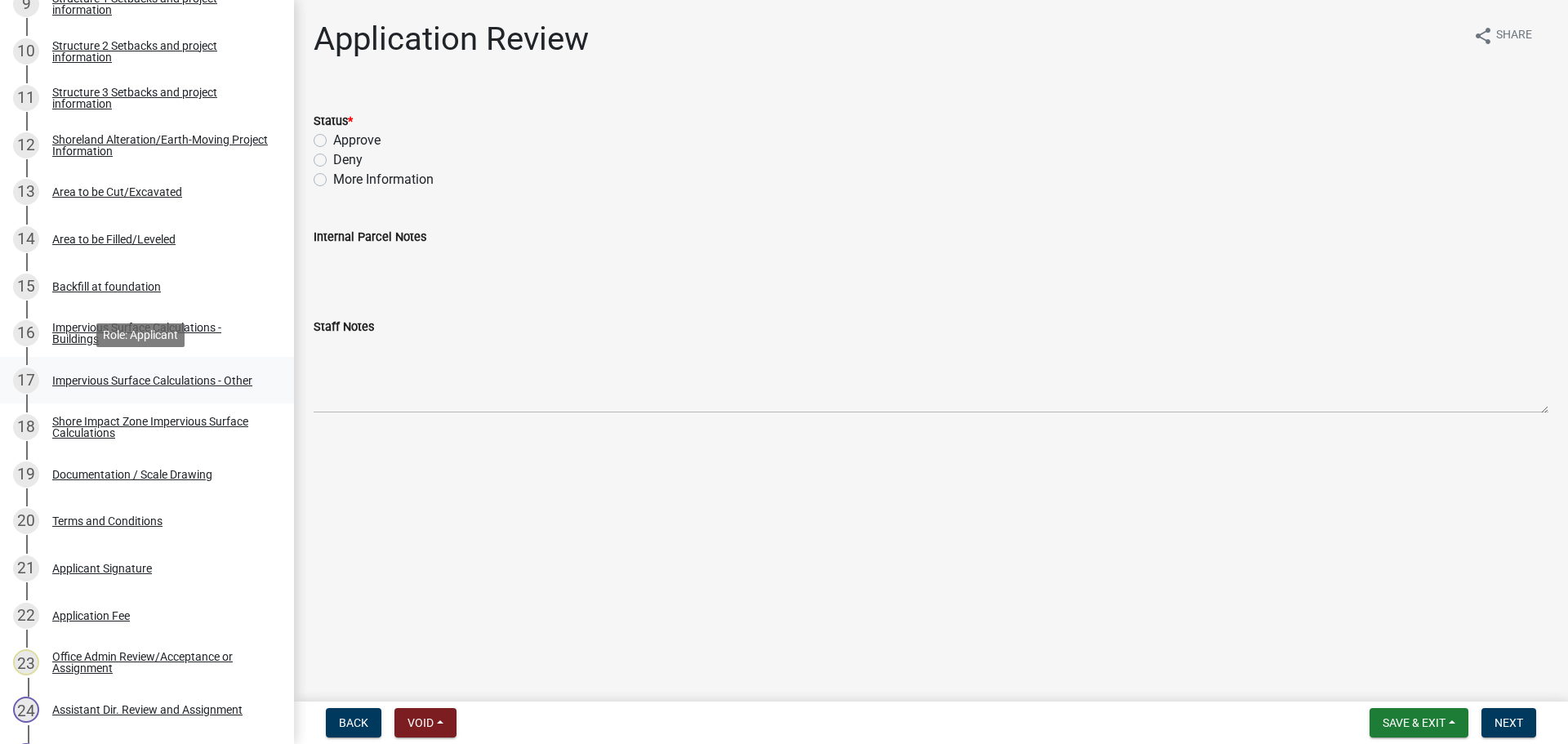
click at [98, 377] on div "Impervious Surface Calculations - Other" at bounding box center [153, 380] width 201 height 11
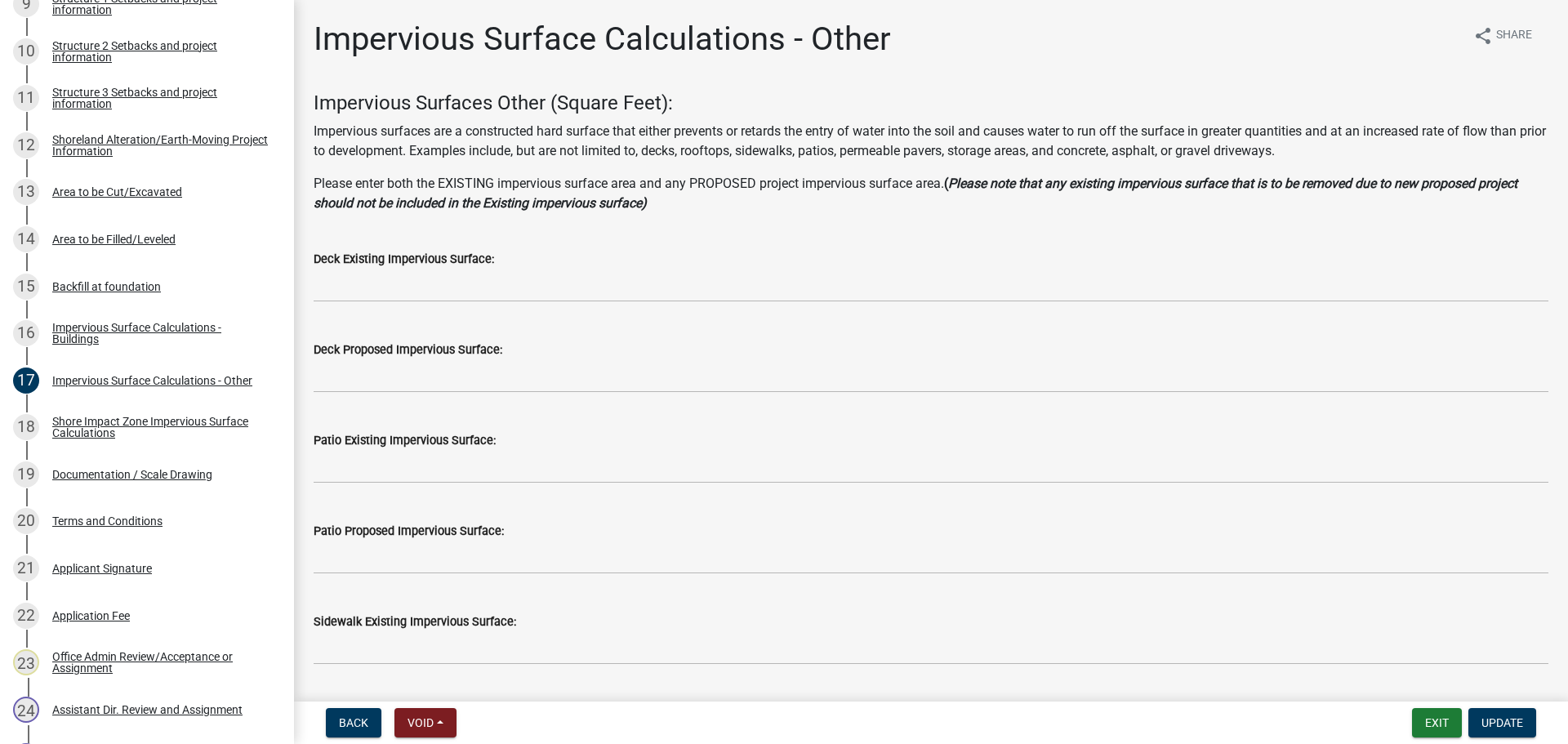
scroll to position [82, 0]
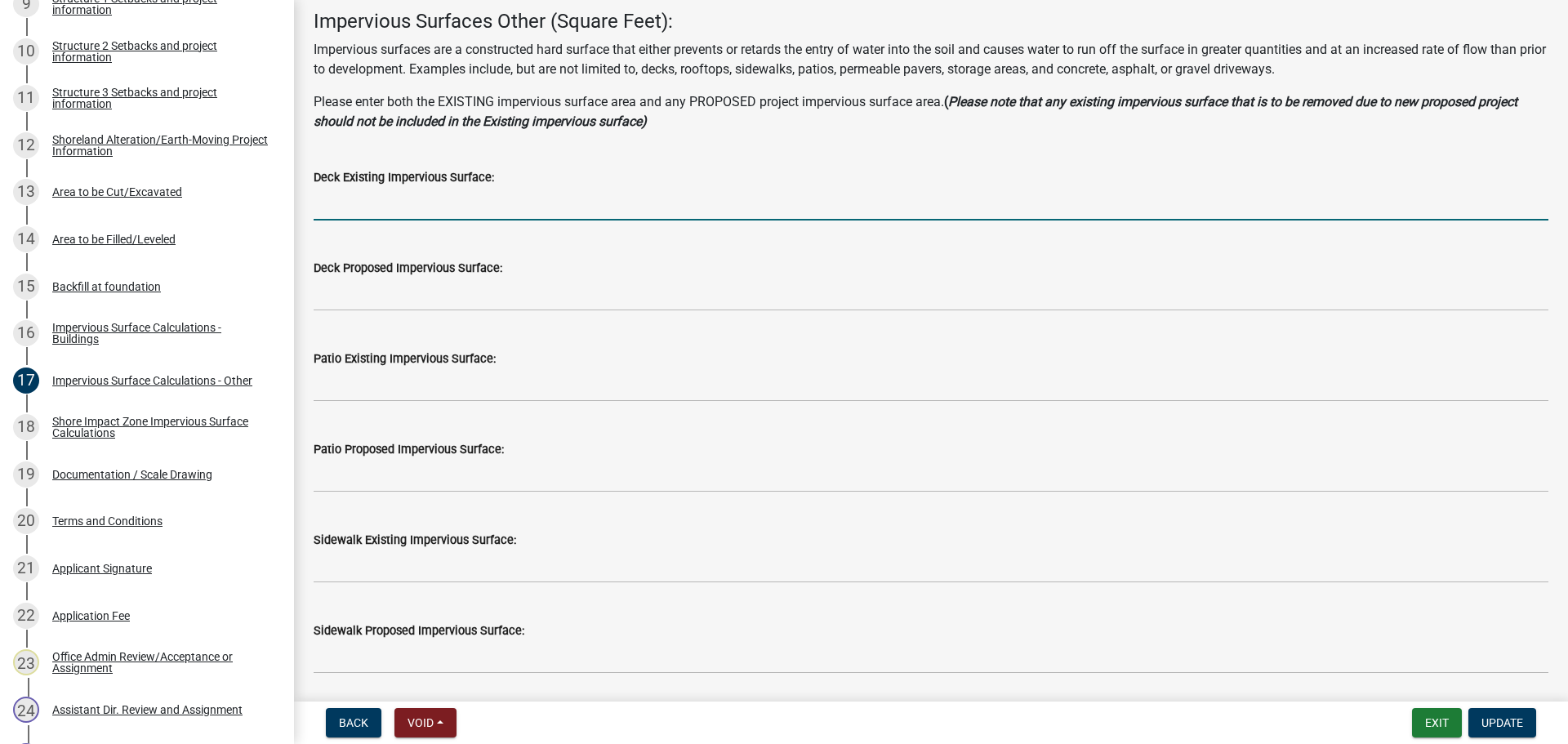
click at [405, 206] on input "text" at bounding box center [930, 204] width 1235 height 34
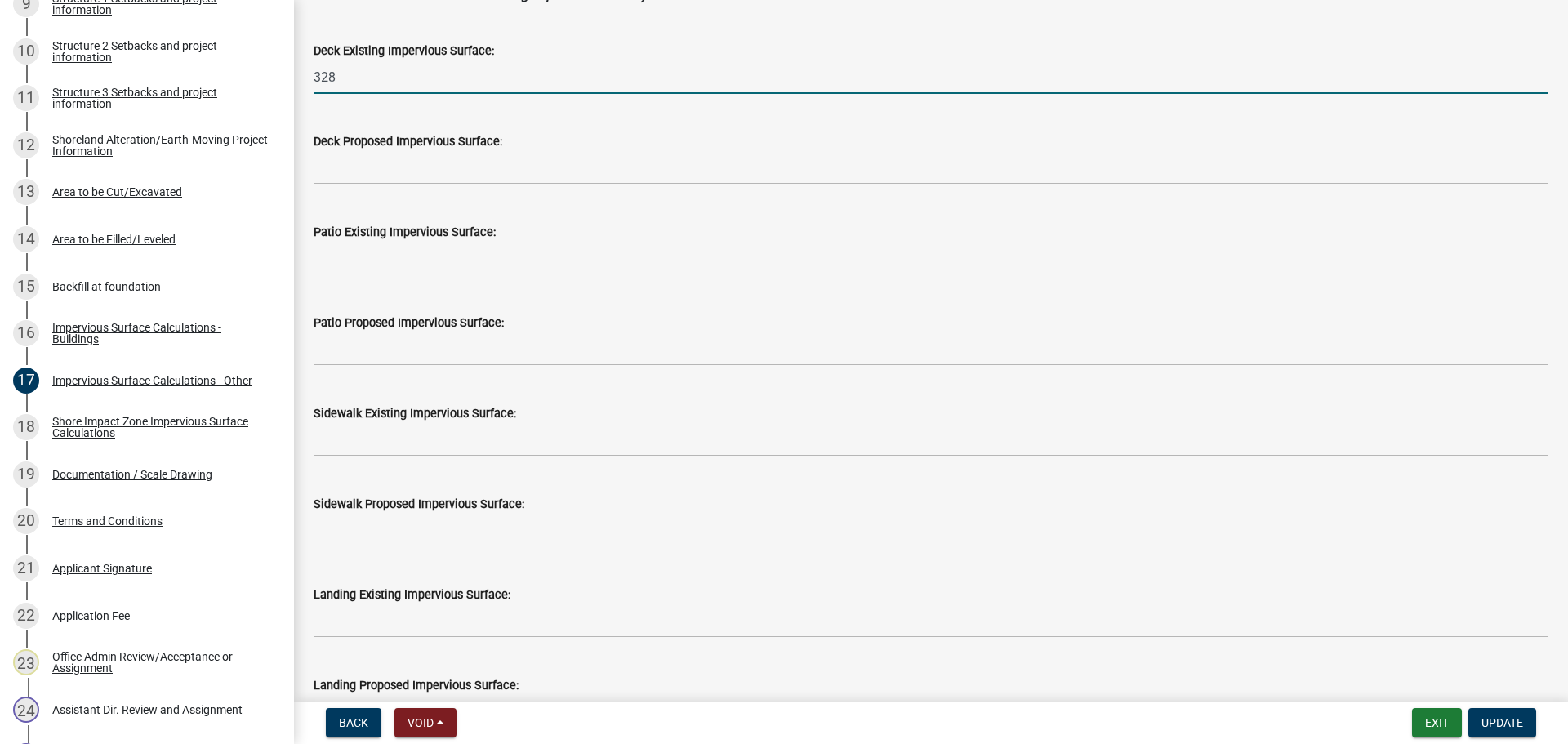
scroll to position [327, 0]
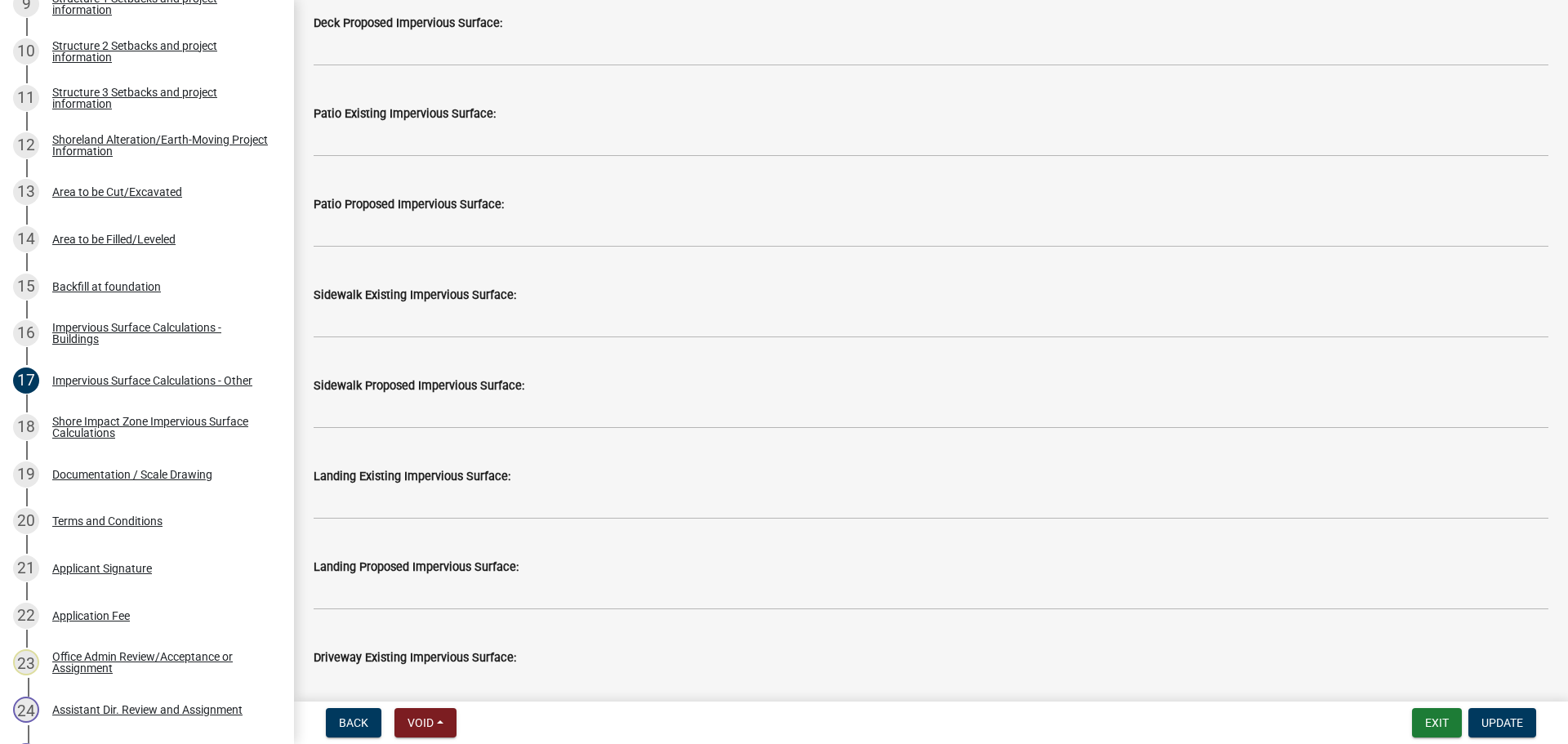
type input "328"
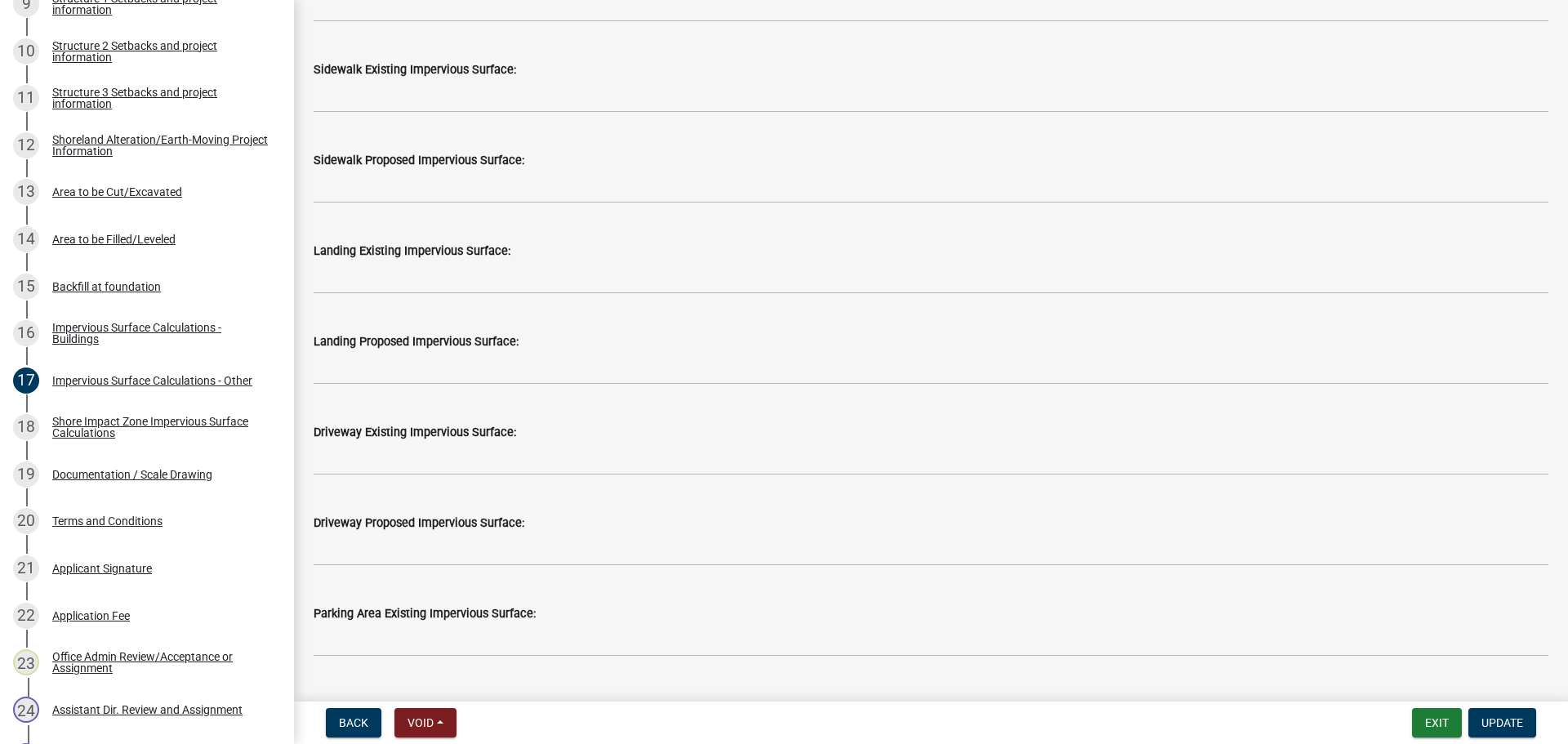
scroll to position [654, 0]
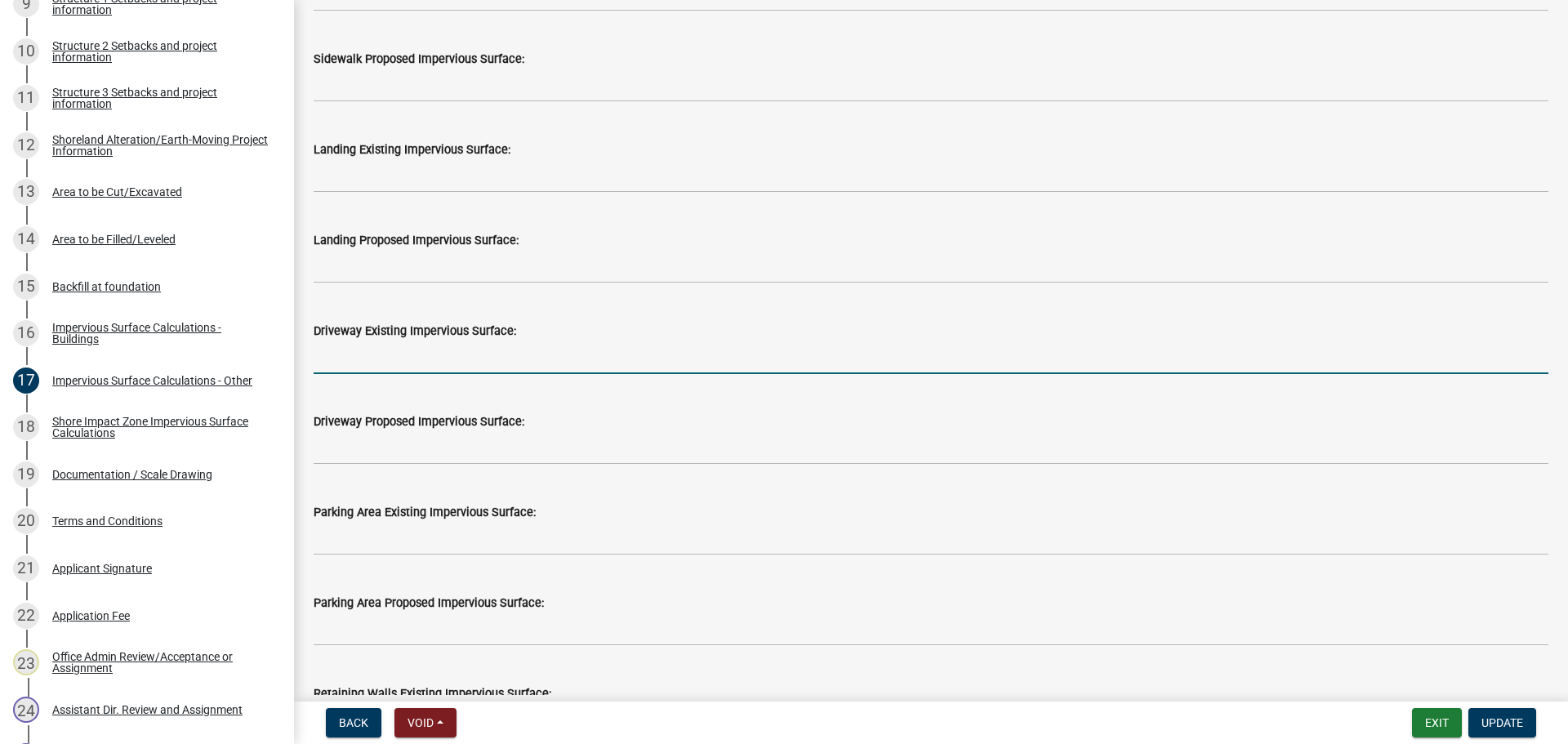
click at [375, 360] on input "text" at bounding box center [930, 358] width 1235 height 34
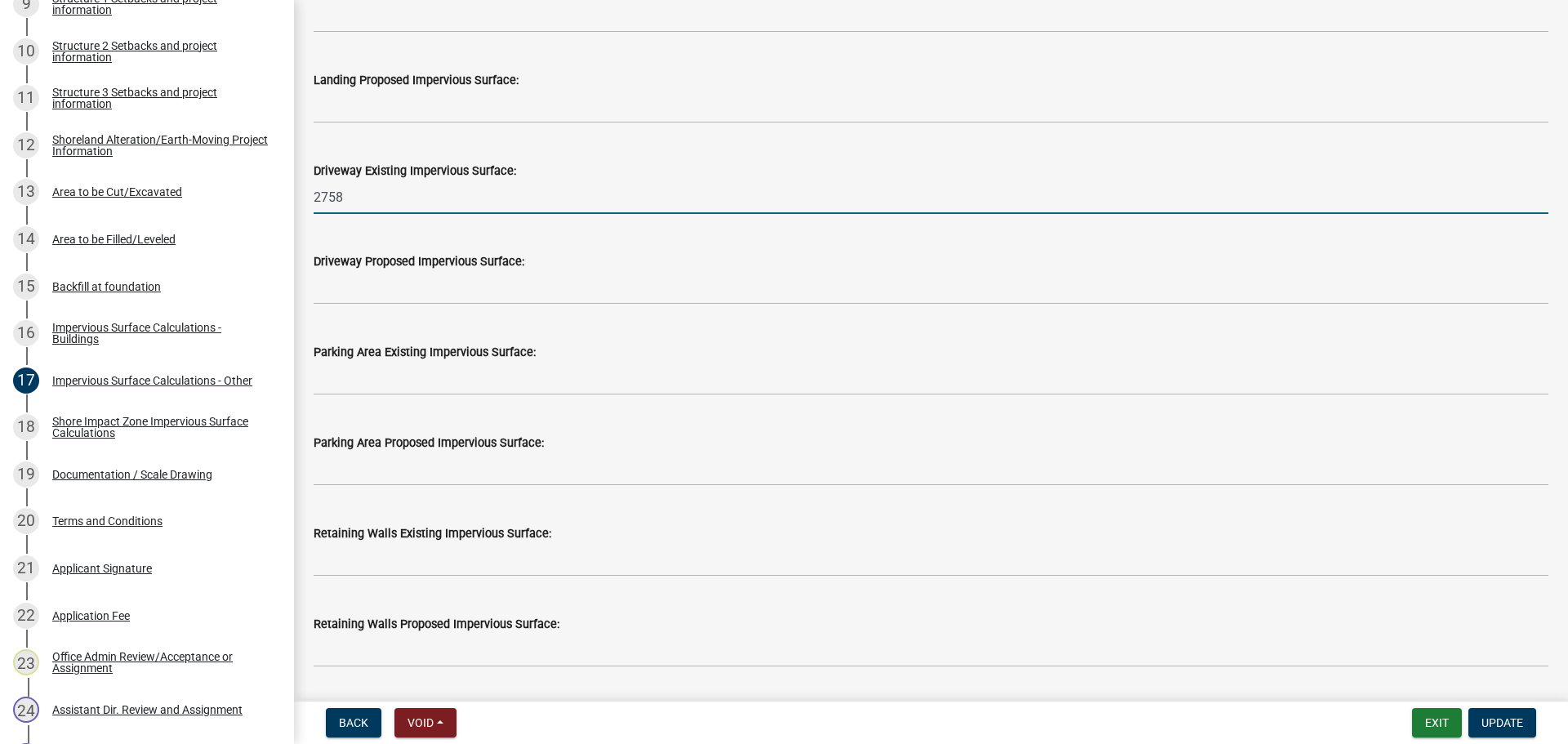
scroll to position [817, 0]
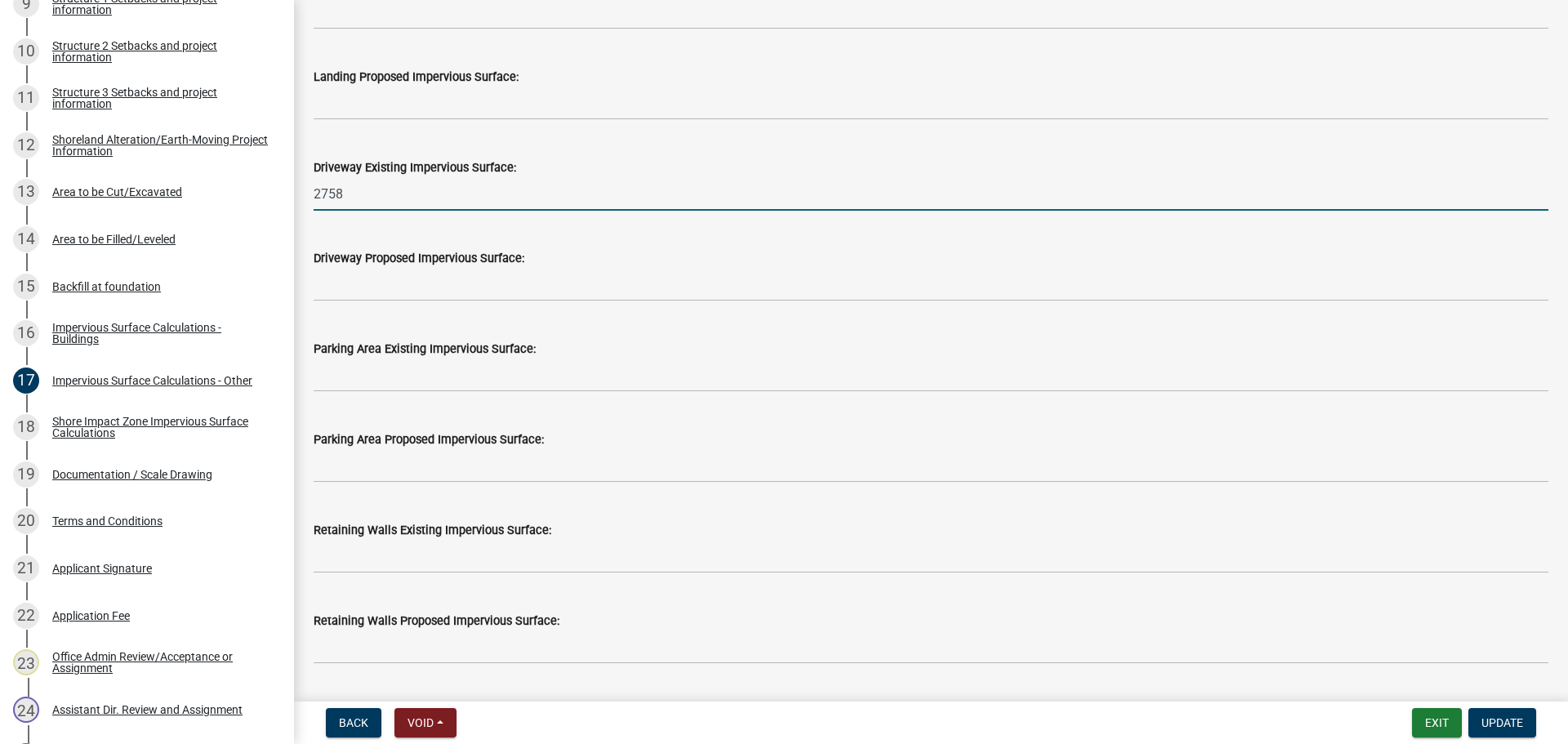
type input "2758"
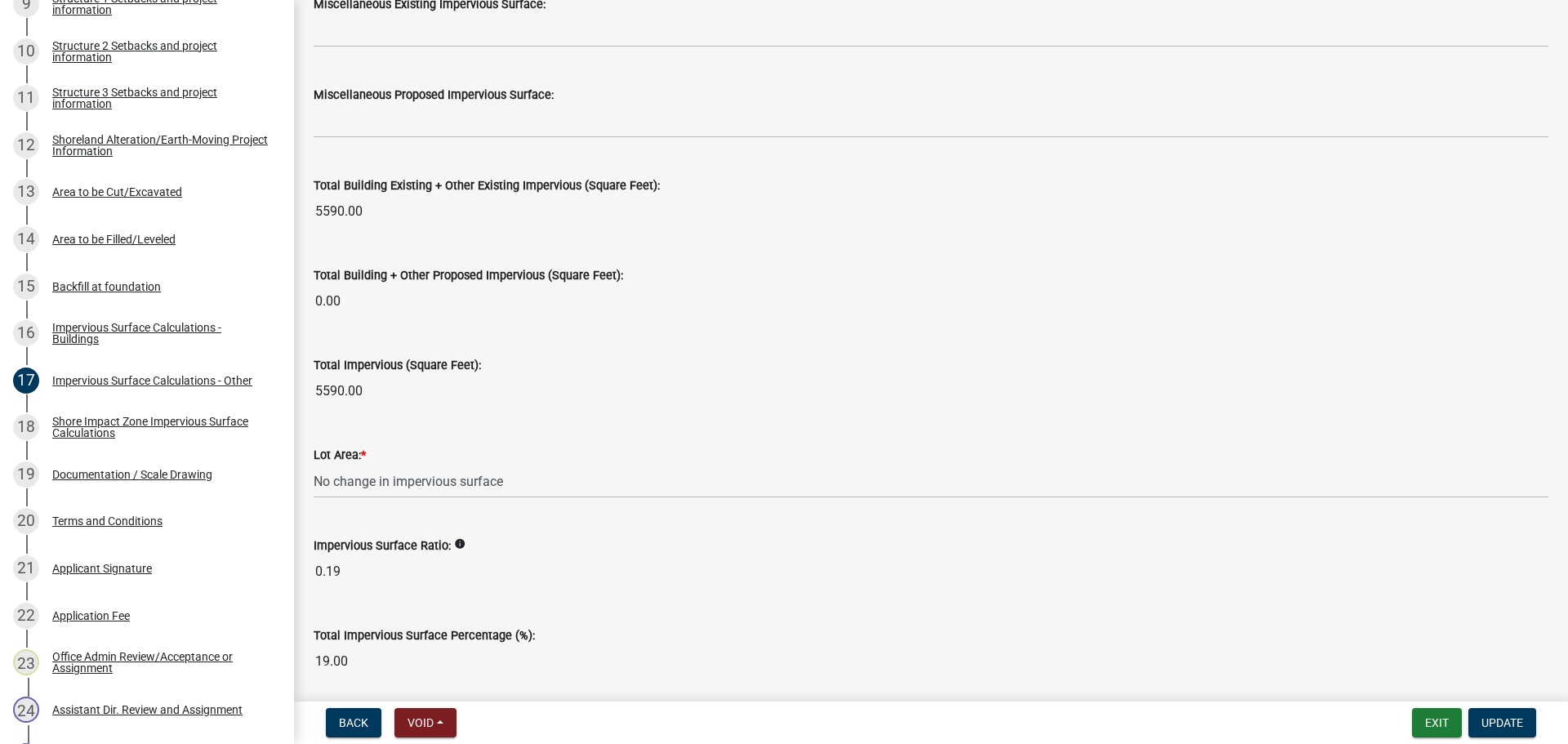
scroll to position [1767, 0]
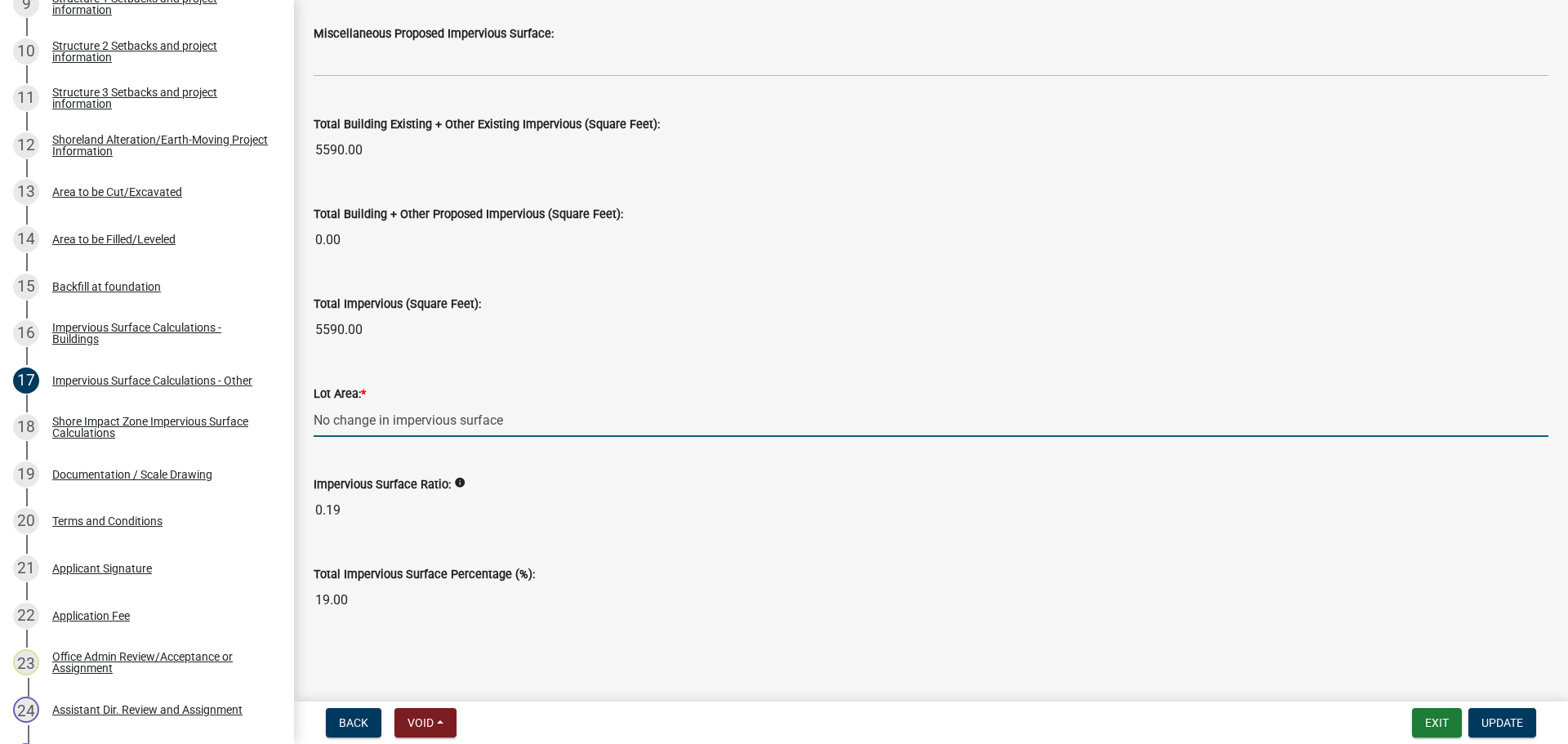
click at [511, 427] on input "No change in impervious surface" at bounding box center [930, 420] width 1235 height 34
type input "N"
type input "30108"
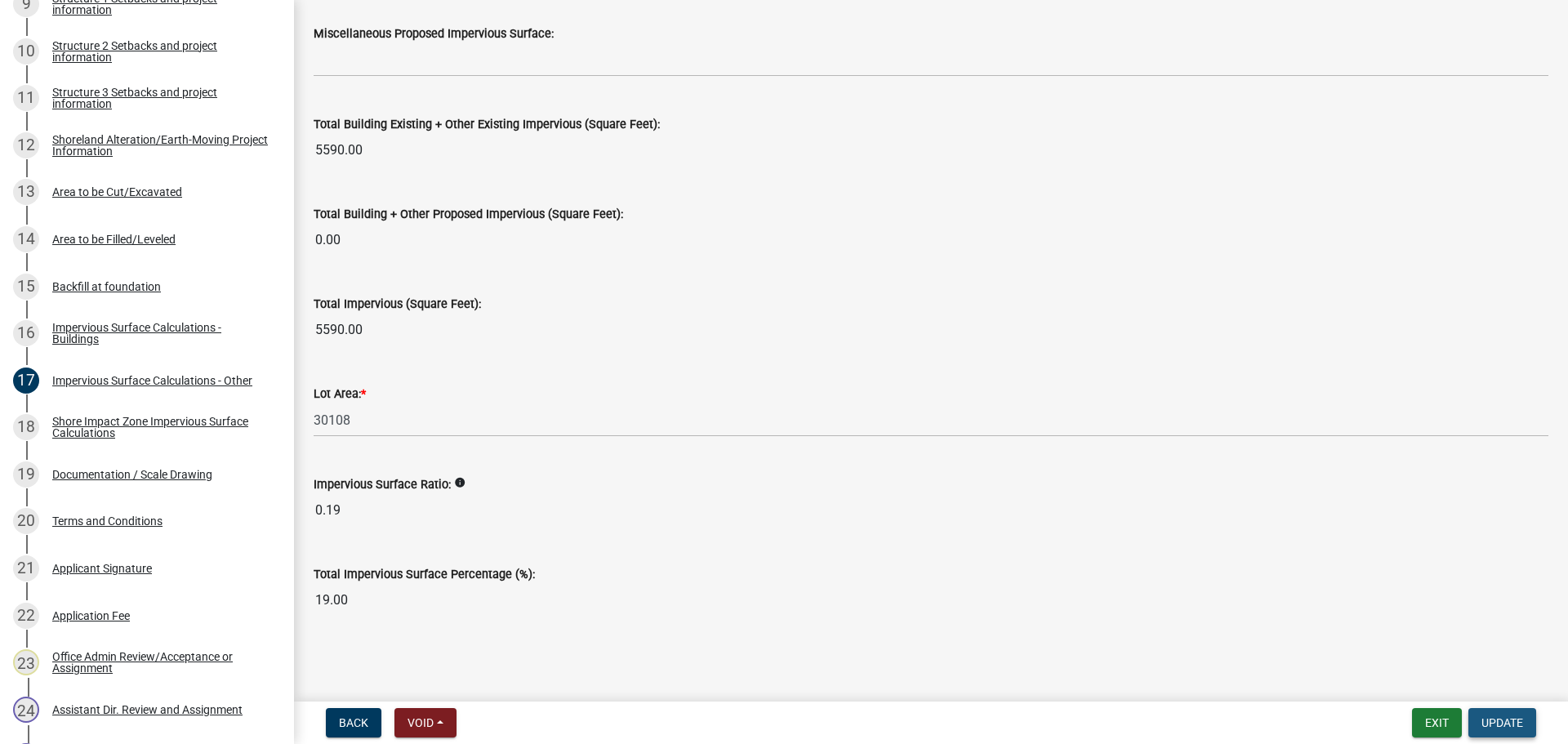
click at [1504, 726] on span "Update" at bounding box center [1502, 723] width 41 height 13
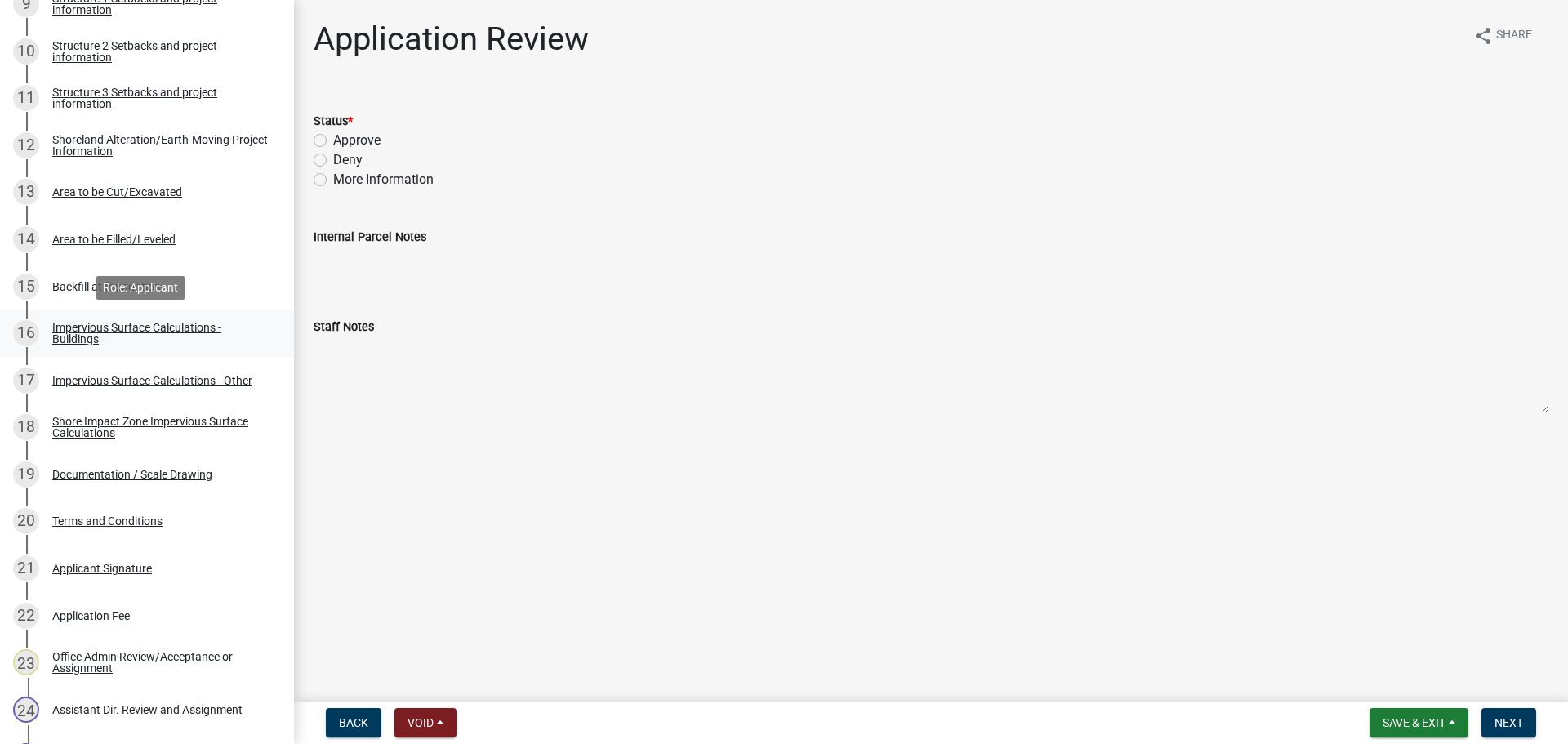
click at [58, 335] on div "Impervious Surface Calculations - Buildings" at bounding box center [160, 333] width 216 height 23
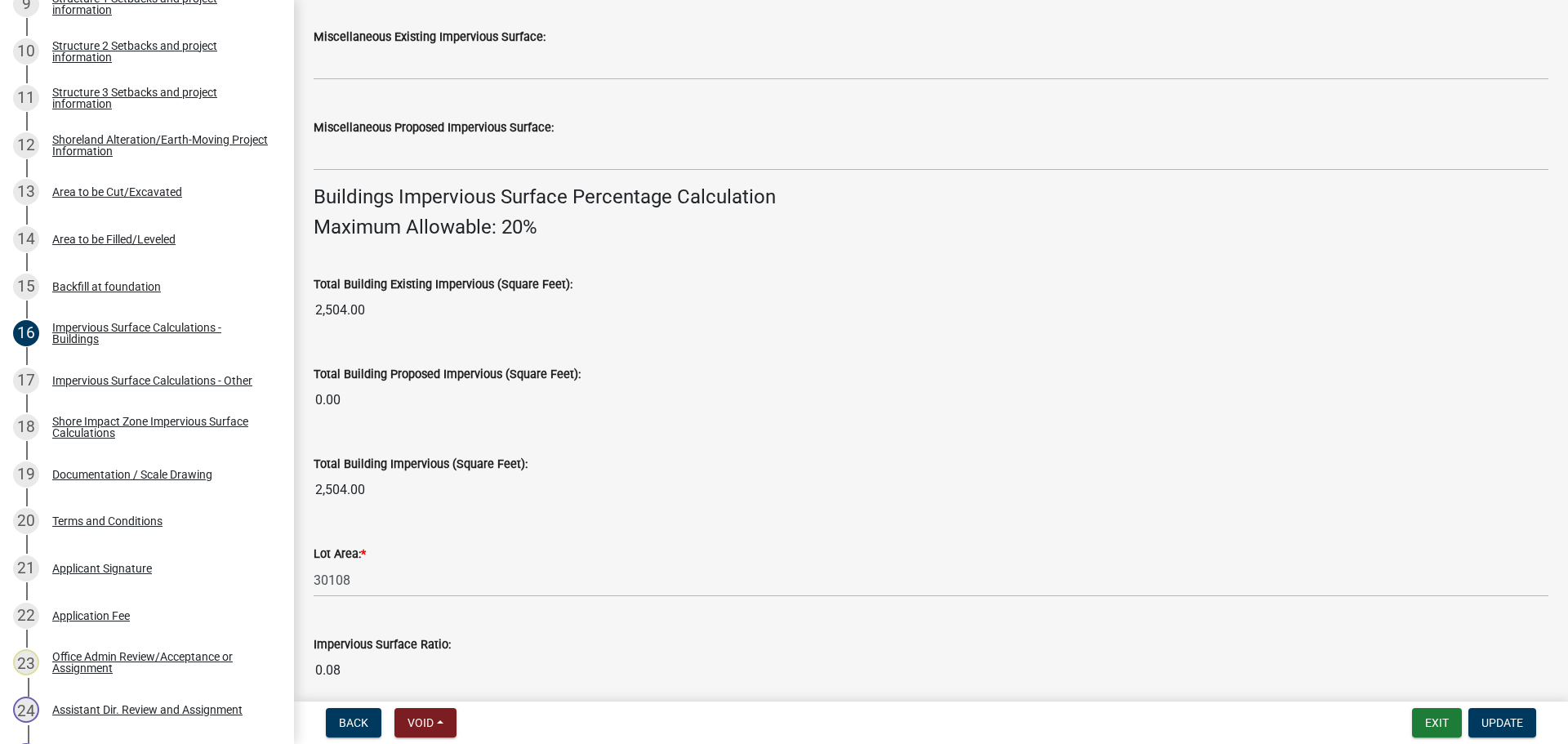
scroll to position [945, 0]
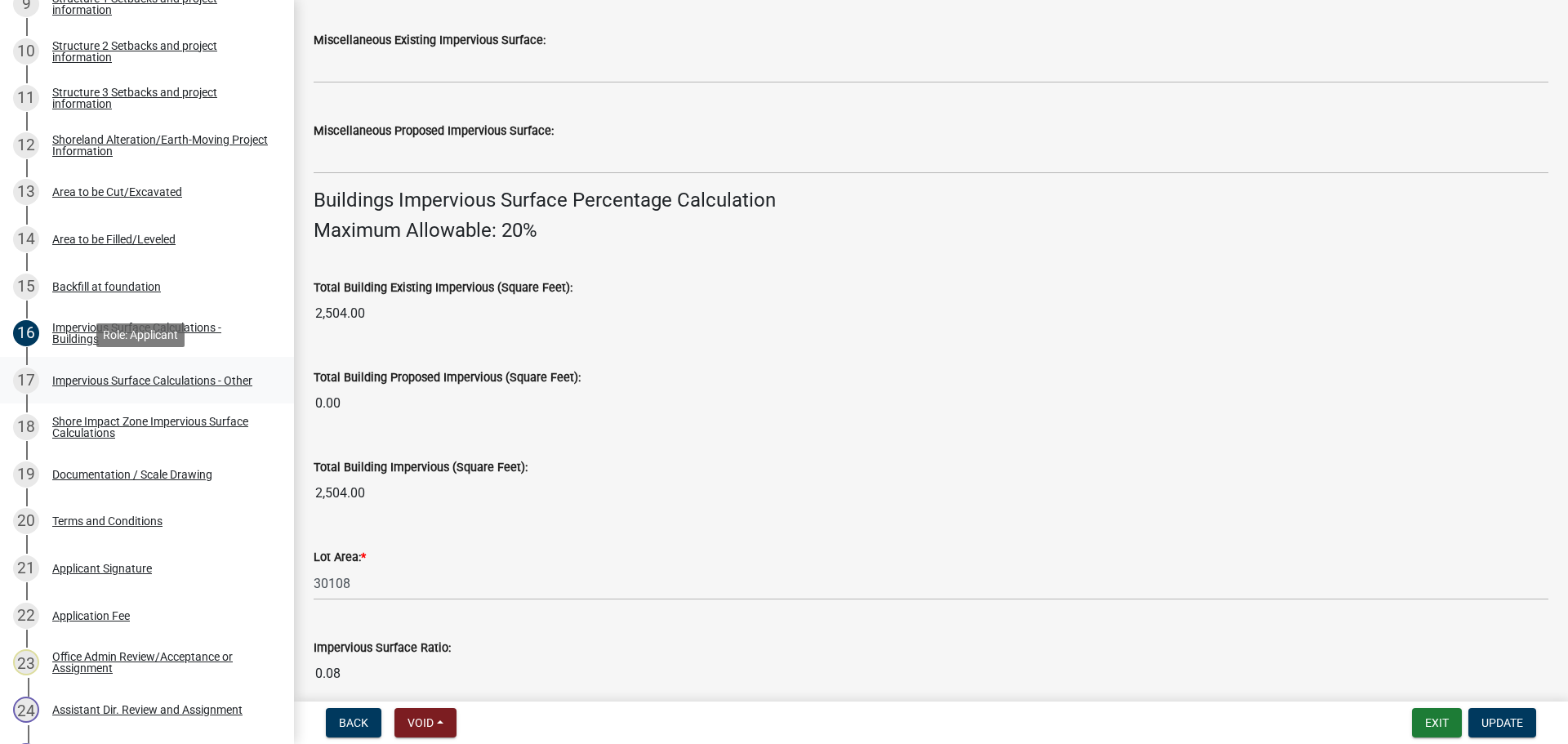
click at [138, 380] on div "Impervious Surface Calculations - Other" at bounding box center [153, 380] width 201 height 11
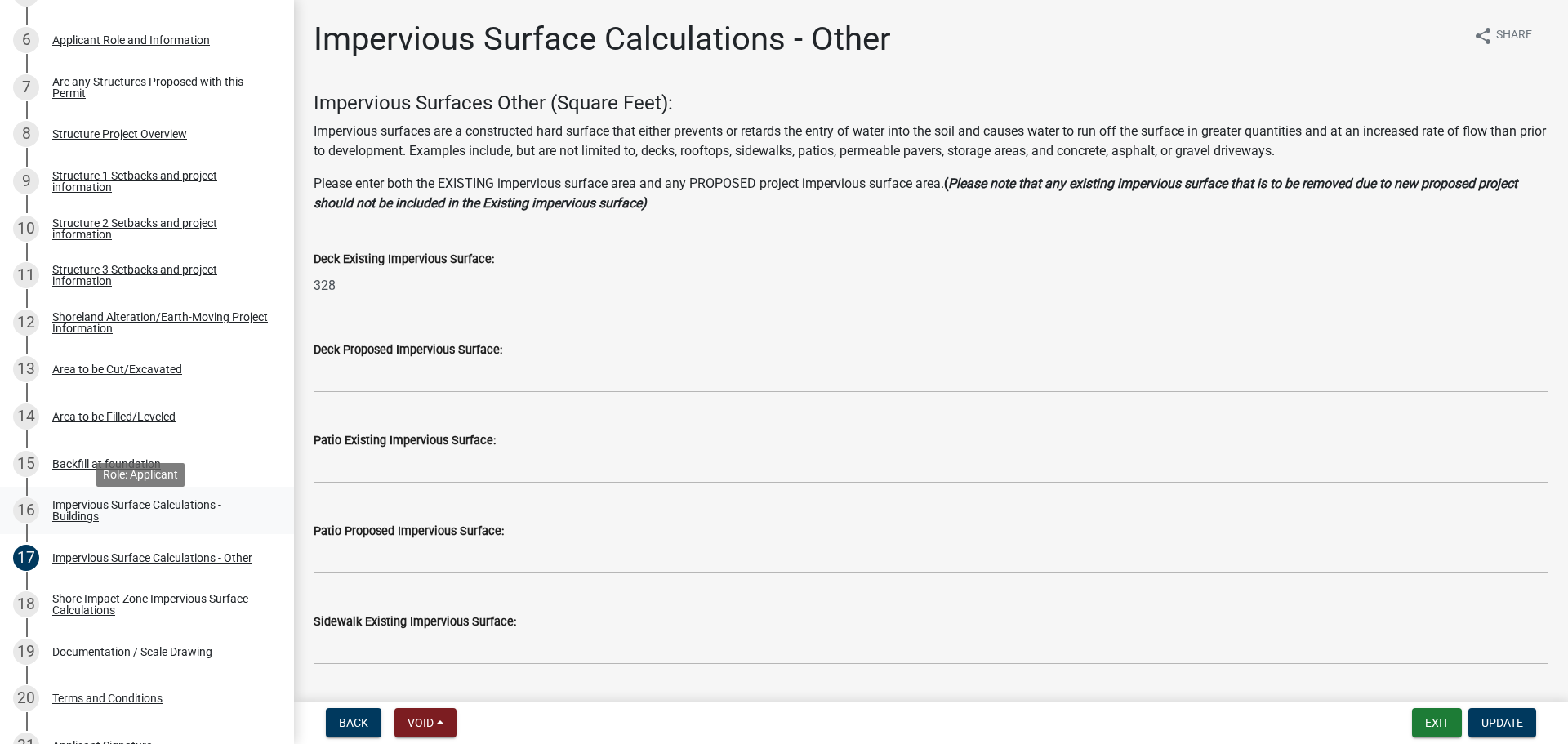
scroll to position [490, 0]
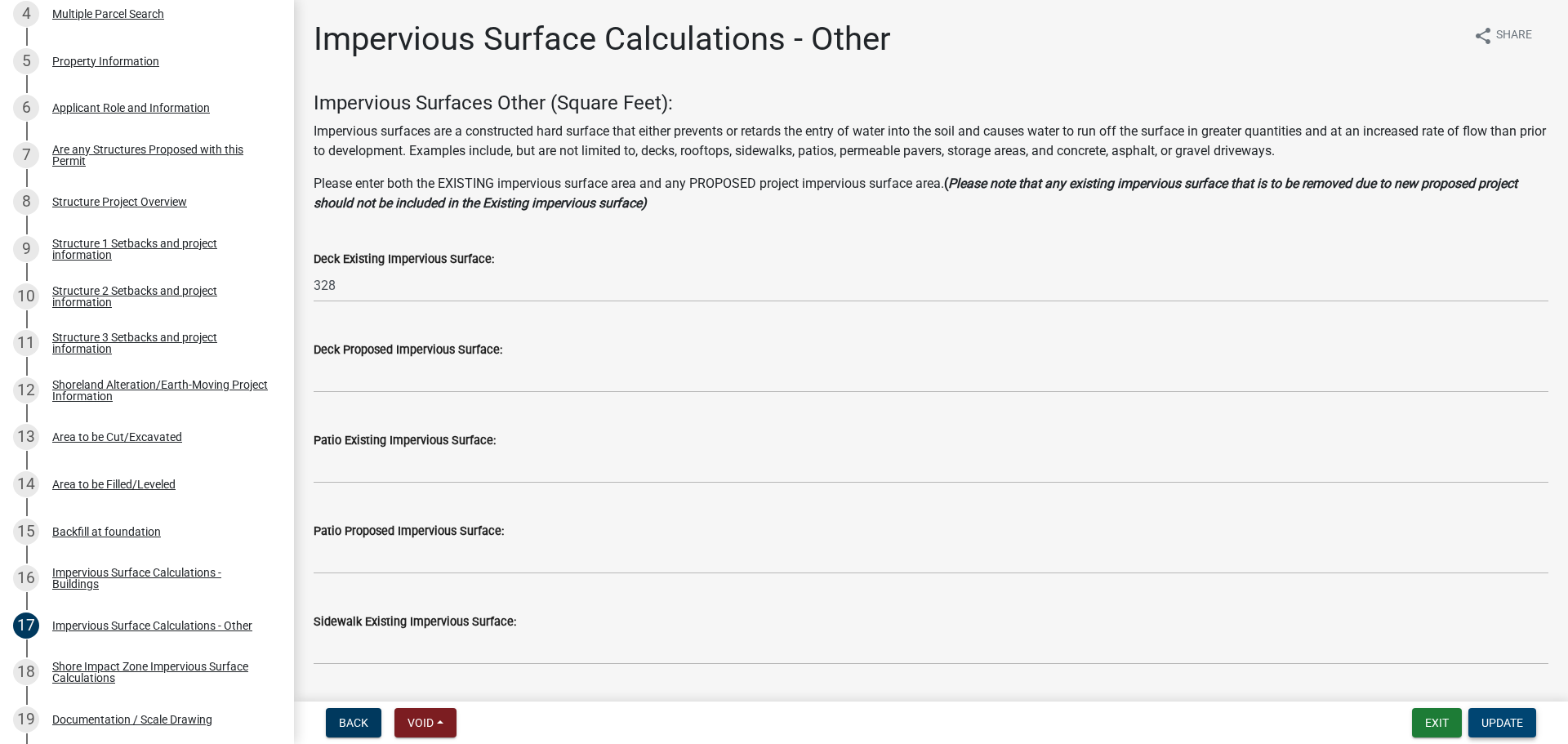
click at [1506, 718] on span "Update" at bounding box center [1502, 723] width 41 height 13
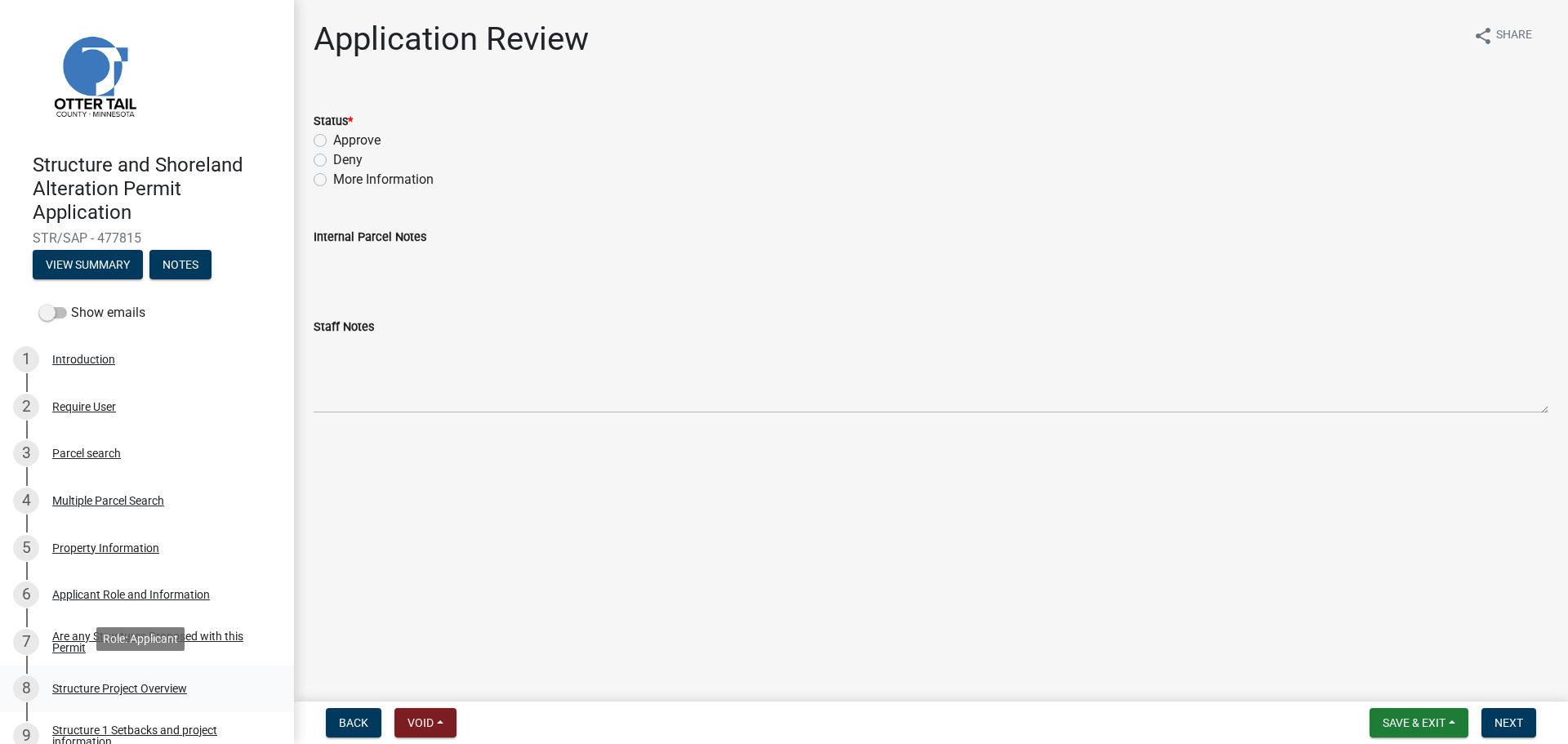
scroll to position [0, 0]
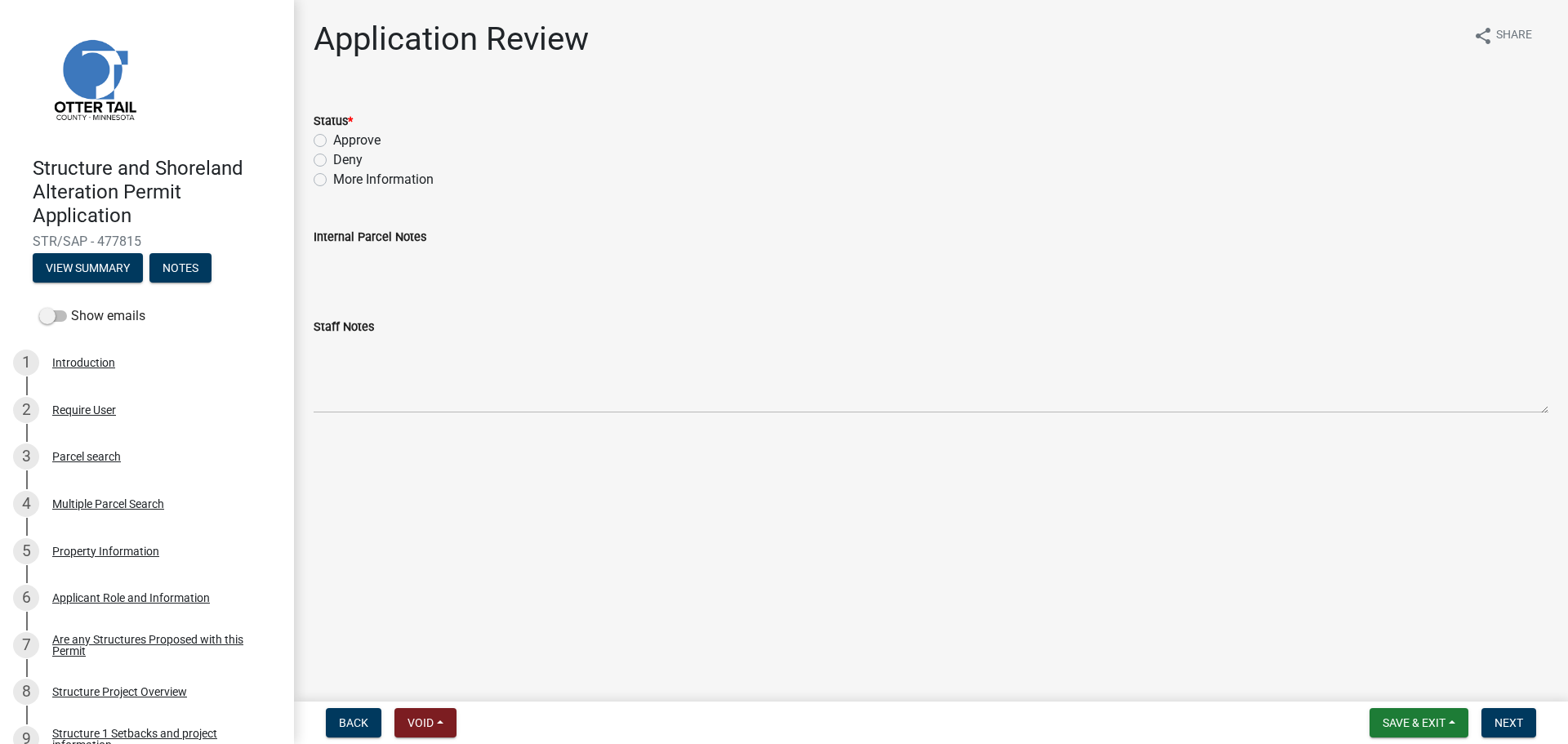
click at [333, 139] on label "Approve" at bounding box center [357, 140] width 47 height 20
click at [333, 139] on input "Approve" at bounding box center [338, 136] width 10 height 10
radio input "true"
click at [1517, 719] on span "Next" at bounding box center [1509, 723] width 28 height 13
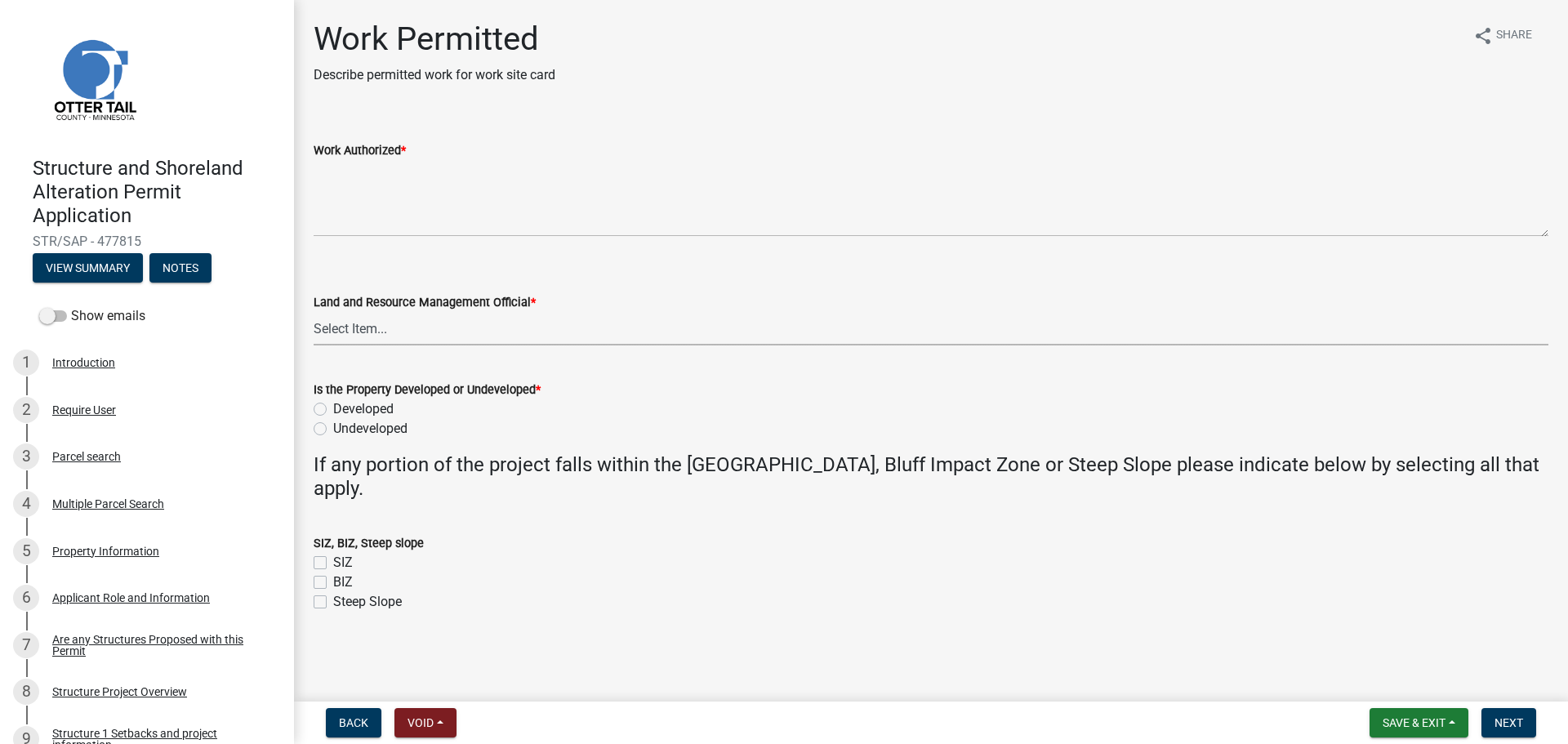
click at [349, 331] on select "Select Item... Alexis Newark Amy Busko Andrea Perales Brittany Tollefson Christ…" at bounding box center [930, 329] width 1235 height 34
click at [314, 312] on select "Select Item... Alexis Newark Amy Busko Andrea Perales Brittany Tollefson Christ…" at bounding box center [930, 329] width 1235 height 34
select select "f66be788-4dd6-459d-a9ec-6d83f4dfb709"
click at [333, 409] on label "Developed" at bounding box center [364, 409] width 60 height 20
click at [333, 409] on input "Developed" at bounding box center [338, 404] width 10 height 10
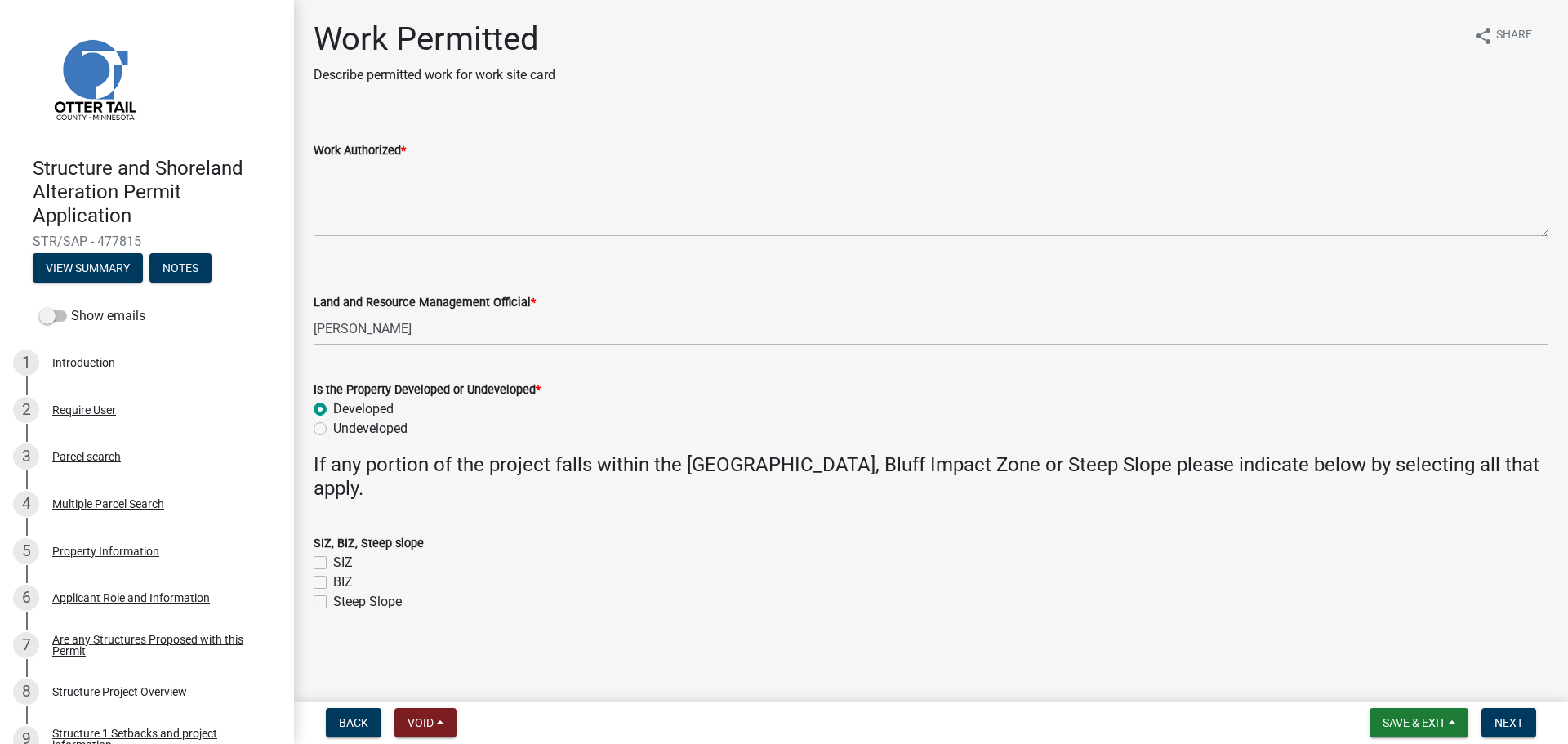
radio input "true"
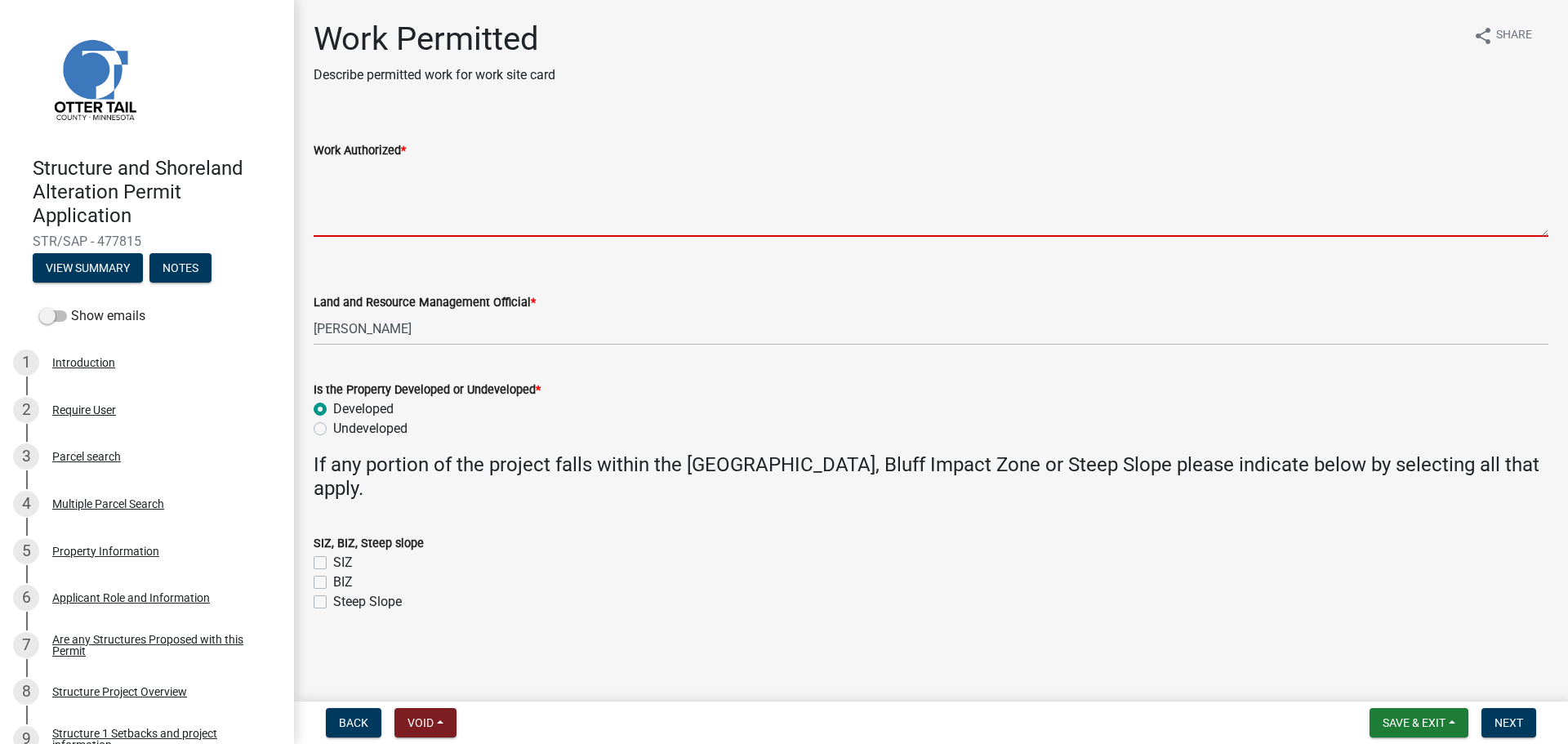
click at [361, 179] on textarea "Work Authorized *" at bounding box center [930, 199] width 1235 height 77
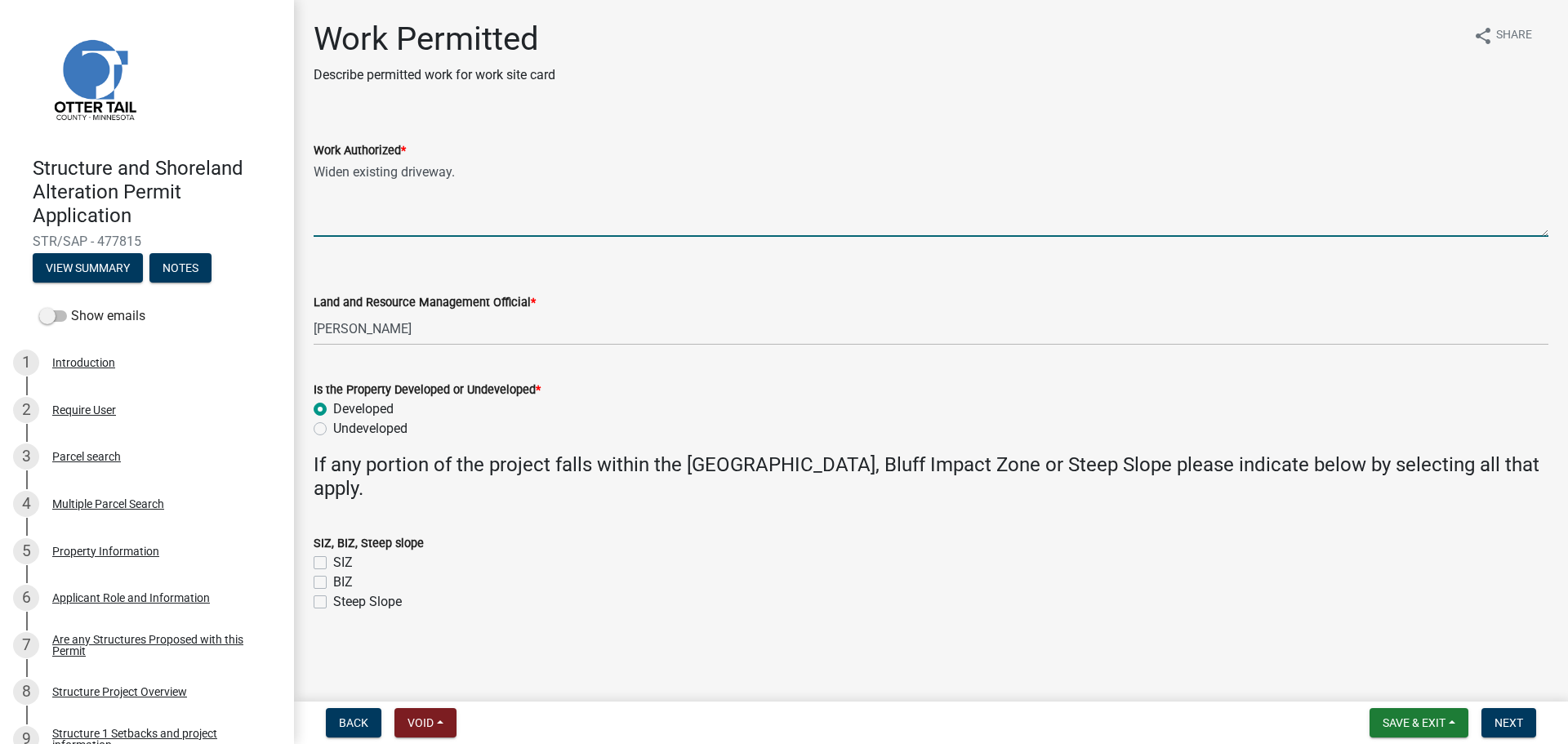
drag, startPoint x: 461, startPoint y: 175, endPoint x: 496, endPoint y: 211, distance: 50.2
click at [461, 175] on textarea "Widen existing driveway." at bounding box center [930, 199] width 1235 height 77
click at [948, 172] on textarea "Widen existing driveway along north side and fill driveway slope to blend into …" at bounding box center [930, 199] width 1235 height 77
click at [1119, 176] on textarea "Widen existing driveway along north side and fill driveway slope to blend into …" at bounding box center [930, 199] width 1235 height 77
click at [1095, 170] on textarea "Widen existing driveway along north side and fill driveway slope to blend into …" at bounding box center [930, 199] width 1235 height 77
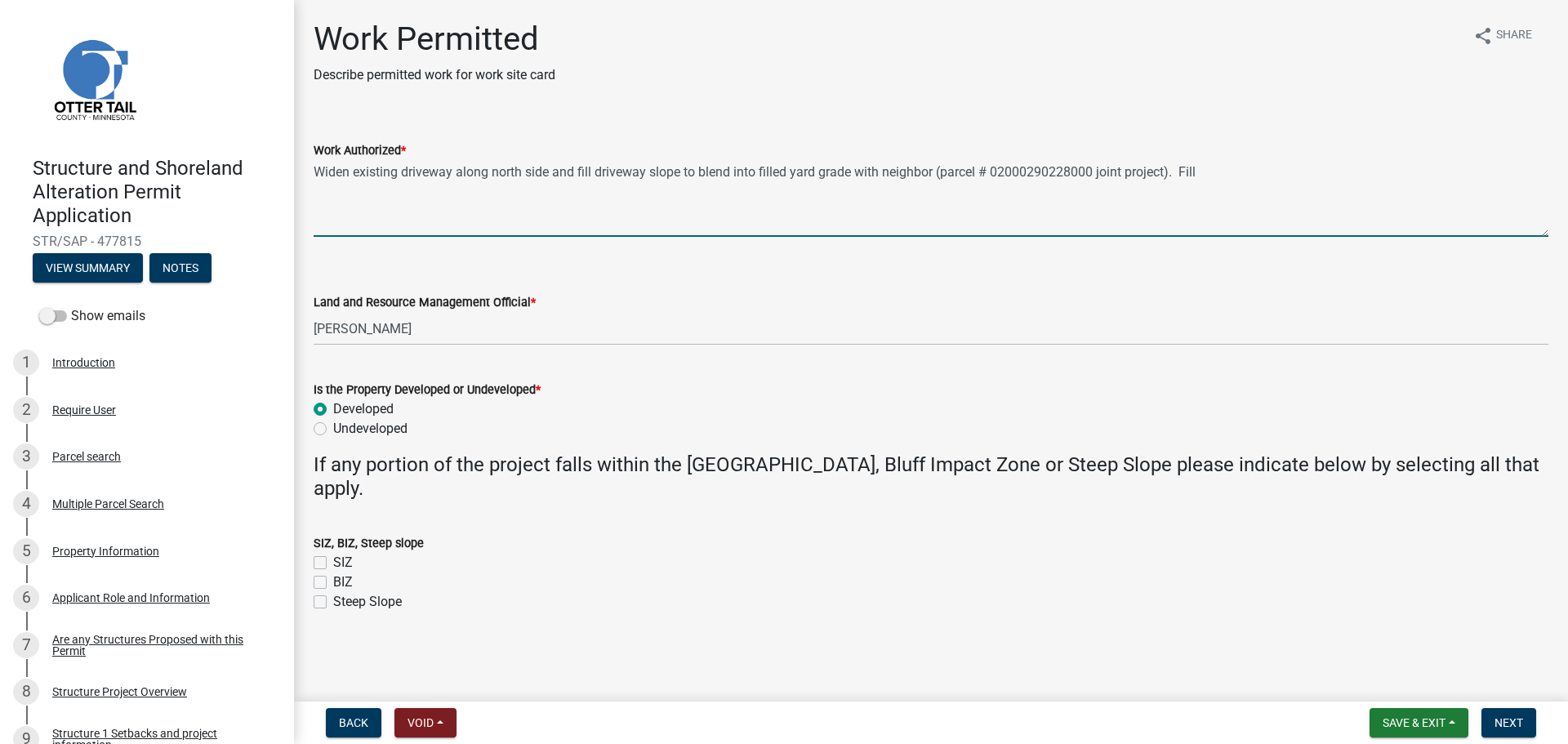
click at [1202, 171] on textarea "Widen existing driveway along north side and fill driveway slope to blend into …" at bounding box center [930, 199] width 1235 height 77
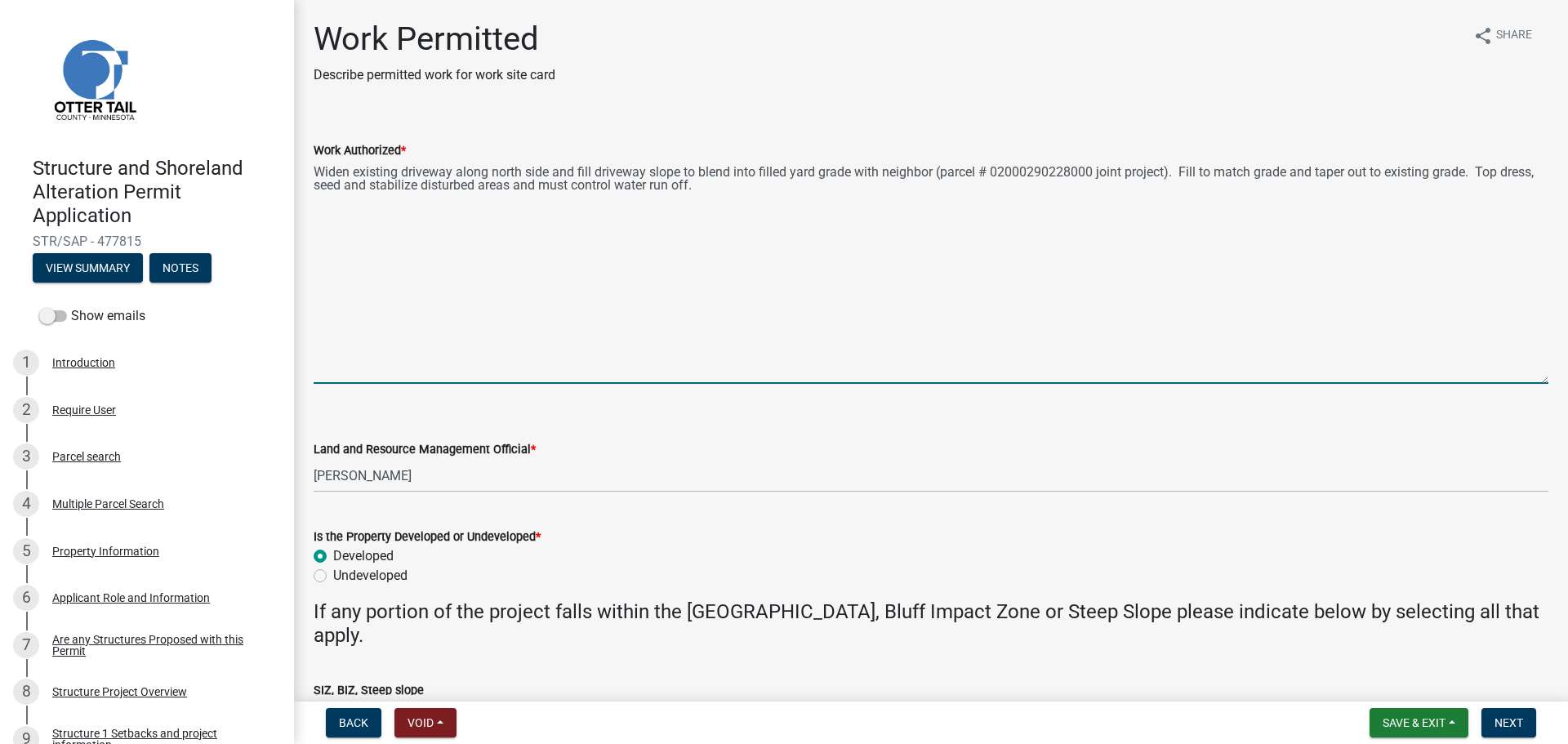
drag, startPoint x: 1543, startPoint y: 233, endPoint x: 1545, endPoint y: 380, distance: 147.0
click at [1545, 380] on div "Work Authorized * Widen existing driveway along north side and fill driveway sl…" at bounding box center [930, 251] width 1259 height 267
click at [746, 187] on textarea "Widen existing driveway along north side and fill driveway slope to blend into …" at bounding box center [930, 272] width 1235 height 225
click at [455, 218] on textarea "Widen existing driveway along north side and fill driveway slope to blend into …" at bounding box center [930, 272] width 1235 height 225
paste textarea "Simply adding black dirt on top of recently mulched area where dead trees and b…"
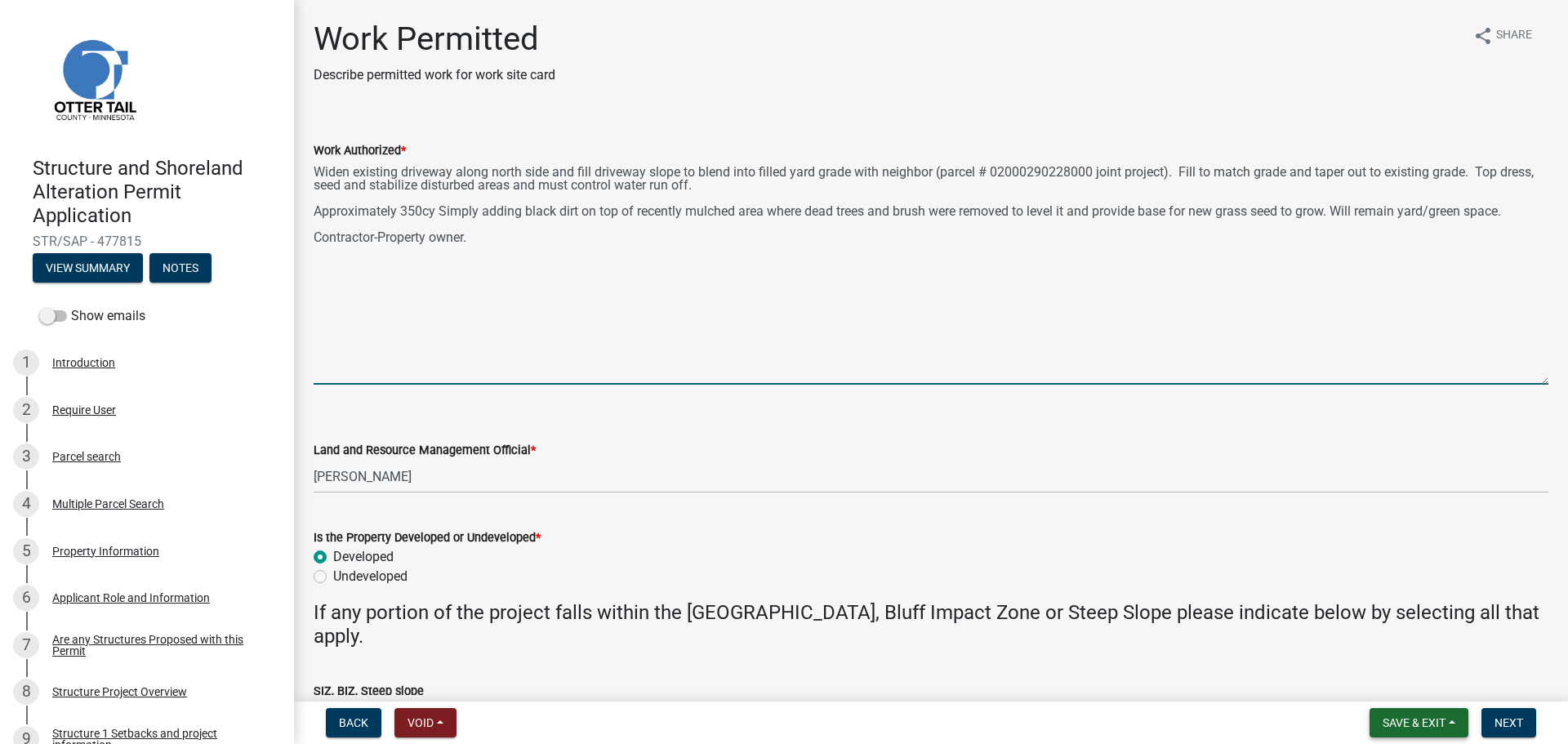
type textarea "Widen existing driveway along north side and fill driveway slope to blend into …"
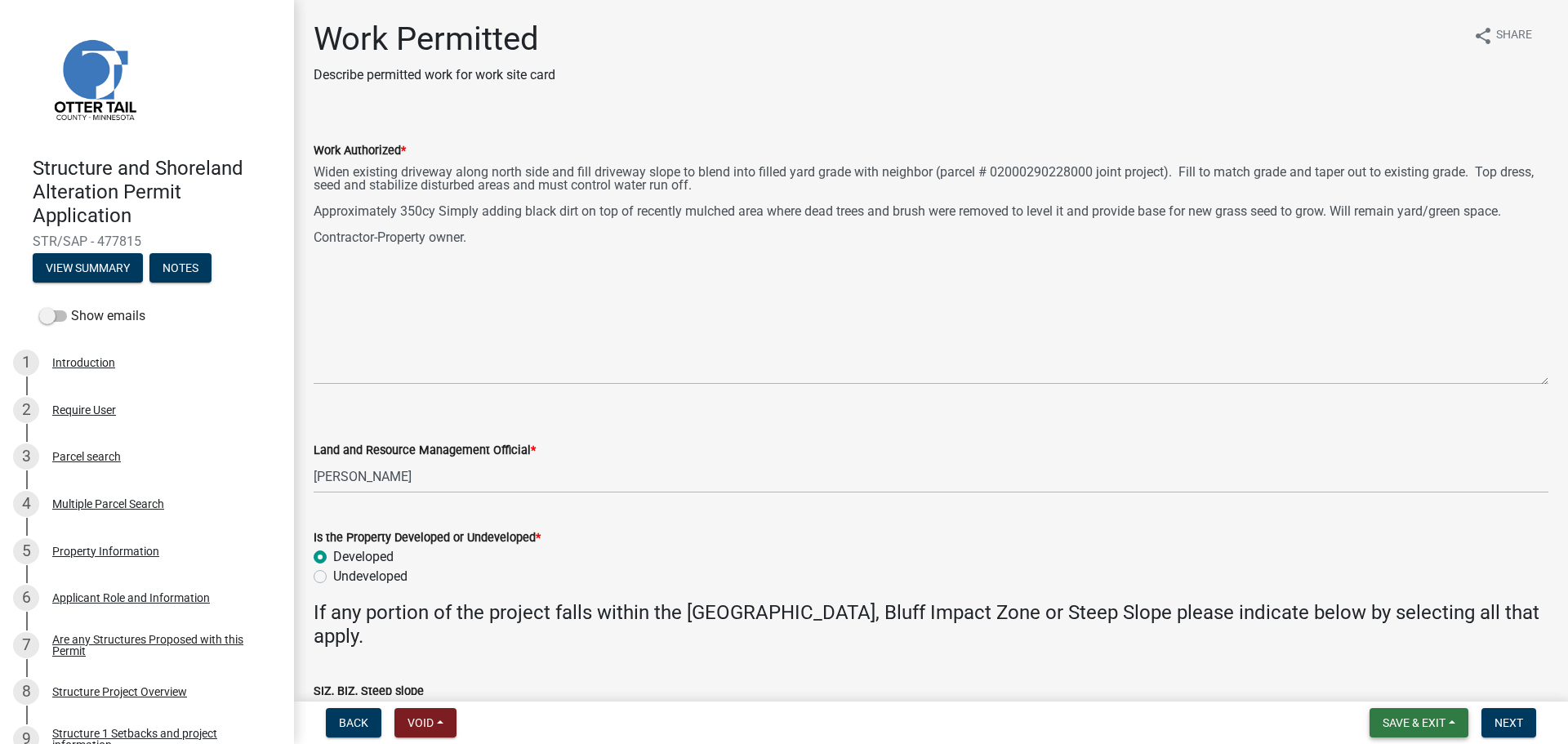
click at [1383, 723] on span "Save & Exit" at bounding box center [1414, 723] width 63 height 13
click at [1376, 645] on button "Save" at bounding box center [1403, 641] width 131 height 40
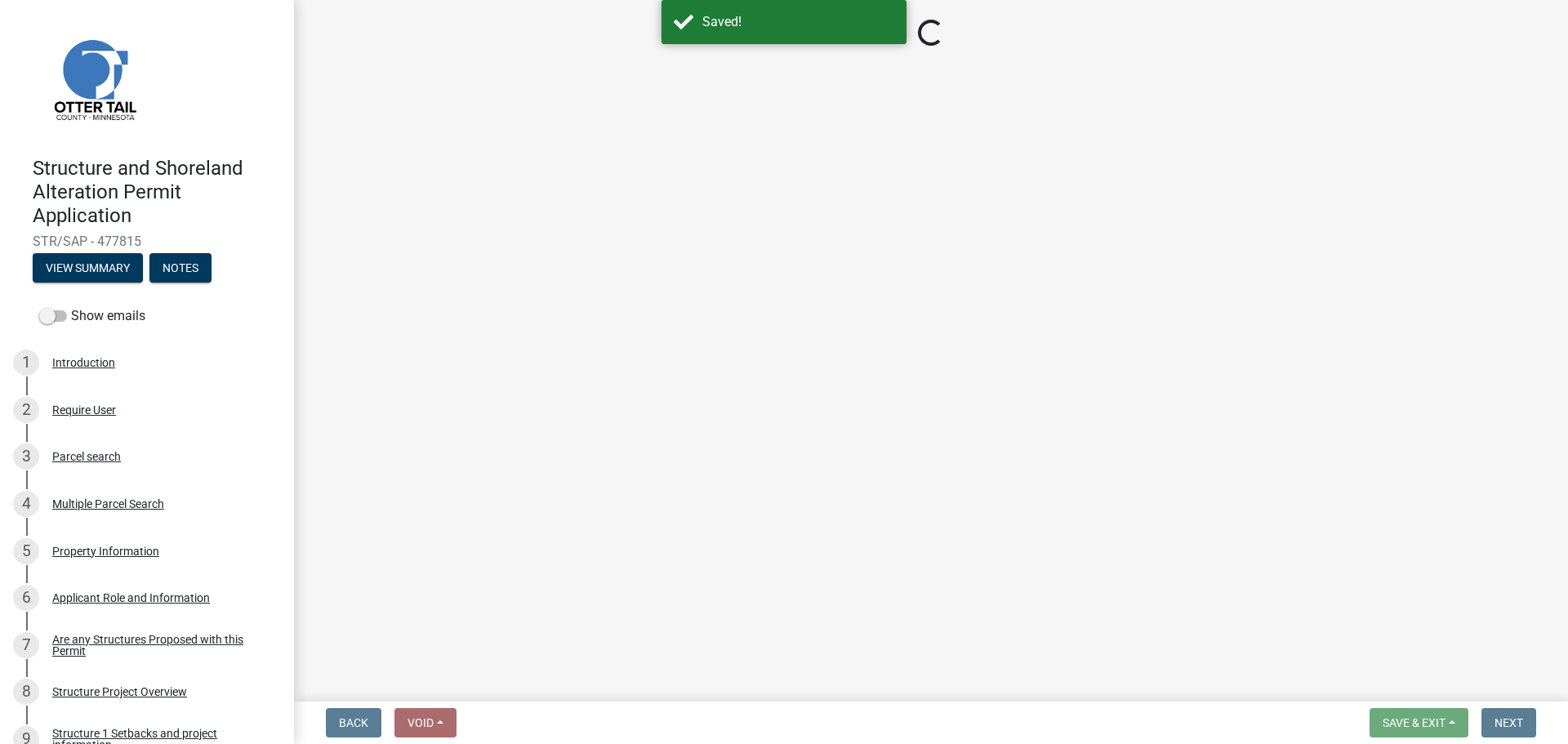
select select "f66be788-4dd6-459d-a9ec-6d83f4dfb709"
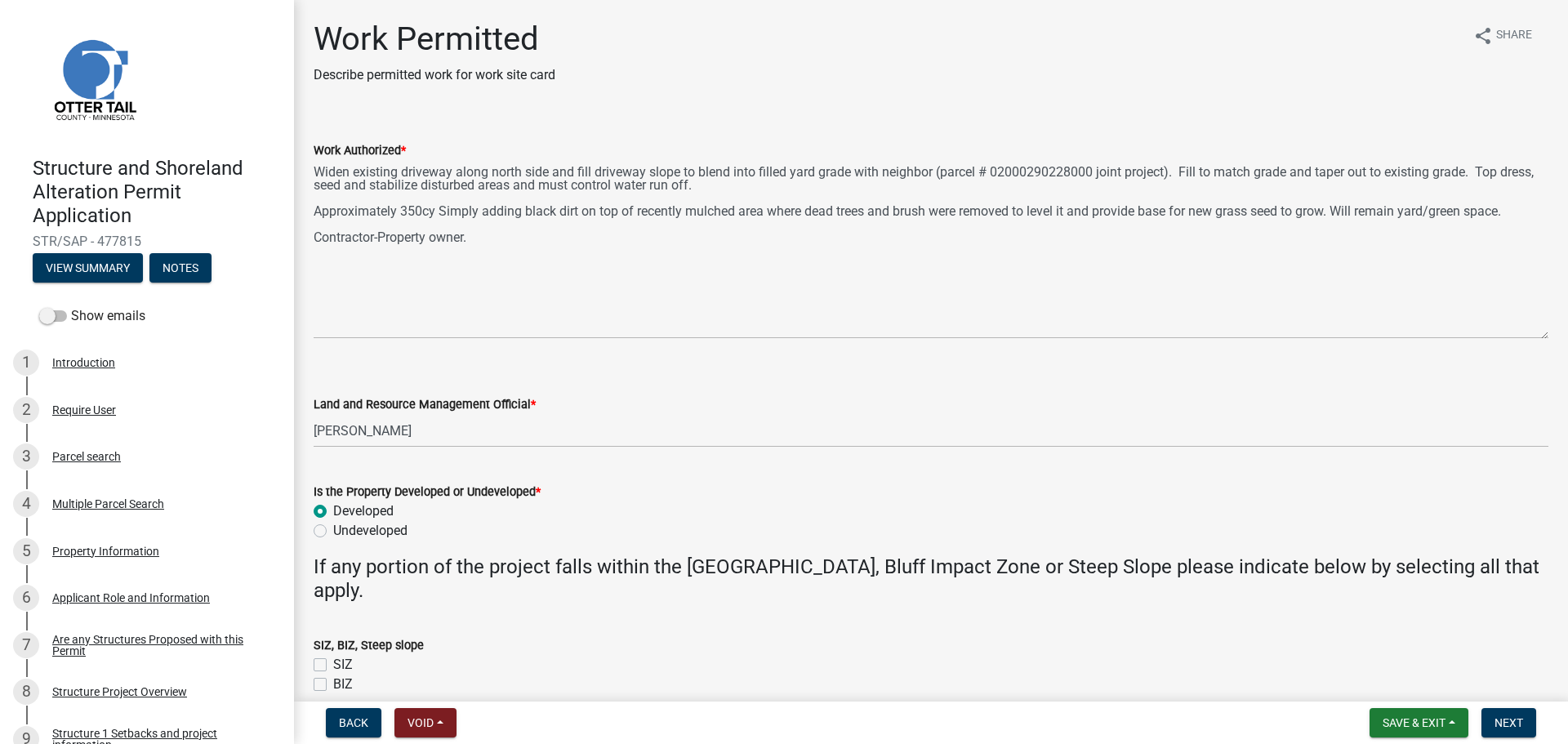
drag, startPoint x: 1544, startPoint y: 231, endPoint x: 1531, endPoint y: 333, distance: 102.8
click at [1531, 333] on textarea "Widen existing driveway along north side and fill driveway slope to blend into …" at bounding box center [930, 250] width 1235 height 179
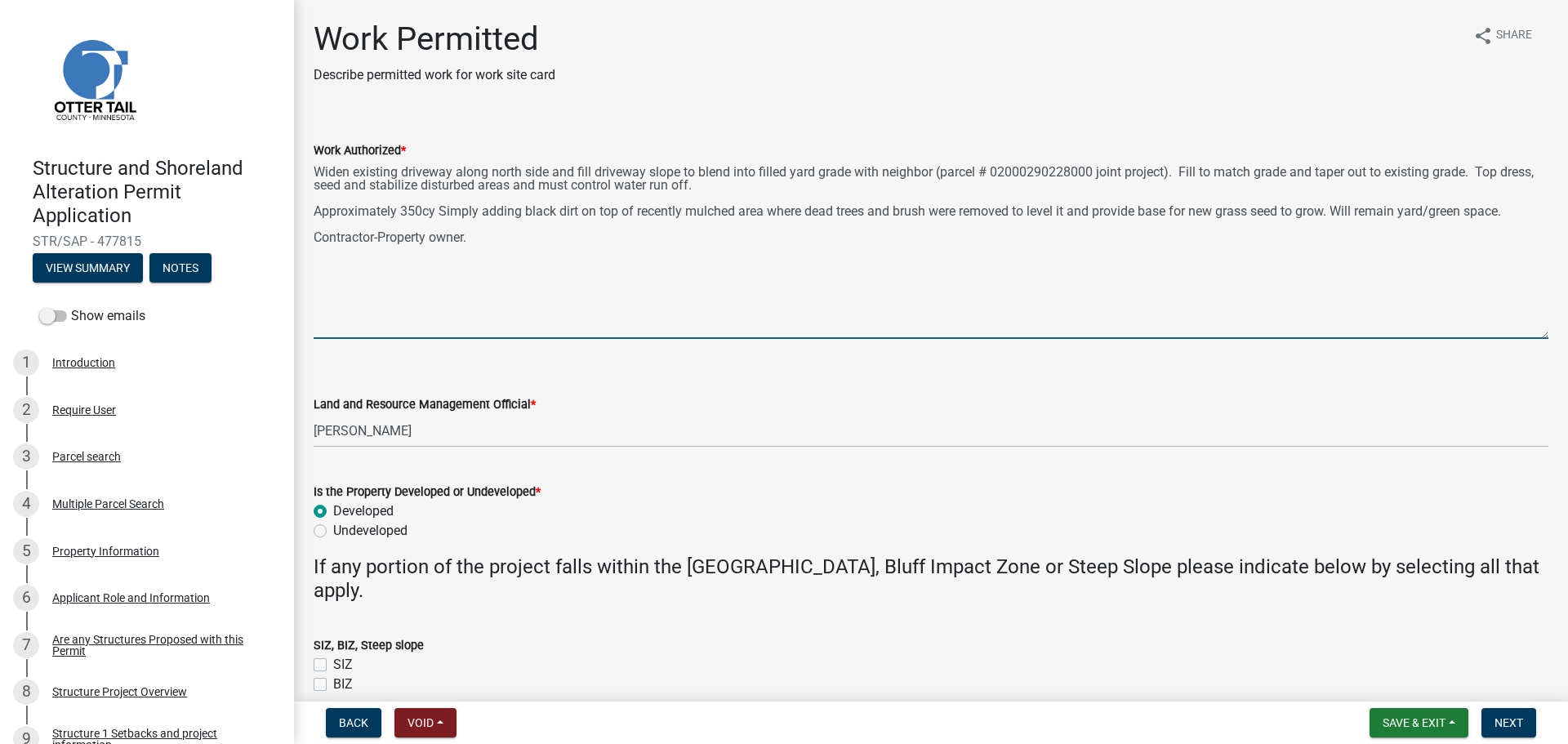
click at [485, 213] on textarea "Widen existing driveway along north side and fill driveway slope to blend into …" at bounding box center [930, 250] width 1235 height 179
type textarea "Widen existing driveway along north side and fill driveway slope to blend into …"
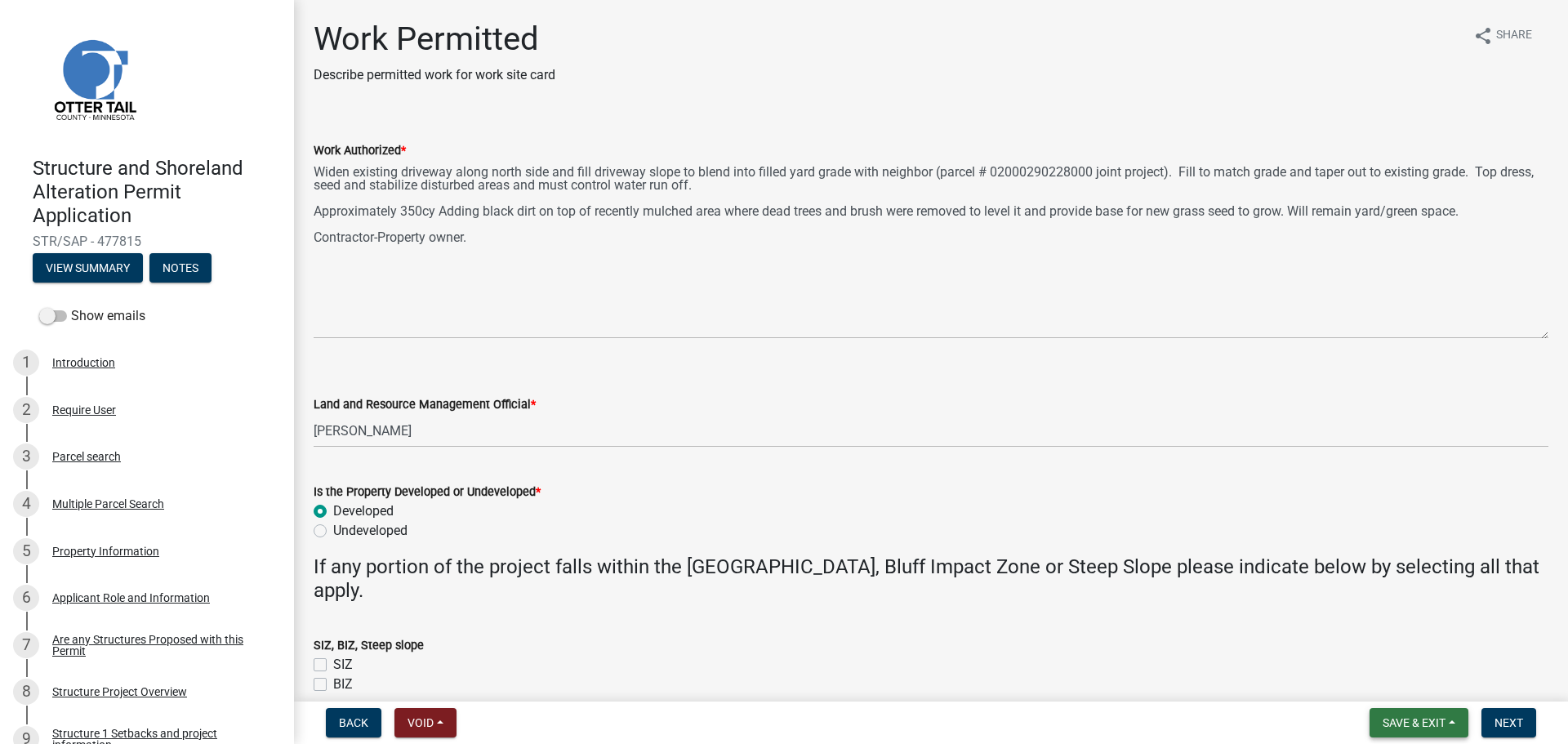
click at [1384, 718] on span "Save & Exit" at bounding box center [1414, 723] width 63 height 13
click at [1364, 642] on button "Save" at bounding box center [1403, 641] width 131 height 40
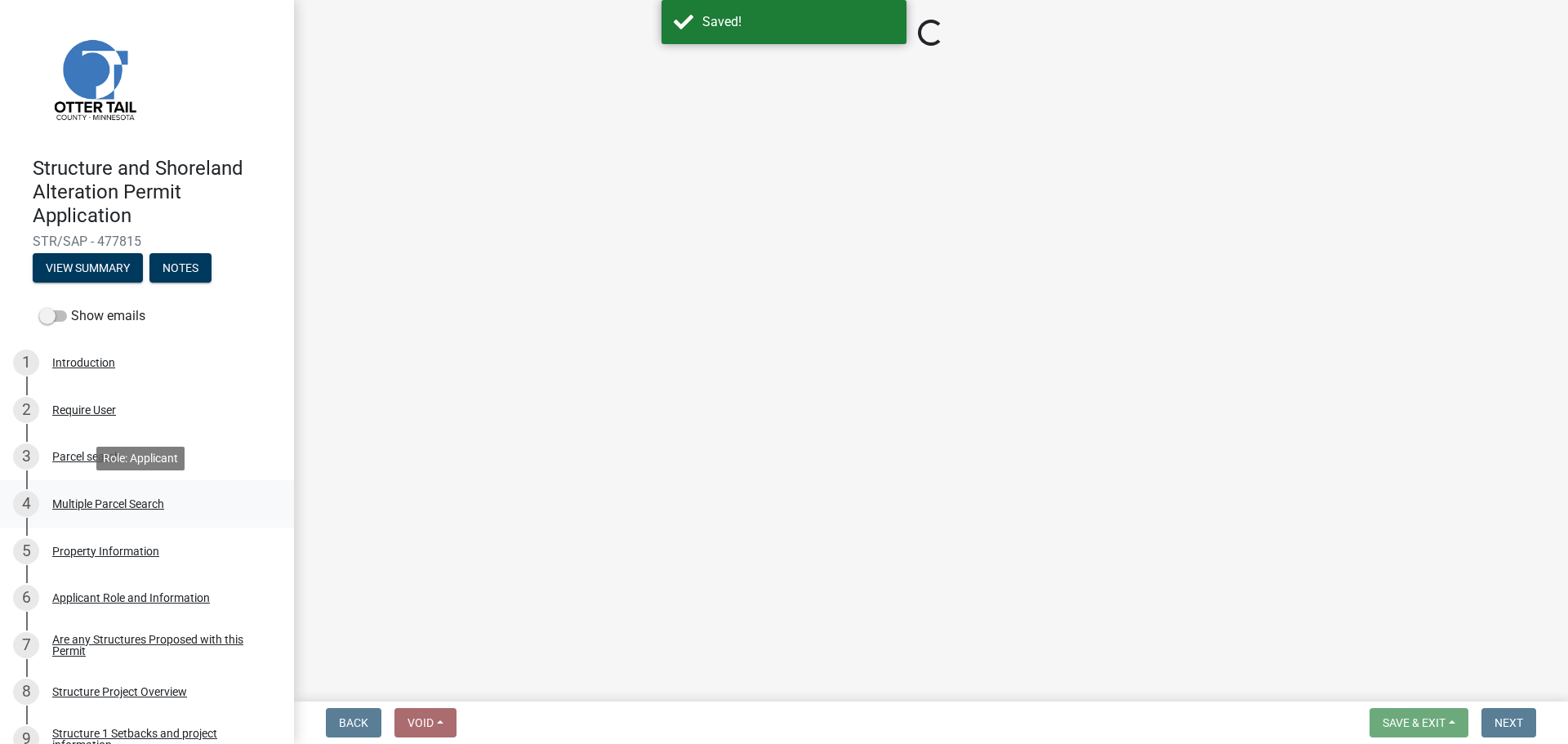
select select "f66be788-4dd6-459d-a9ec-6d83f4dfb709"
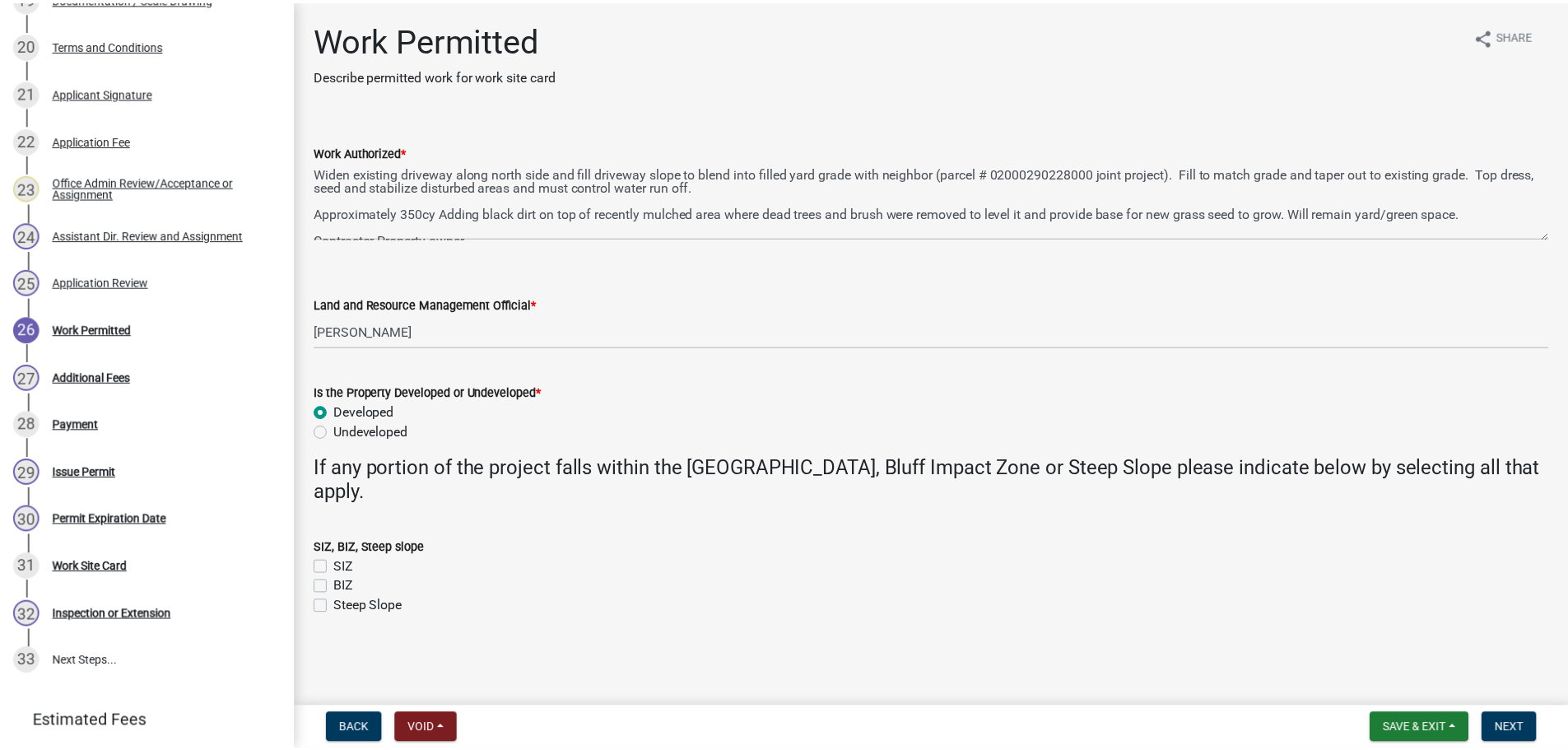
scroll to position [1235, 0]
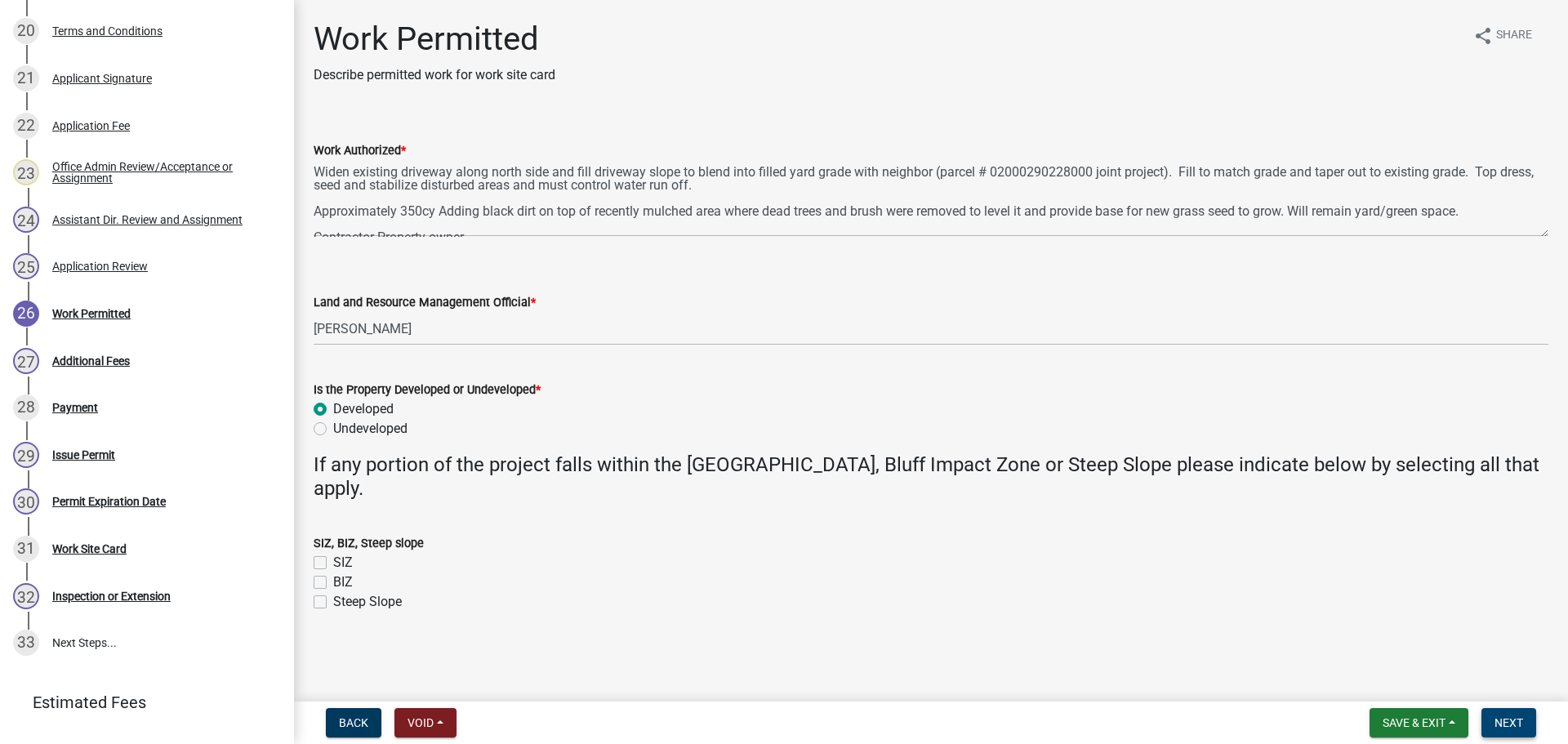
click at [1518, 719] on span "Next" at bounding box center [1509, 723] width 28 height 13
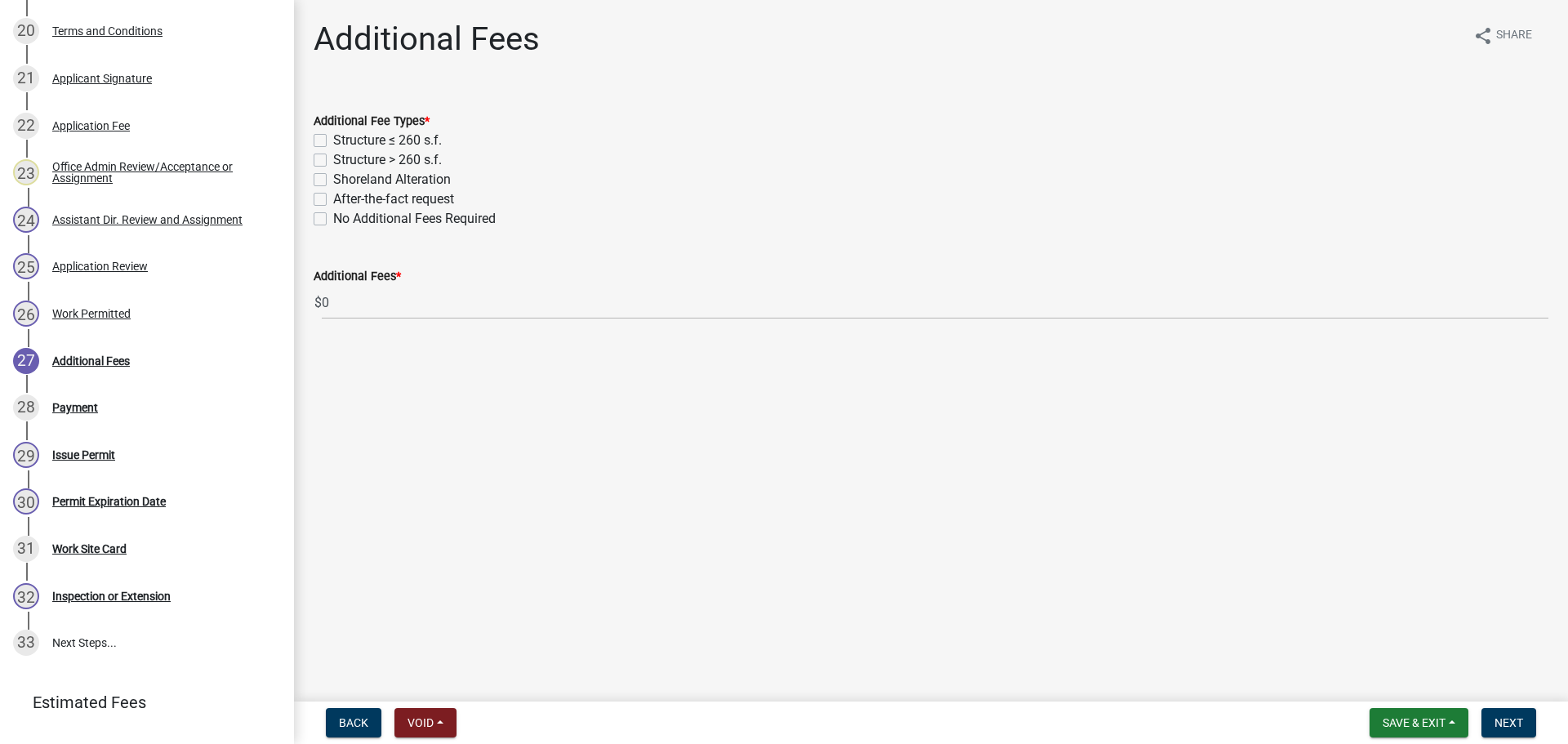
click at [333, 184] on label "Shoreland Alteration" at bounding box center [392, 179] width 118 height 20
click at [333, 181] on input "Shoreland Alteration" at bounding box center [338, 174] width 10 height 10
checkbox input "true"
checkbox input "false"
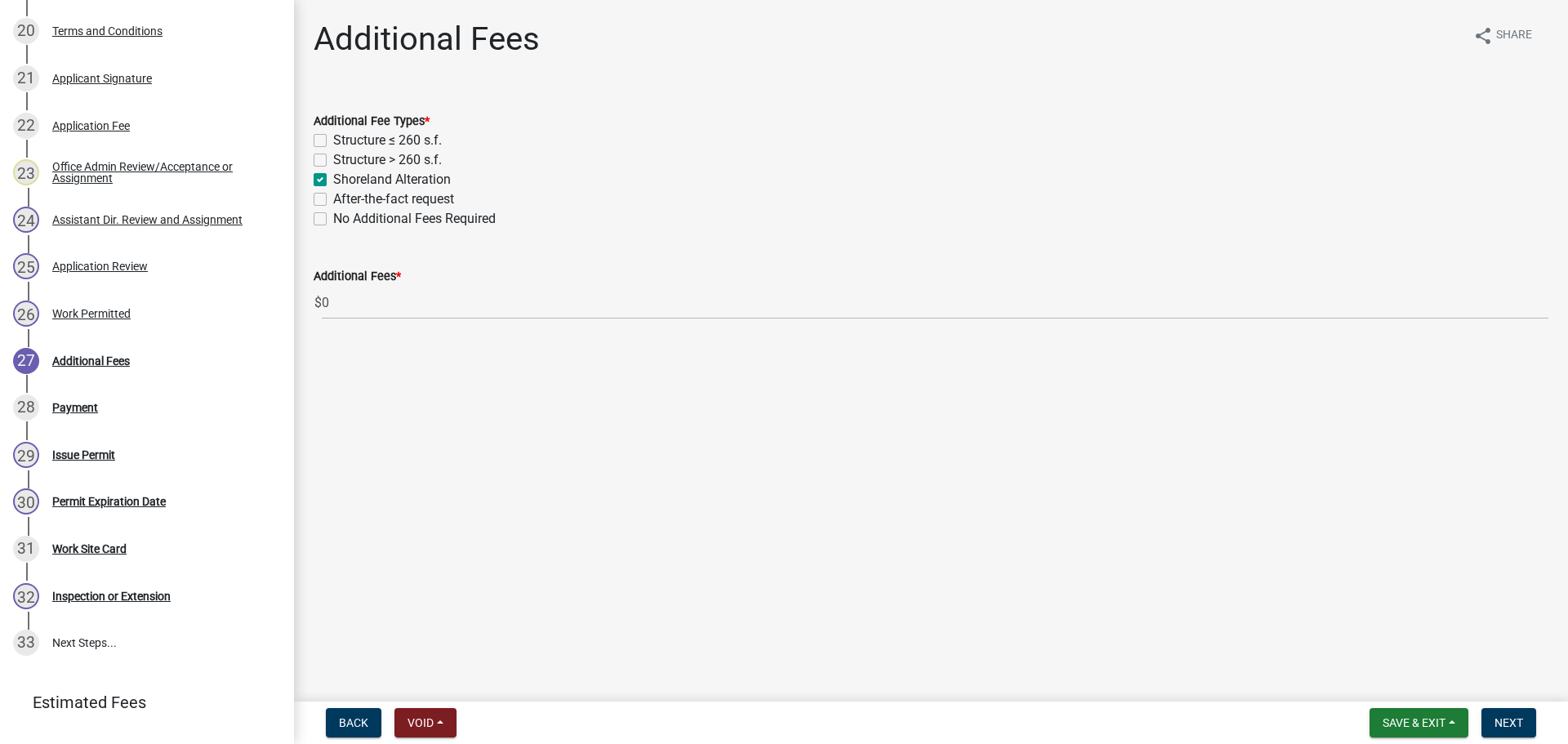
checkbox input "true"
checkbox input "false"
click at [1506, 722] on span "Next" at bounding box center [1509, 723] width 28 height 13
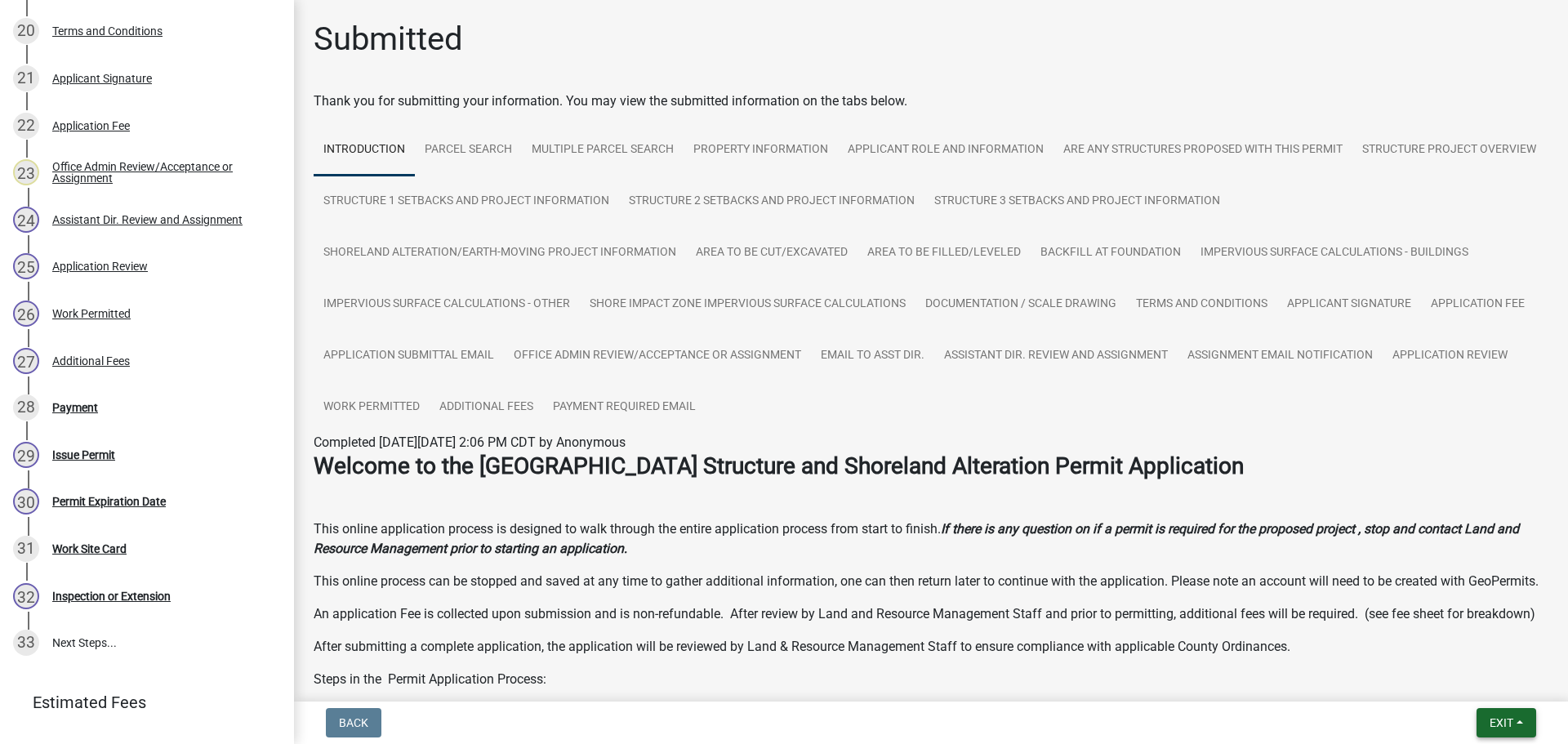
click at [1495, 726] on span "Exit" at bounding box center [1501, 723] width 24 height 13
click at [1460, 683] on button "Save & Exit" at bounding box center [1471, 681] width 131 height 40
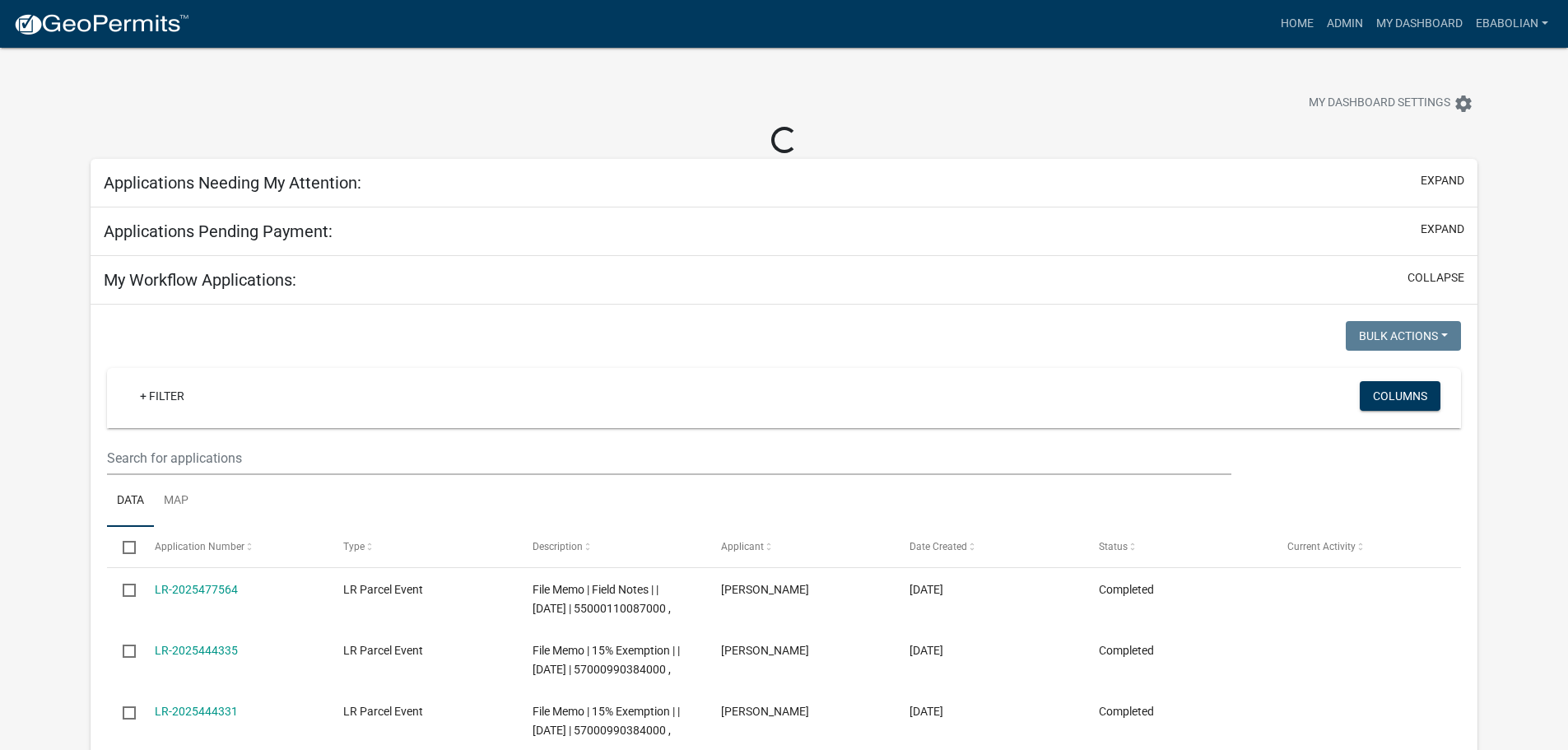
select select "3: 100"
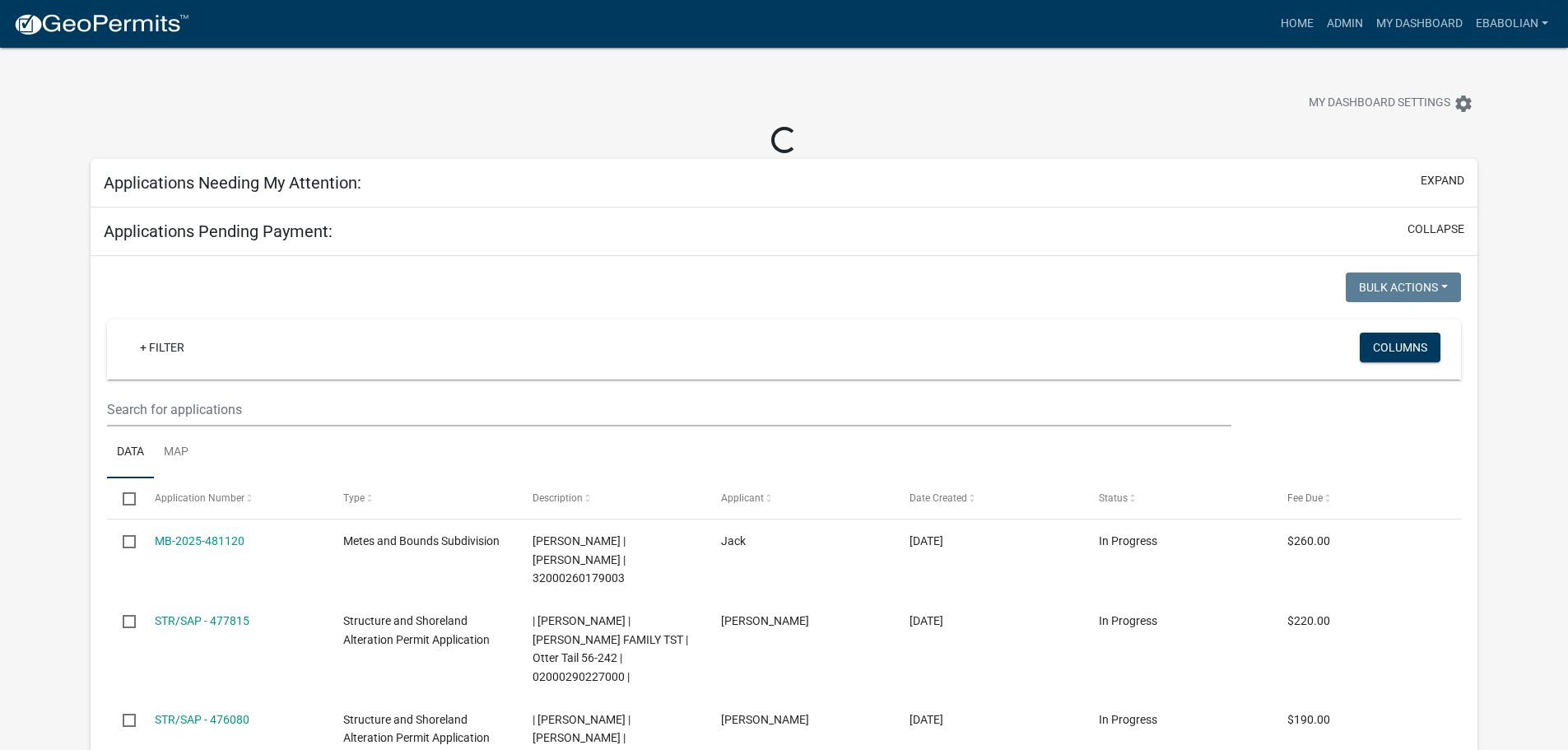
select select "3: 100"
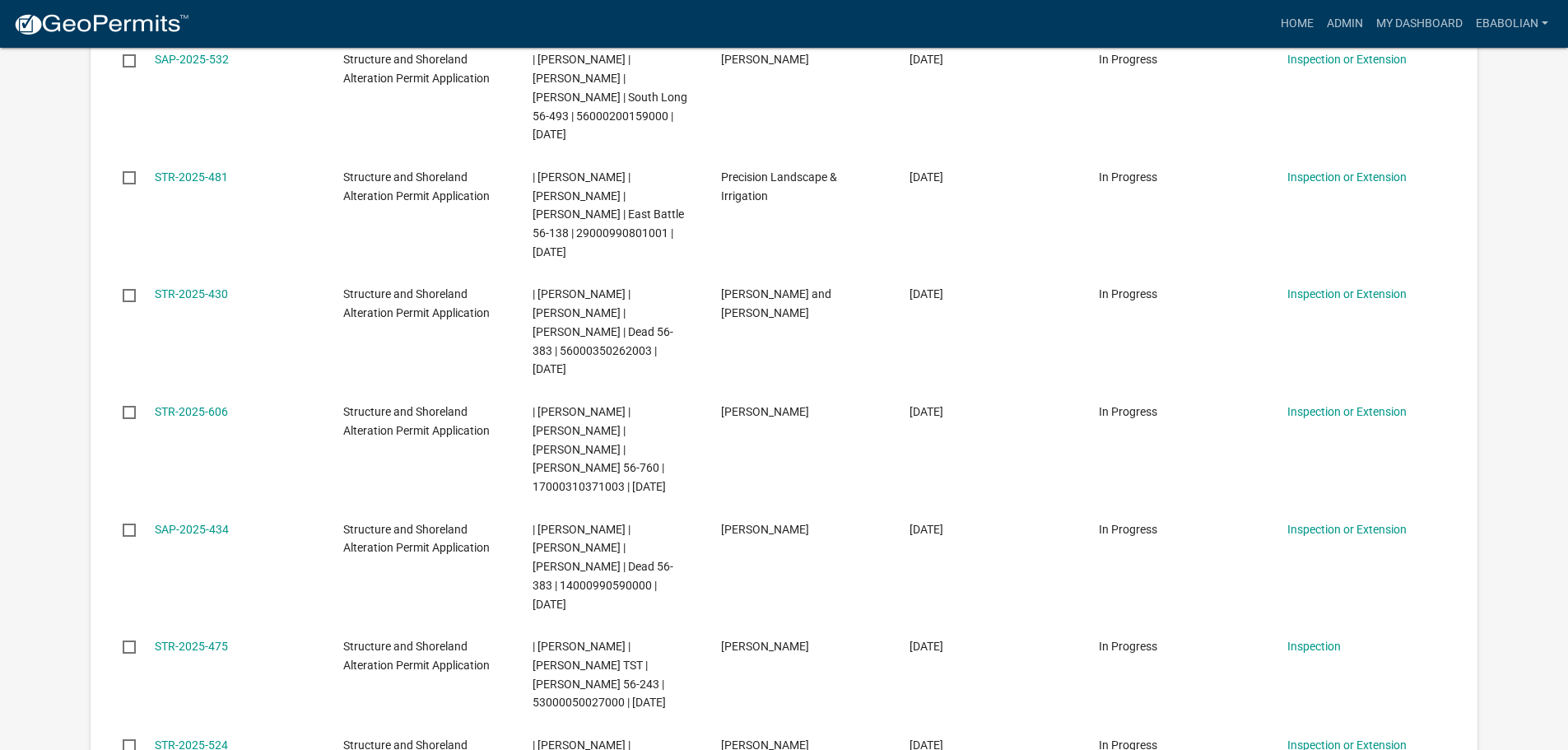
scroll to position [5353, 0]
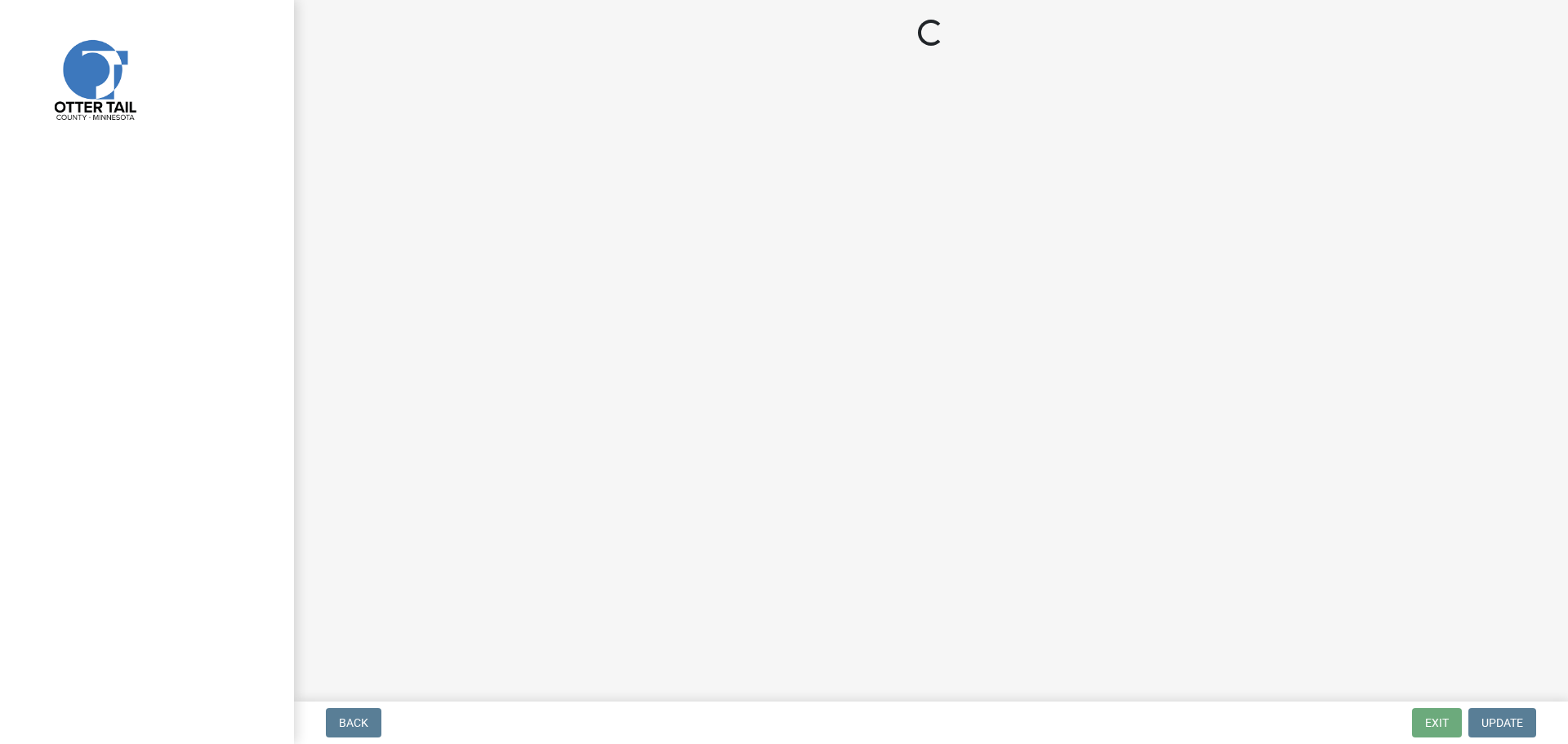
select select "f66be788-4dd6-459d-a9ec-6d83f4dfb709"
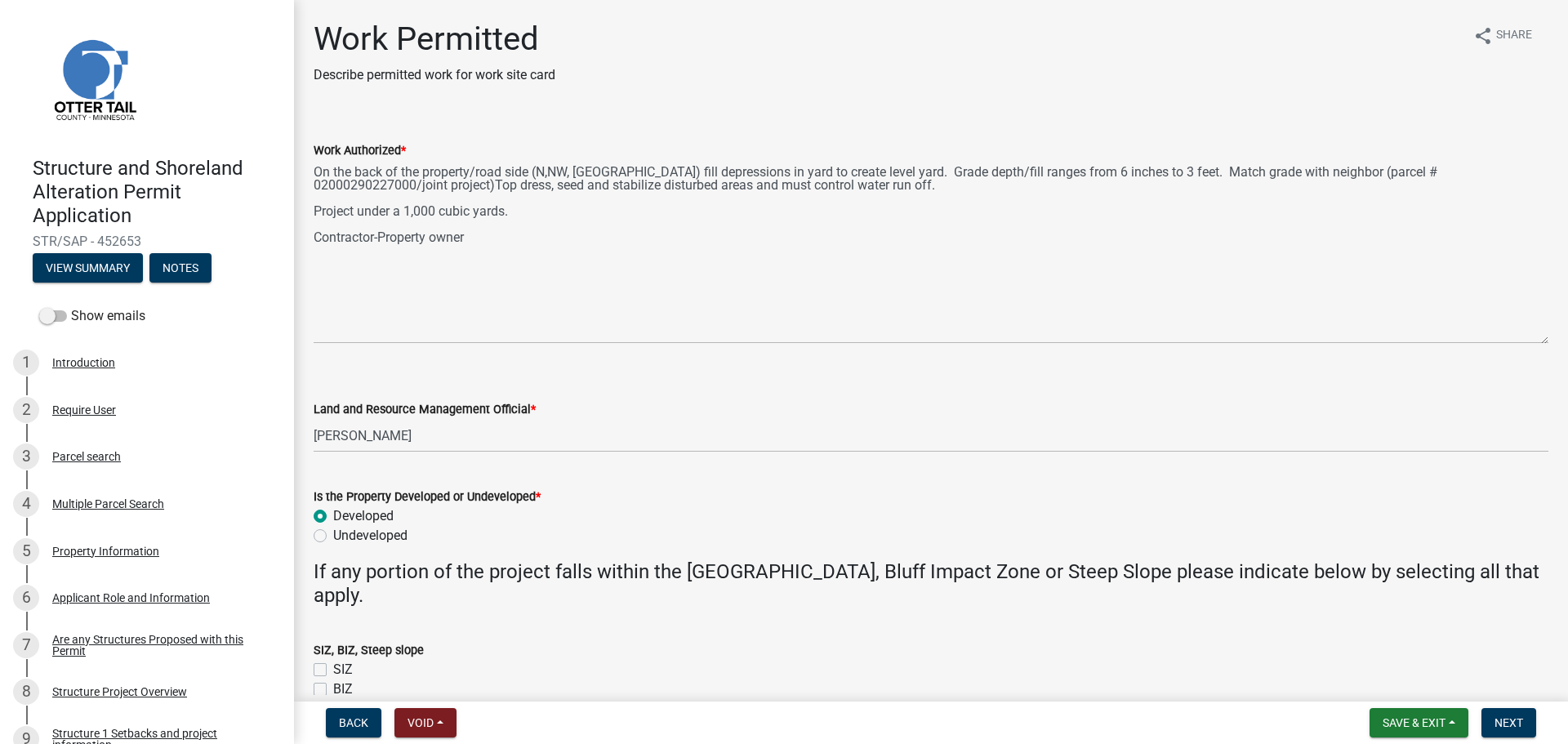
drag, startPoint x: 1540, startPoint y: 229, endPoint x: 1577, endPoint y: 335, distance: 112.3
click at [1555, 335] on html "Internet Explorer does NOT work with GeoPermits. Get a new browser for more sec…" at bounding box center [784, 372] width 1568 height 744
click at [1508, 717] on span "Next" at bounding box center [1509, 723] width 28 height 13
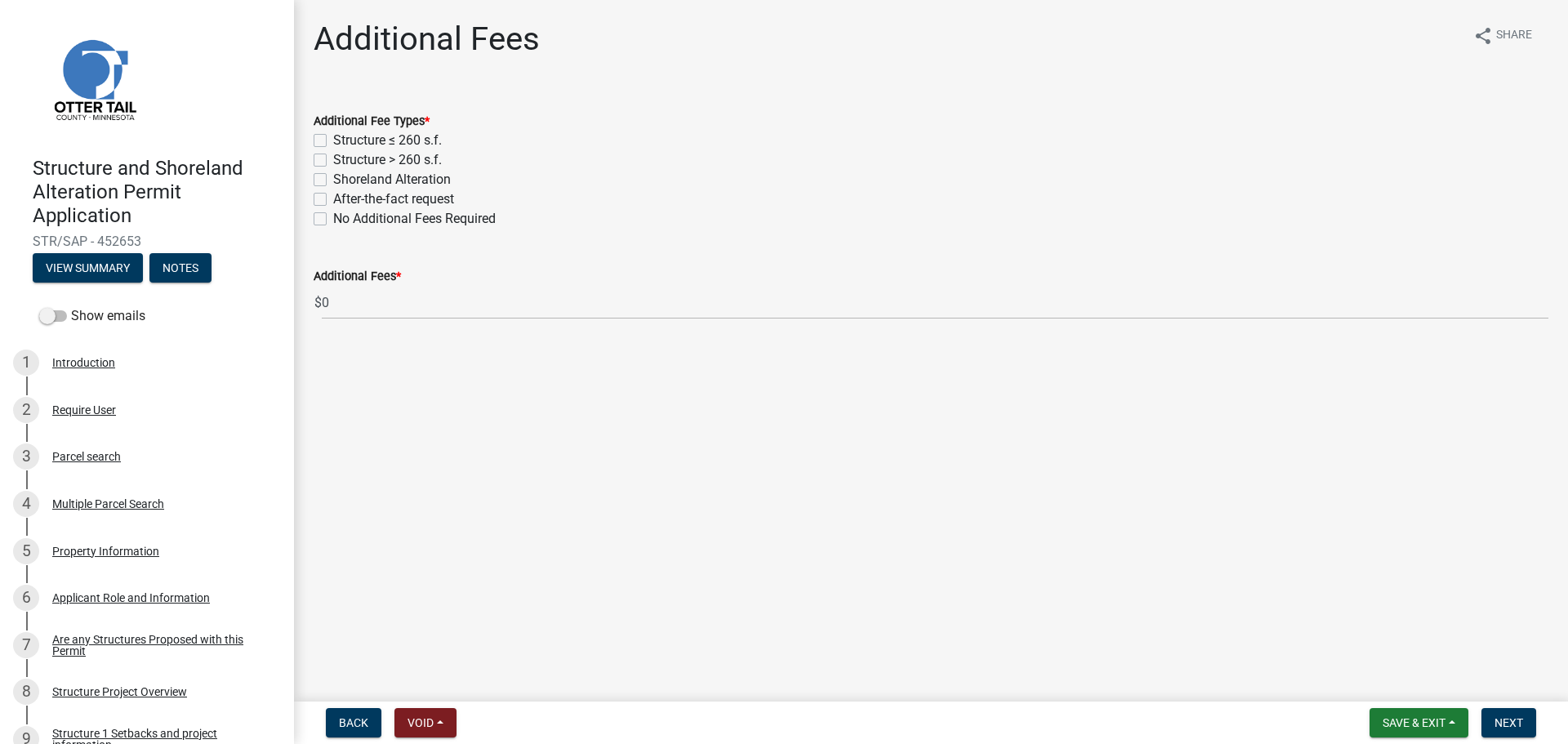
click at [333, 183] on label "Shoreland Alteration" at bounding box center [392, 179] width 118 height 20
click at [333, 181] on input "Shoreland Alteration" at bounding box center [338, 174] width 10 height 10
checkbox input "true"
checkbox input "false"
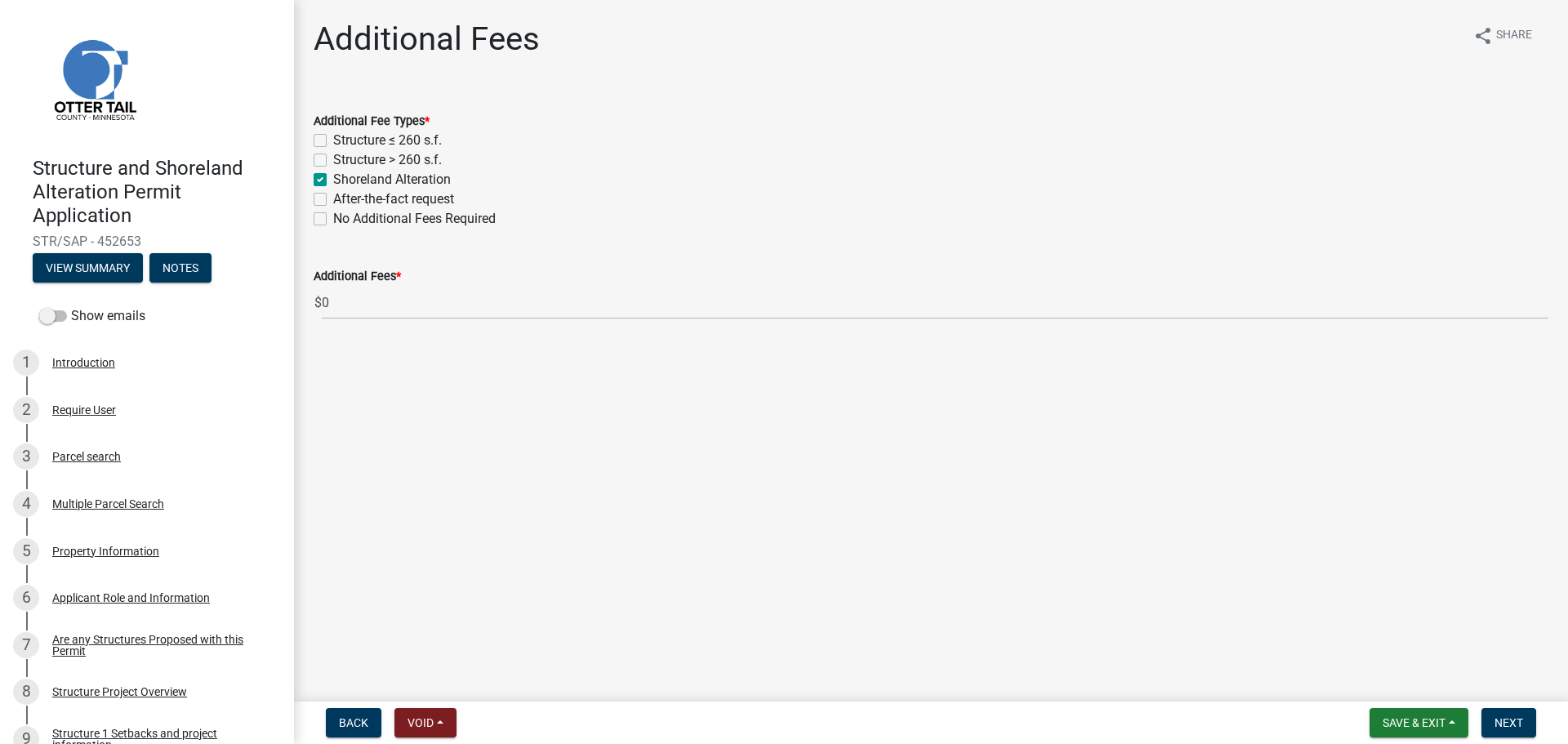
checkbox input "true"
checkbox input "false"
click at [1505, 718] on span "Next" at bounding box center [1509, 723] width 28 height 13
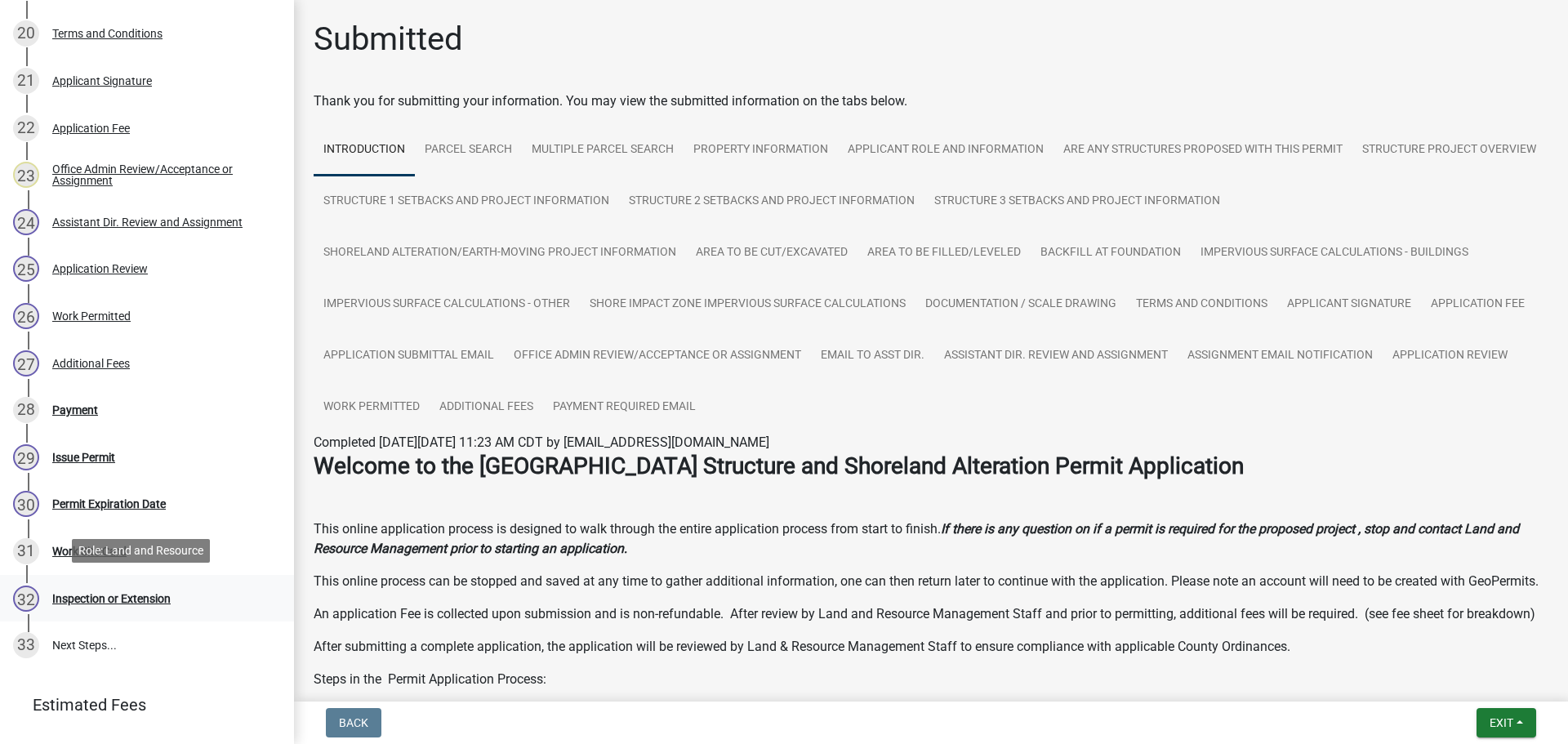
scroll to position [1225, 0]
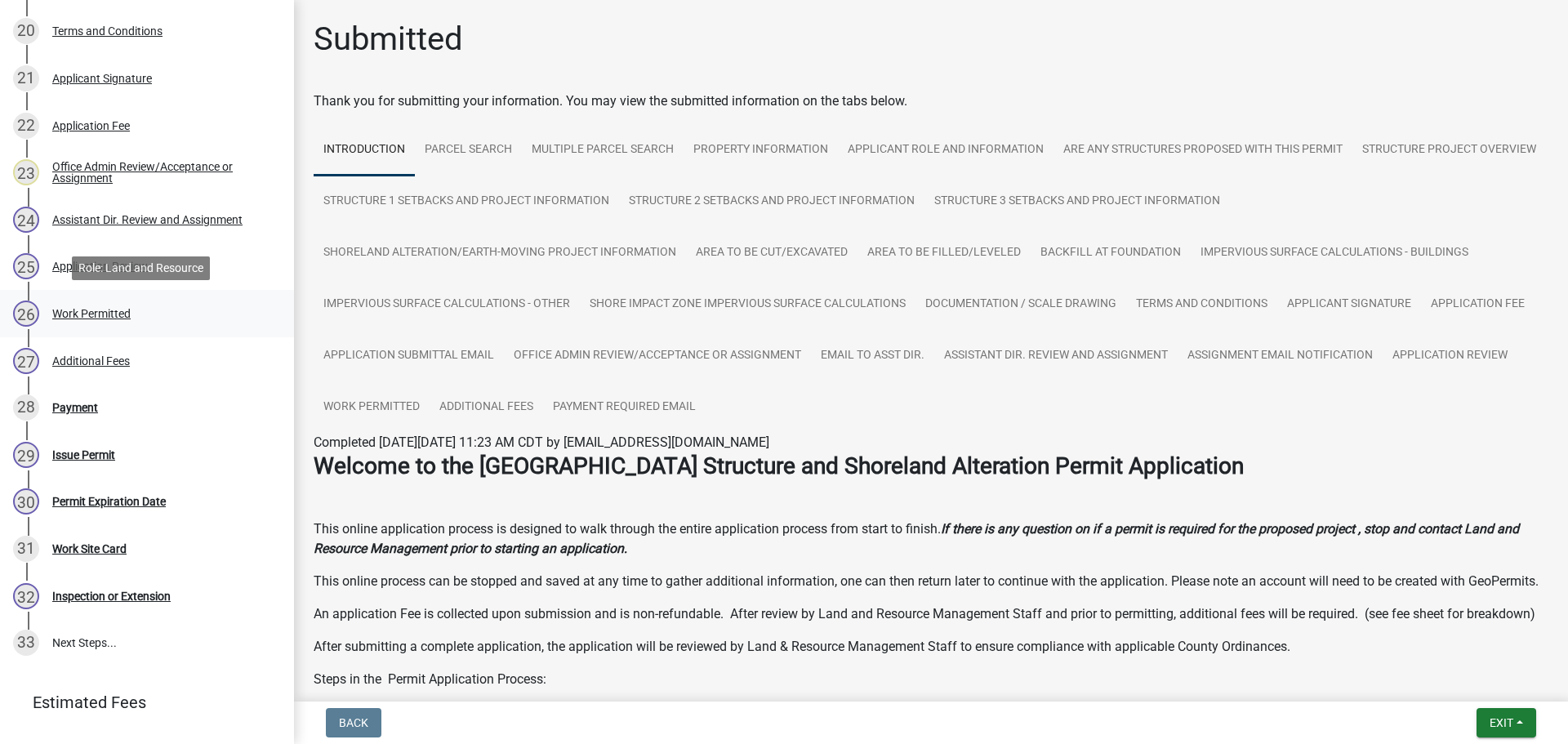
click at [123, 311] on div "Work Permitted" at bounding box center [91, 314] width 78 height 11
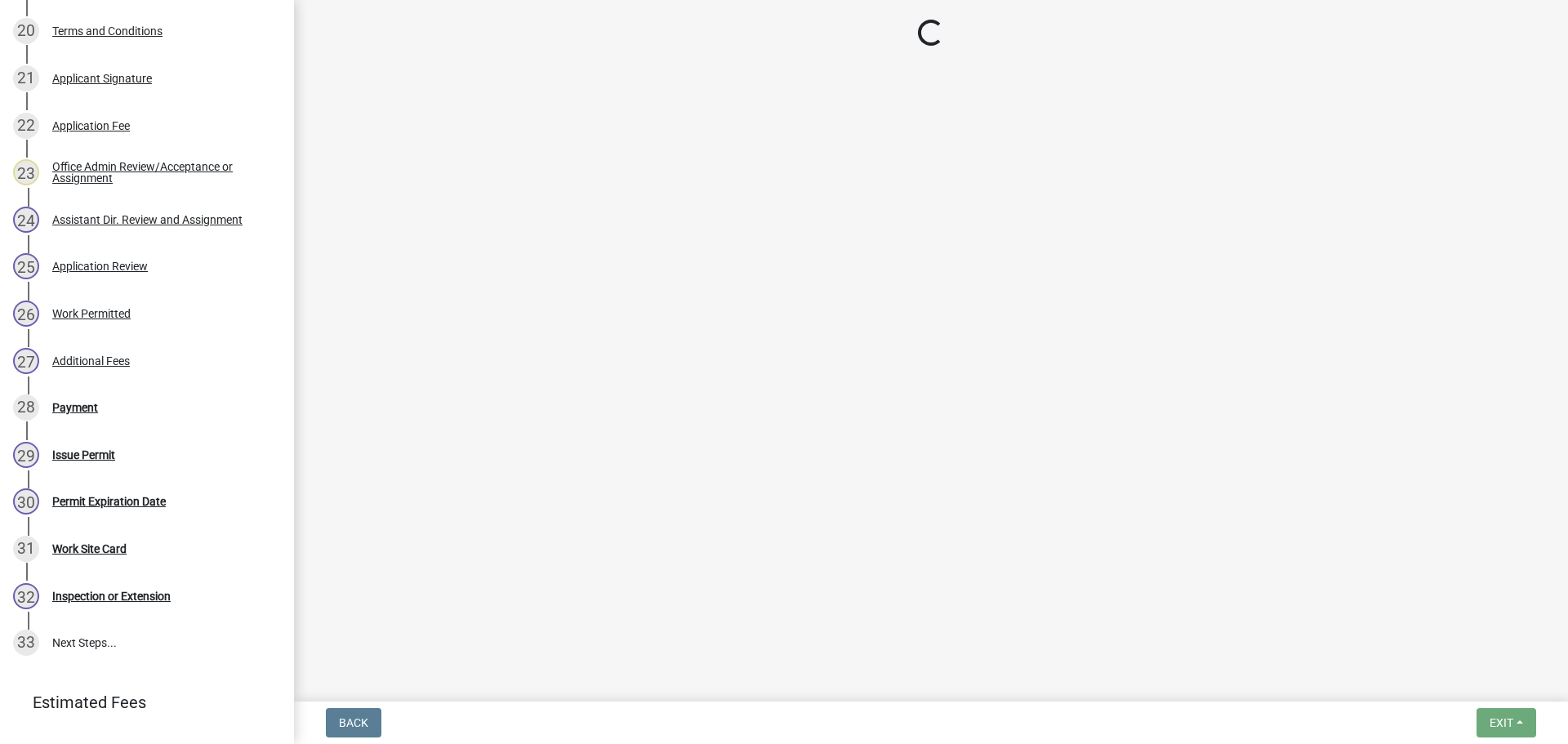
select select "f66be788-4dd6-459d-a9ec-6d83f4dfb709"
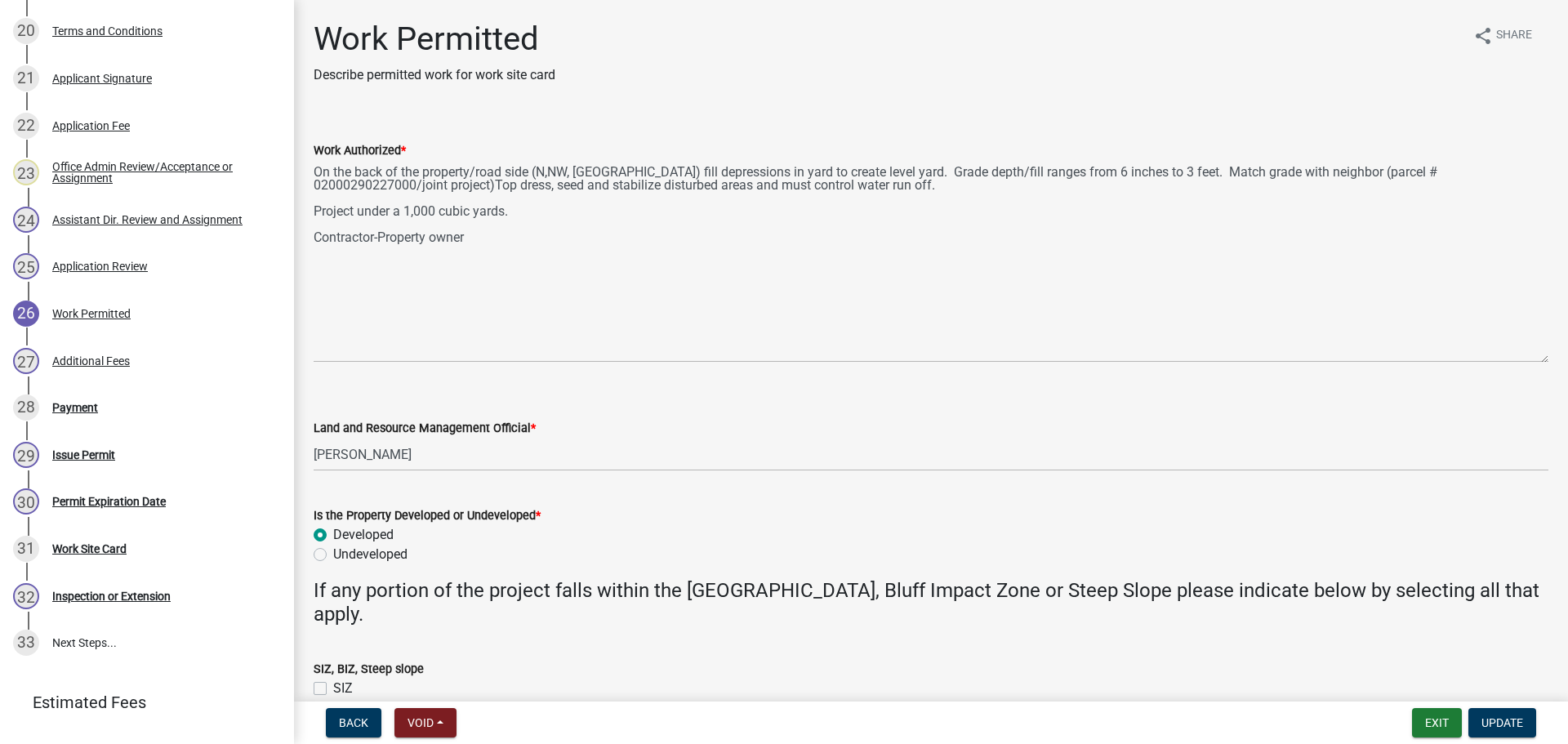
drag, startPoint x: 1544, startPoint y: 231, endPoint x: 1549, endPoint y: 357, distance: 126.1
click at [1549, 357] on div "Work Permitted Describe permitted work for work site card share Share Work Auth…" at bounding box center [930, 394] width 1274 height 748
click at [1503, 720] on span "Update" at bounding box center [1502, 723] width 41 height 13
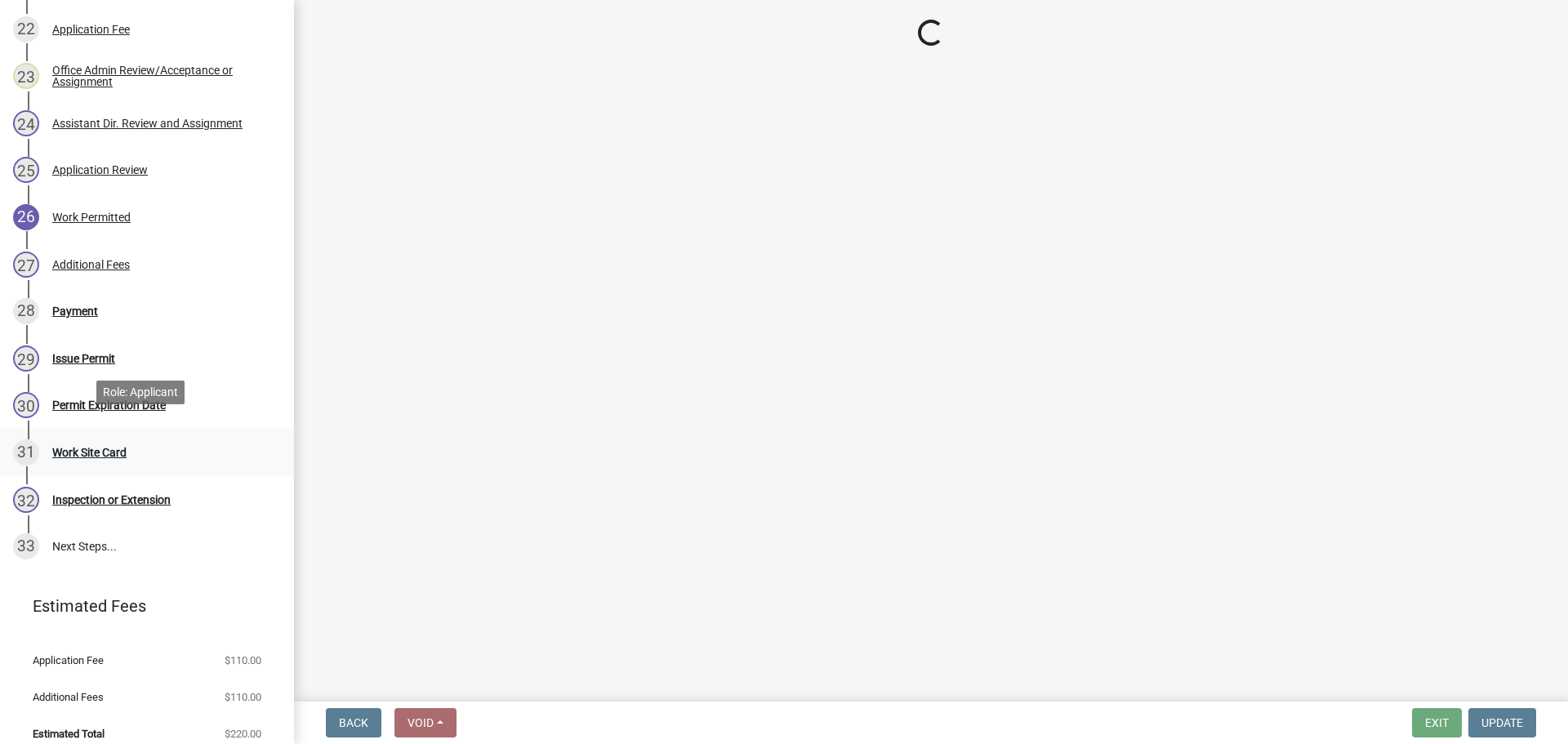
scroll to position [1336, 0]
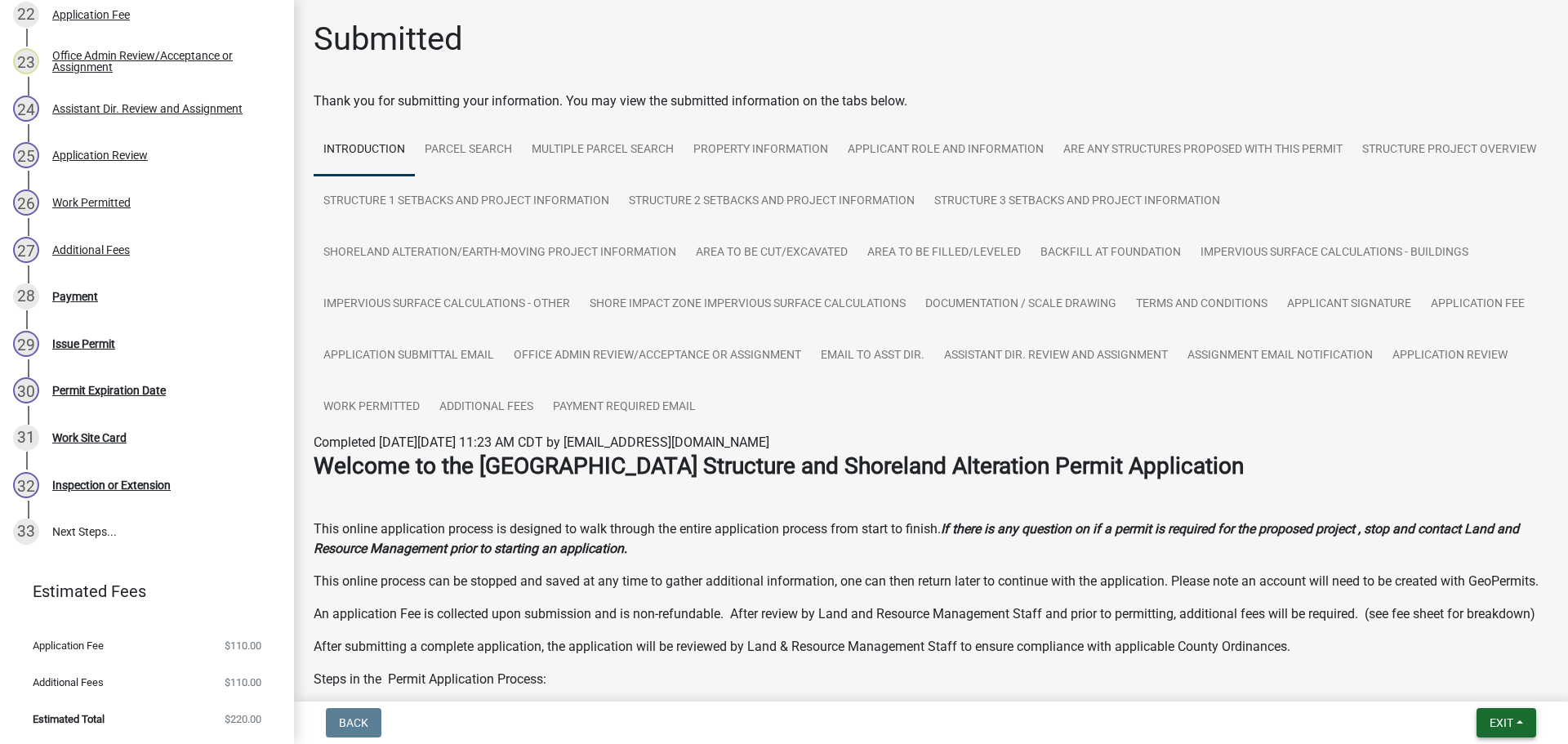
click at [1509, 725] on span "Exit" at bounding box center [1501, 723] width 24 height 13
click at [1457, 679] on button "Save & Exit" at bounding box center [1471, 681] width 131 height 40
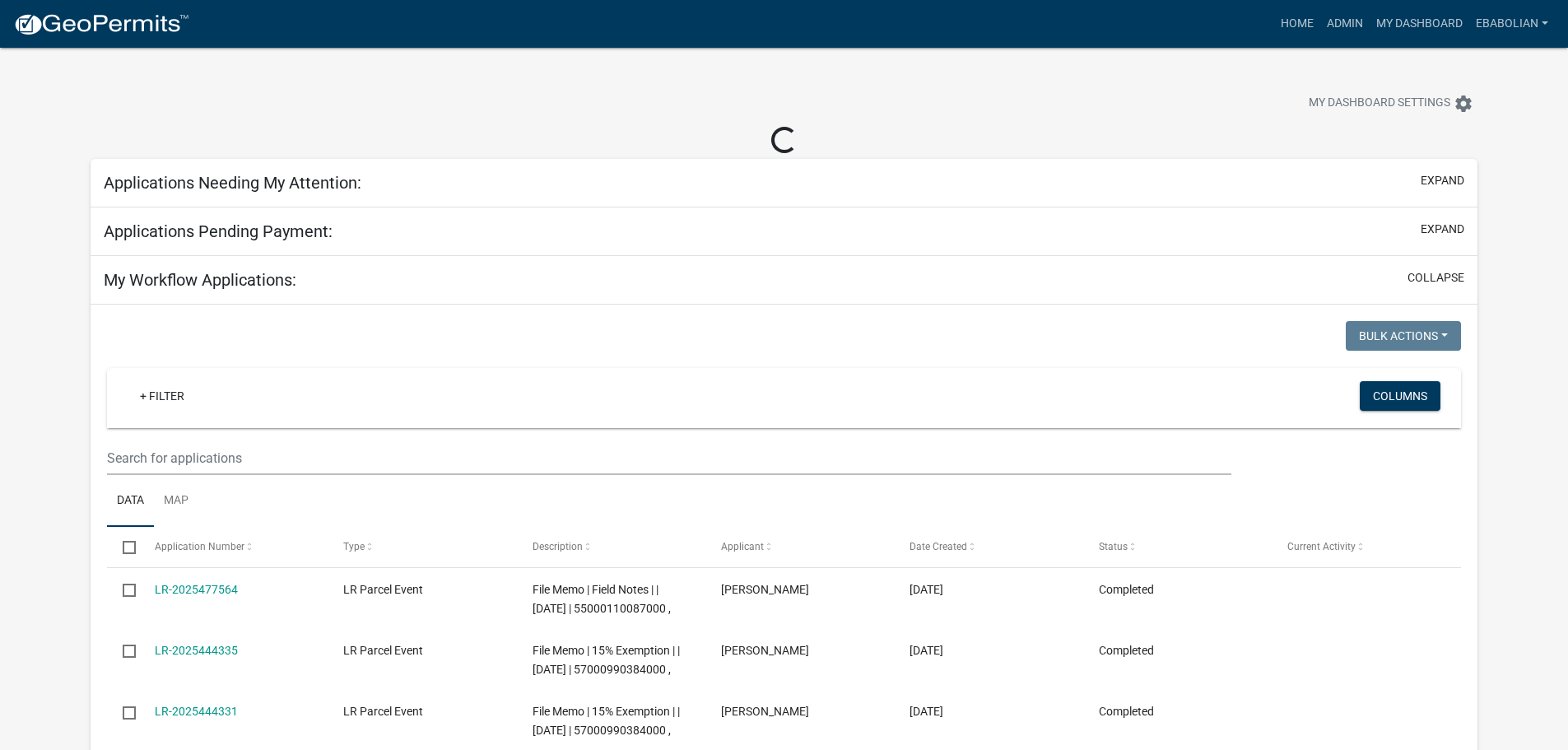
select select "3: 100"
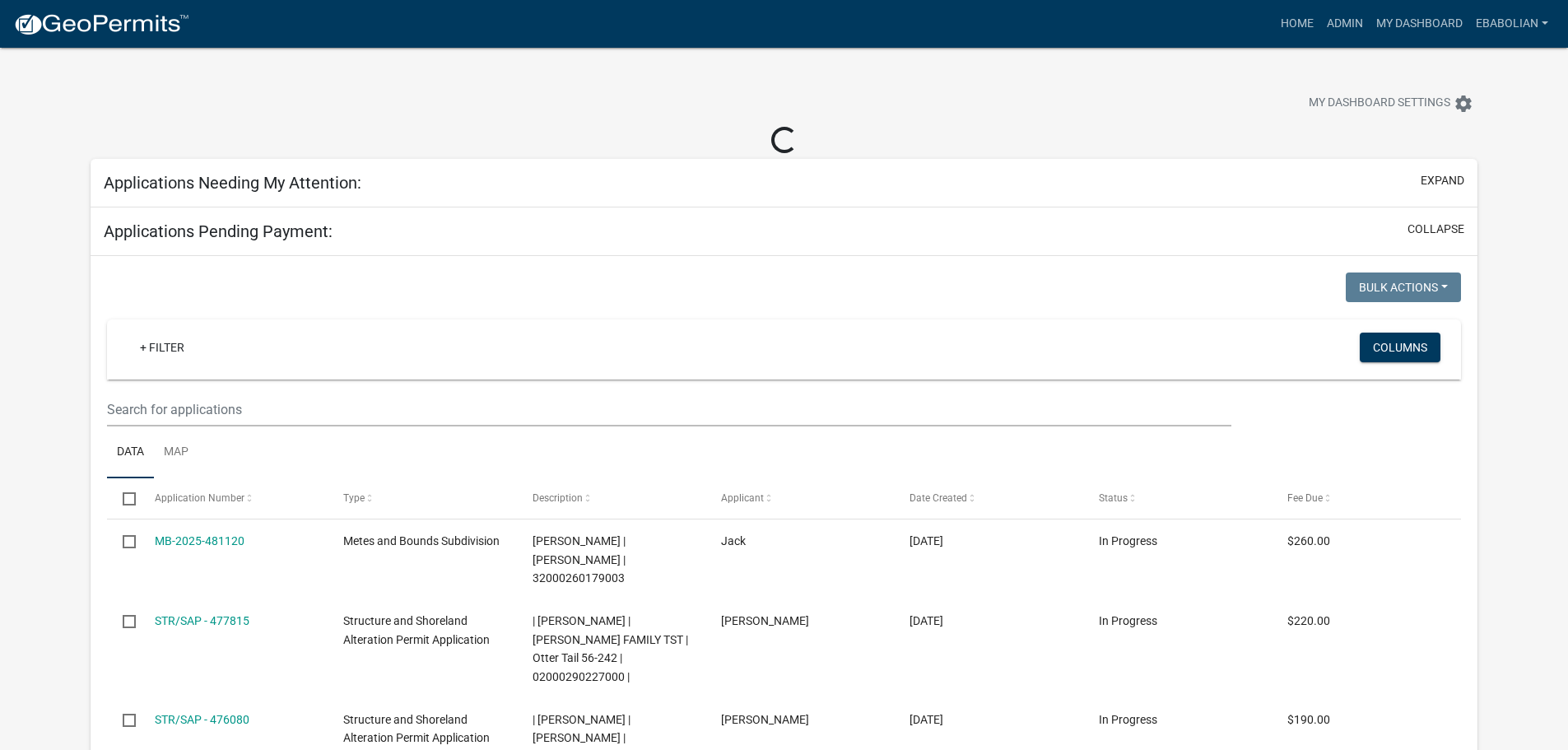
select select "3: 100"
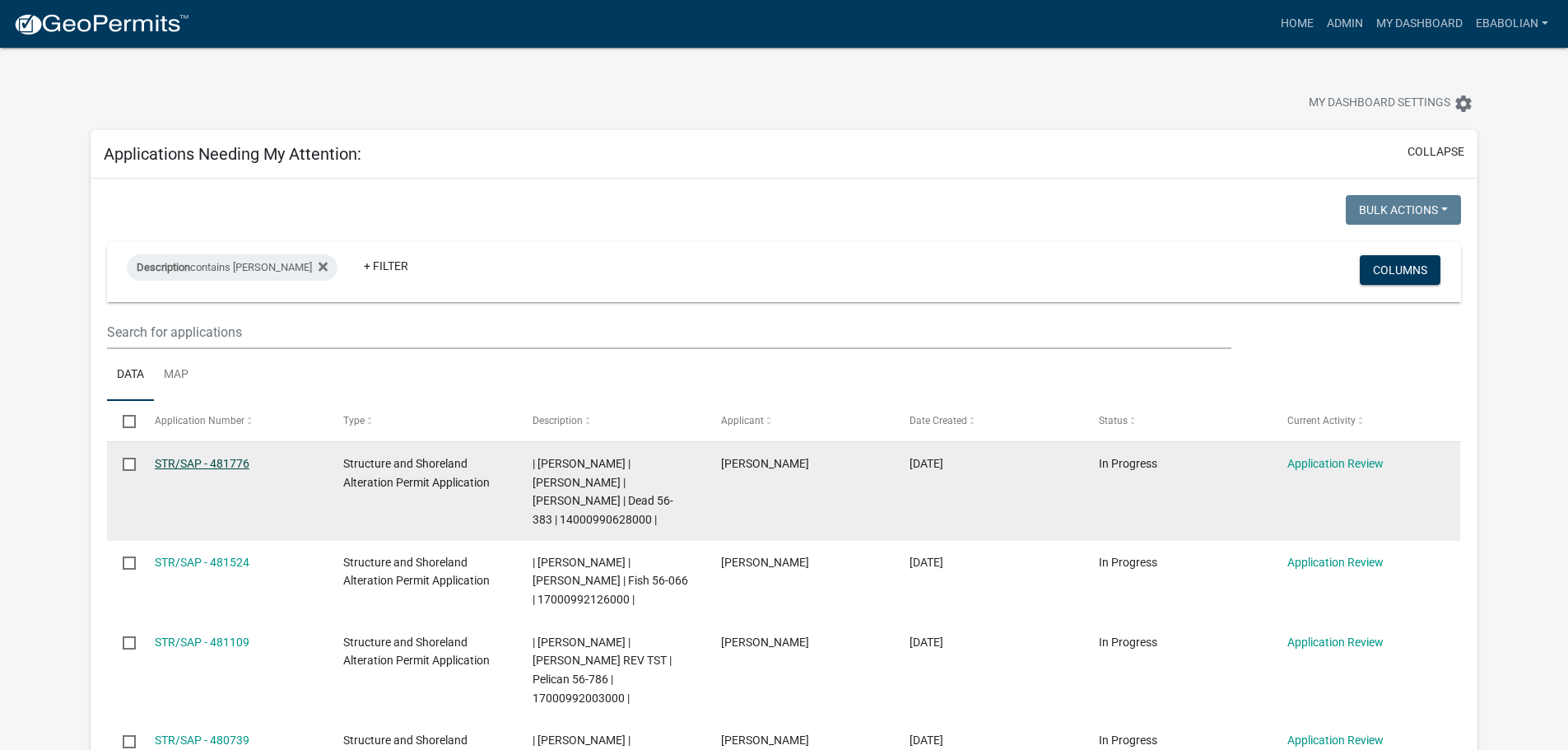
click at [221, 464] on link "STR/SAP - 481776" at bounding box center [202, 463] width 95 height 13
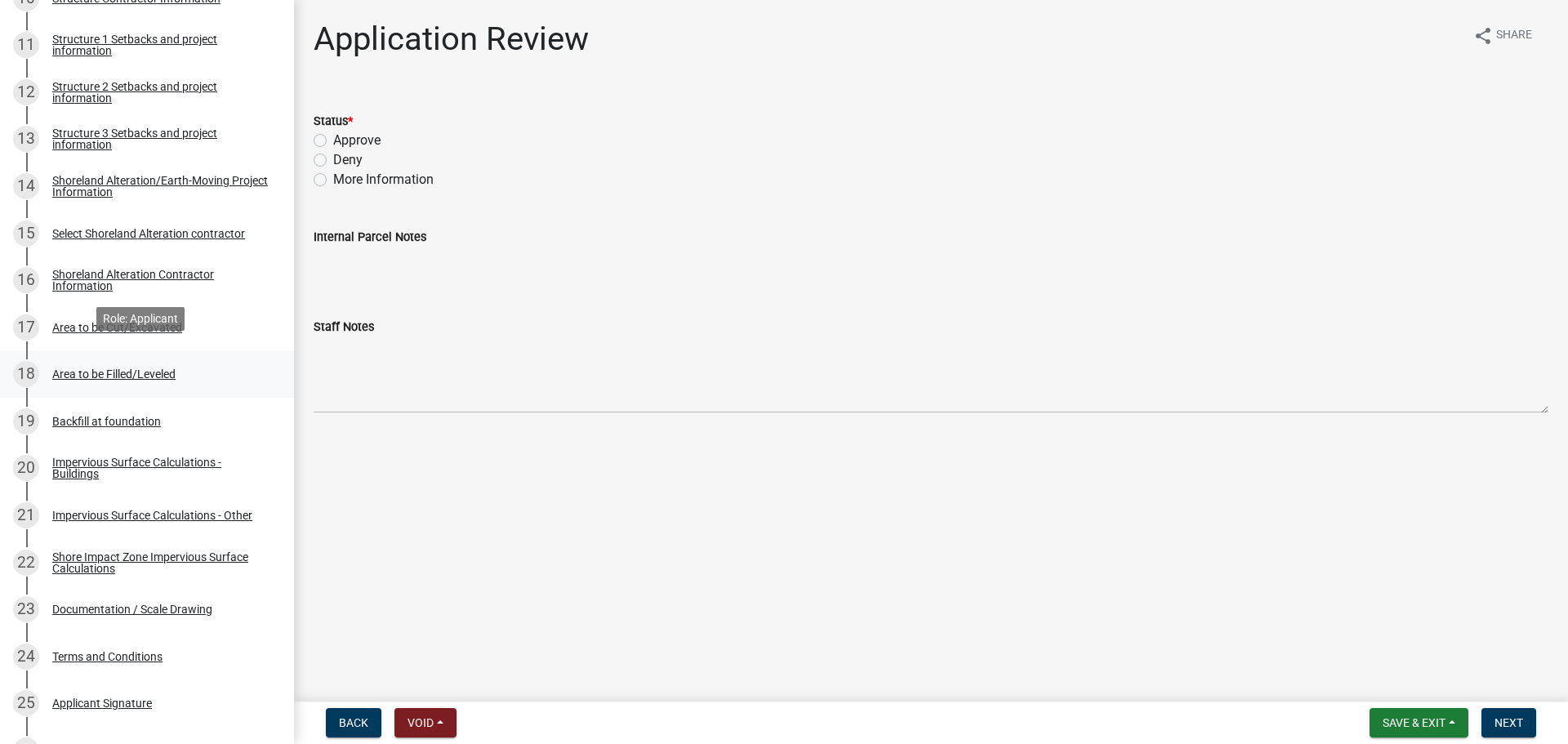
scroll to position [817, 0]
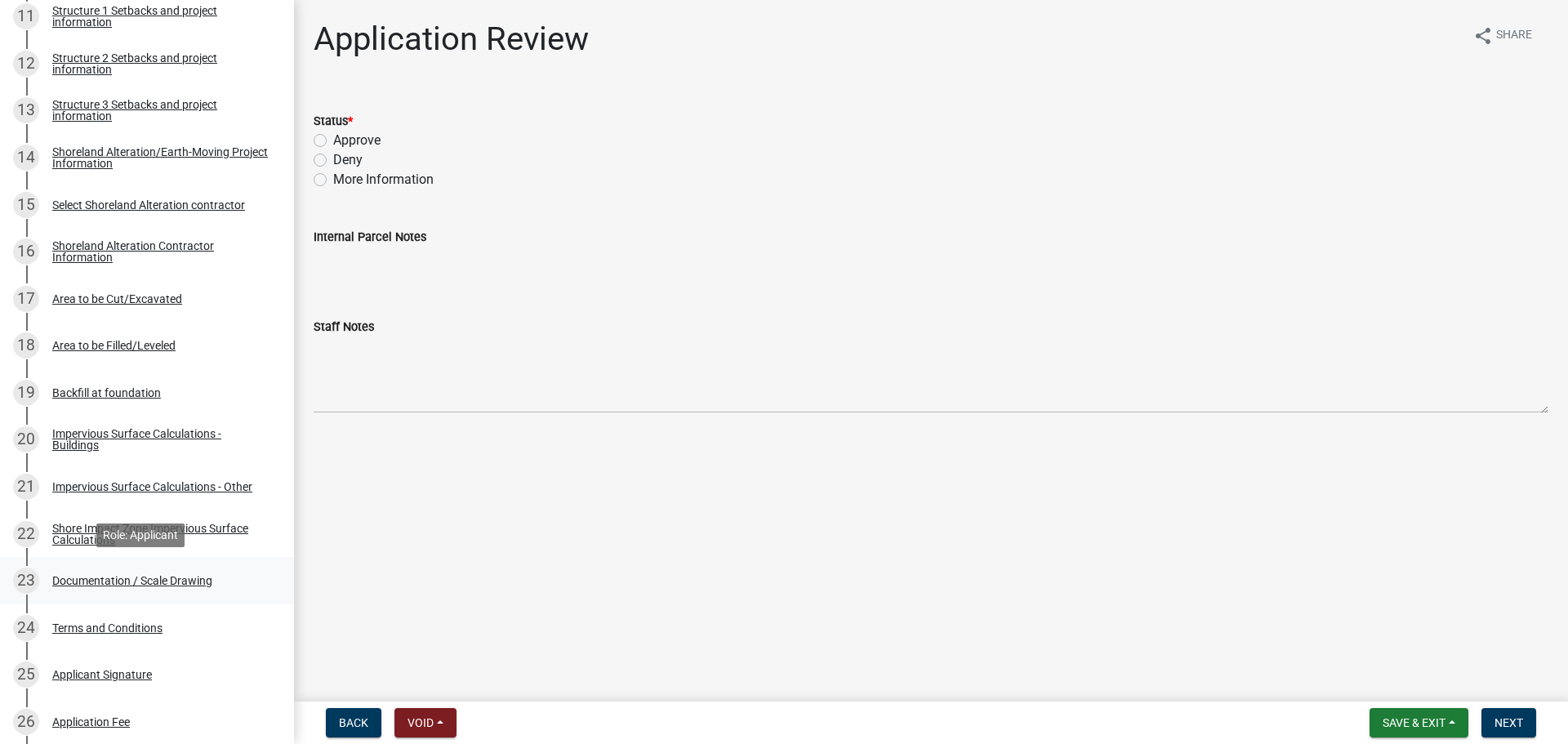
click at [192, 577] on div "Documentation / Scale Drawing" at bounding box center [133, 581] width 160 height 11
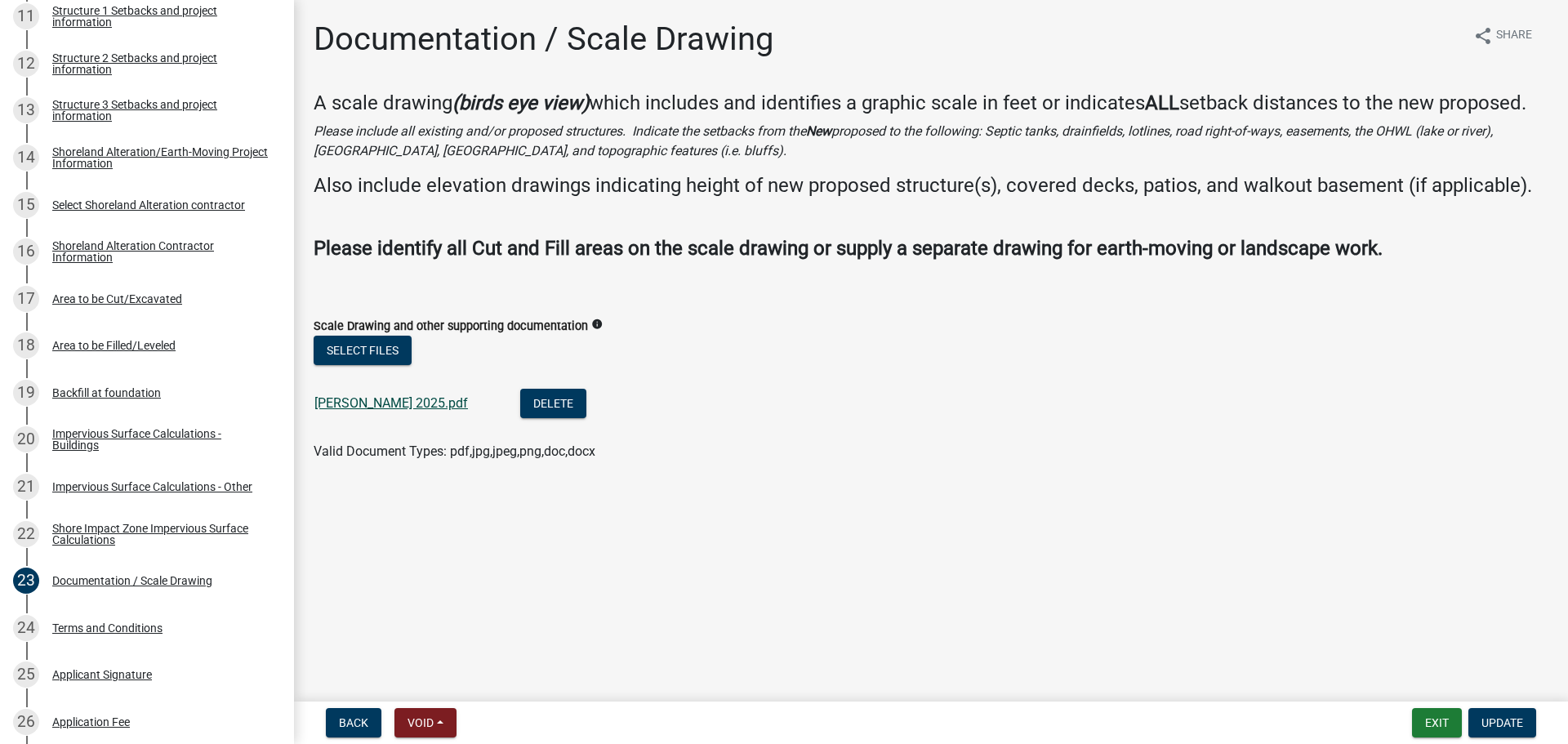
click at [373, 403] on link "[PERSON_NAME] 2025.pdf" at bounding box center [391, 403] width 154 height 15
click at [114, 340] on div "Area to be Filled/Leveled" at bounding box center [114, 346] width 123 height 11
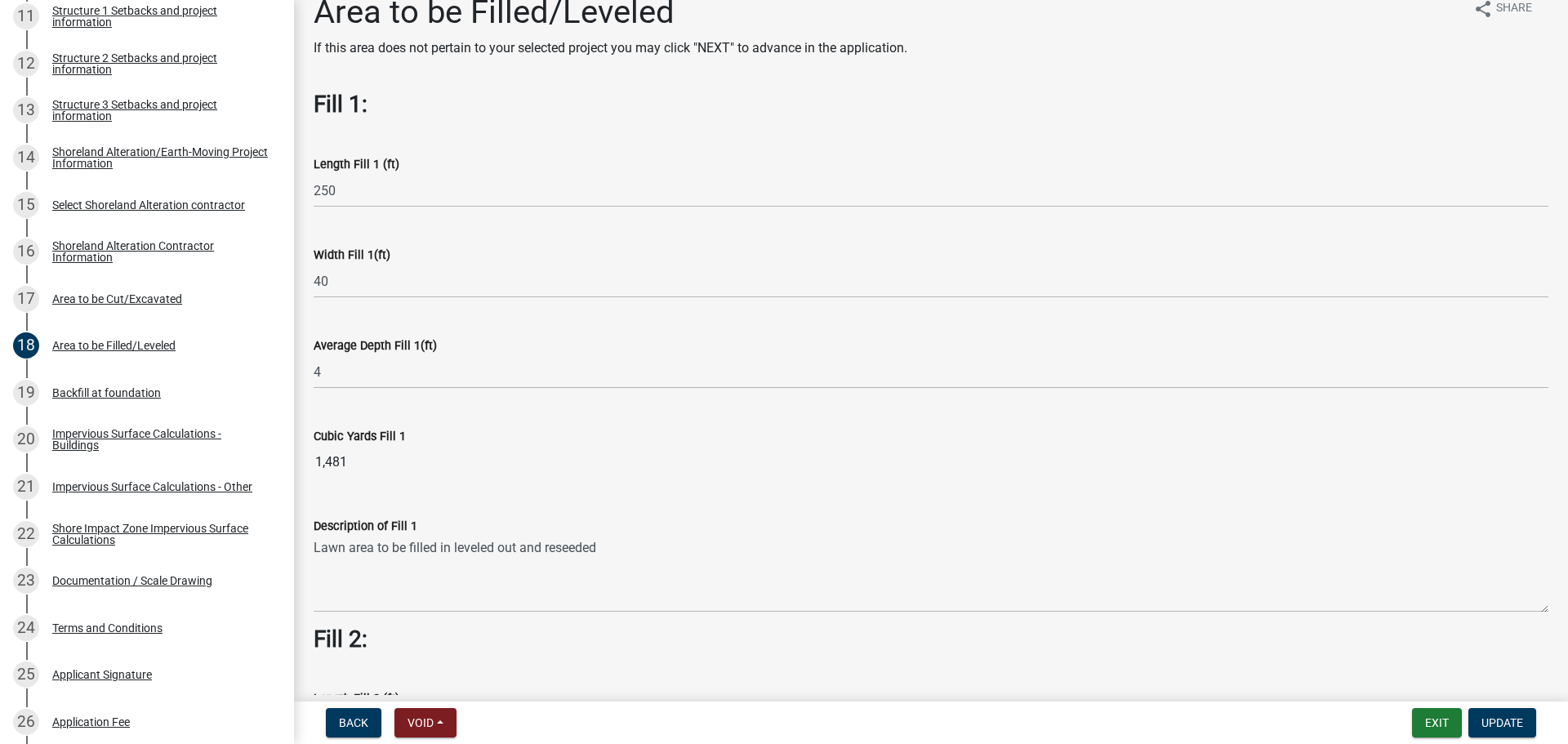
scroll to position [0, 0]
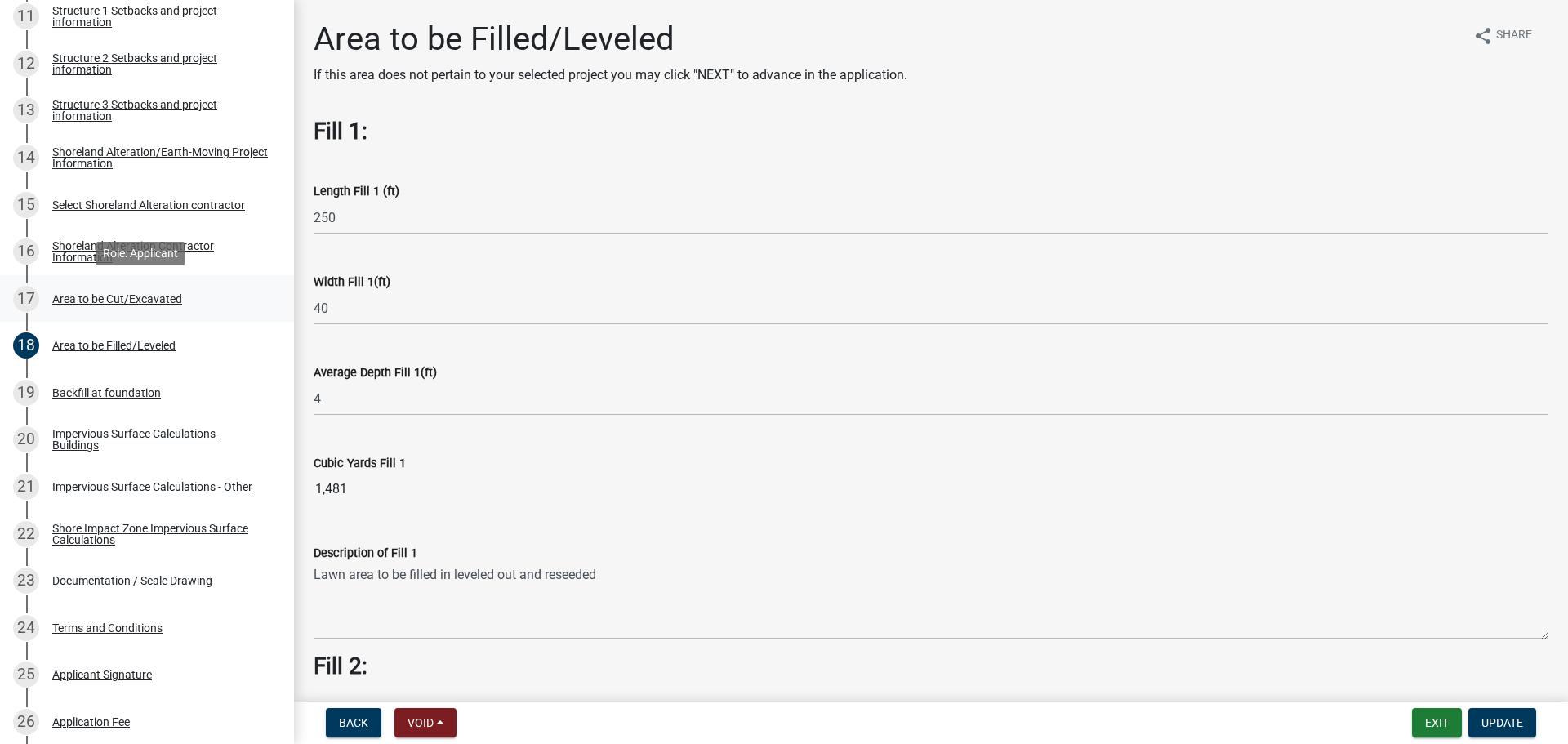
click at [151, 301] on div "Area to be Cut/Excavated" at bounding box center [118, 299] width 130 height 11
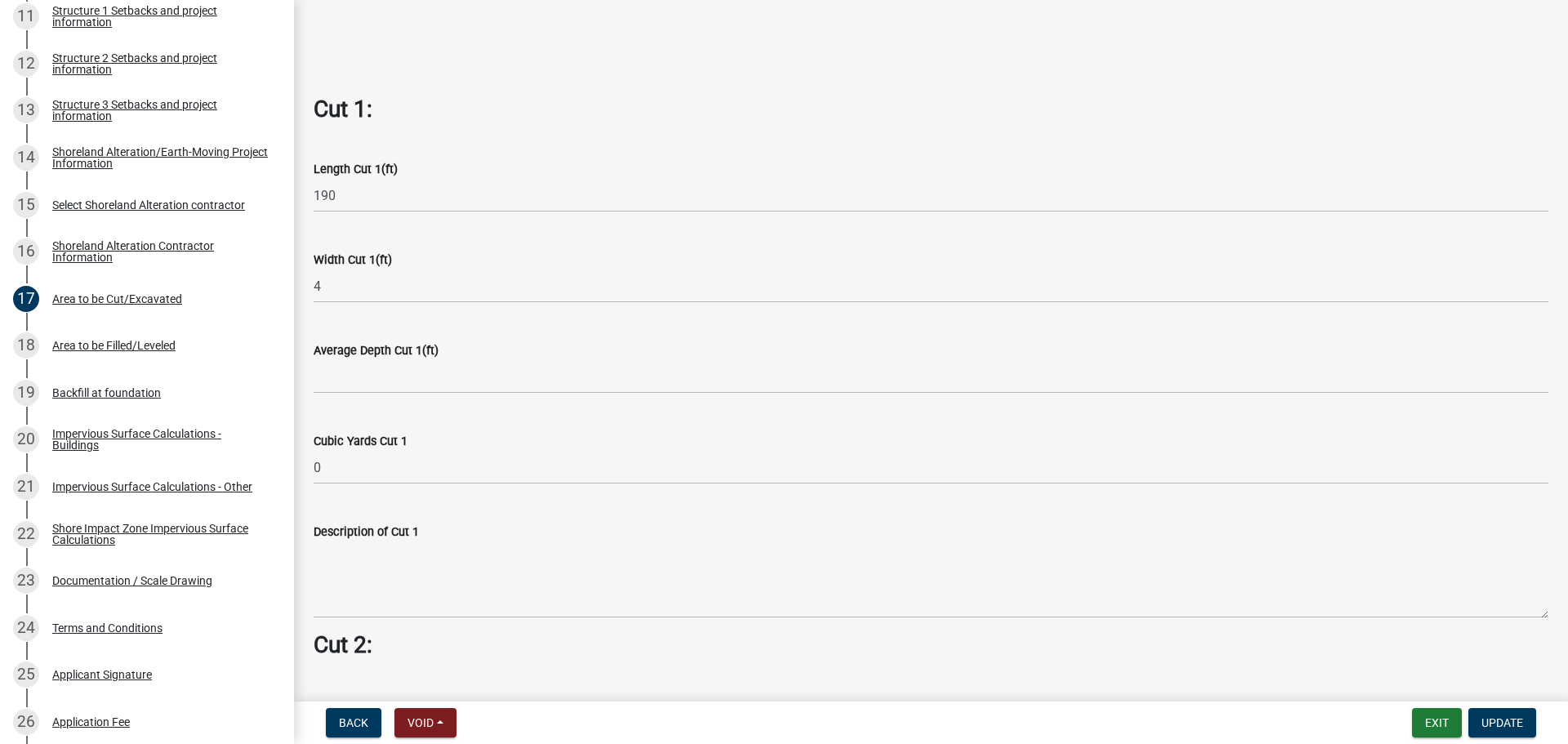
scroll to position [898, 0]
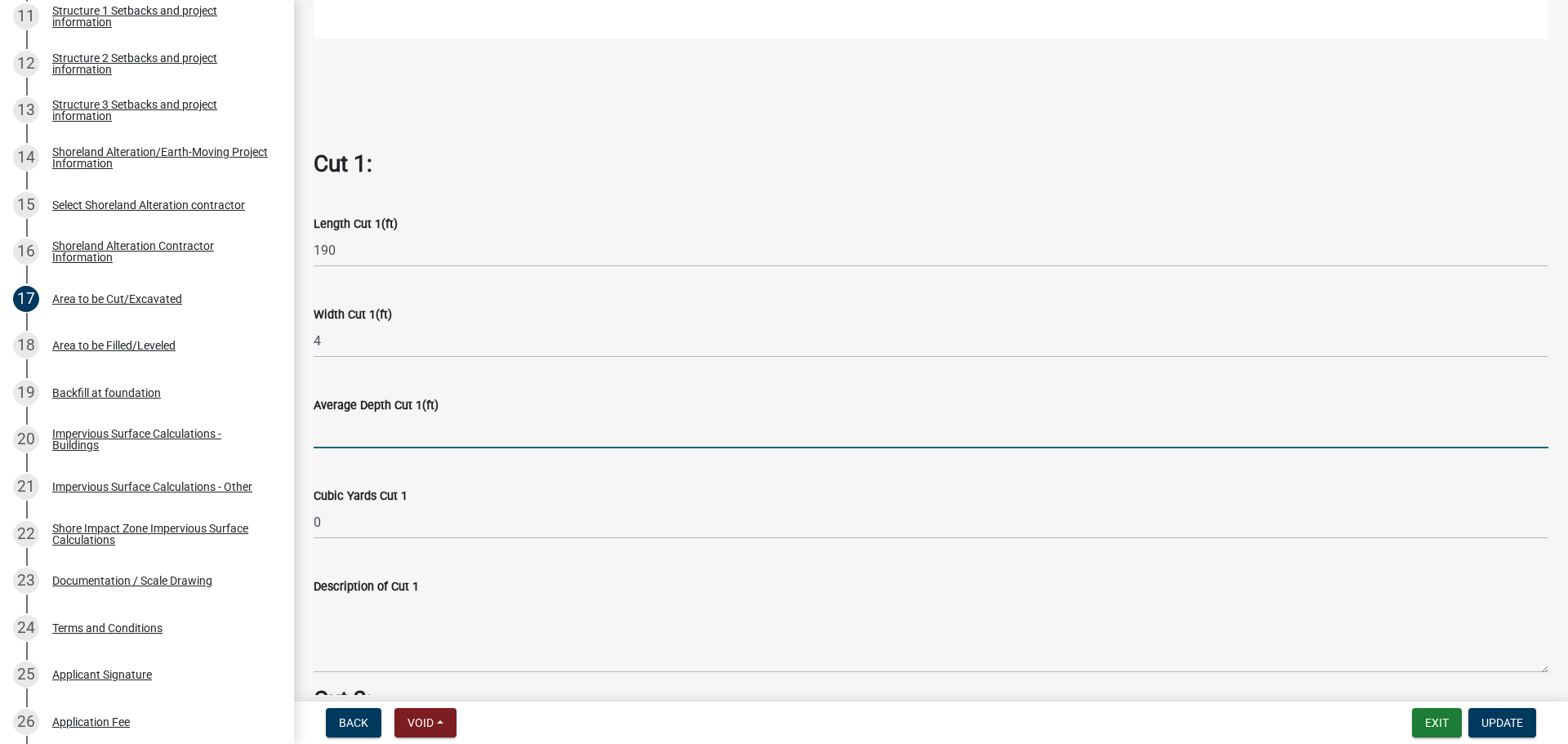
click at [342, 425] on input "text" at bounding box center [930, 432] width 1235 height 34
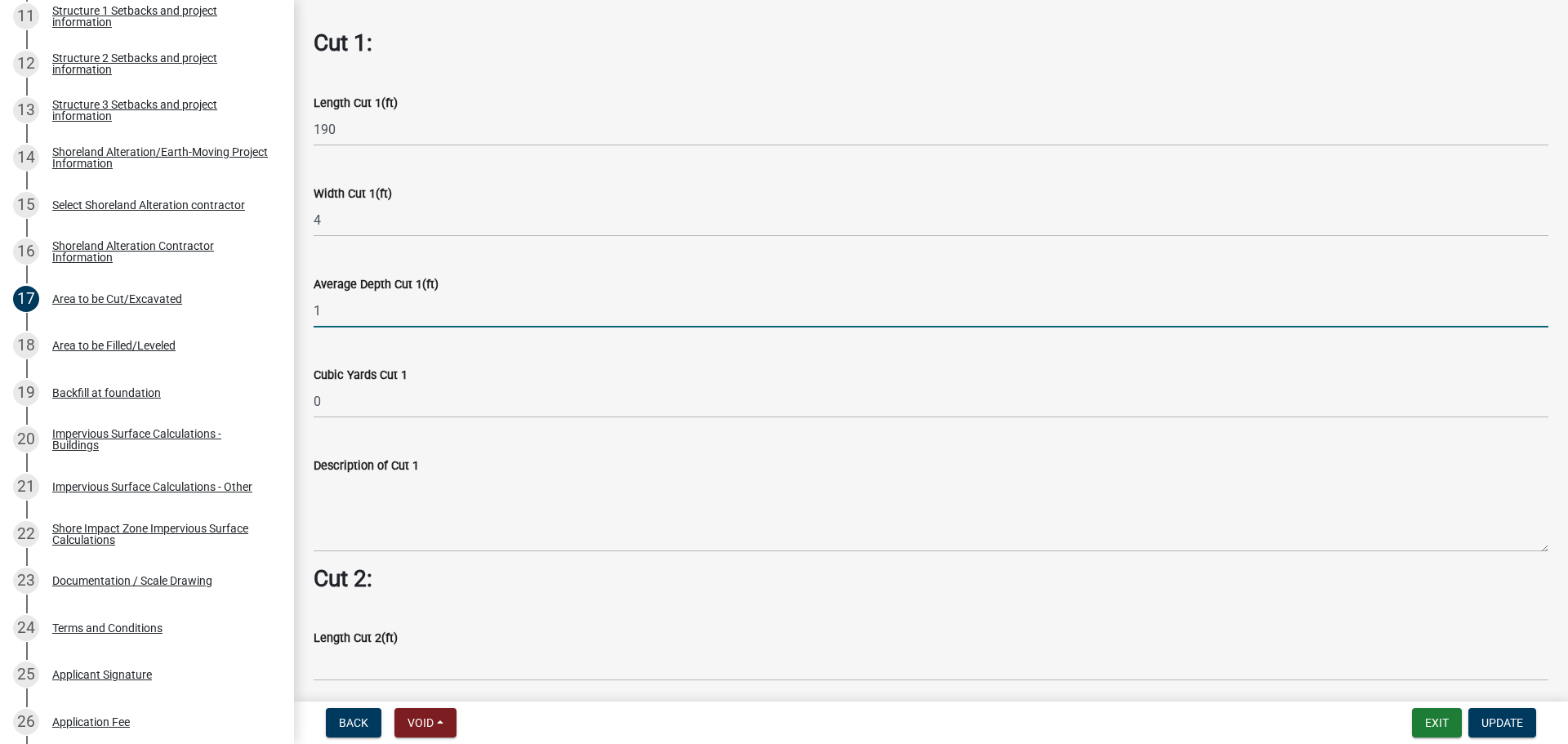
scroll to position [1062, 0]
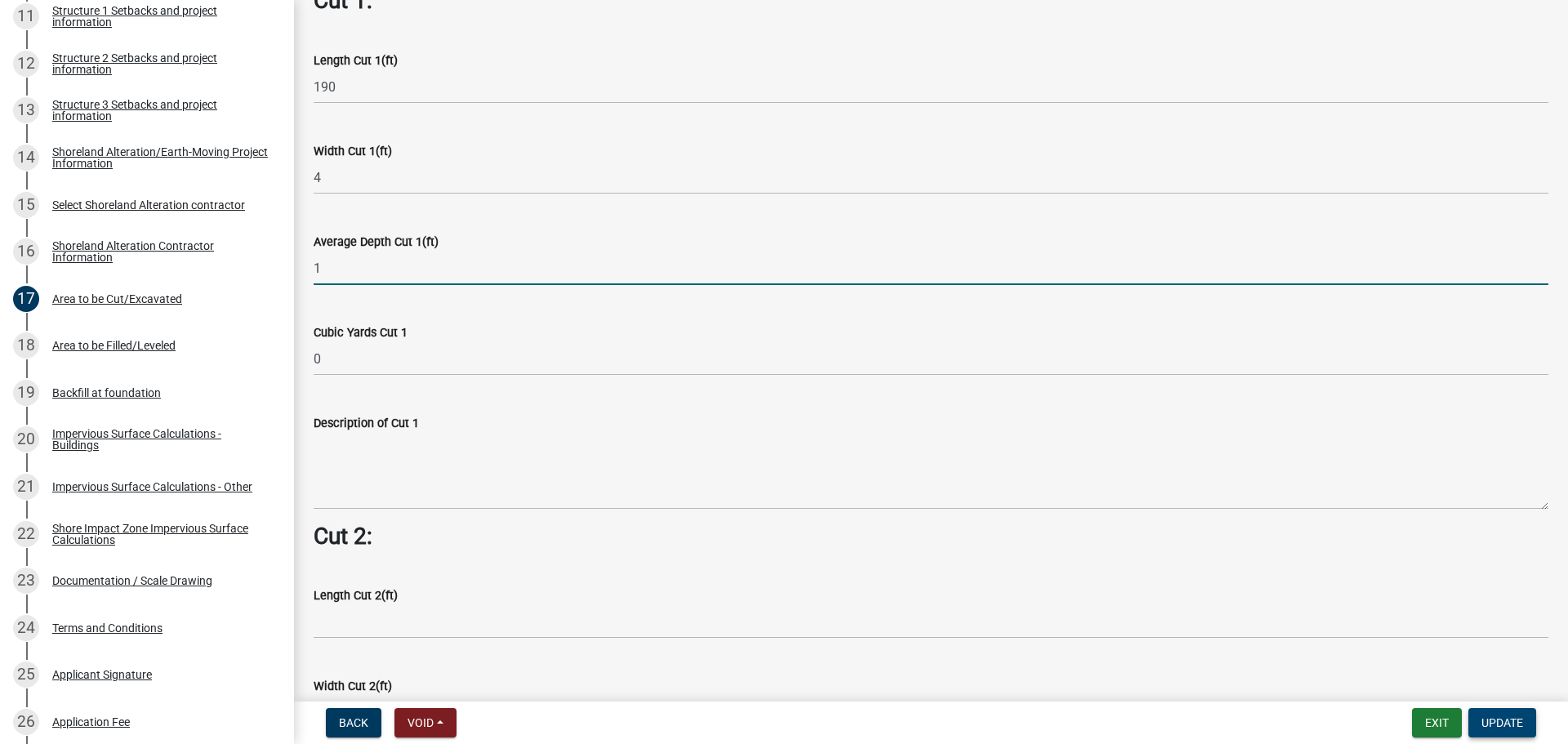
type input "1"
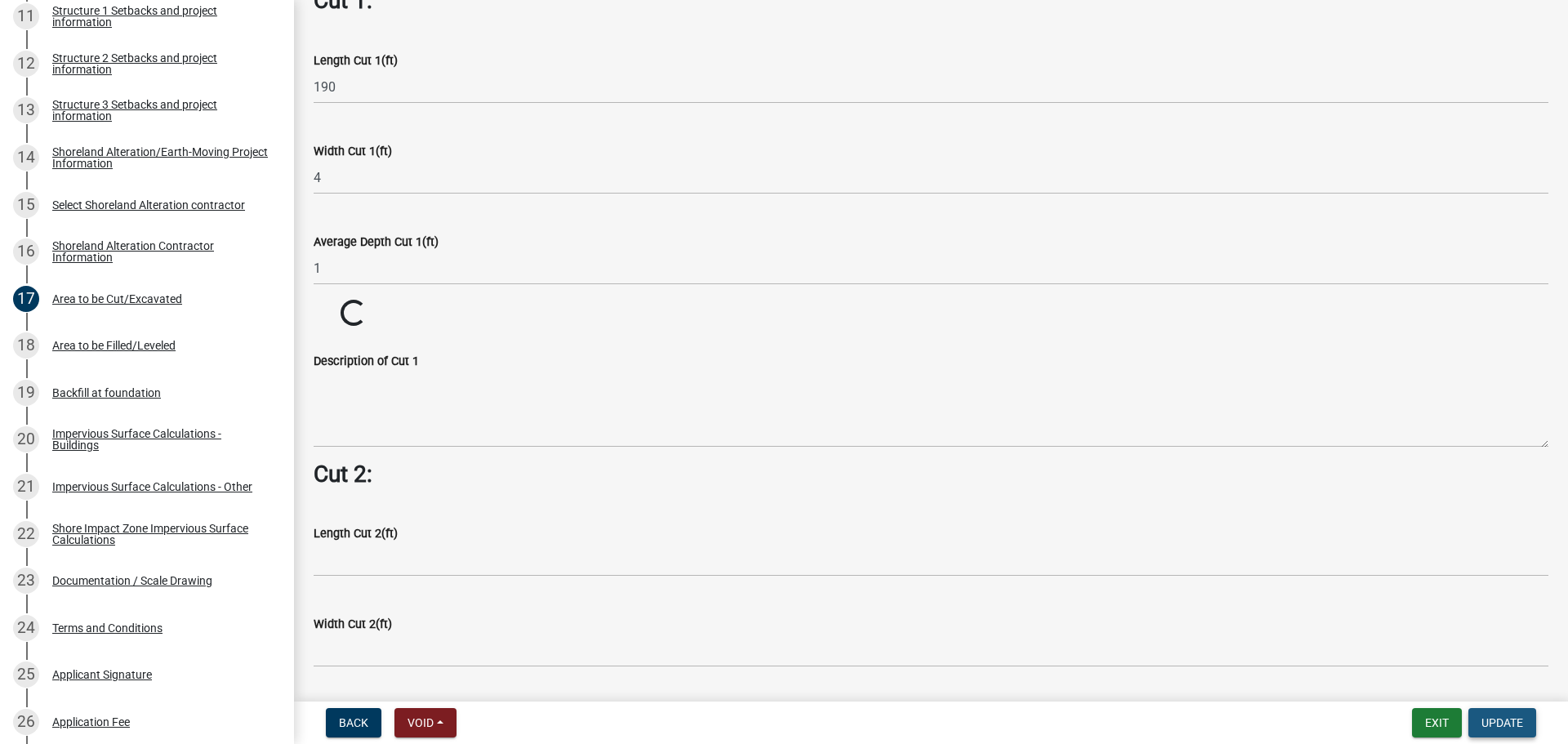
click at [1494, 722] on span "Update" at bounding box center [1502, 723] width 41 height 13
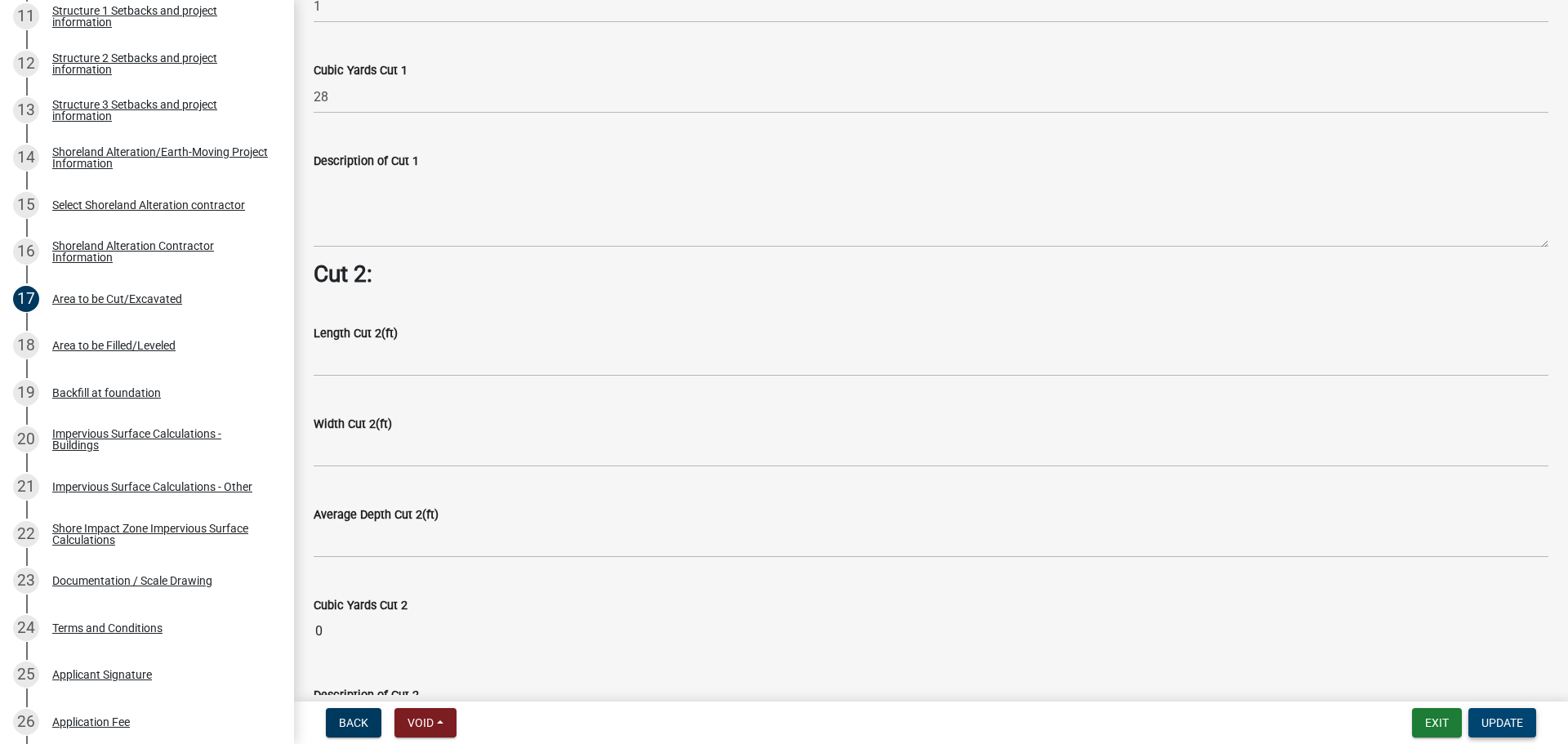
scroll to position [1389, 0]
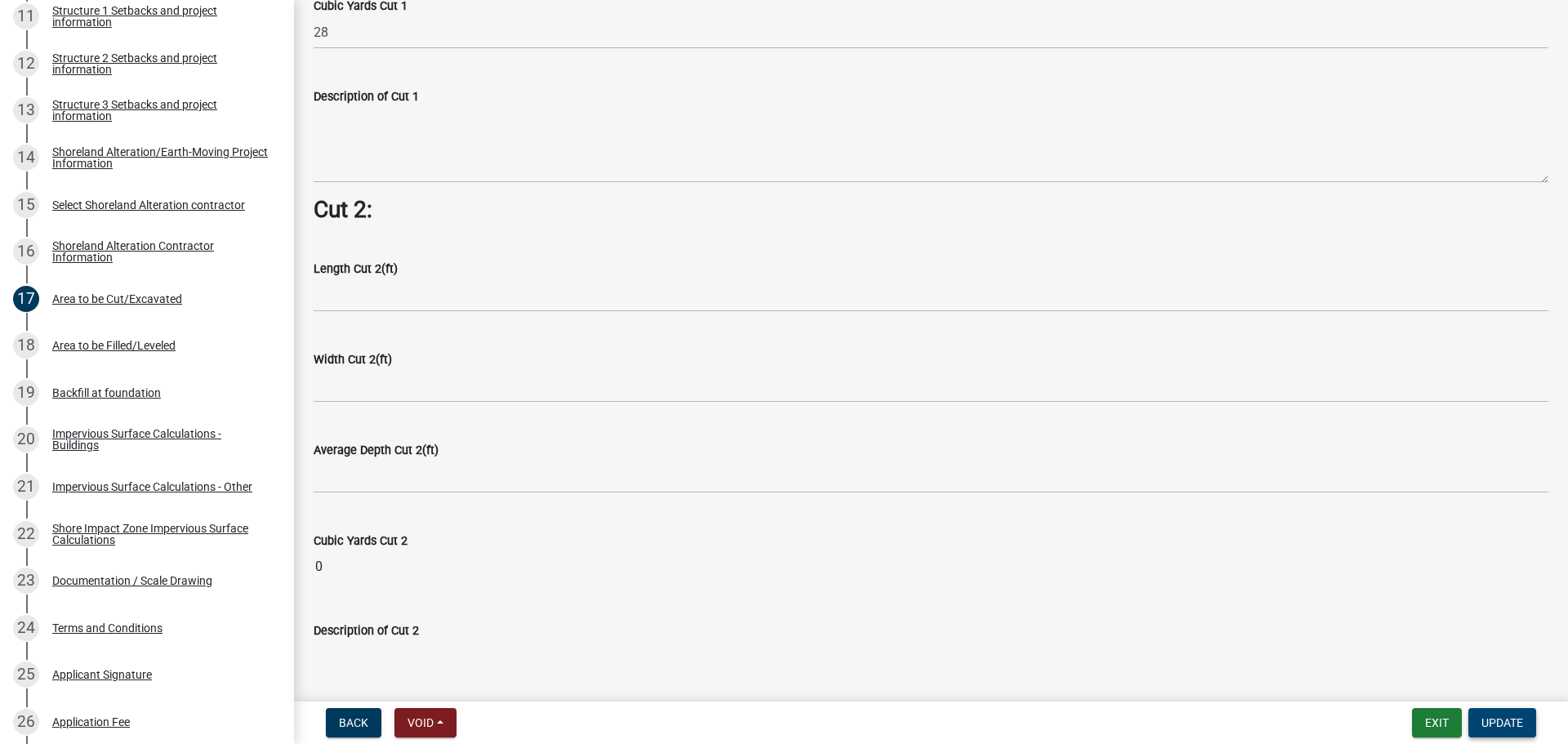
click at [1495, 718] on span "Update" at bounding box center [1502, 723] width 41 height 13
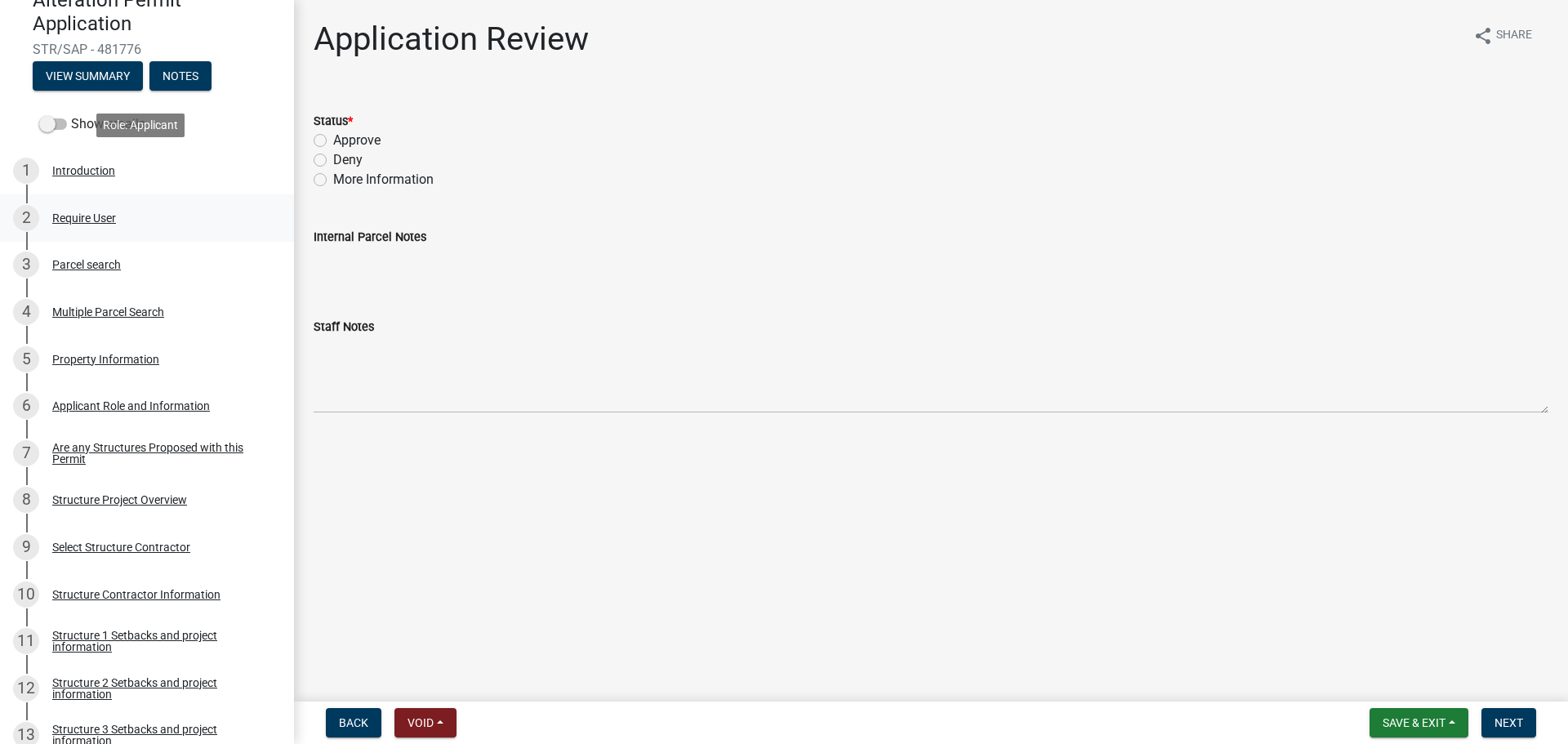
scroll to position [245, 0]
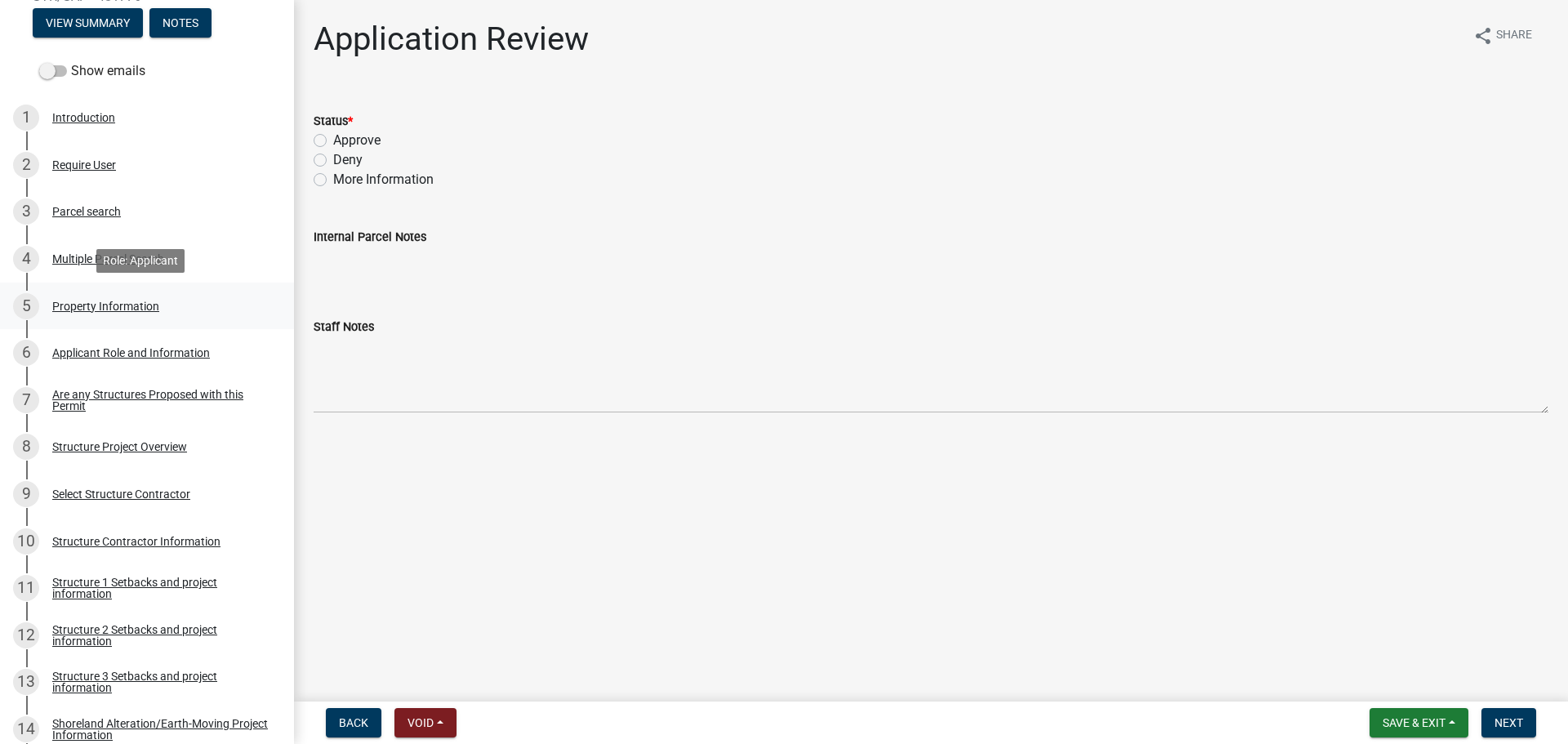
click at [89, 303] on div "Property Information" at bounding box center [106, 306] width 107 height 11
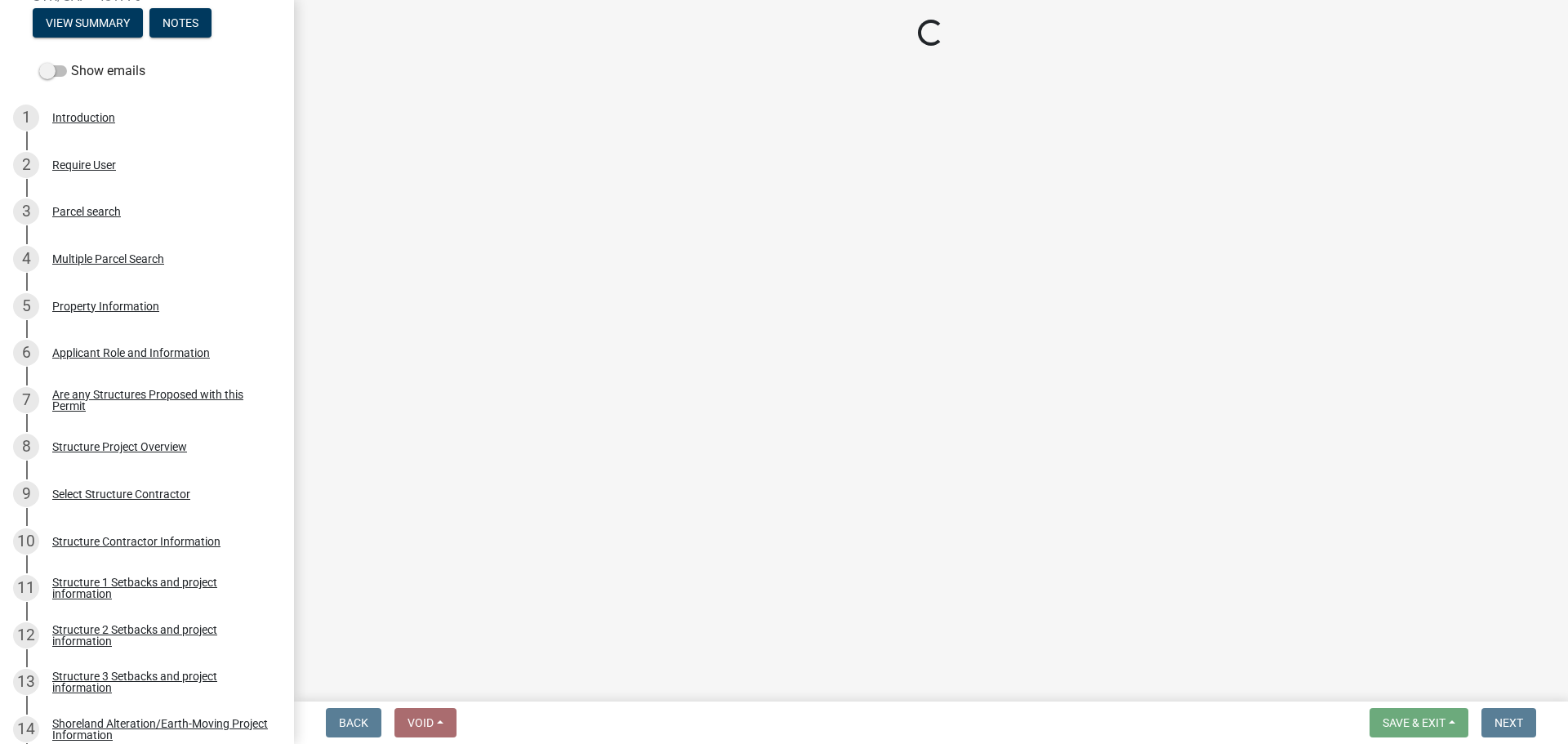
select select "da3f784e-0010-43cd-bd09-4cbc046e05e4"
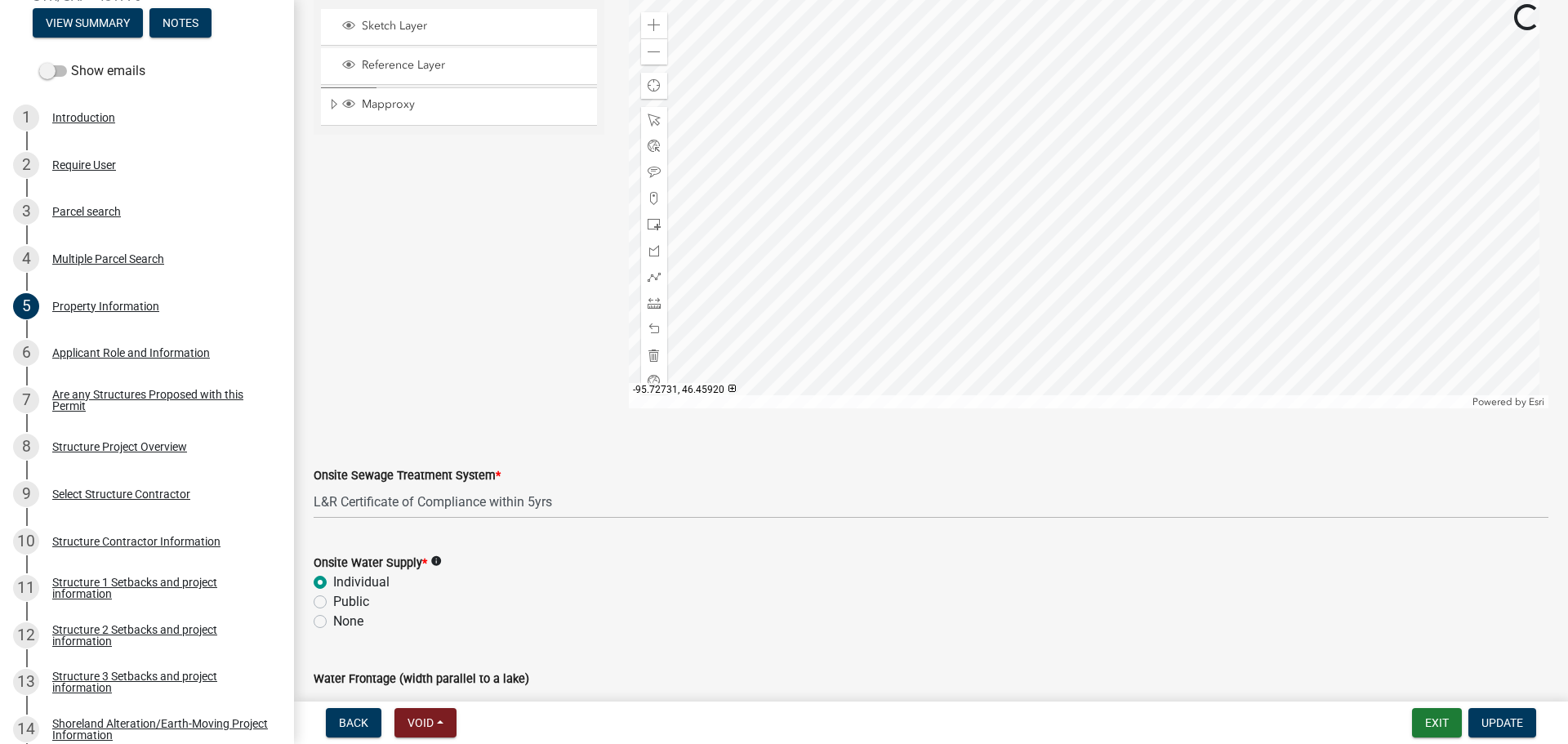
scroll to position [963, 0]
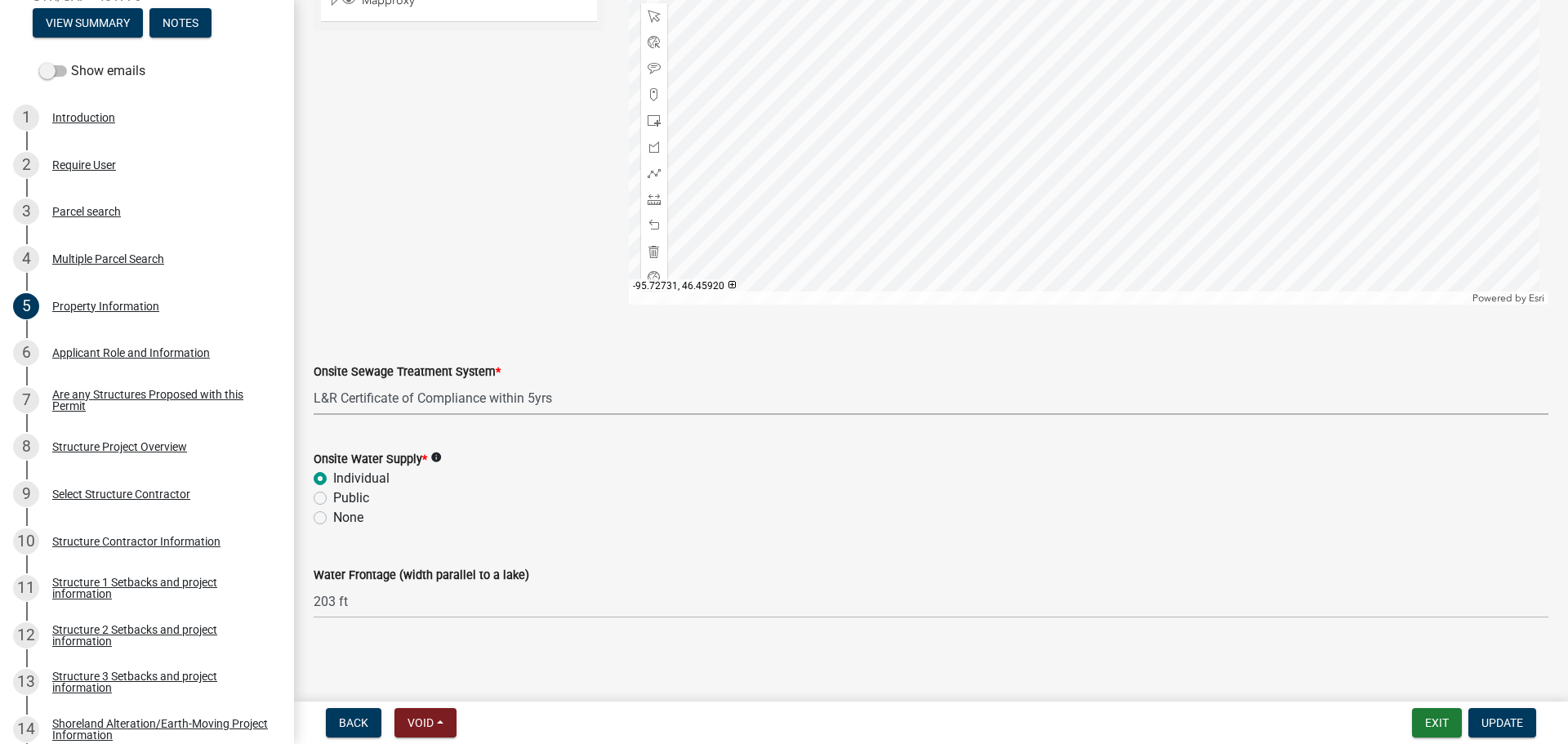
click at [675, 386] on select "Select Item... L&R Certificate of Compliance within 5yrs Compliance Inspection …" at bounding box center [930, 398] width 1235 height 34
click at [314, 381] on select "Select Item... L&R Certificate of Compliance within 5yrs Compliance Inspection …" at bounding box center [930, 398] width 1235 height 34
select select "9233bc03-43b7-4bc3-a622-0f4482adc204"
click at [407, 401] on select "Select Item... L&R Certificate of Compliance within 5yrs Compliance Inspection …" at bounding box center [930, 398] width 1235 height 34
click at [314, 381] on select "Select Item... L&R Certificate of Compliance within 5yrs Compliance Inspection …" at bounding box center [930, 398] width 1235 height 34
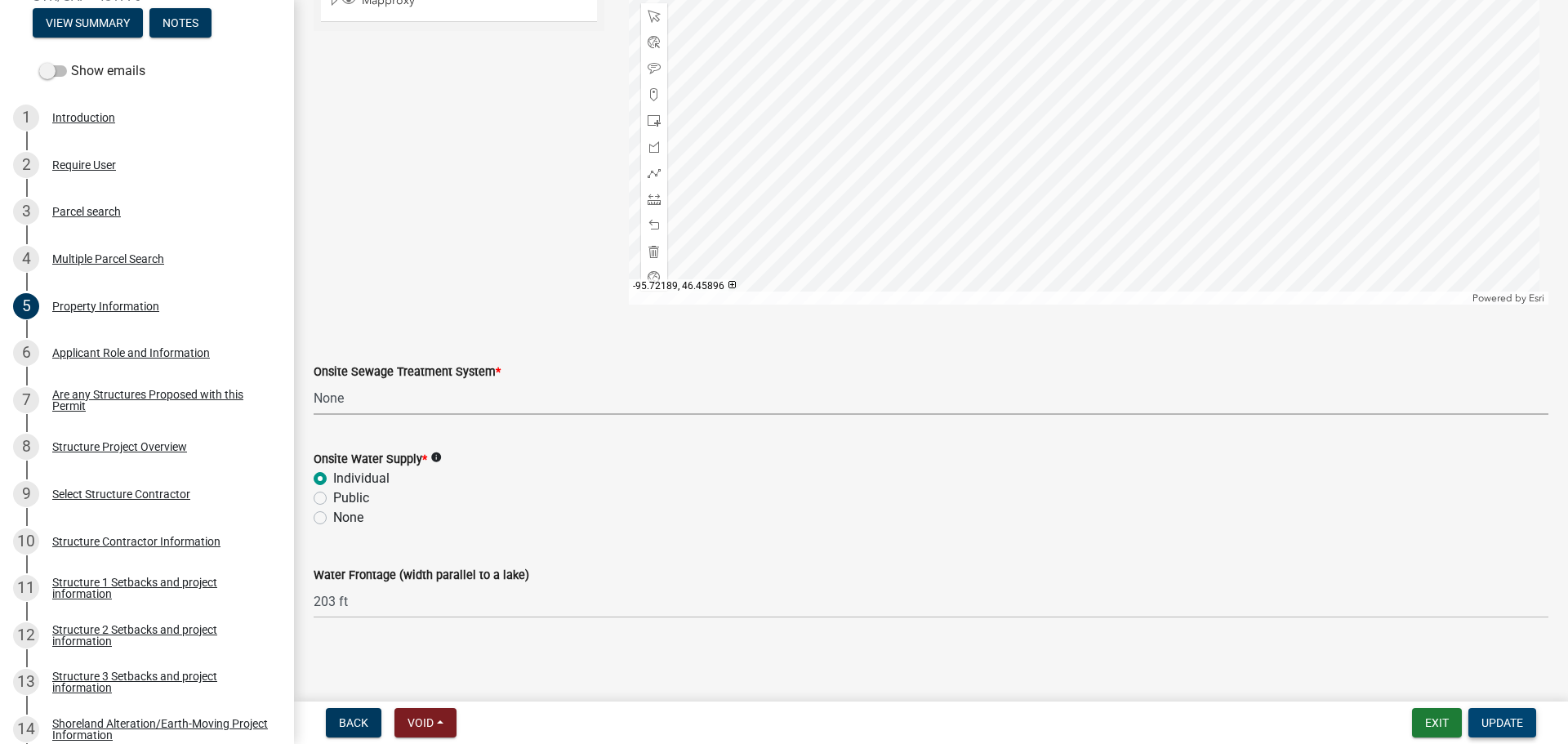
click at [1511, 718] on span "Update" at bounding box center [1502, 723] width 41 height 13
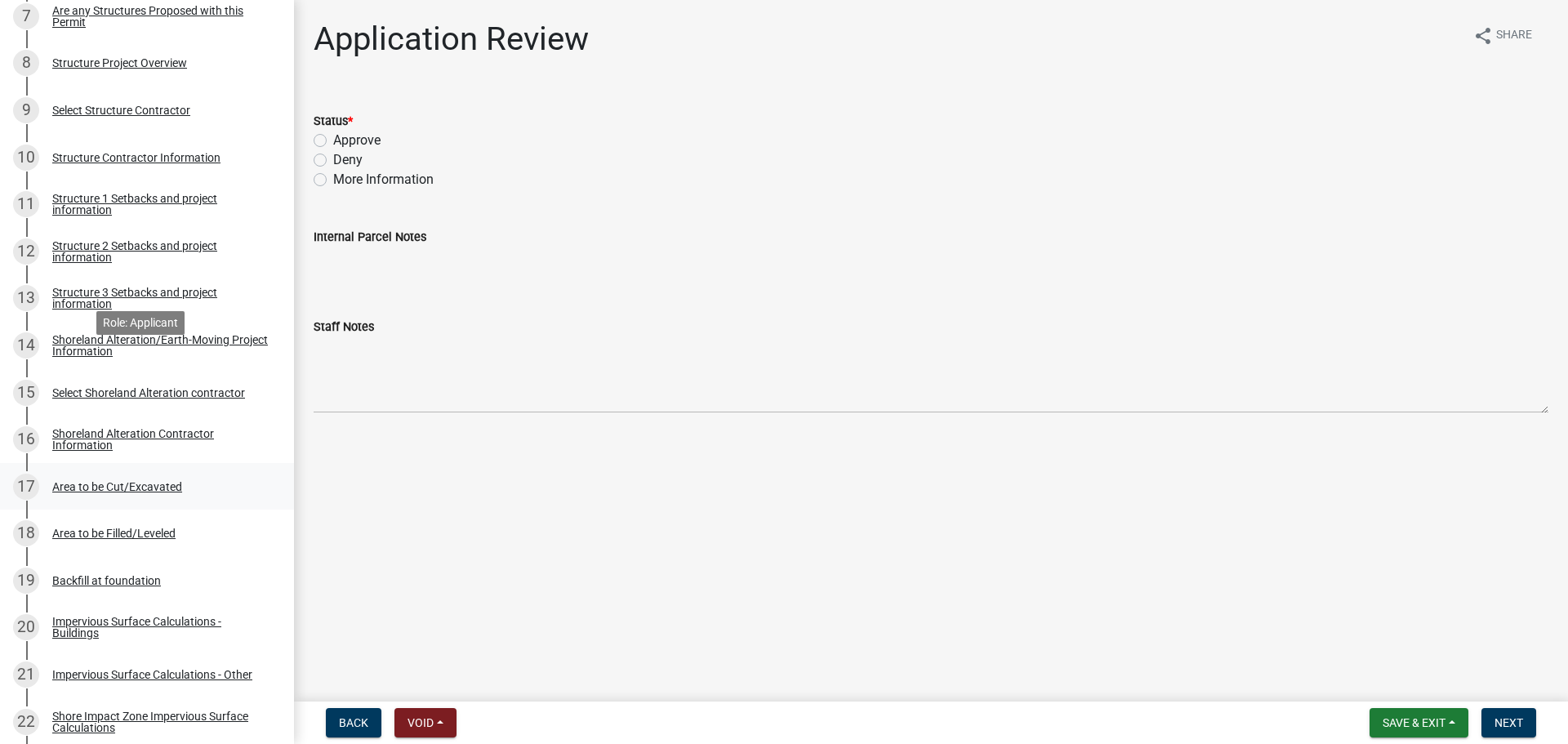
scroll to position [654, 0]
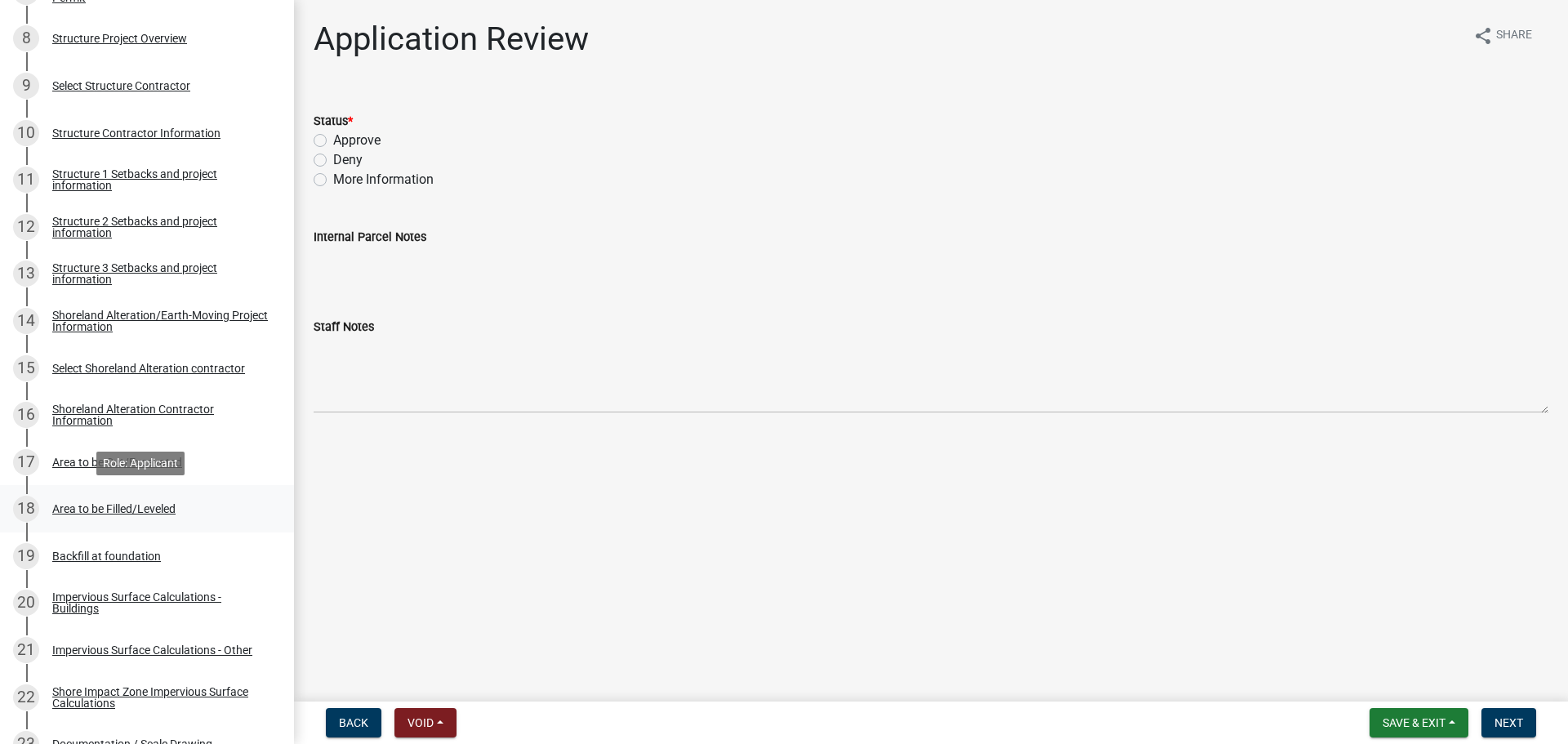
click at [128, 514] on div "Area to be Filled/Leveled" at bounding box center [114, 509] width 123 height 11
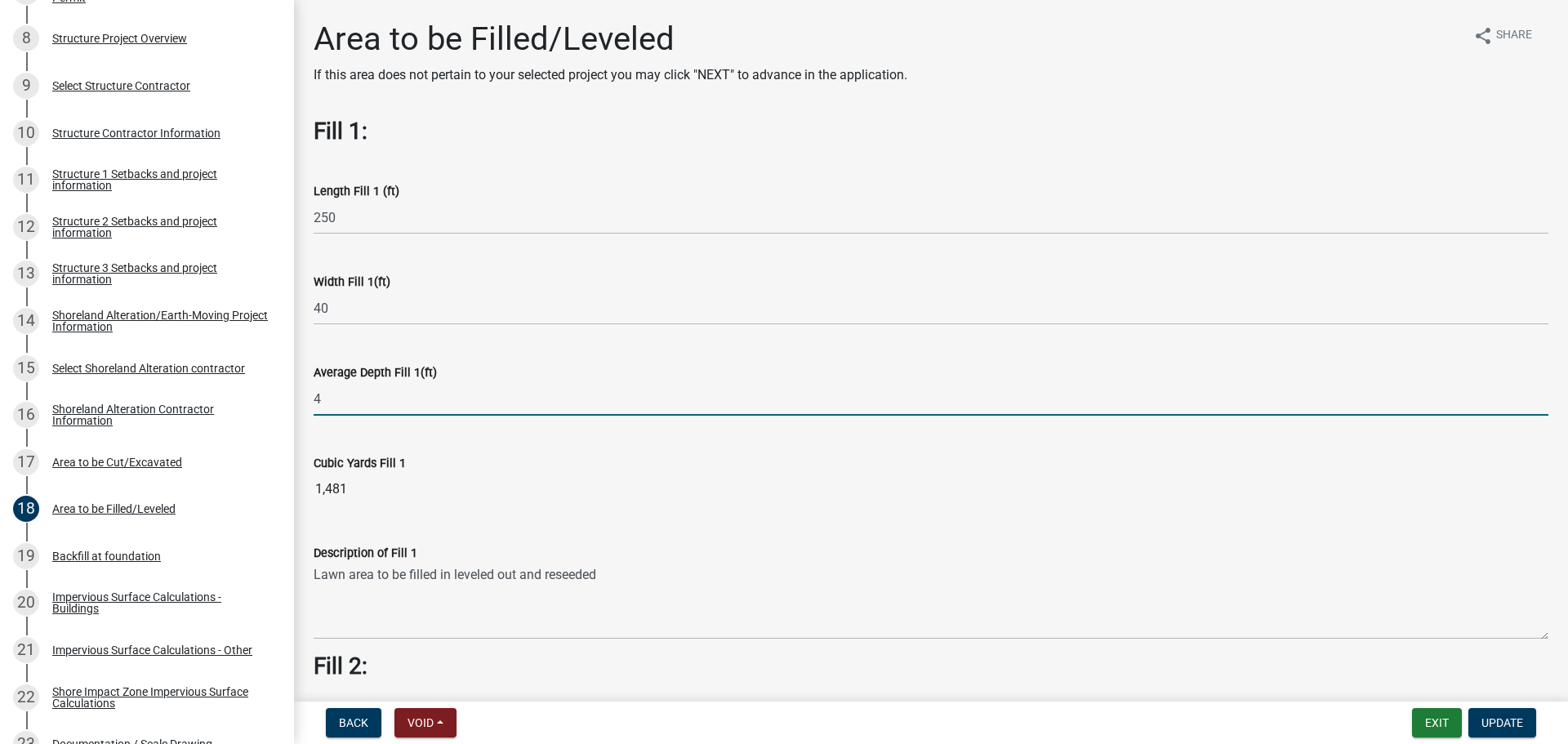
click at [335, 408] on input "4" at bounding box center [930, 399] width 1235 height 34
type input "0.4"
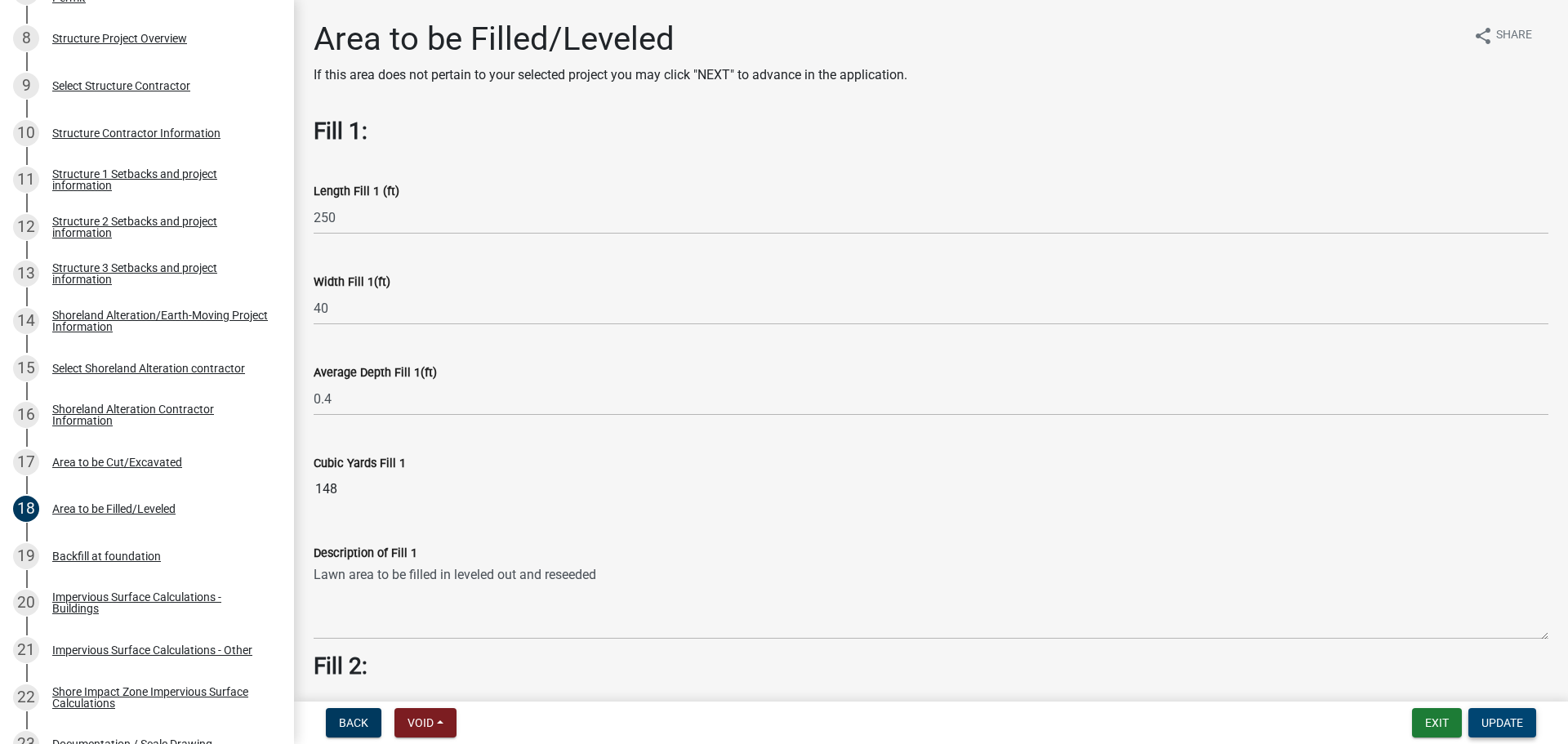
click at [1489, 724] on span "Update" at bounding box center [1502, 723] width 41 height 13
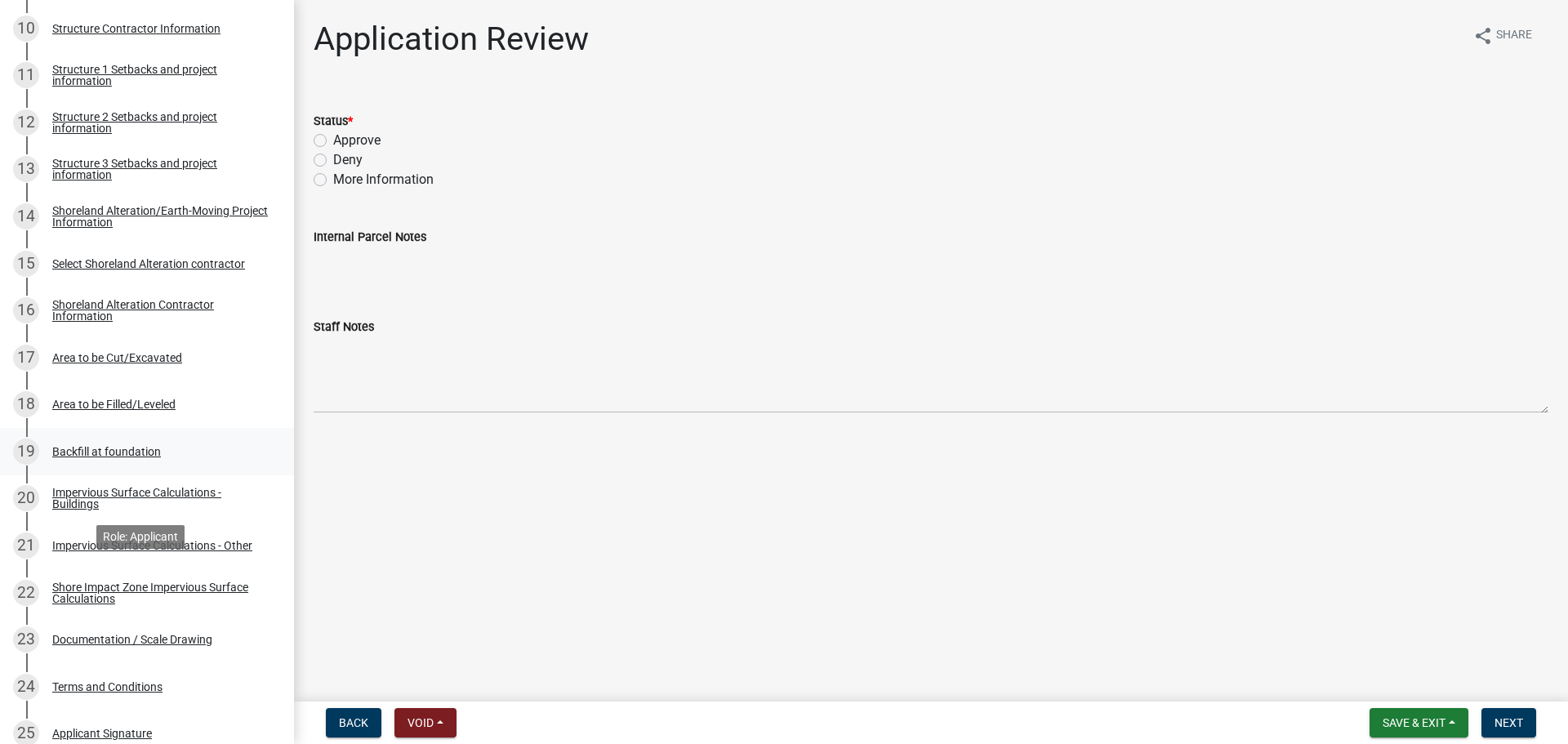
scroll to position [409, 0]
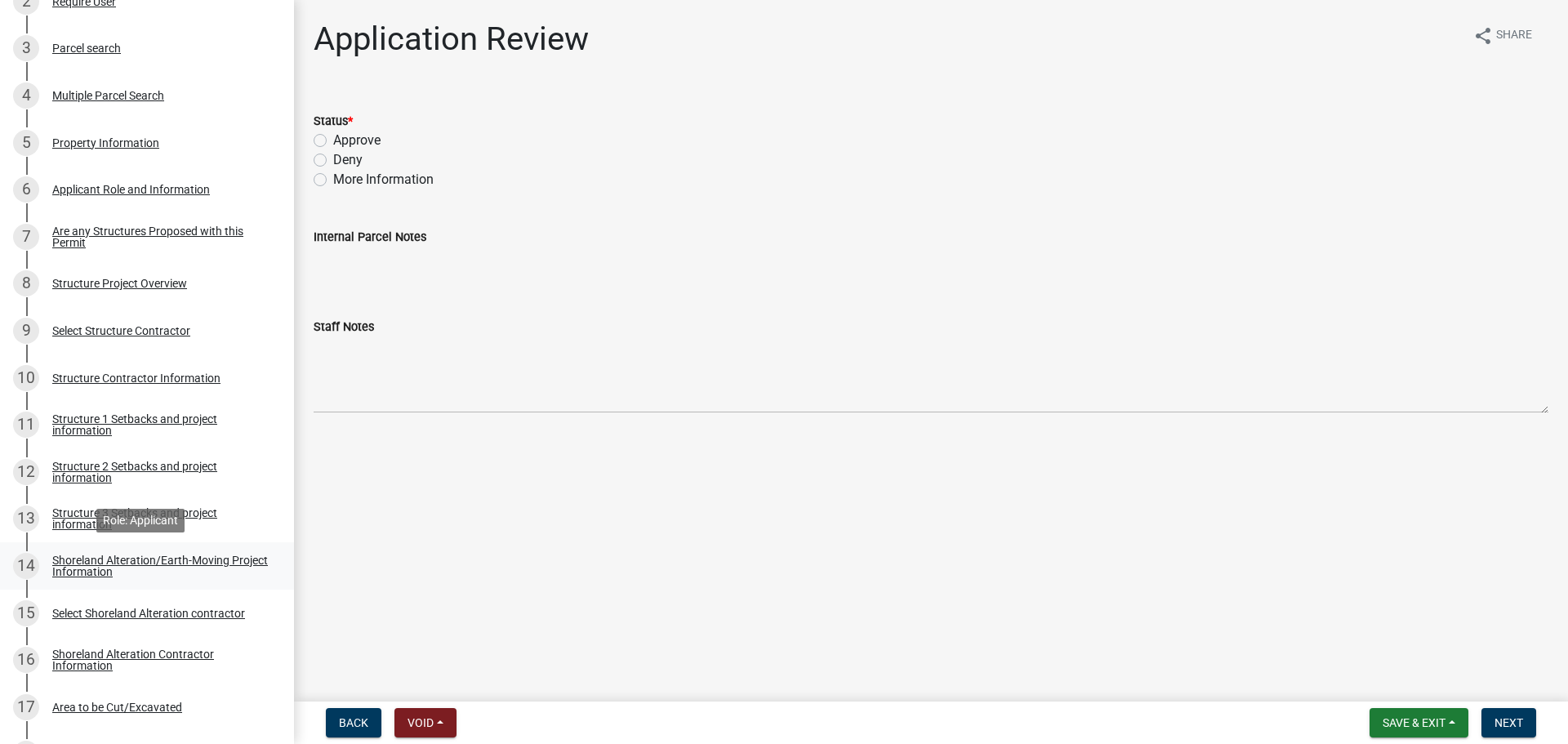
click at [79, 563] on div "Shoreland Alteration/Earth-Moving Project Information" at bounding box center [160, 566] width 216 height 23
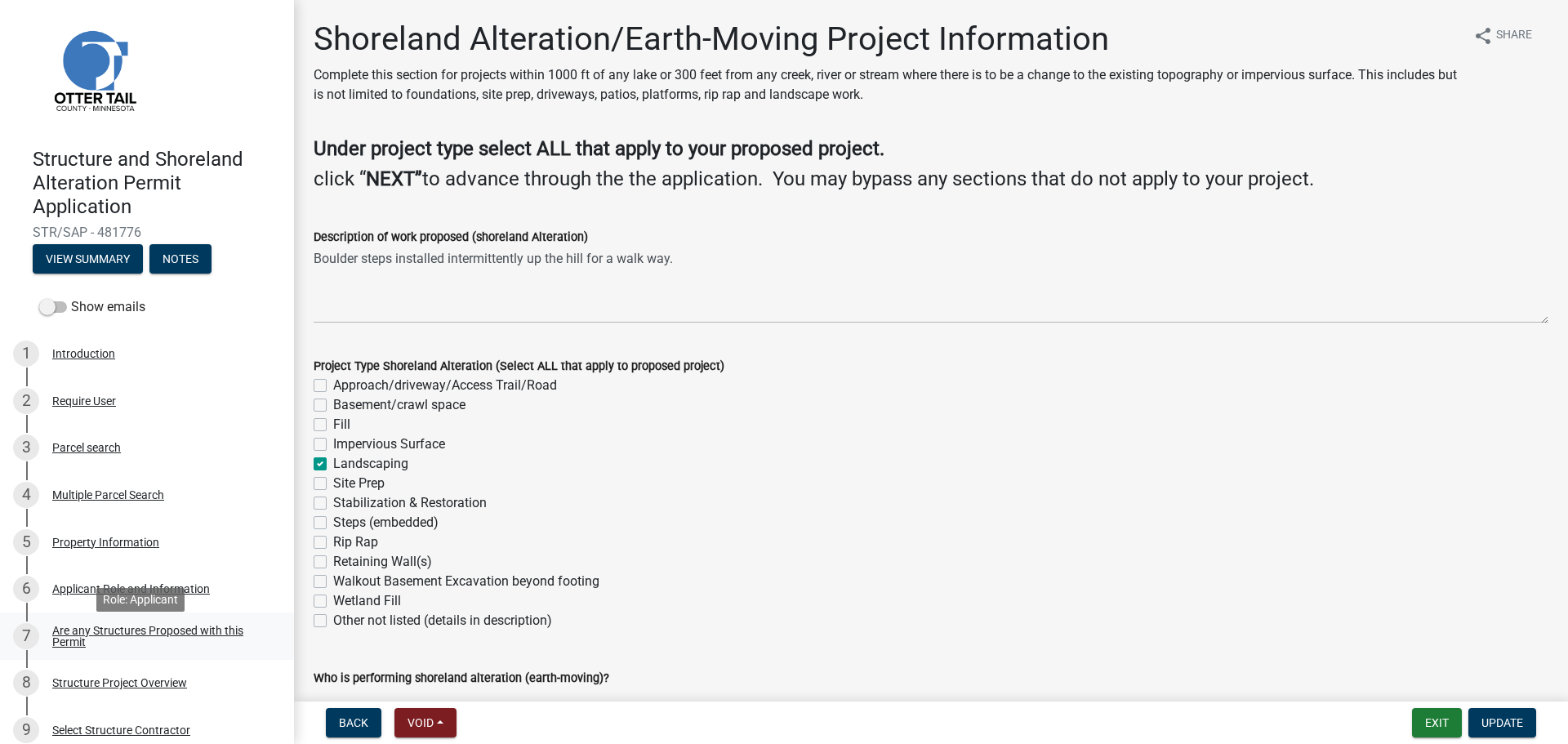
scroll to position [0, 0]
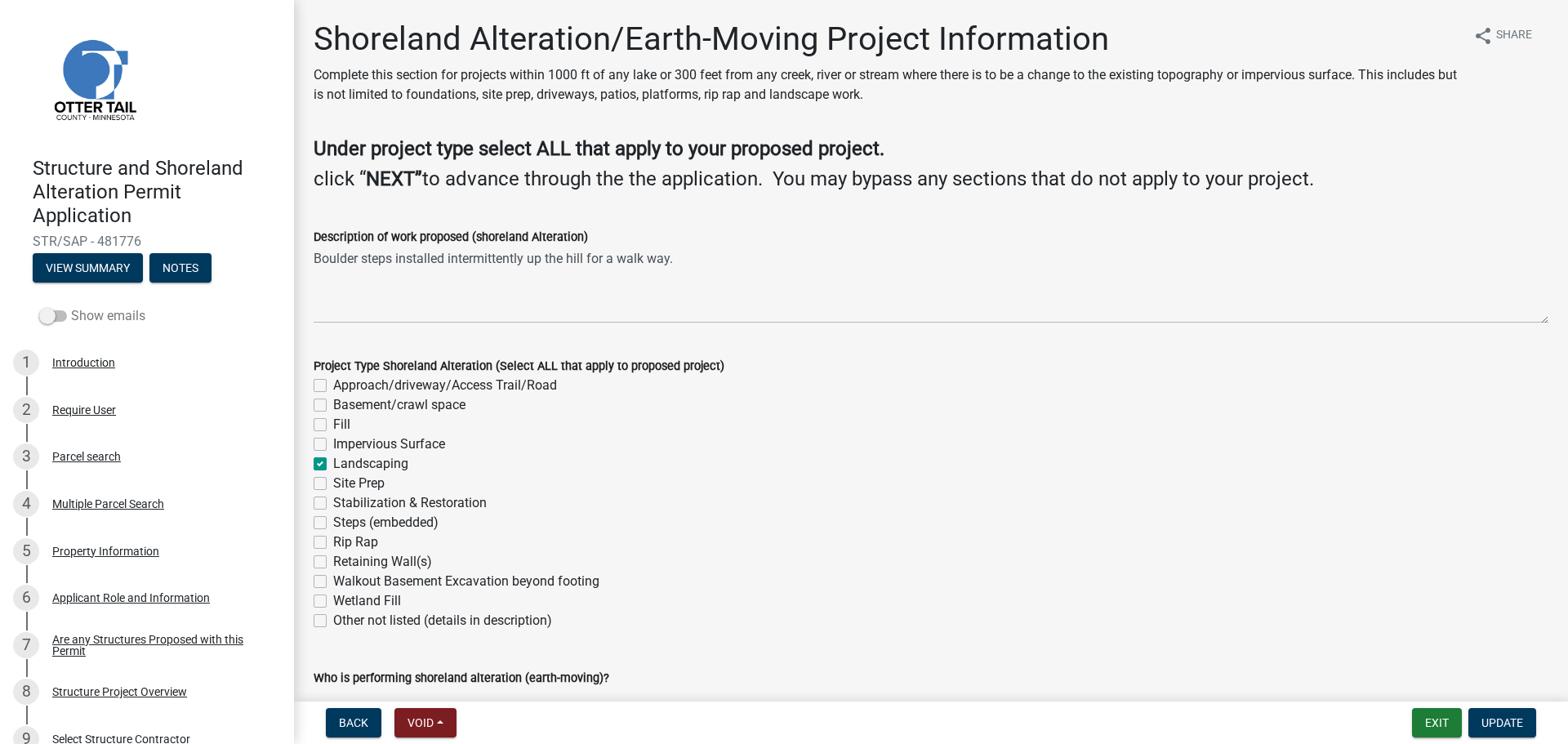
click at [49, 315] on span at bounding box center [53, 316] width 27 height 11
click at [71, 306] on input "Show emails" at bounding box center [71, 306] width 0 height 0
click at [93, 274] on button "View Summary" at bounding box center [88, 267] width 110 height 29
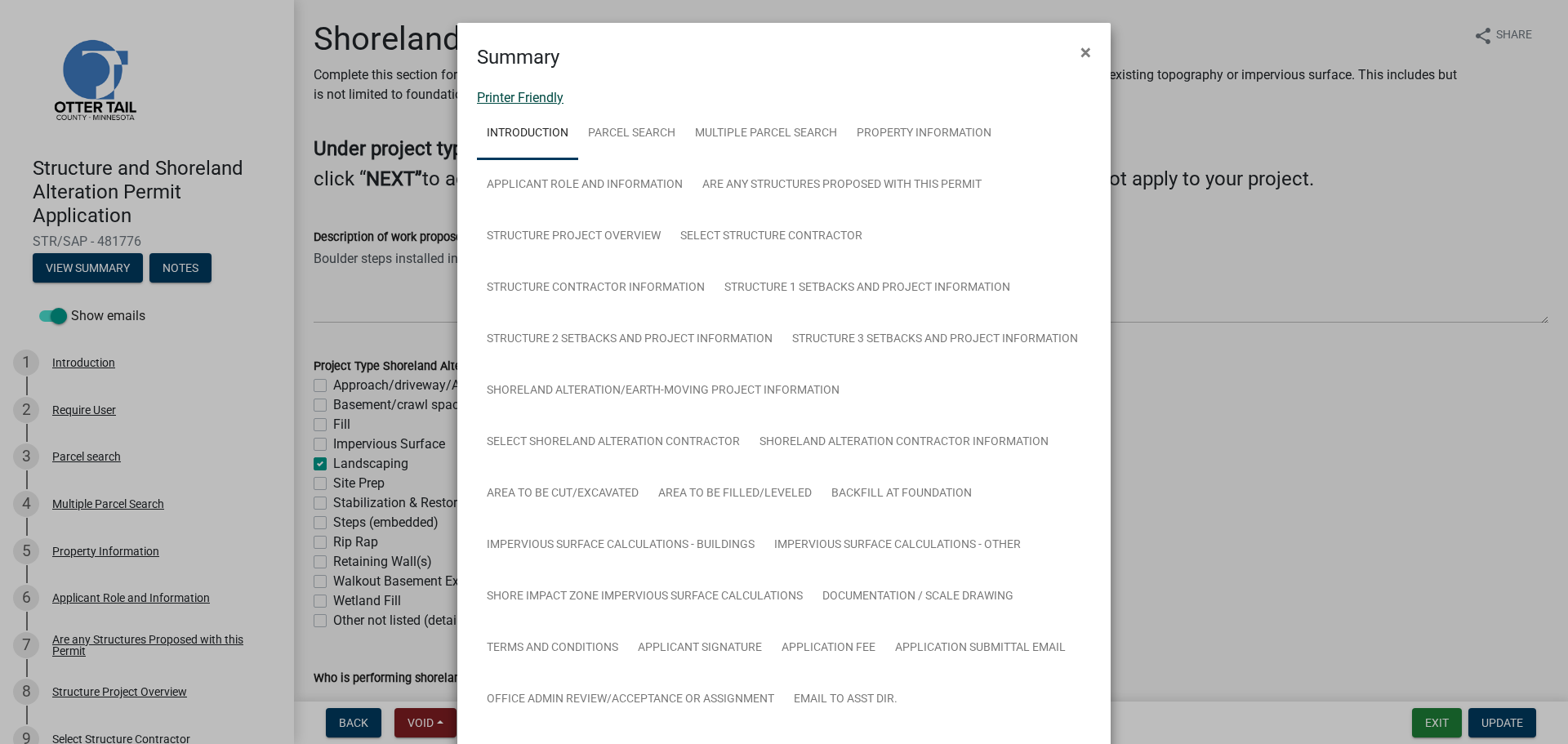
click at [509, 97] on link "Printer Friendly" at bounding box center [521, 97] width 87 height 15
